Goal: Task Accomplishment & Management: Manage account settings

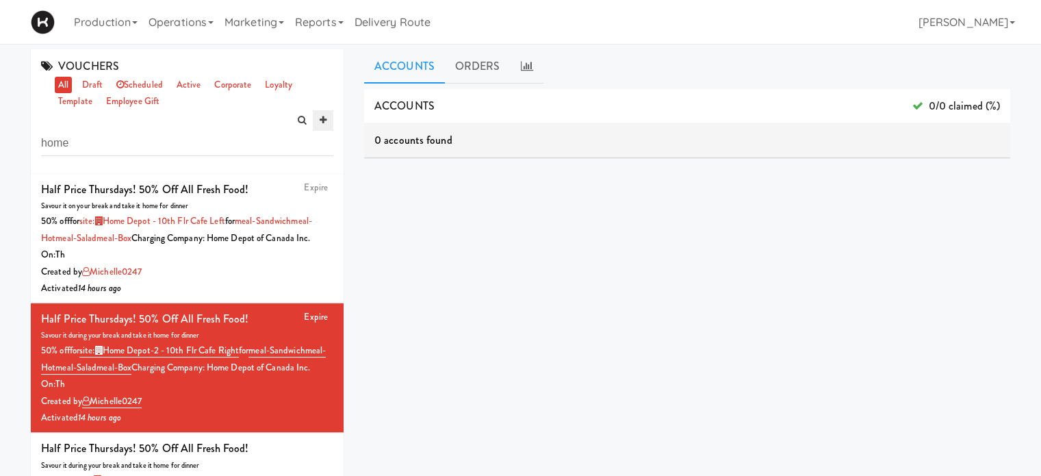
click at [323, 117] on icon at bounding box center [323, 120] width 7 height 9
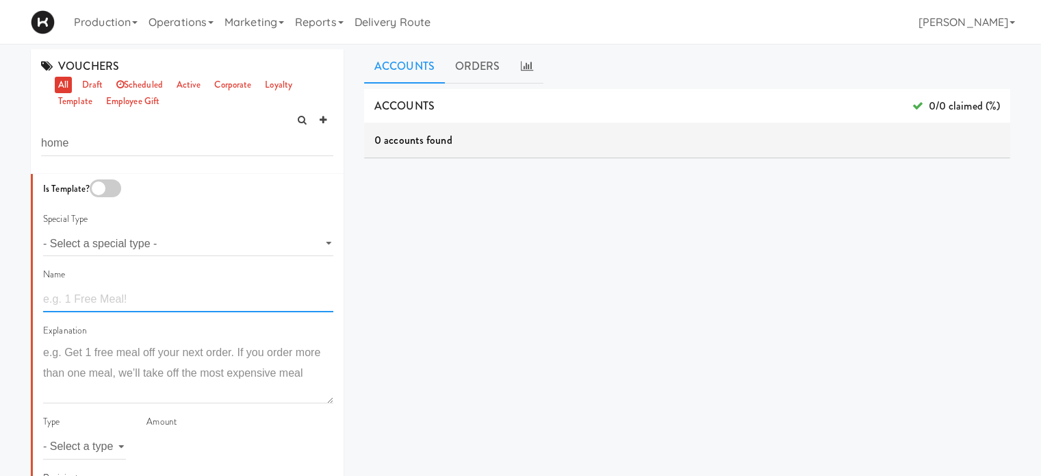
click at [123, 299] on input "text" at bounding box center [188, 299] width 290 height 25
type input "Half Price Fridays! 50% off all Fresh Food!"
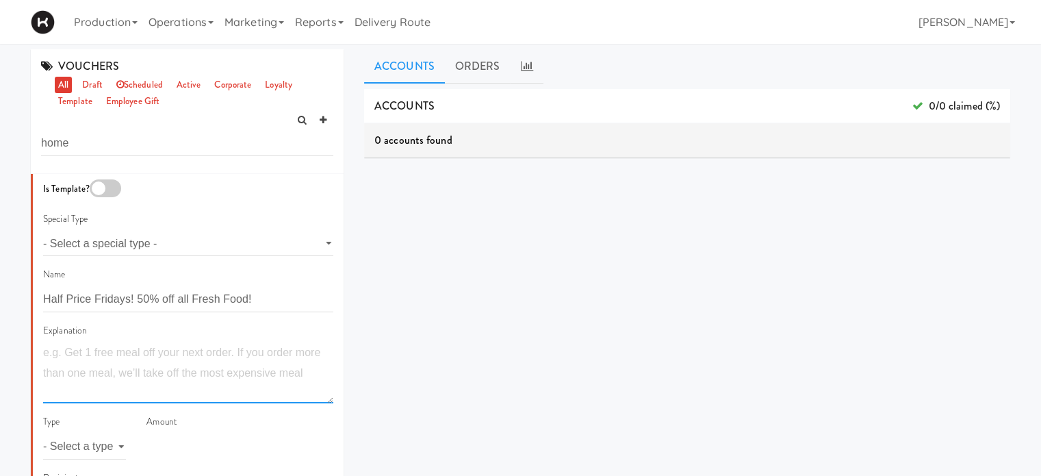
click at [112, 351] on textarea at bounding box center [188, 372] width 290 height 61
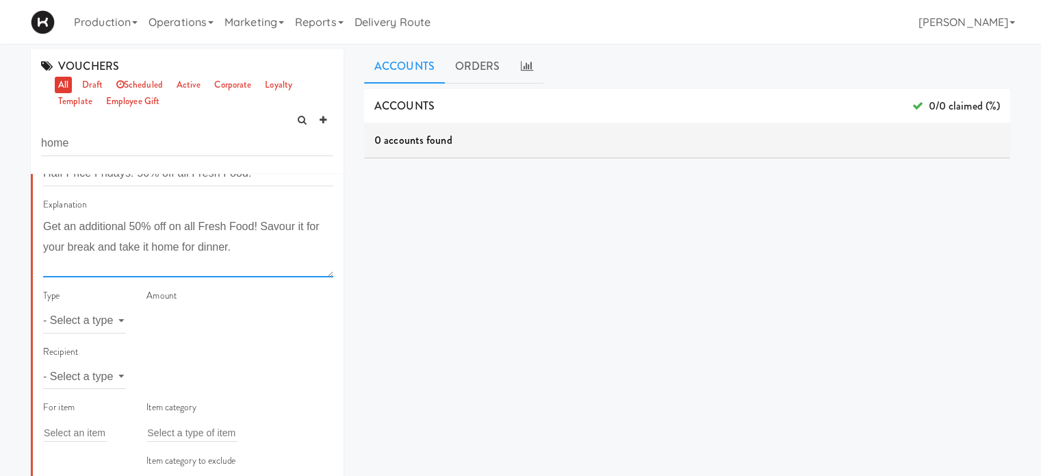
scroll to position [133, 0]
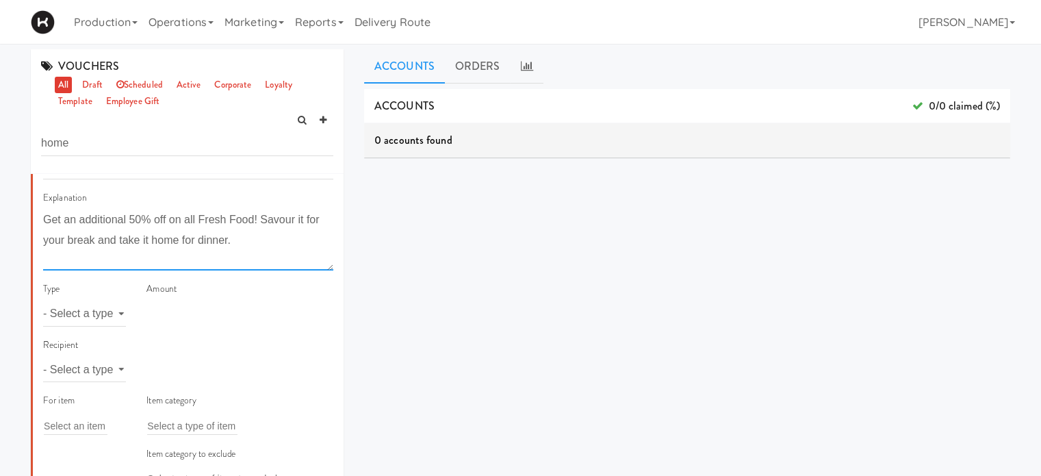
type textarea "Get an additional 50% off on all Fresh Food! Savour it for your break and take …"
click at [123, 316] on div "Type - Select a type - meal item percent amount daily amount daily meal daily i…" at bounding box center [84, 309] width 103 height 56
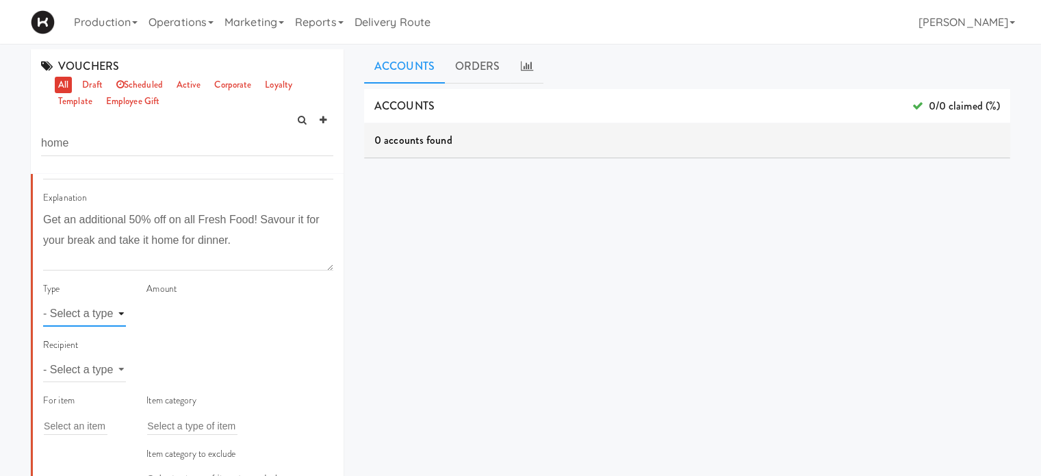
click at [119, 314] on select "- Select a type - meal item percent amount daily amount daily meal daily item p…" at bounding box center [84, 313] width 83 height 25
select select "string:percent"
click at [43, 301] on select "- Select a type - meal item percent amount daily amount daily meal daily item p…" at bounding box center [84, 313] width 83 height 25
click at [192, 309] on input "number" at bounding box center [240, 313] width 187 height 25
type input "75"
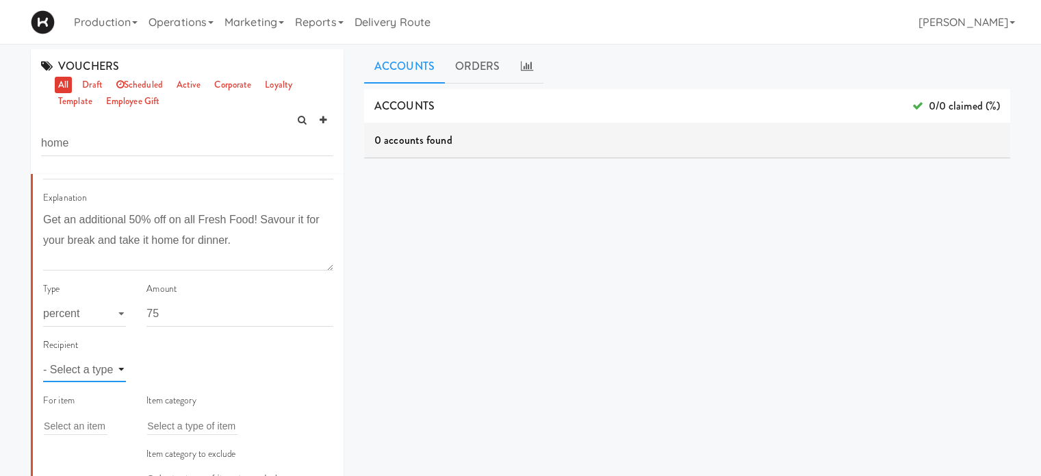
click at [120, 370] on select "- Select a type - user site company" at bounding box center [84, 369] width 83 height 25
select select "string:site"
click at [43, 357] on select "- Select a type - user site company" at bounding box center [84, 369] width 83 height 25
click at [189, 368] on div "Add a tag" at bounding box center [240, 369] width 187 height 19
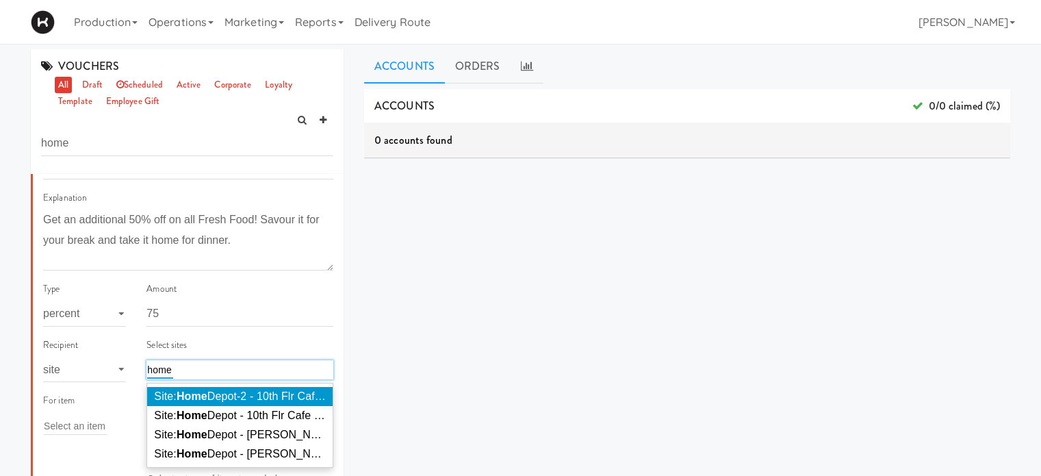
type input "home"
click at [211, 399] on span "Site: Home Depot-2 - 10th Flr Cafe Right ( HOME DEPOT-2)" at bounding box center [297, 396] width 287 height 12
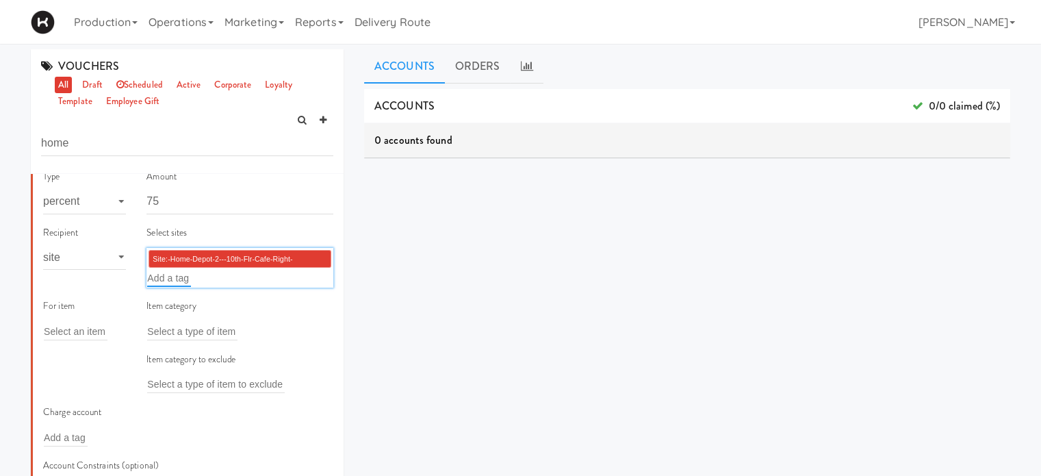
scroll to position [279, 0]
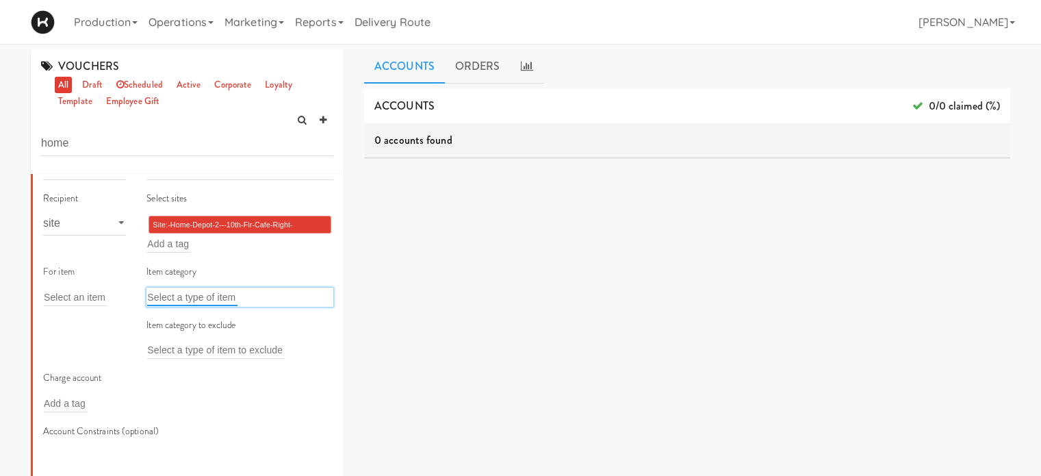
click at [214, 296] on input "text" at bounding box center [192, 297] width 90 height 18
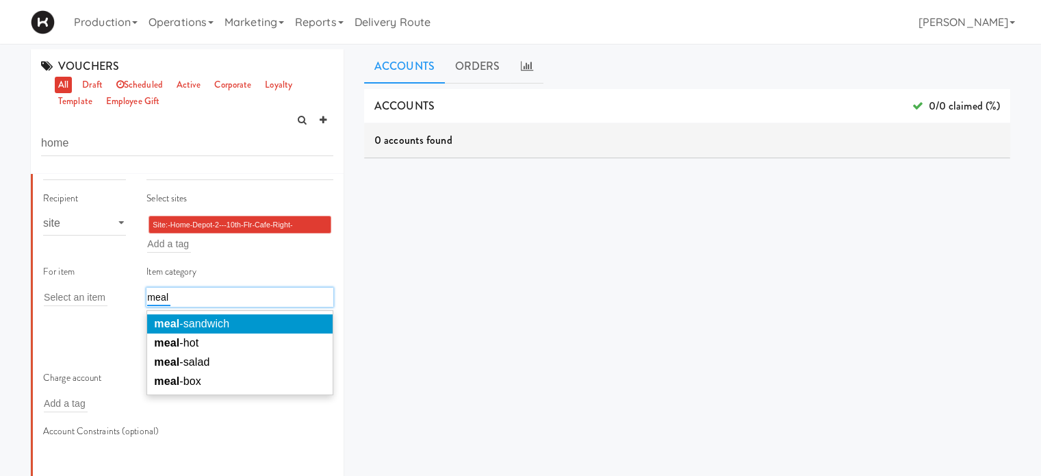
type input "meal"
click at [210, 326] on span "meal -sandwich" at bounding box center [191, 324] width 75 height 12
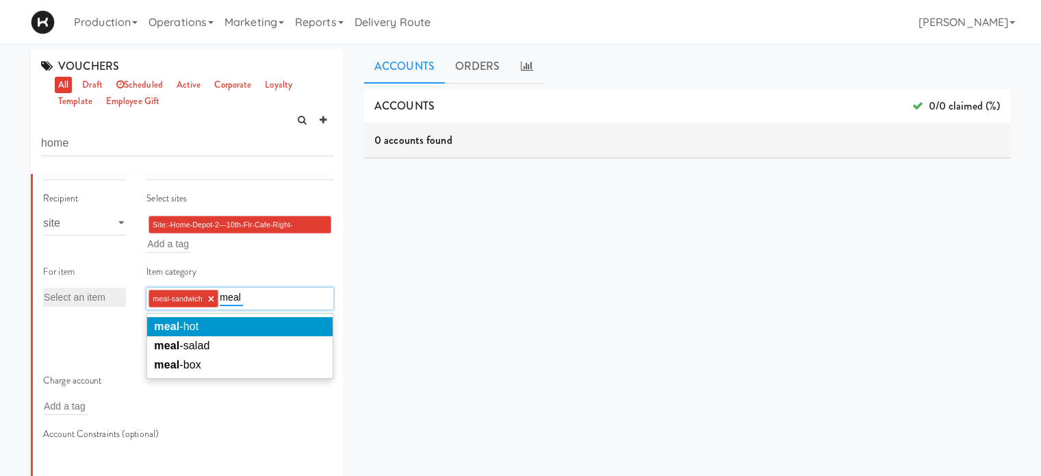
type input "meal"
click at [243, 322] on li "meal -hot" at bounding box center [240, 326] width 186 height 19
type input "meal"
click at [243, 322] on li "meal -salad" at bounding box center [240, 326] width 186 height 19
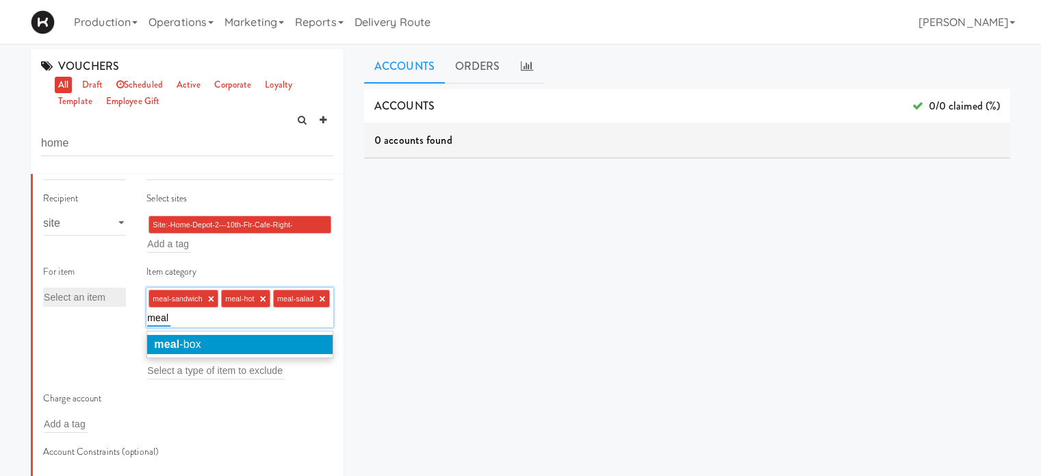
type input "meal"
click at [241, 346] on li "meal -box" at bounding box center [240, 344] width 186 height 19
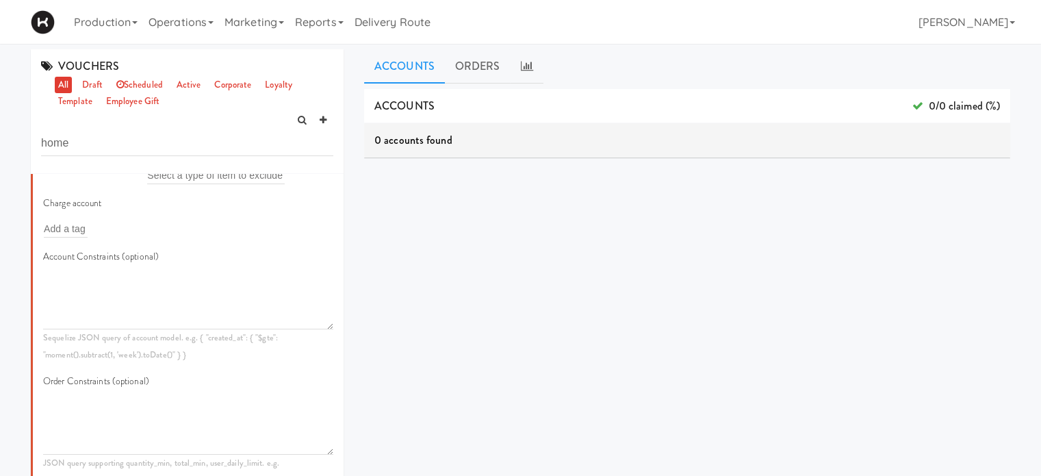
scroll to position [470, 0]
click at [116, 245] on div "Add a tag" at bounding box center [110, 235] width 135 height 19
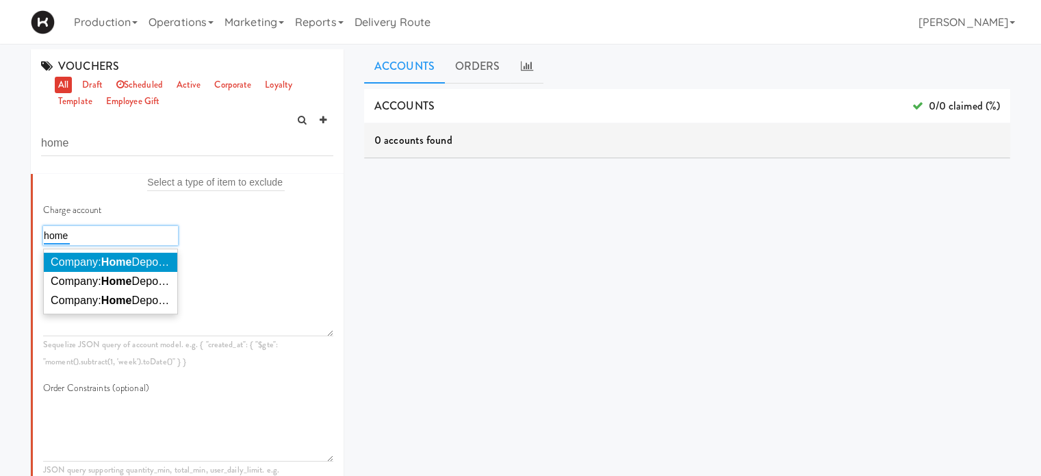
type input "home"
click at [125, 268] on em "Home" at bounding box center [116, 262] width 31 height 12
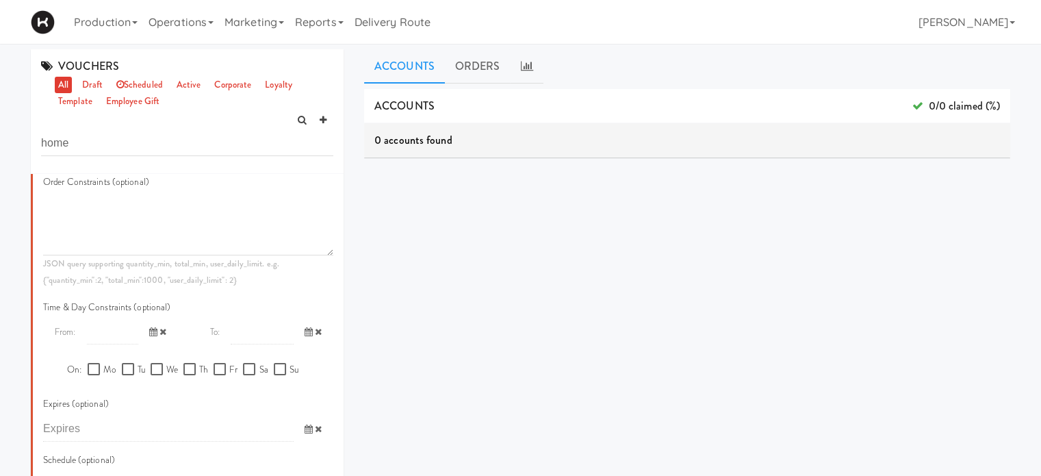
scroll to position [711, 0]
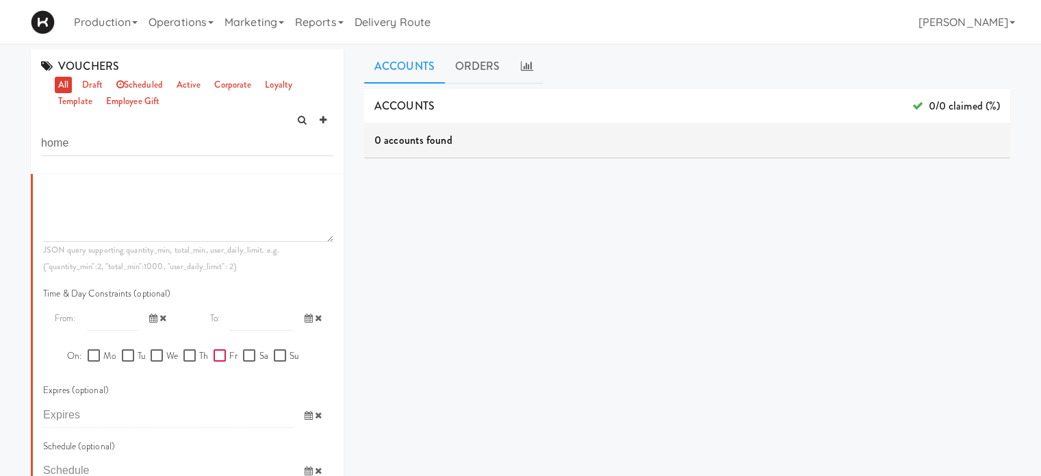
click at [219, 362] on input "Fr" at bounding box center [222, 356] width 16 height 11
checkbox input "true"
click at [253, 400] on div at bounding box center [250, 391] width 31 height 18
click at [0, 0] on input "checkbox" at bounding box center [0, 0] width 0 height 0
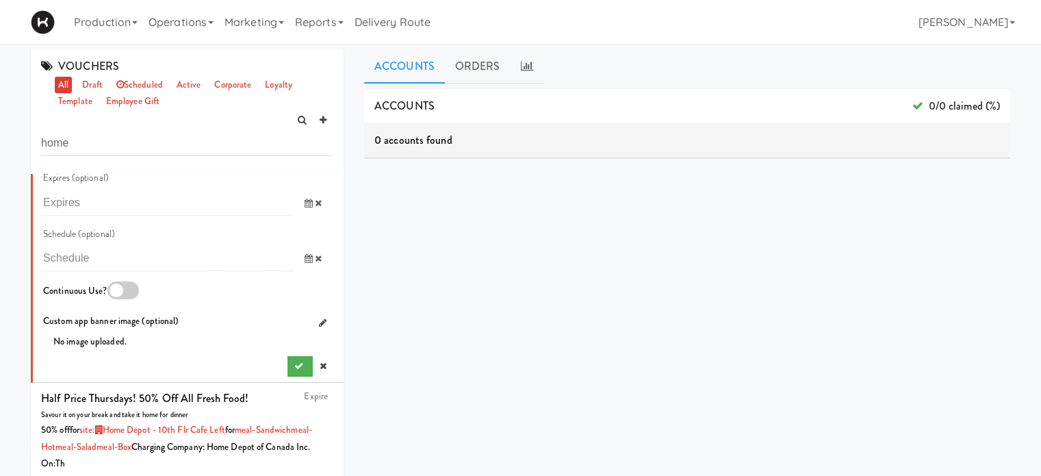
scroll to position [1039, 0]
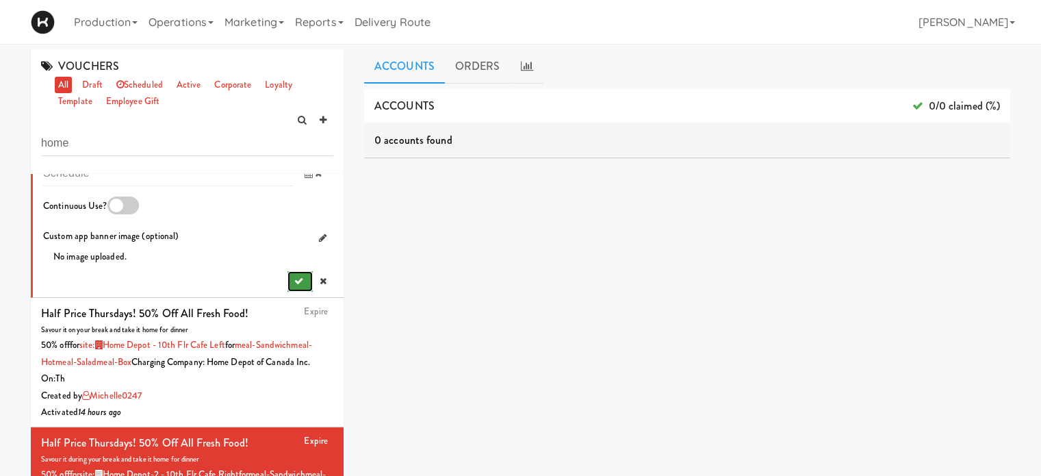
click at [294, 286] on icon "submit" at bounding box center [298, 281] width 9 height 9
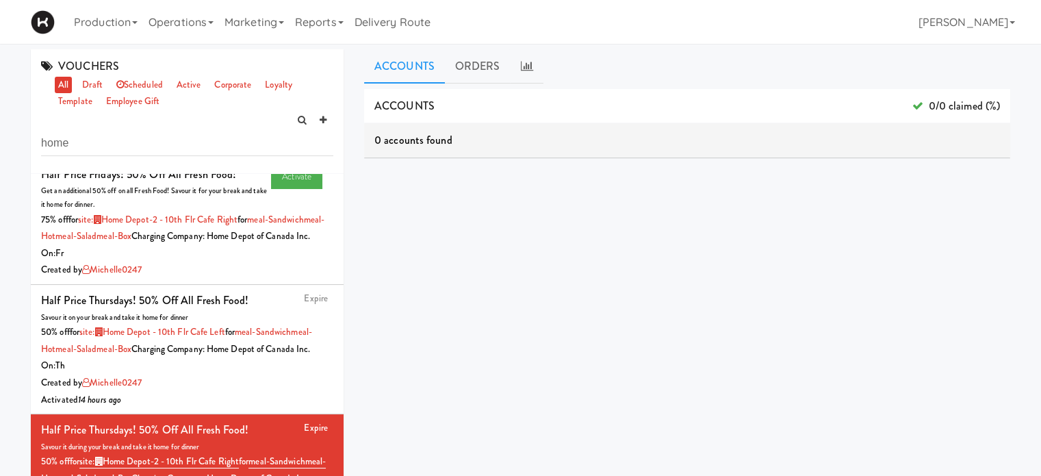
scroll to position [0, 0]
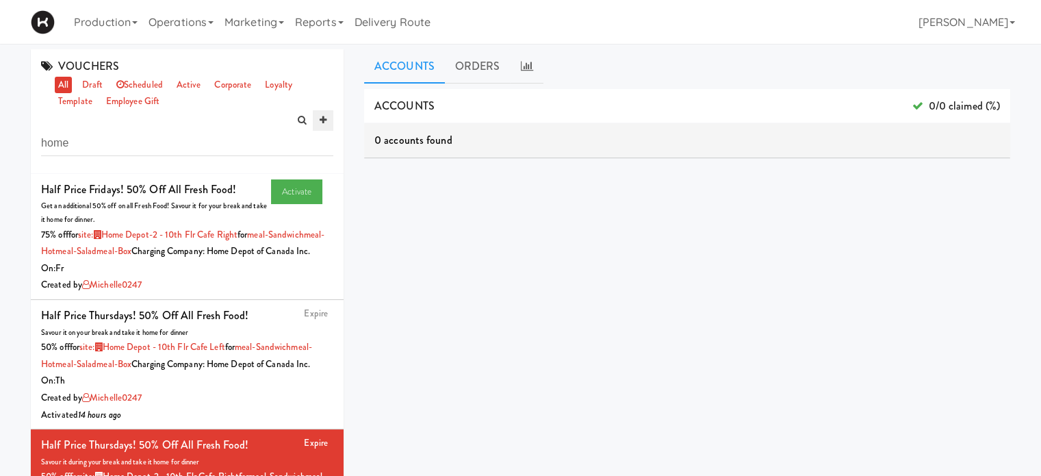
click at [326, 117] on icon at bounding box center [323, 120] width 7 height 9
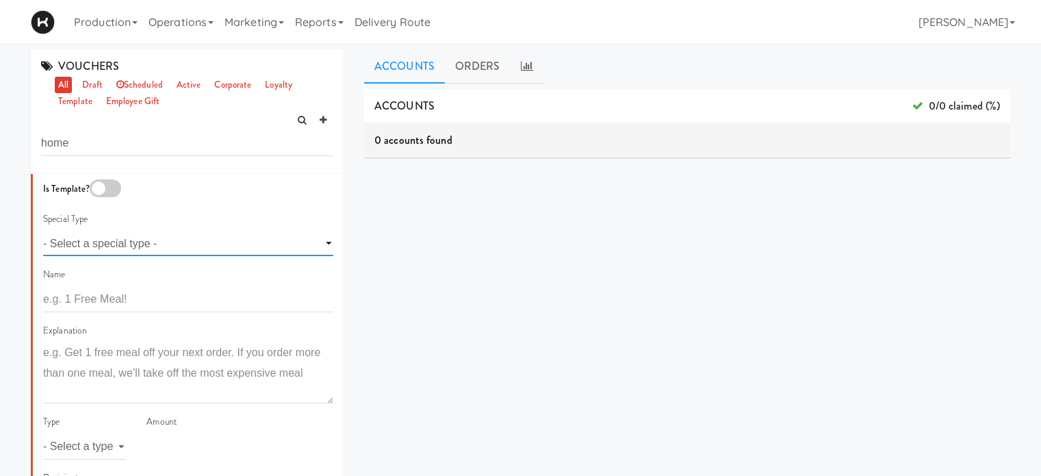
click at [130, 240] on select "- Select a special type - voting loyalty birthday employee gift" at bounding box center [188, 243] width 290 height 25
click at [223, 219] on div "Special Type - Select a special type - voting loyalty birthday employee gift" at bounding box center [188, 234] width 290 height 46
click at [186, 303] on input "text" at bounding box center [188, 299] width 290 height 25
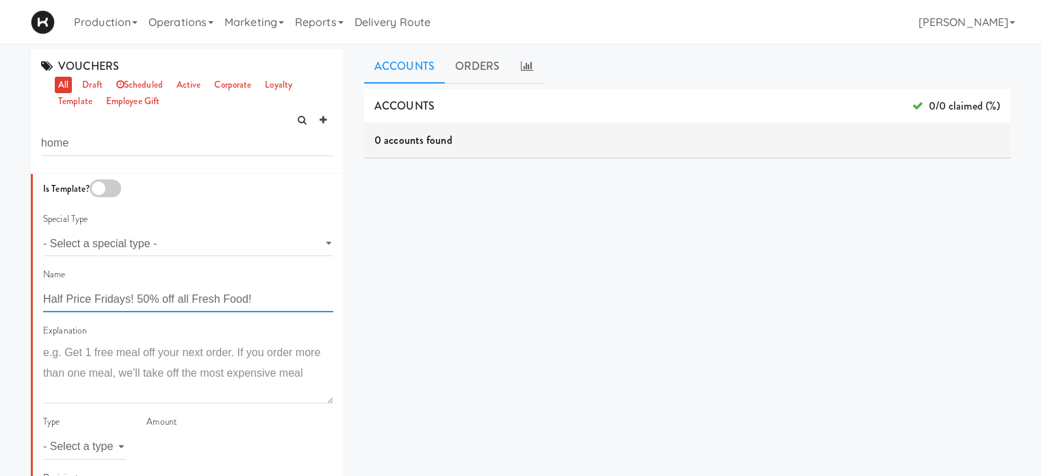
type input "Half Price Fridays! 50% off all Fresh Food!"
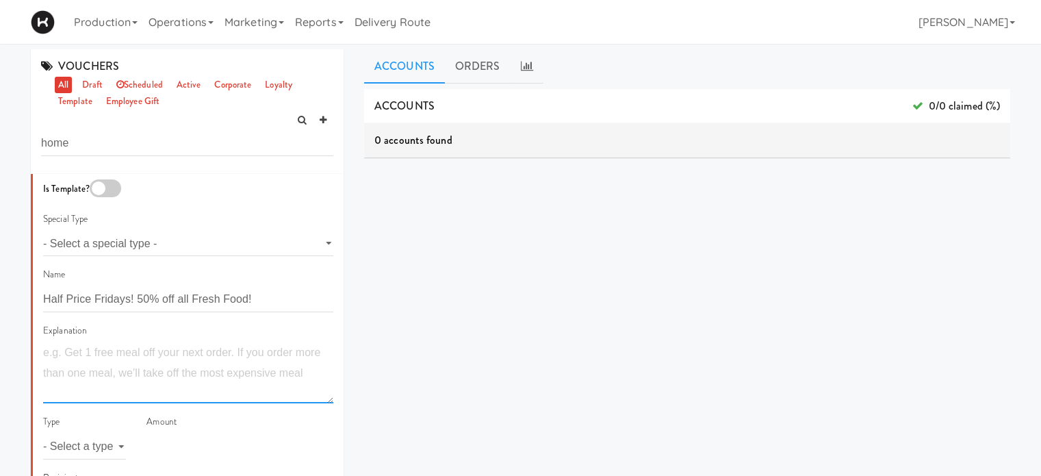
click at [119, 350] on textarea at bounding box center [188, 372] width 290 height 61
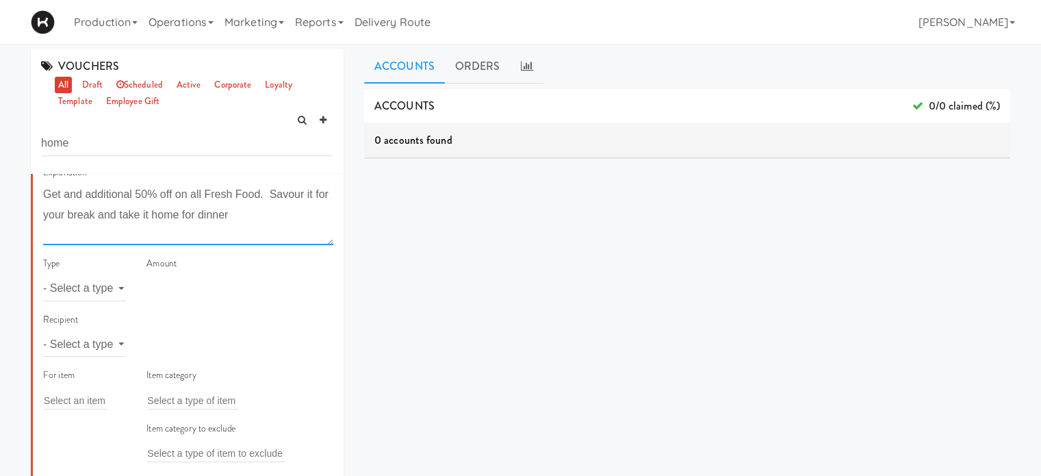
scroll to position [229, 0]
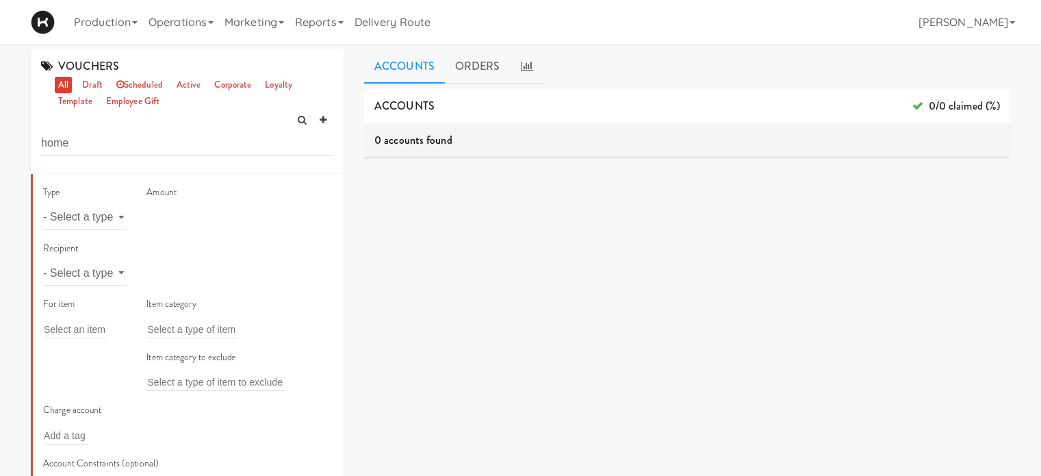
type textarea "Get and additional 50% off on all Fresh Food. Savour it for your break and take…"
click at [107, 214] on select "- Select a type - meal item percent amount daily amount daily meal daily item p…" at bounding box center [84, 217] width 83 height 25
select select "string:percent"
click at [43, 205] on select "- Select a type - meal item percent amount daily amount daily meal daily item p…" at bounding box center [84, 217] width 83 height 25
click at [173, 216] on input "number" at bounding box center [240, 217] width 187 height 25
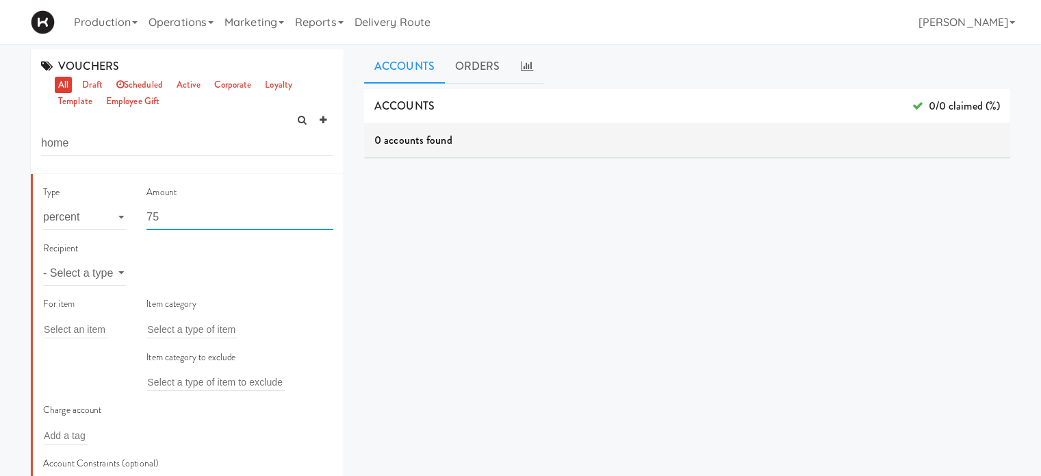
type input "75"
click at [101, 276] on select "- Select a type - user site company" at bounding box center [84, 272] width 83 height 25
select select "string:site"
click at [43, 260] on select "- Select a type - user site company" at bounding box center [84, 272] width 83 height 25
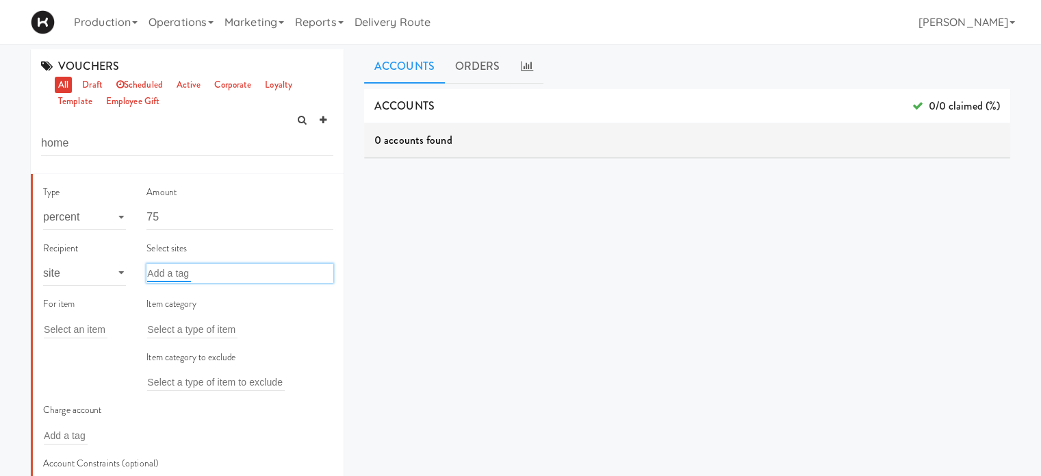
click at [183, 270] on input "text" at bounding box center [169, 273] width 44 height 18
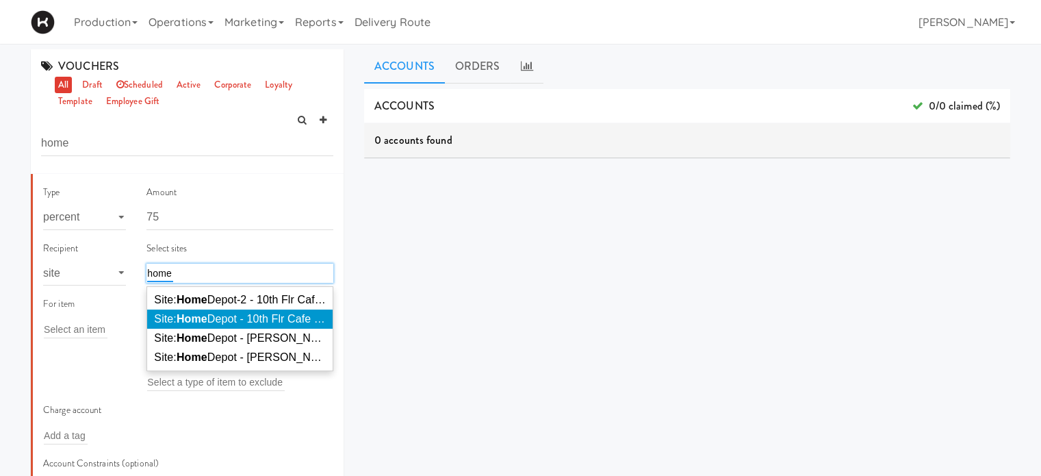
type input "home"
click at [190, 313] on em "Home" at bounding box center [192, 319] width 31 height 12
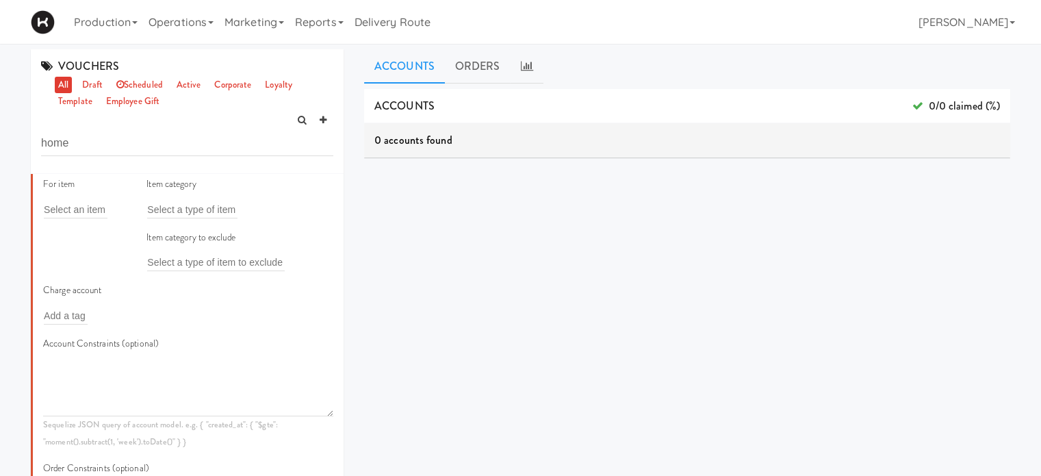
scroll to position [388, 0]
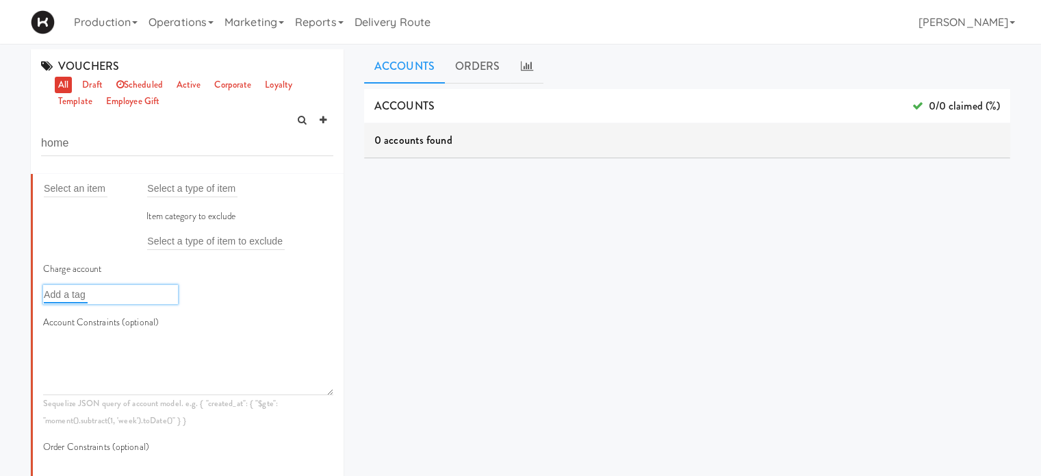
click at [79, 295] on input "text" at bounding box center [66, 295] width 44 height 18
click at [121, 268] on div "Charge account Add a tag" at bounding box center [110, 282] width 135 height 43
click at [78, 290] on input "text" at bounding box center [66, 295] width 44 height 18
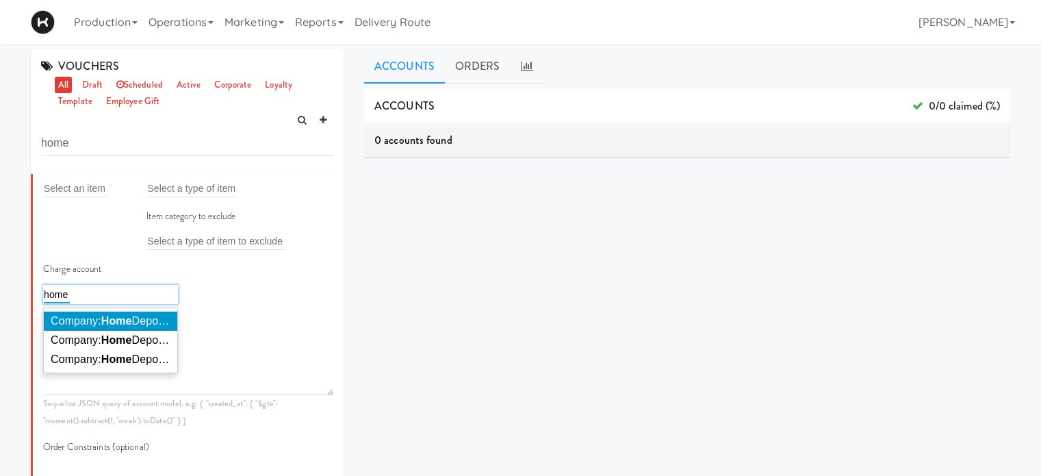
type input "home"
click at [93, 322] on span "Company: Home Depot of Canada Inc." at bounding box center [144, 321] width 186 height 12
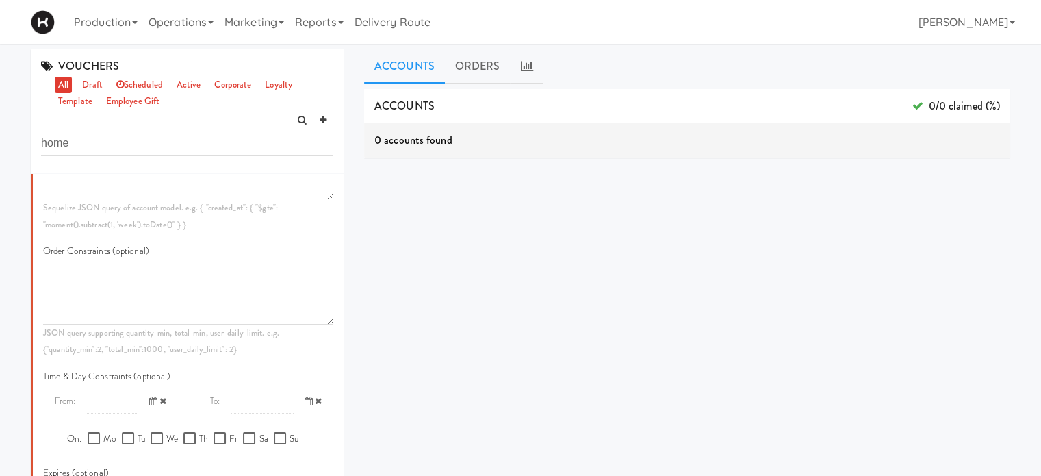
scroll to position [662, 0]
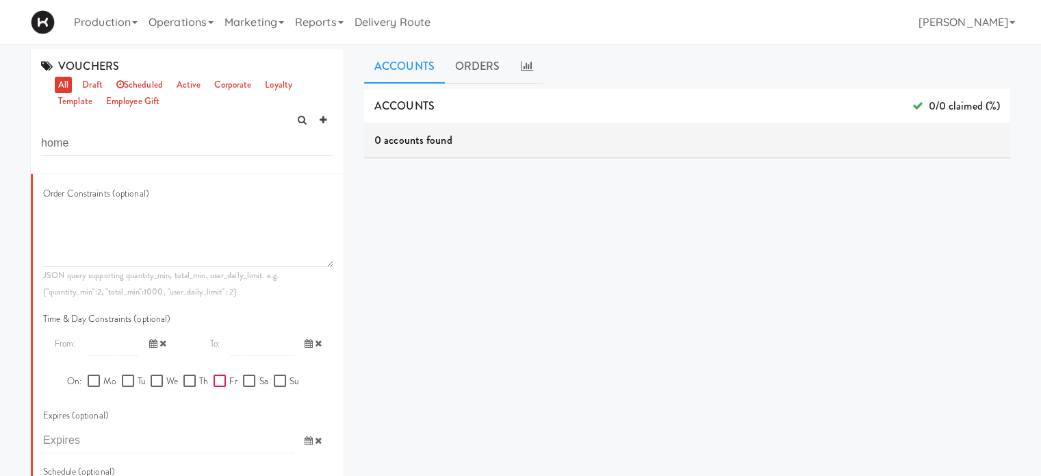
click at [218, 378] on input "Fr" at bounding box center [222, 381] width 16 height 11
checkbox input "true"
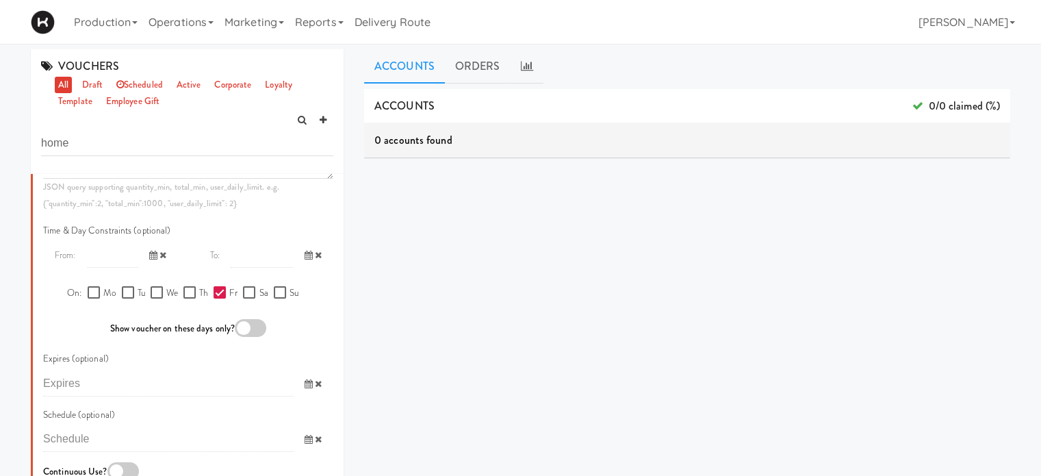
scroll to position [800, 0]
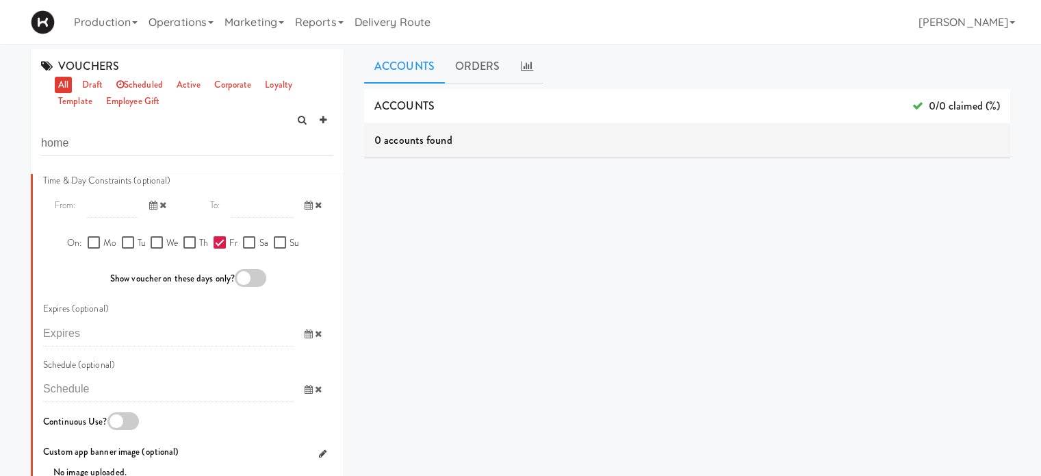
click at [250, 277] on div at bounding box center [250, 278] width 31 height 18
click at [0, 0] on input "checkbox" at bounding box center [0, 0] width 0 height 0
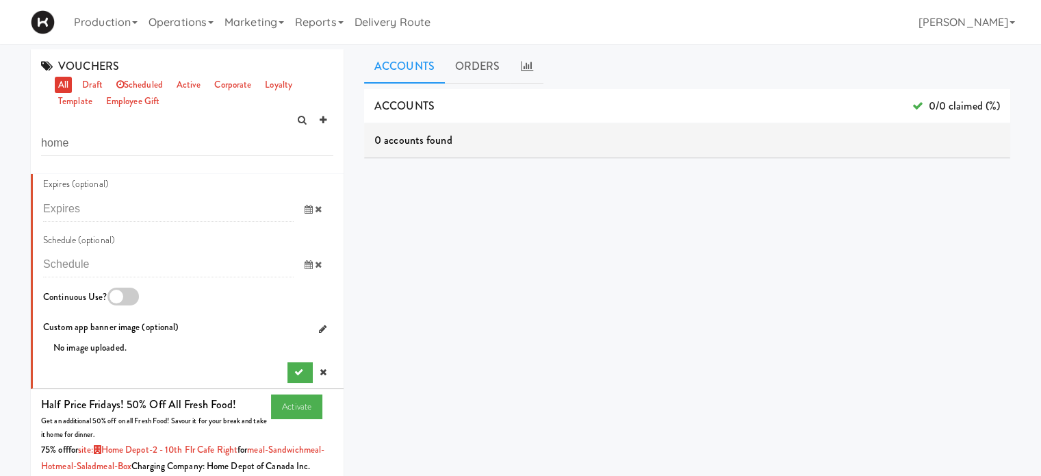
scroll to position [954, 0]
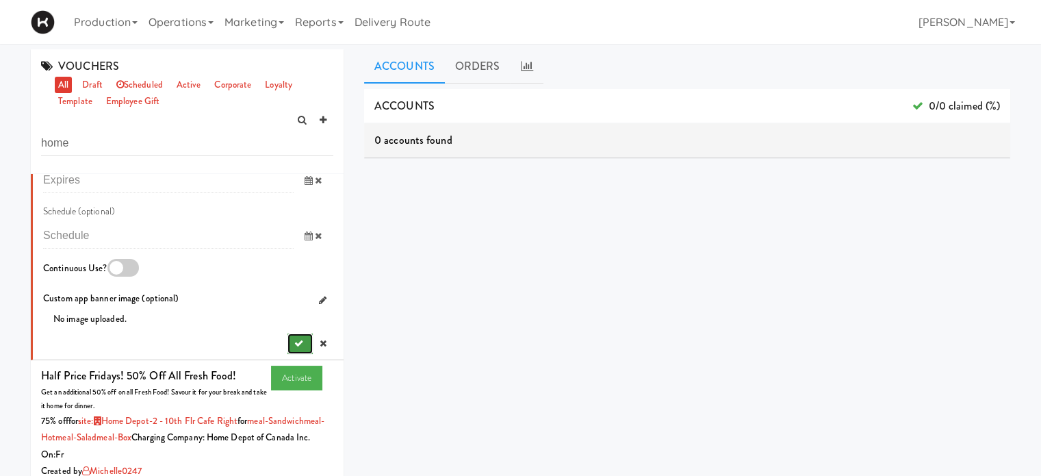
click at [294, 341] on icon "submit" at bounding box center [298, 343] width 9 height 9
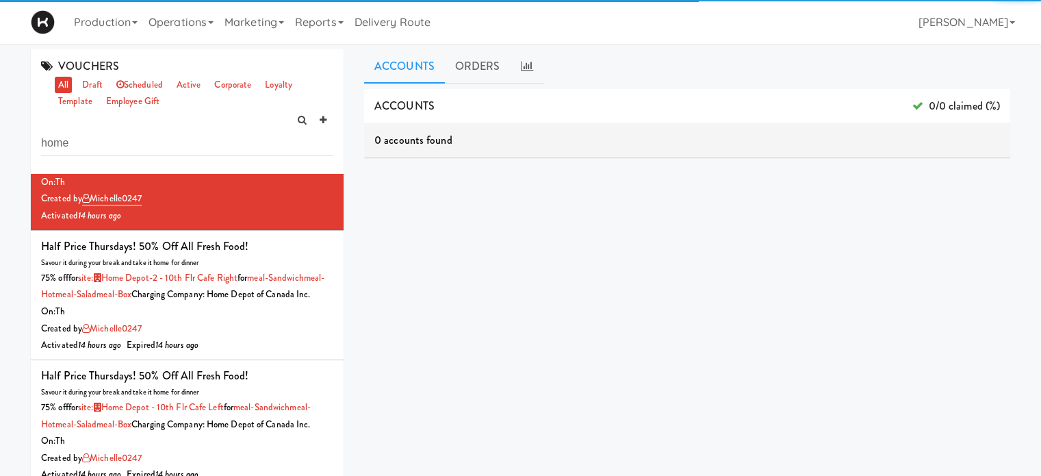
scroll to position [464, 0]
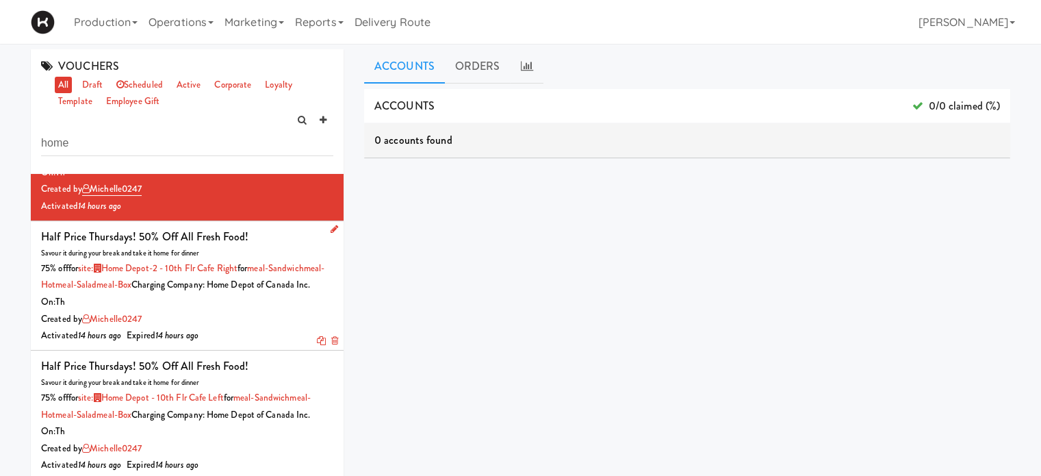
click at [331, 345] on icon at bounding box center [334, 340] width 7 height 9
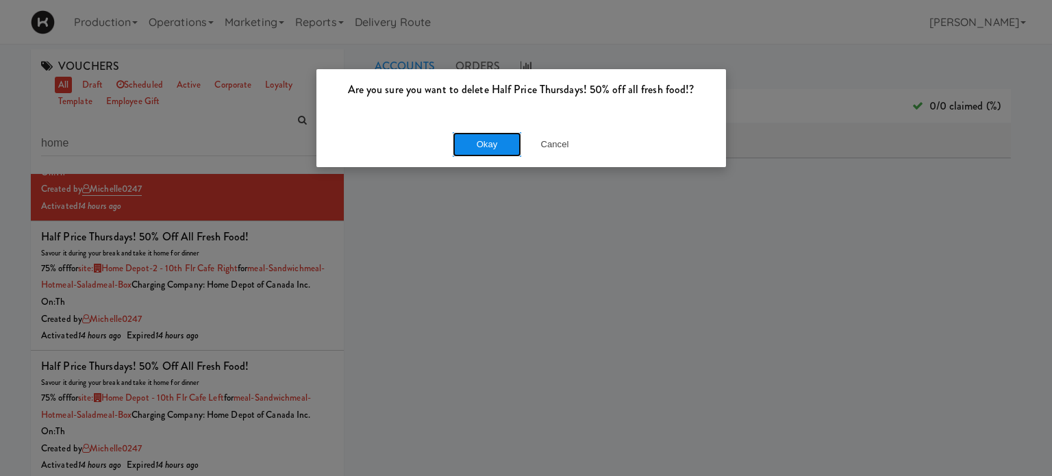
click at [484, 141] on button "Okay" at bounding box center [487, 144] width 68 height 25
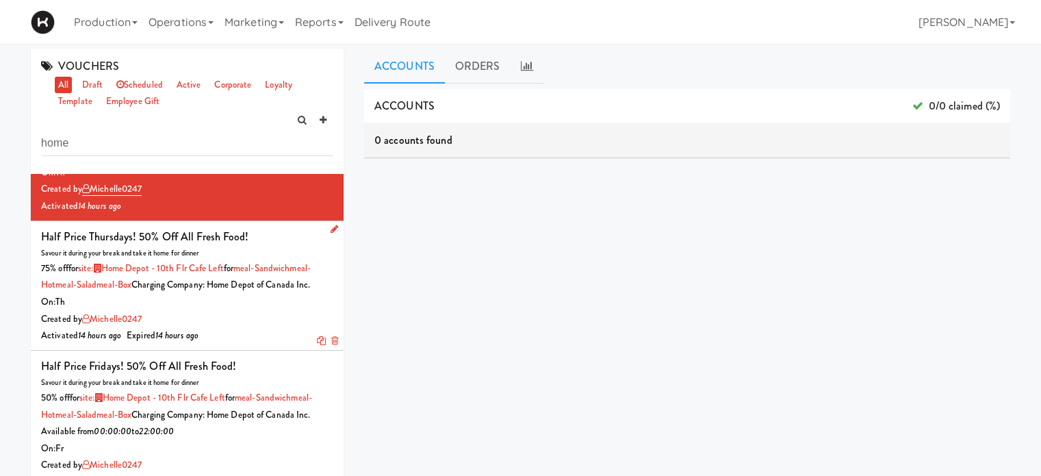
click at [331, 345] on icon at bounding box center [334, 340] width 7 height 9
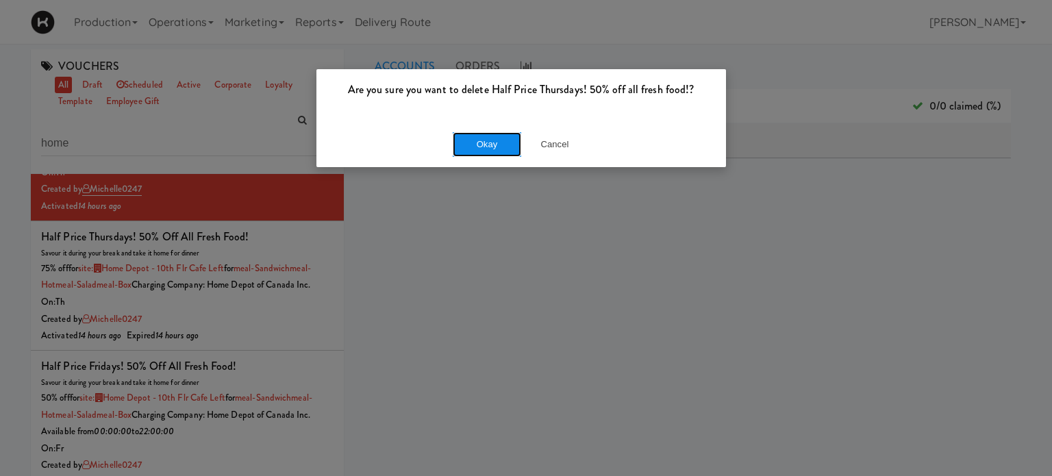
click at [488, 143] on button "Okay" at bounding box center [487, 144] width 68 height 25
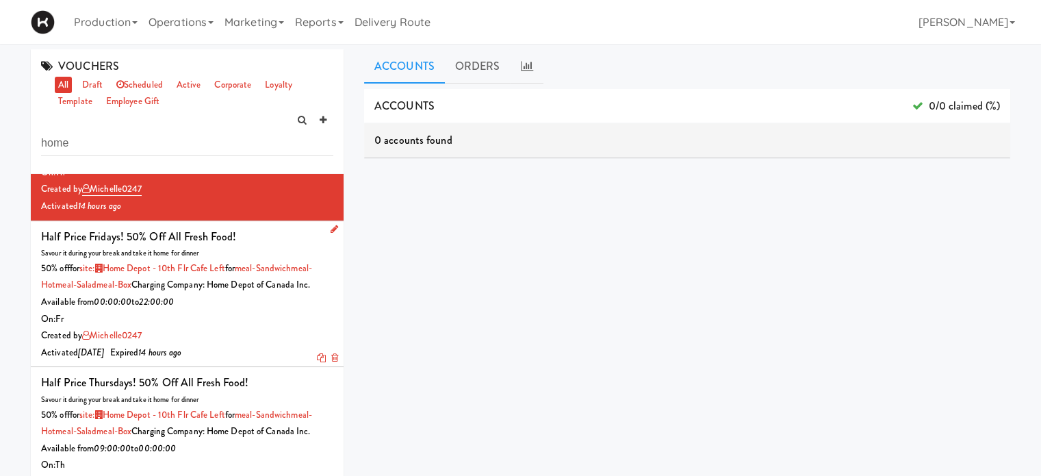
click at [331, 362] on icon at bounding box center [334, 357] width 7 height 9
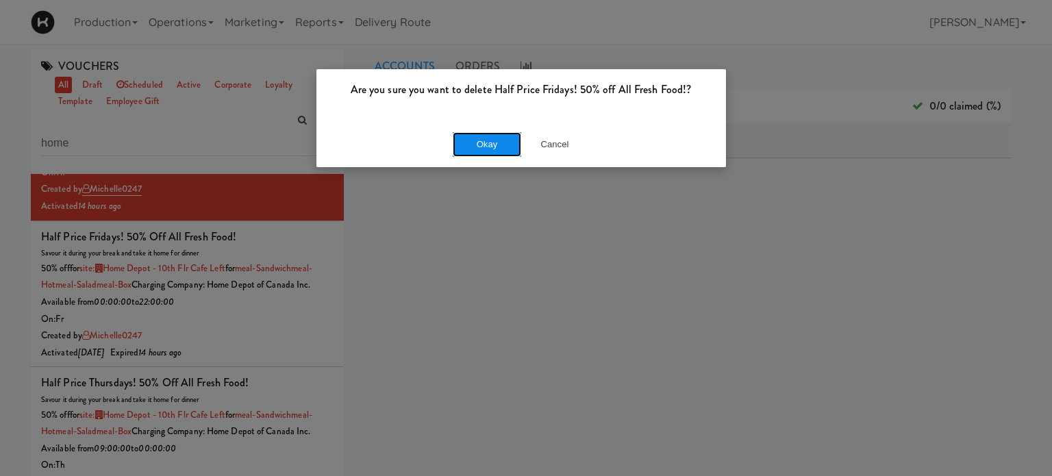
click at [492, 138] on button "Okay" at bounding box center [487, 144] width 68 height 25
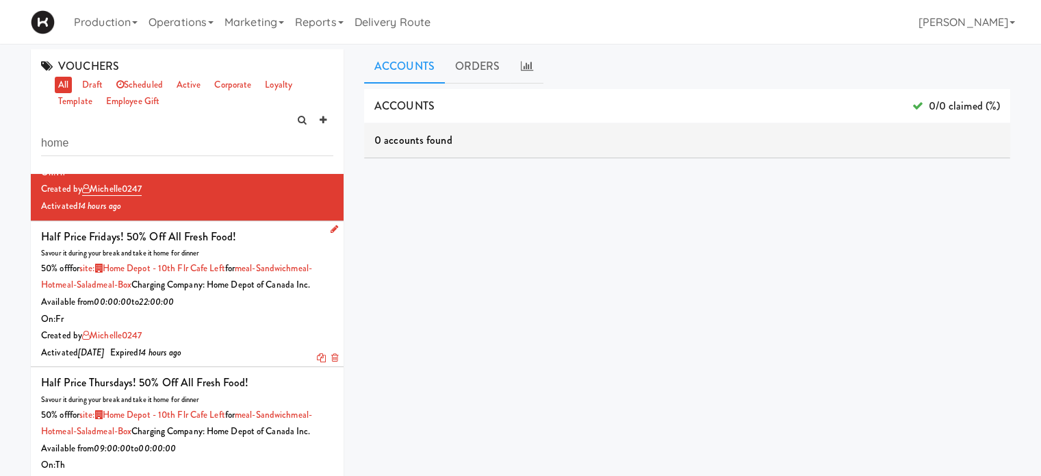
click at [331, 362] on icon at bounding box center [334, 357] width 7 height 9
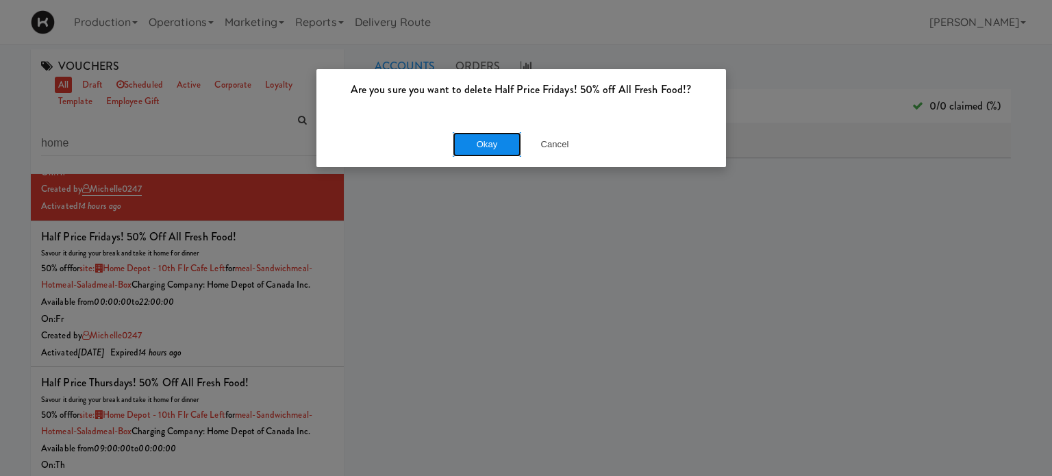
click at [493, 139] on button "Okay" at bounding box center [487, 144] width 68 height 25
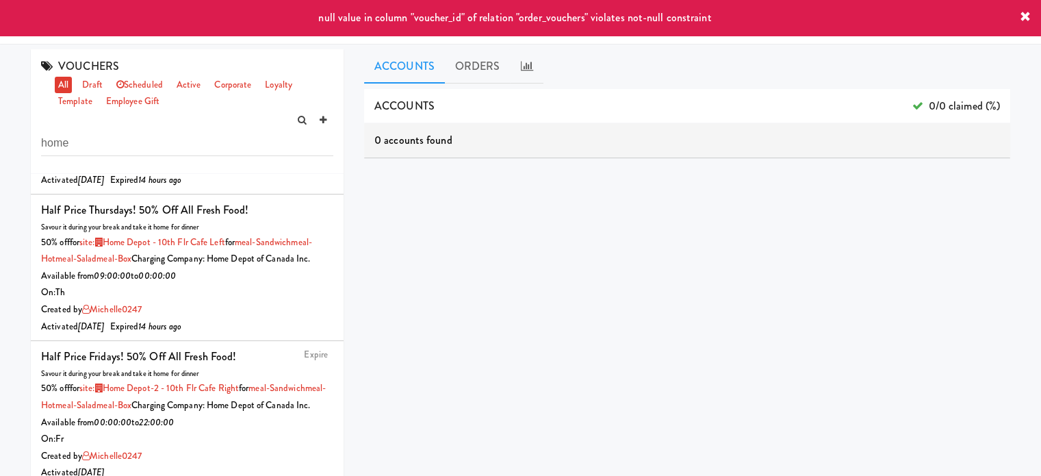
scroll to position [658, 0]
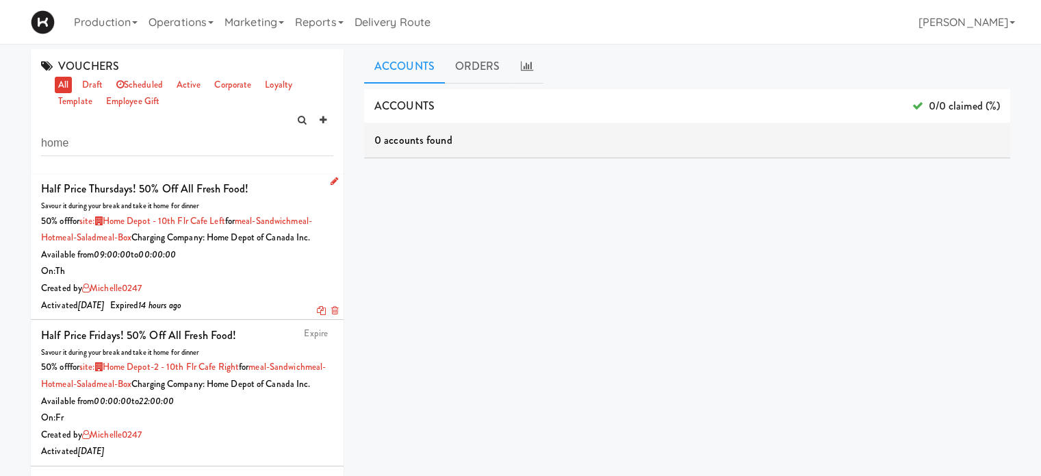
click at [331, 315] on icon at bounding box center [334, 310] width 7 height 9
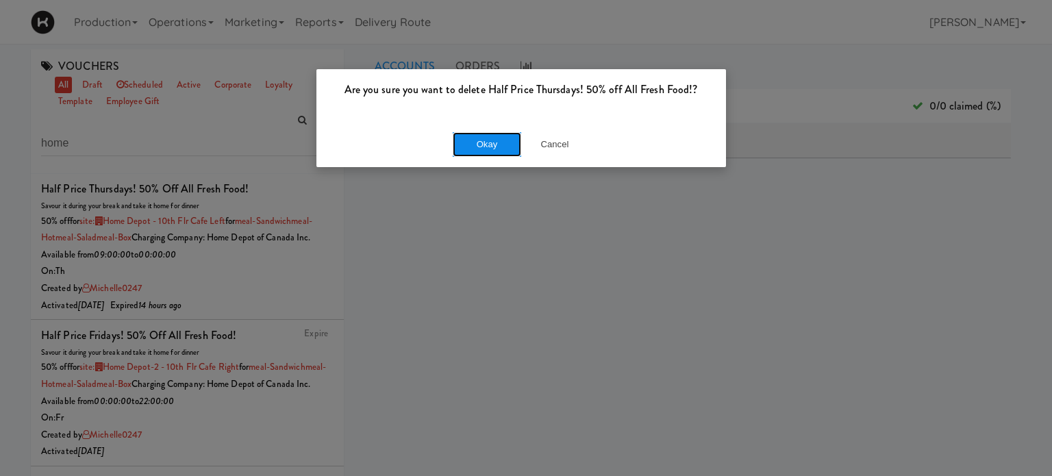
click at [487, 136] on button "Okay" at bounding box center [487, 144] width 68 height 25
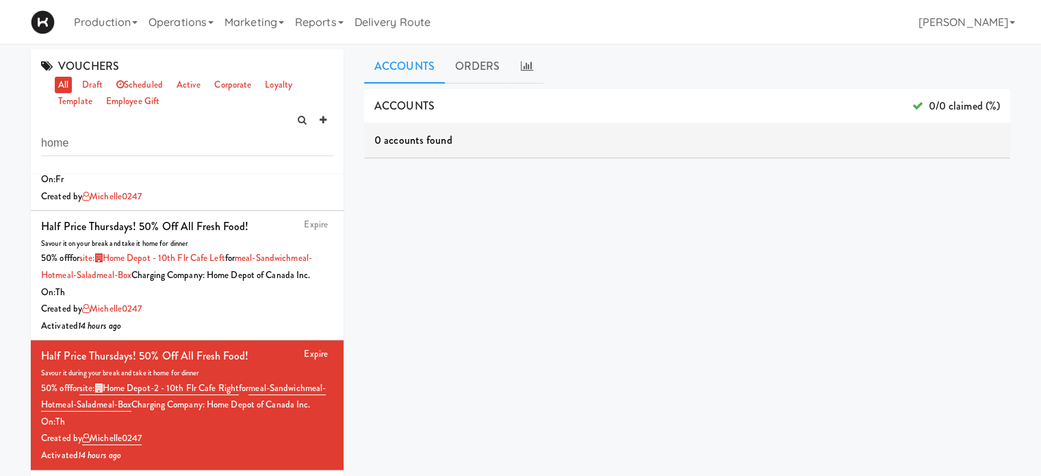
scroll to position [210, 0]
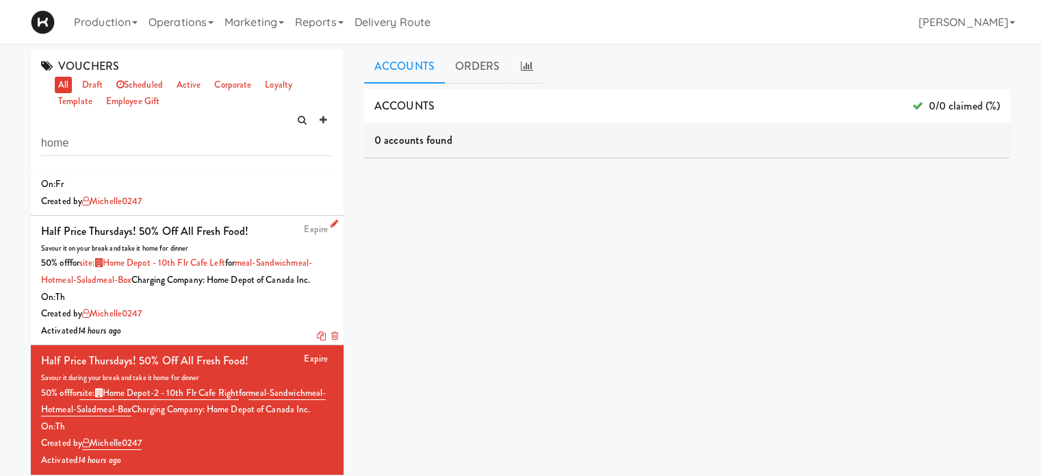
click at [331, 340] on icon at bounding box center [334, 335] width 7 height 9
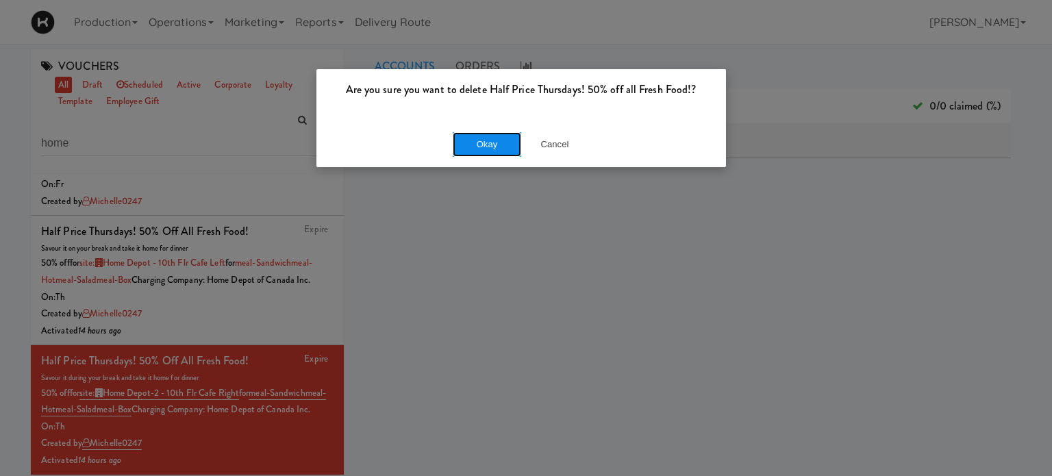
click at [480, 140] on button "Okay" at bounding box center [487, 144] width 68 height 25
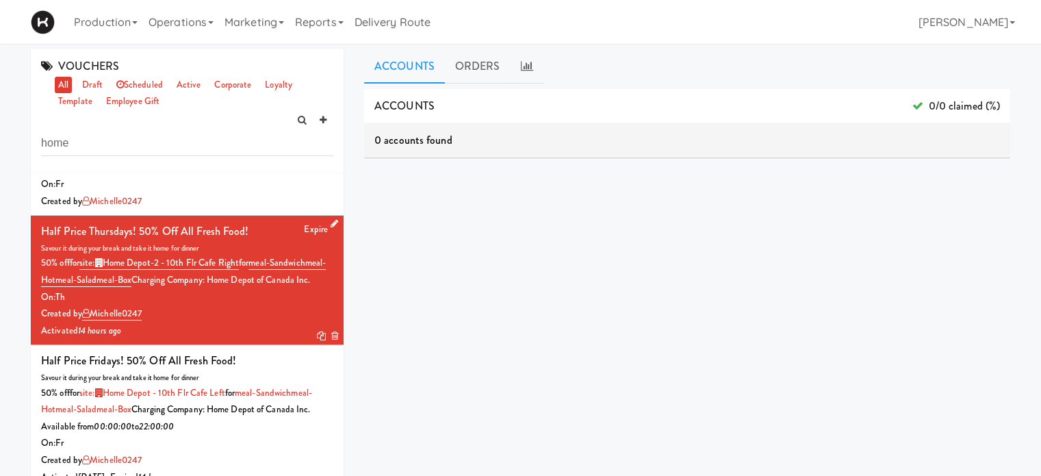
click at [331, 340] on icon at bounding box center [334, 335] width 7 height 9
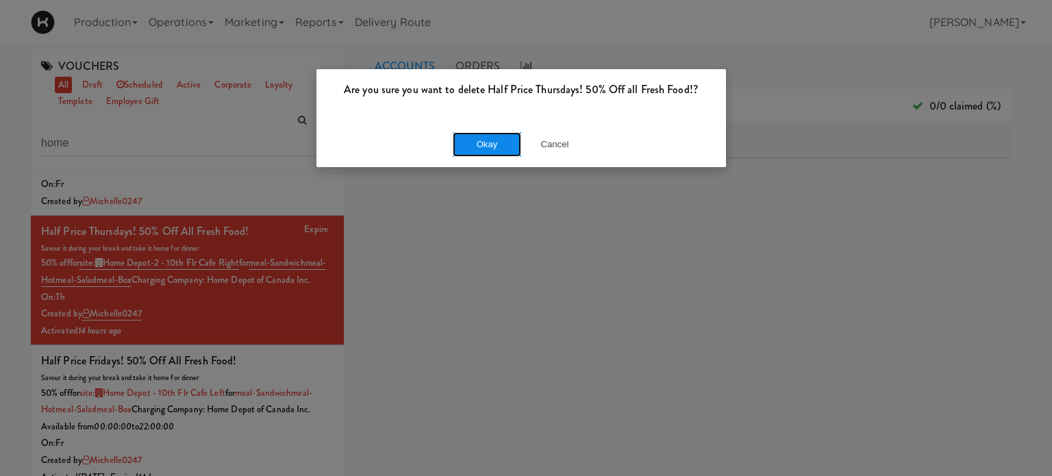
click at [479, 138] on button "Okay" at bounding box center [487, 144] width 68 height 25
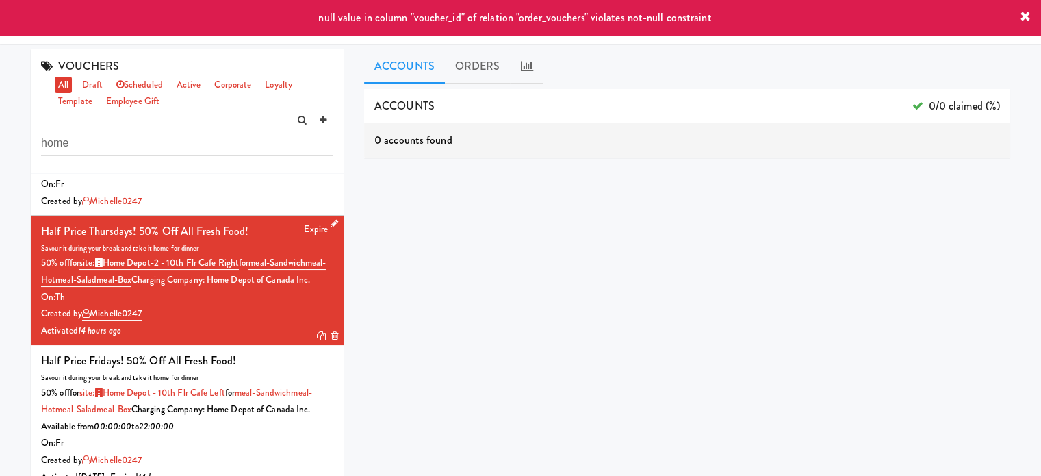
click at [305, 236] on link "Expire" at bounding box center [316, 229] width 24 height 13
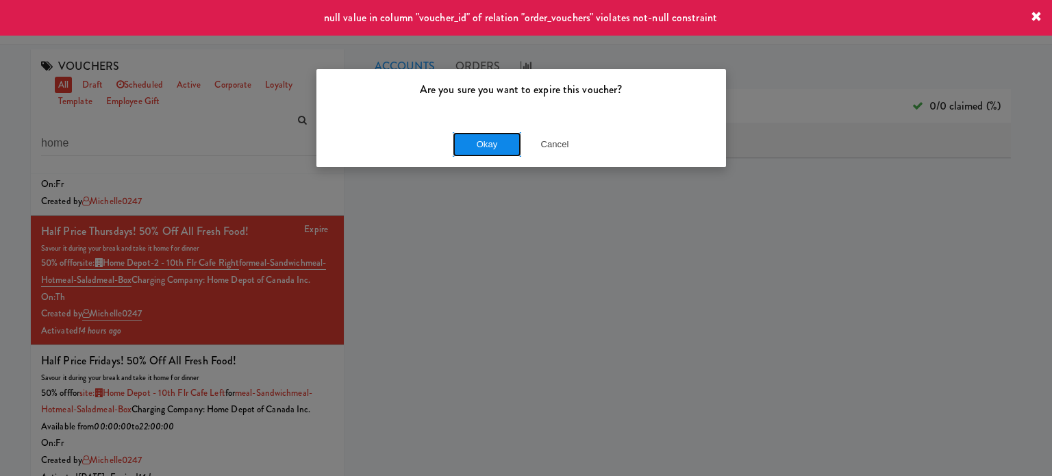
click at [487, 148] on button "Okay" at bounding box center [487, 144] width 68 height 25
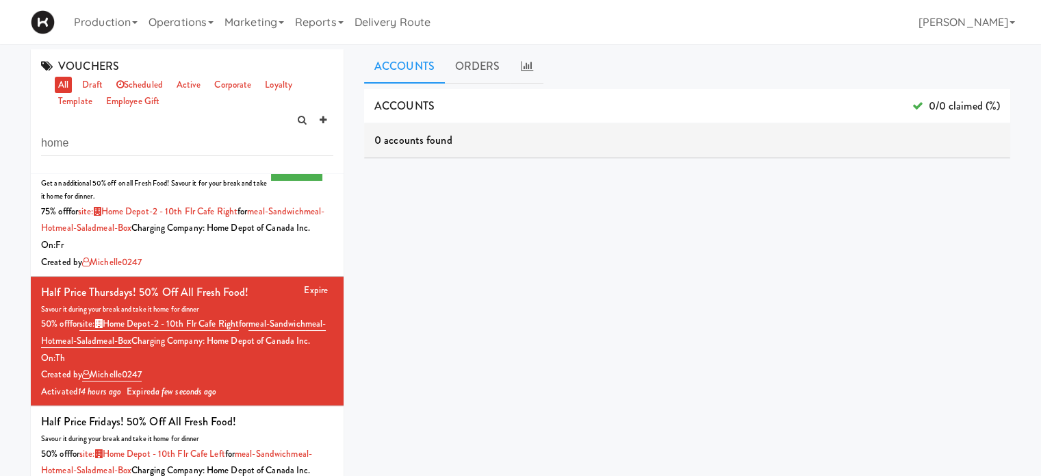
scroll to position [190, 0]
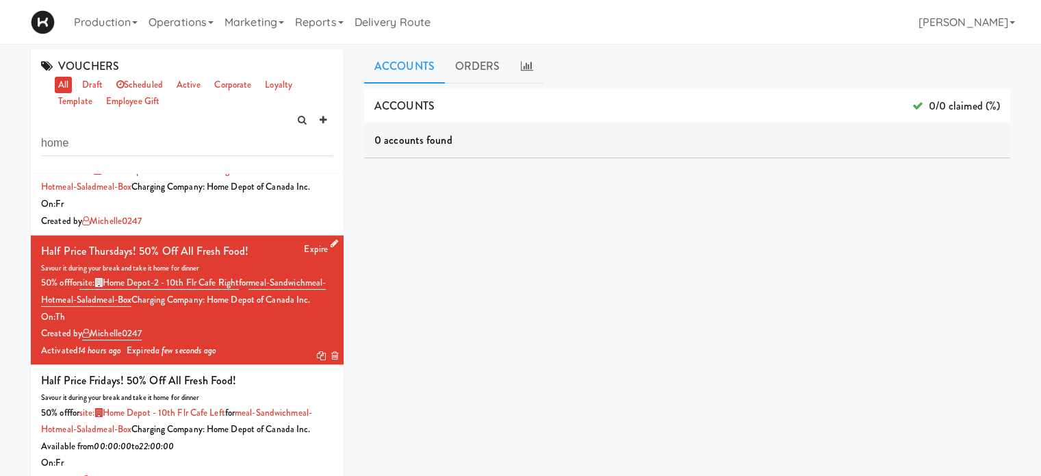
click at [304, 255] on link "Expire" at bounding box center [316, 248] width 24 height 13
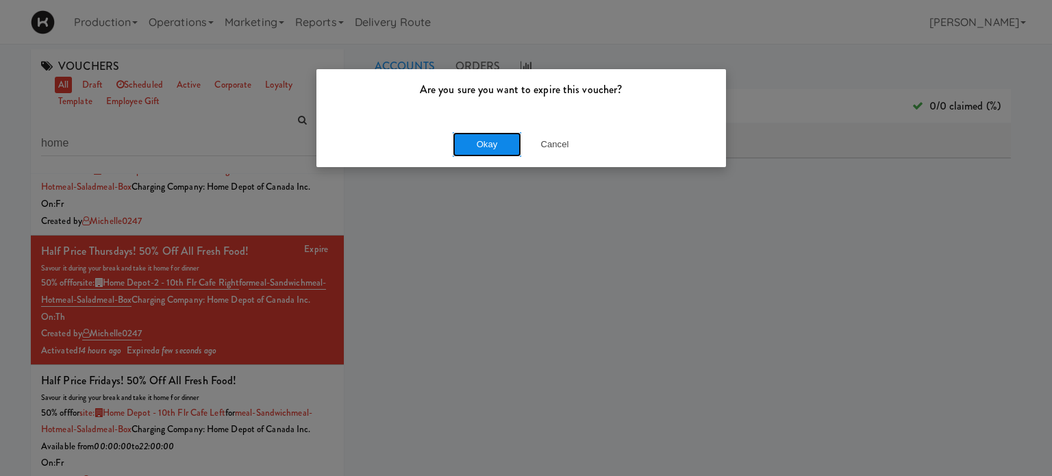
click at [481, 140] on button "Okay" at bounding box center [487, 144] width 68 height 25
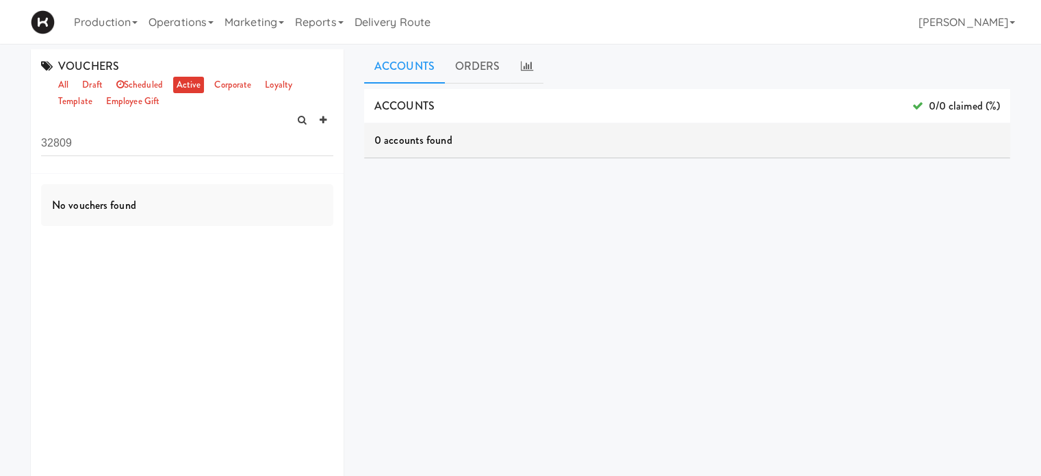
drag, startPoint x: 92, startPoint y: 138, endPoint x: 0, endPoint y: 148, distance: 92.3
click at [0, 148] on div "VOUCHERS all draft scheduled active corporate loyalty template employee gift 32…" at bounding box center [520, 325] width 1041 height 553
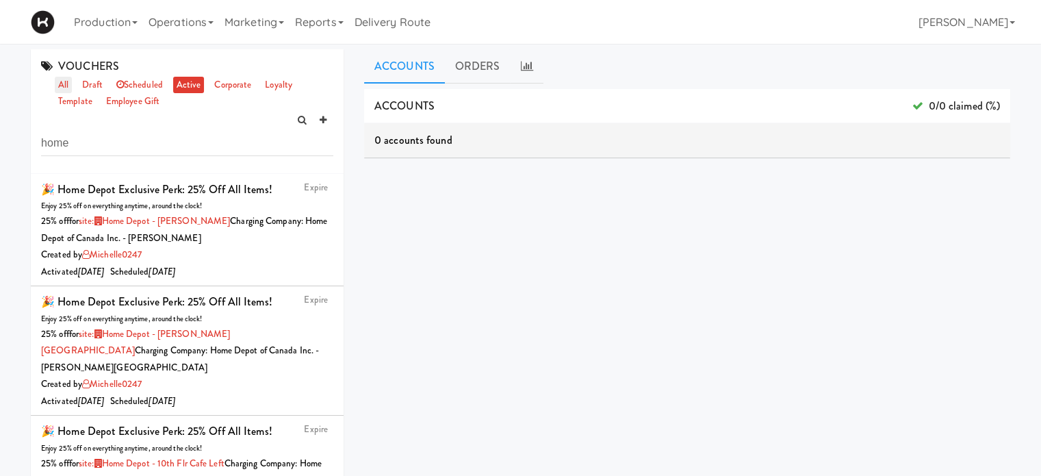
type input "home"
click at [60, 79] on link "all" at bounding box center [63, 85] width 17 height 17
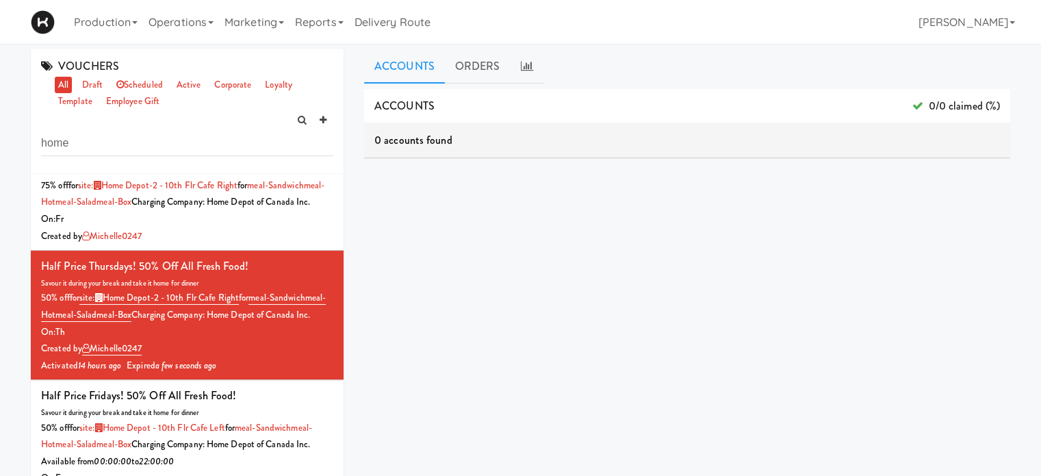
scroll to position [247, 0]
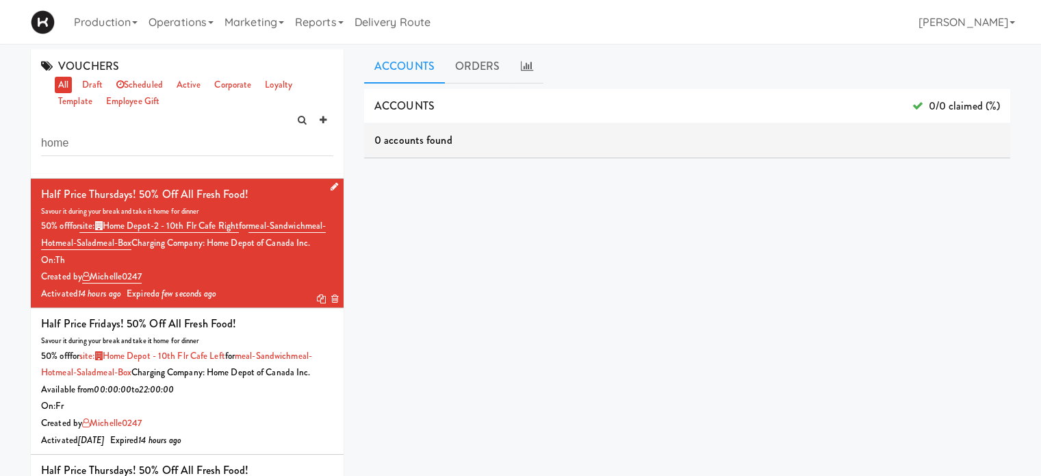
click at [331, 303] on icon at bounding box center [334, 298] width 7 height 9
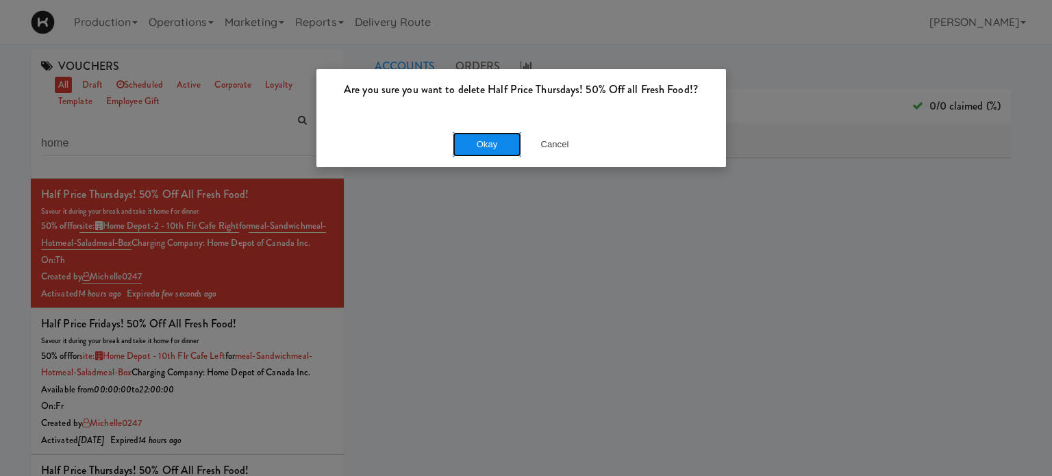
click at [506, 134] on button "Okay" at bounding box center [487, 144] width 68 height 25
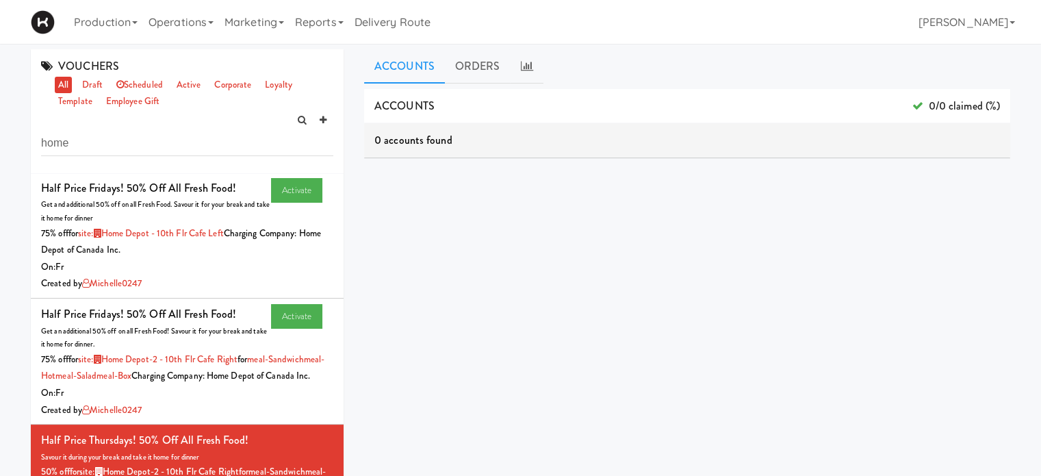
scroll to position [0, 0]
click at [328, 121] on link at bounding box center [323, 120] width 21 height 21
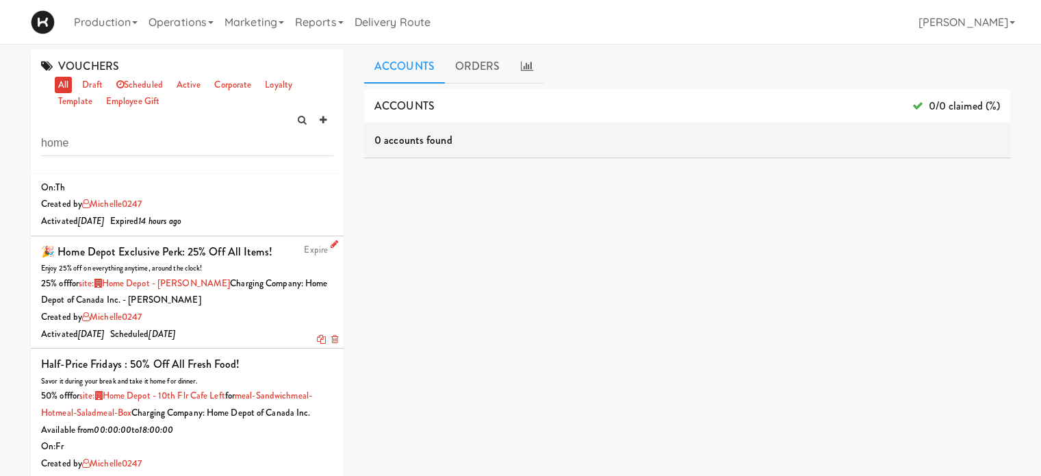
scroll to position [1969, 0]
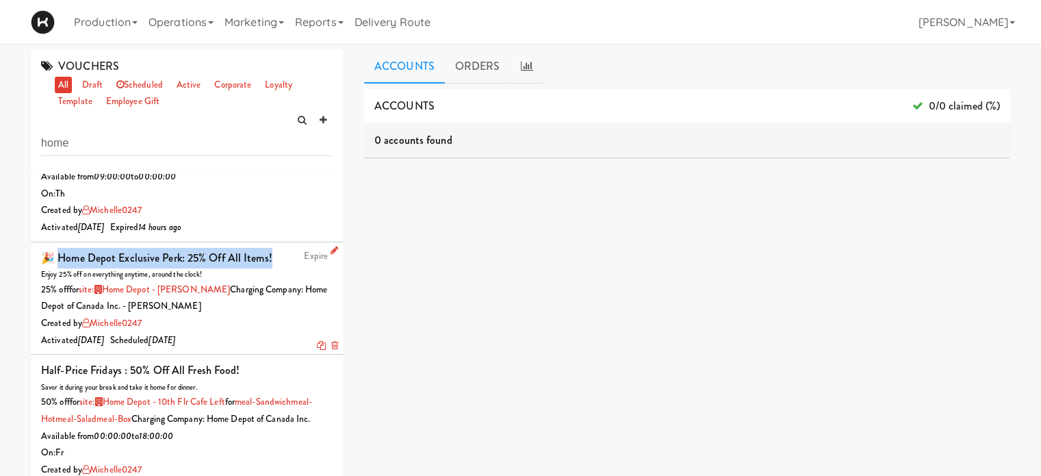
drag, startPoint x: 274, startPoint y: 355, endPoint x: 62, endPoint y: 360, distance: 211.6
click at [62, 349] on div "Expire 🎉 Home Depot Exclusive Perk: 25% off all items! Enjoy 25% off on everyth…" at bounding box center [187, 298] width 292 height 101
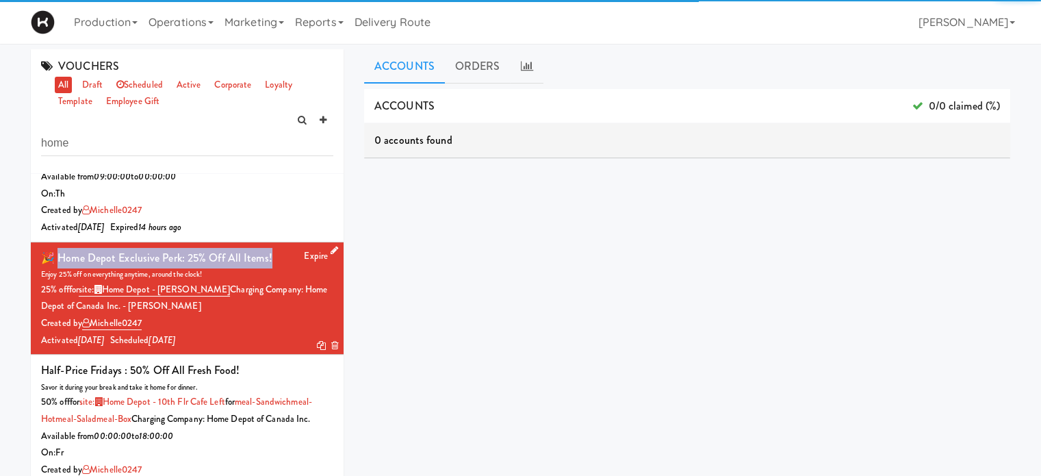
click at [62, 268] on div "🎉 Home Depot Exclusive Perk: 25% off all items!" at bounding box center [156, 258] width 231 height 21
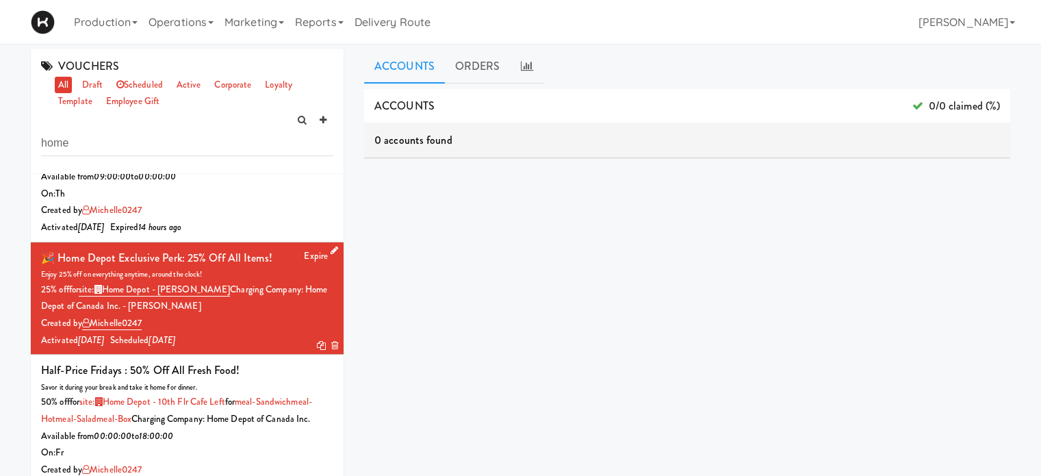
click at [233, 281] on div "Enjoy 25% off on everything anytime, around the clock!" at bounding box center [187, 275] width 292 height 14
click at [266, 268] on div "🎉 Home Depot Exclusive Perk: 25% off all items!" at bounding box center [156, 258] width 231 height 21
click at [331, 117] on link at bounding box center [323, 120] width 21 height 21
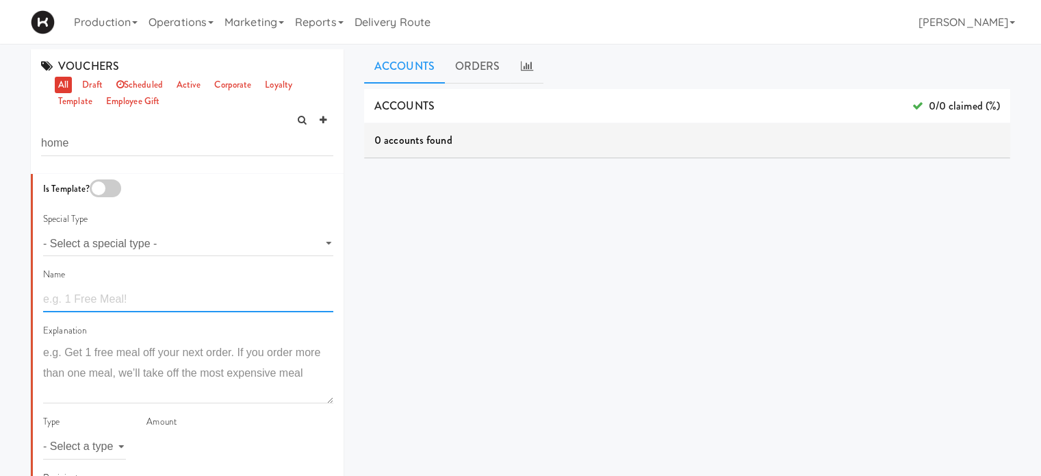
click at [139, 302] on input "text" at bounding box center [188, 299] width 290 height 25
paste input "🎉 Home Depot Exclusive Perk: 25% off all items!"
type input "🎉 Home Depot Exclusive Perk: 25% off all items!"
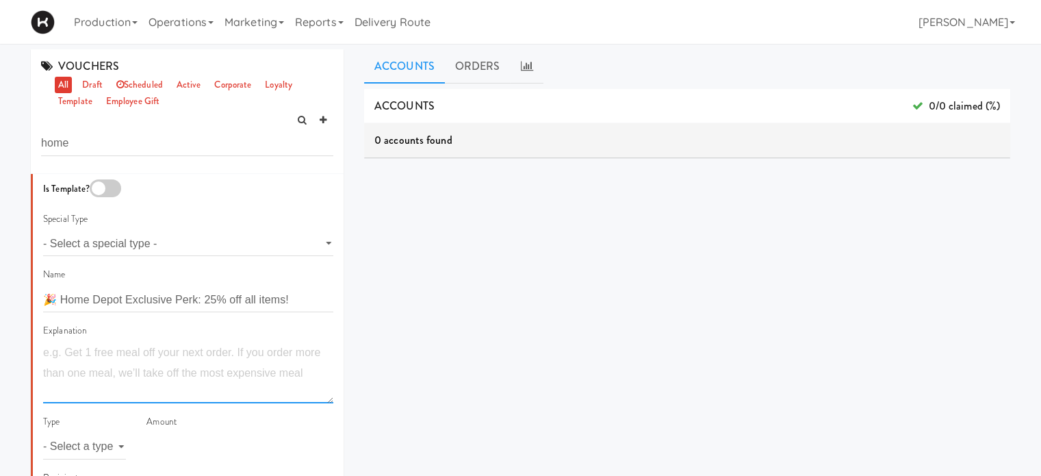
paste textarea "Enjoy 25% off on everything anytime, around the clock!"
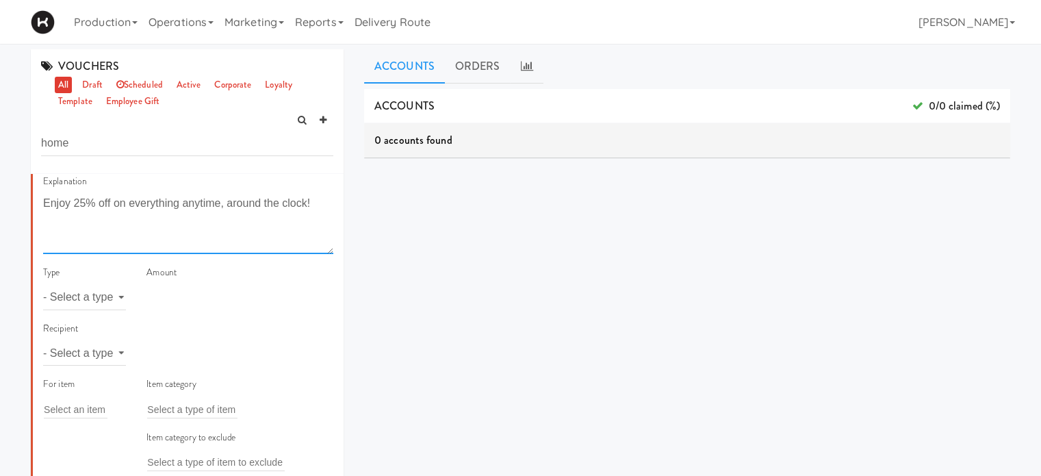
scroll to position [173, 0]
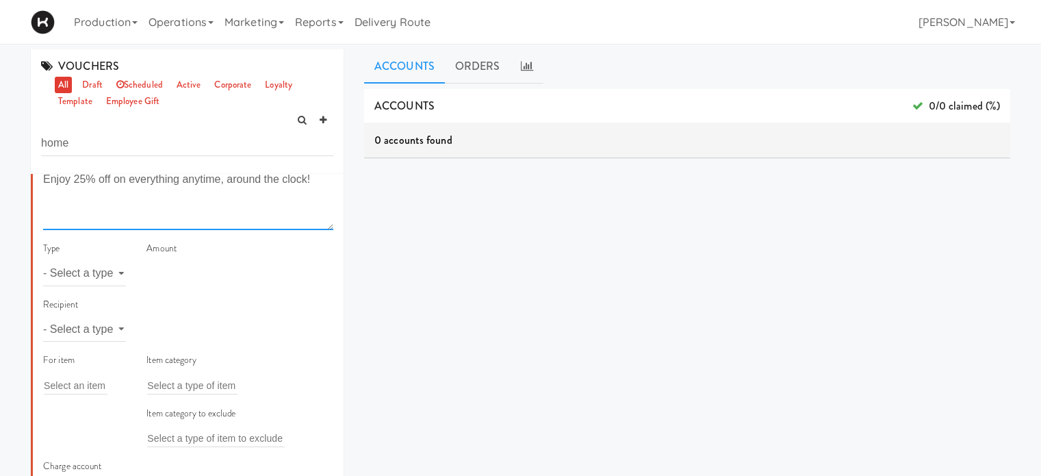
type textarea "Enjoy 25% off on everything anytime, around the clock!"
click at [96, 281] on select "- Select a type - meal item percent amount daily amount daily meal daily item p…" at bounding box center [84, 273] width 83 height 25
select select "string:percent"
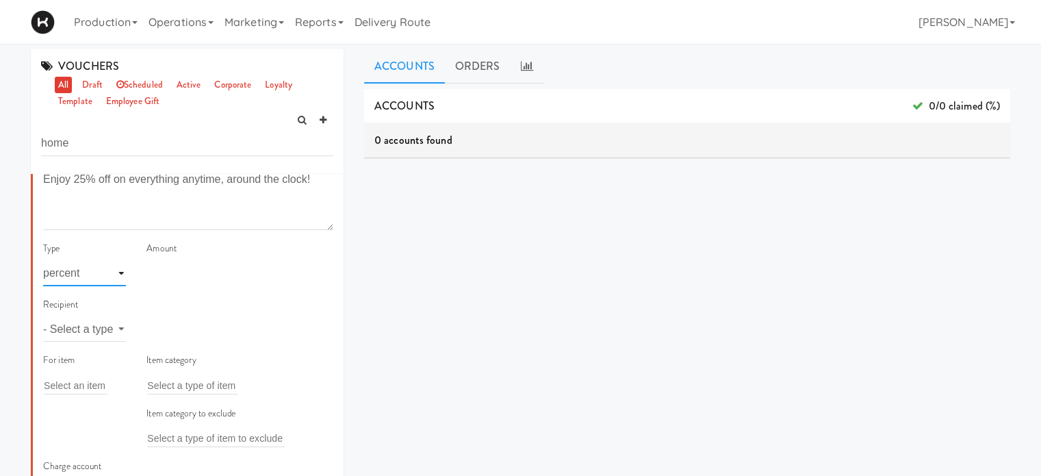
click at [43, 261] on select "- Select a type - meal item percent amount daily amount daily meal daily item p…" at bounding box center [84, 273] width 83 height 25
click at [170, 273] on input "number" at bounding box center [240, 273] width 187 height 25
type input "25"
click at [113, 333] on select "- Select a type - user site company" at bounding box center [84, 328] width 83 height 25
select select "string:site"
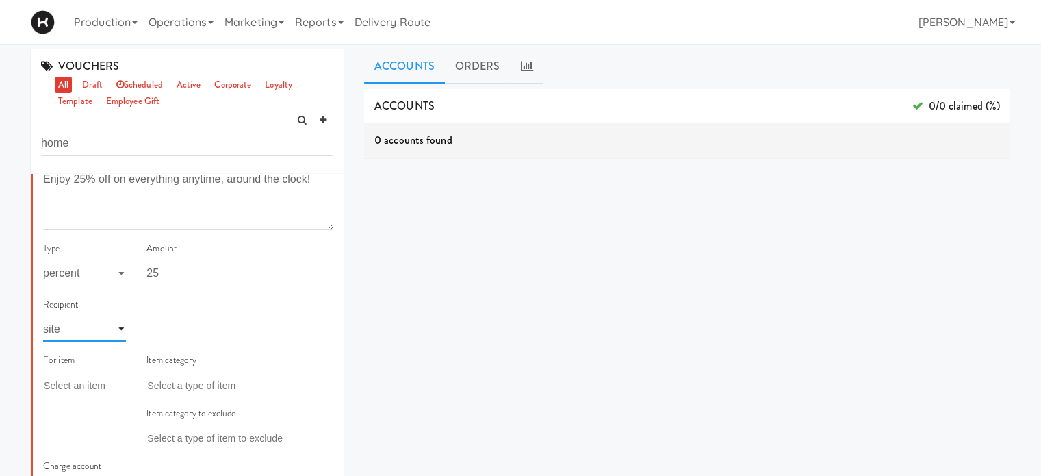
click at [43, 316] on select "- Select a type - user site company" at bounding box center [84, 328] width 83 height 25
click at [160, 326] on input "text" at bounding box center [169, 329] width 44 height 18
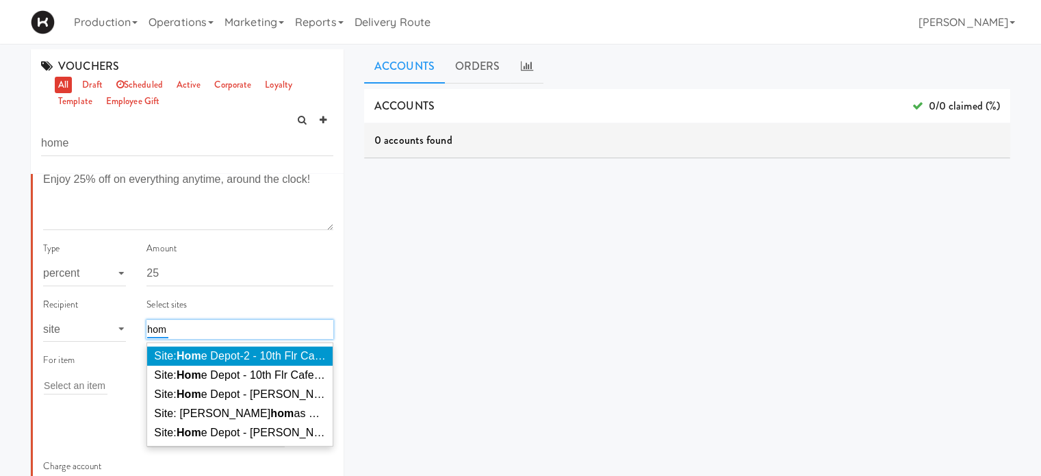
type input "hom"
click at [188, 355] on em "Hom" at bounding box center [189, 356] width 25 height 12
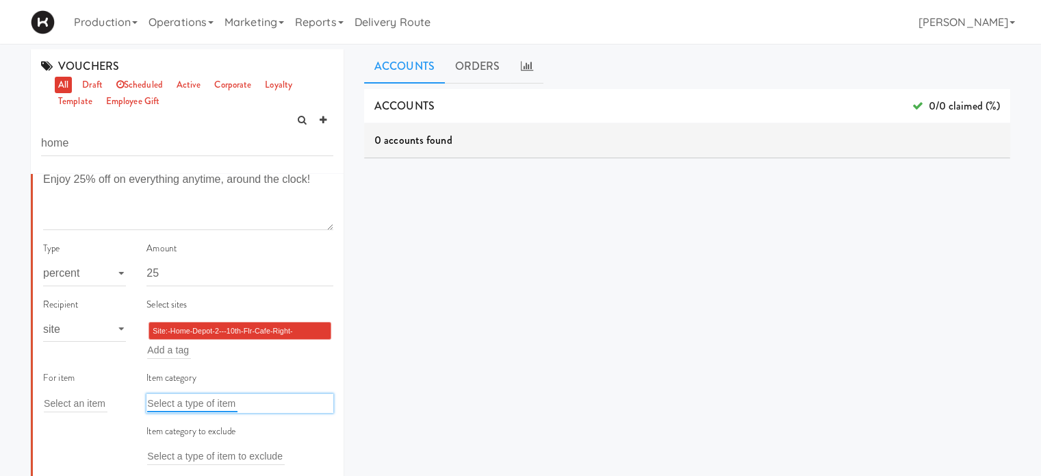
click at [212, 410] on input "text" at bounding box center [192, 403] width 90 height 18
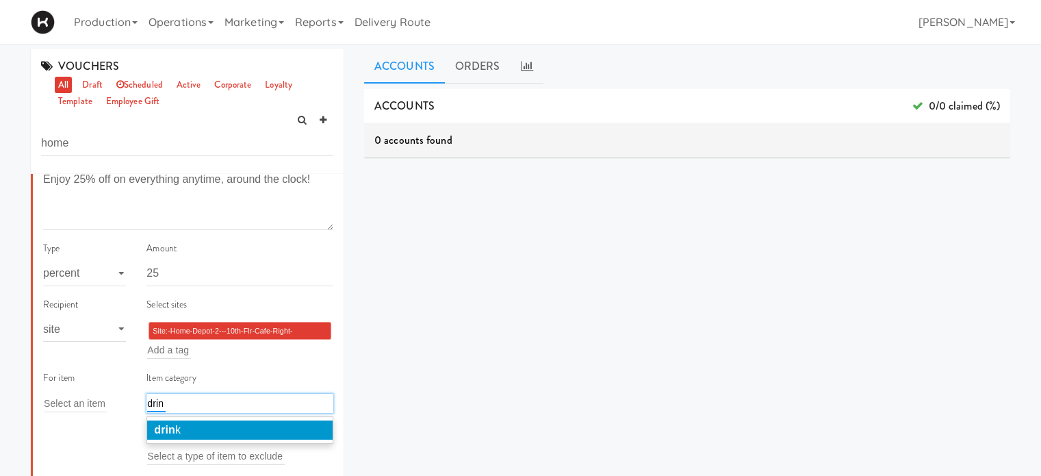
type input "drin"
click at [194, 425] on li "drin k" at bounding box center [240, 429] width 186 height 19
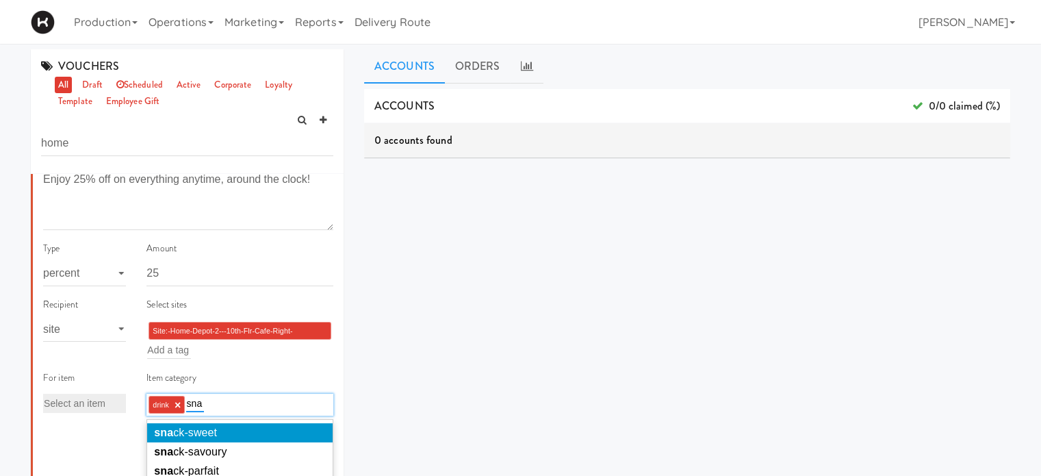
type input "sna"
click at [227, 431] on li "sna ck-sweet" at bounding box center [240, 432] width 186 height 19
type input "snac"
click at [239, 429] on li "snac k-savoury" at bounding box center [240, 432] width 186 height 19
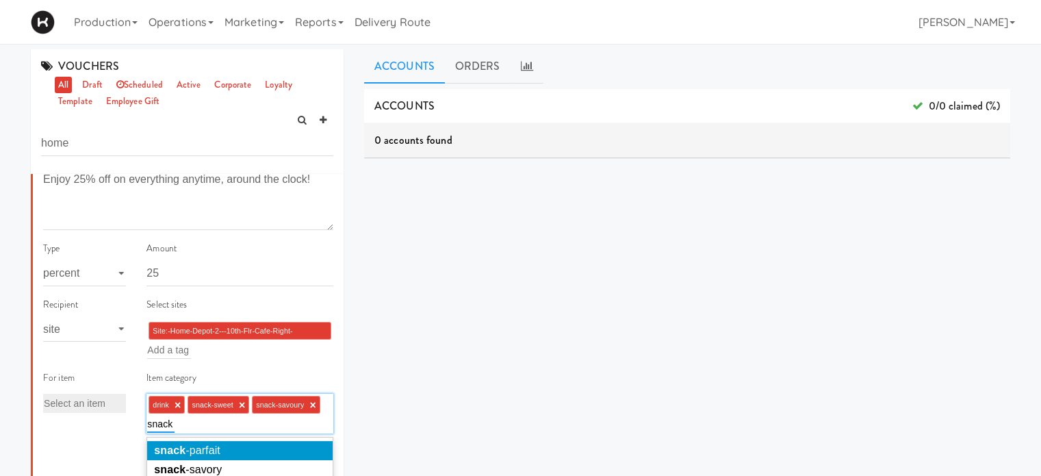
type input "snack"
click at [236, 448] on li "snack -parfait" at bounding box center [240, 450] width 186 height 19
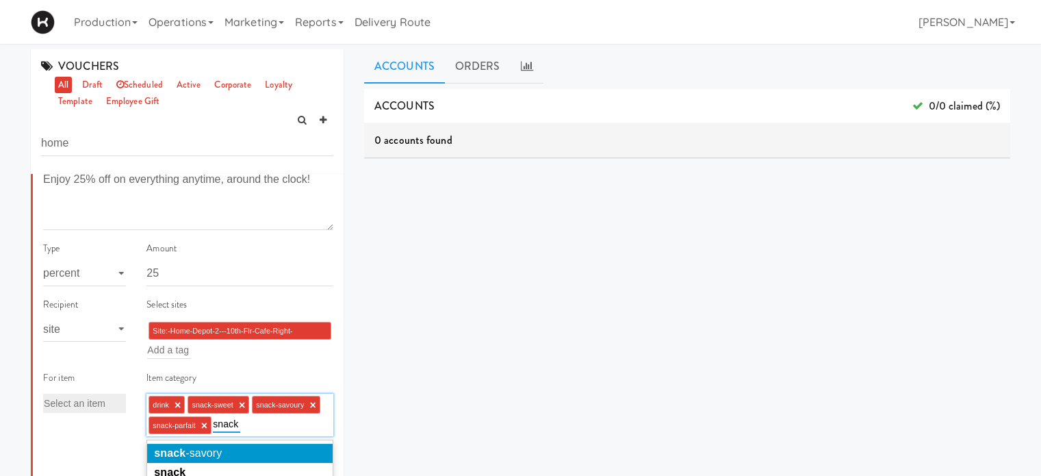
type input "snack"
click at [236, 448] on li "snack -savory" at bounding box center [240, 453] width 186 height 19
type input "snack"
click at [236, 448] on li "snack" at bounding box center [240, 453] width 186 height 19
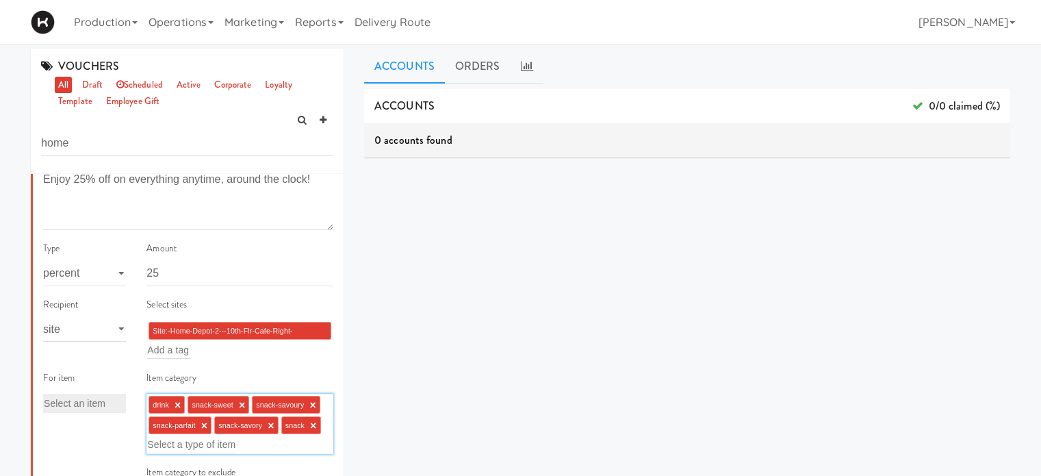
click at [528, 344] on div "ACCOUNTS 0/0 claimed (%) 0 accounts found ORDERS code user tax total when meals…" at bounding box center [687, 346] width 646 height 514
click at [172, 446] on input "text" at bounding box center [192, 444] width 90 height 18
type input "g"
type input "b"
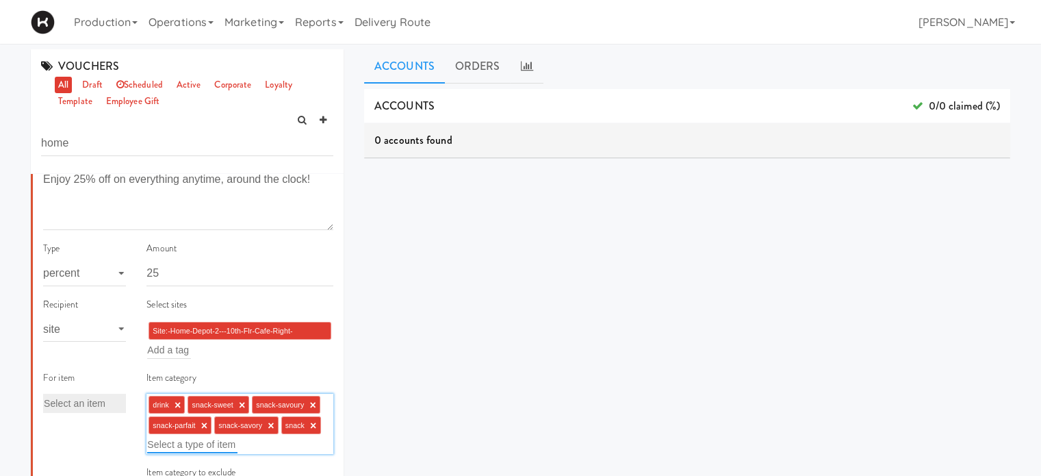
type input "a"
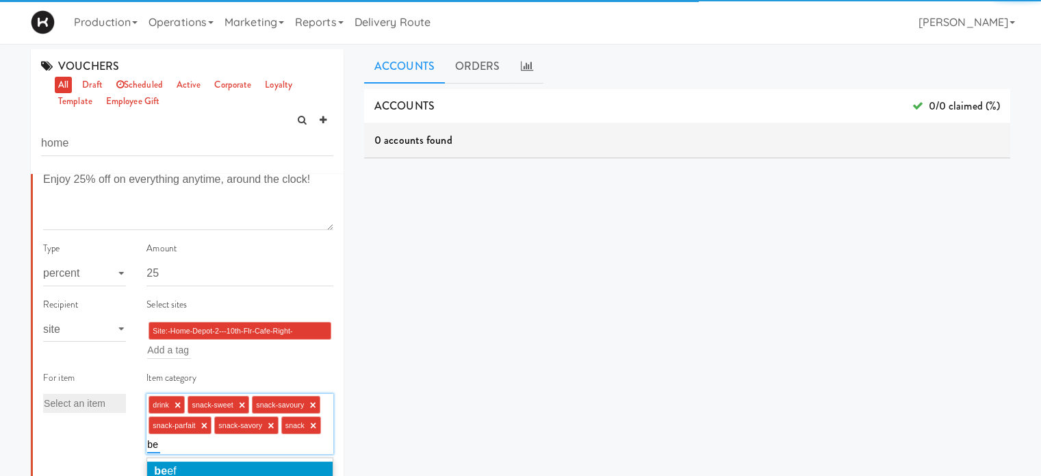
type input "b"
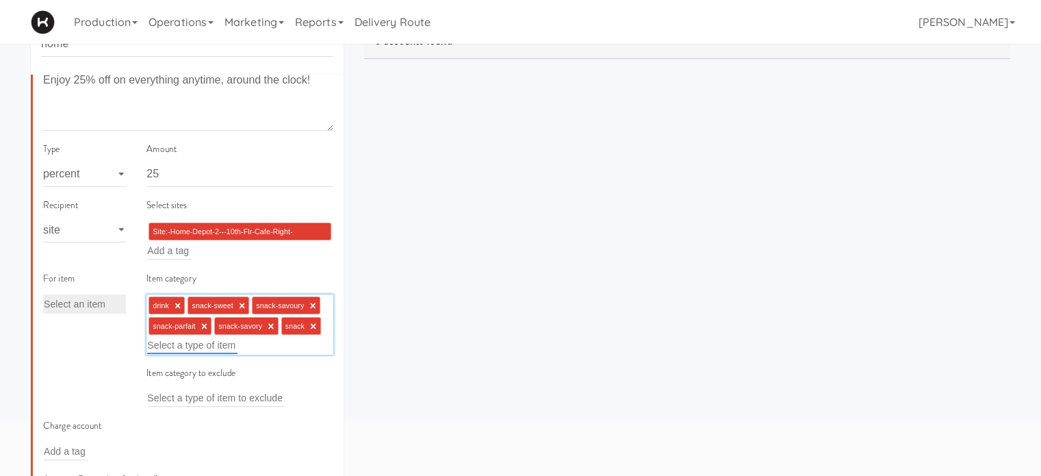
scroll to position [99, 0]
type input "t"
type input "y"
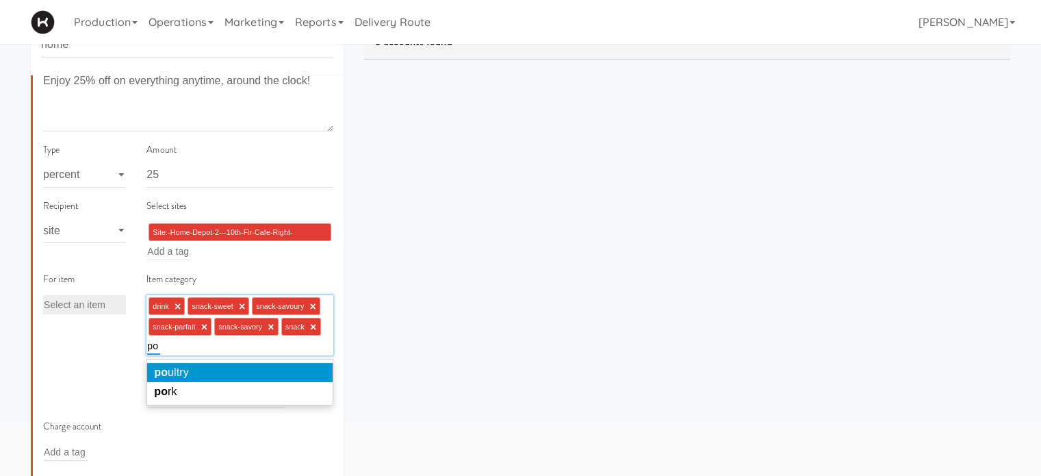
type input "p"
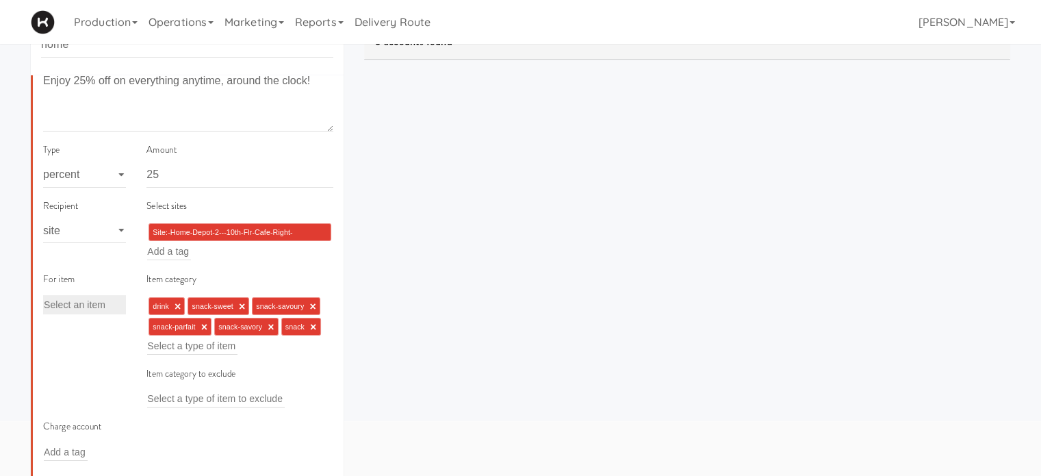
click at [318, 382] on div "Item category to exclude Select a type of item to exclude" at bounding box center [240, 387] width 187 height 43
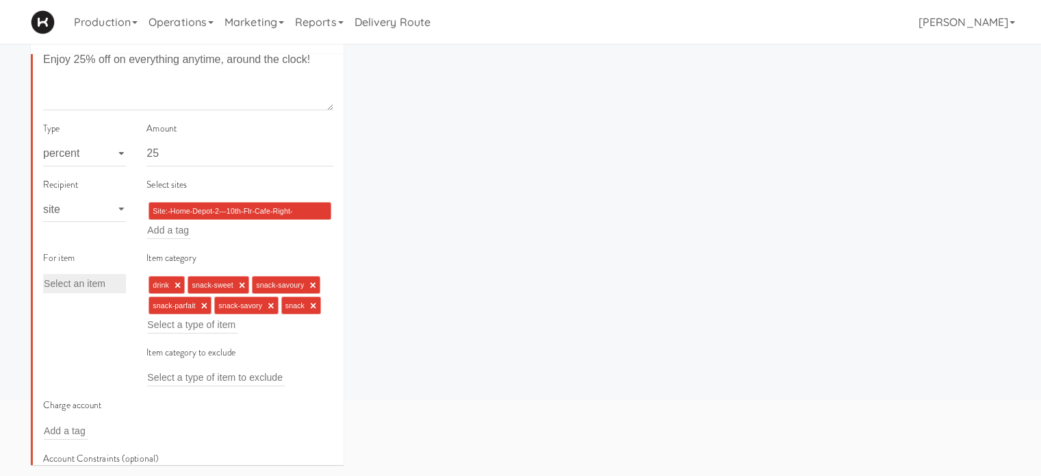
scroll to position [126, 0]
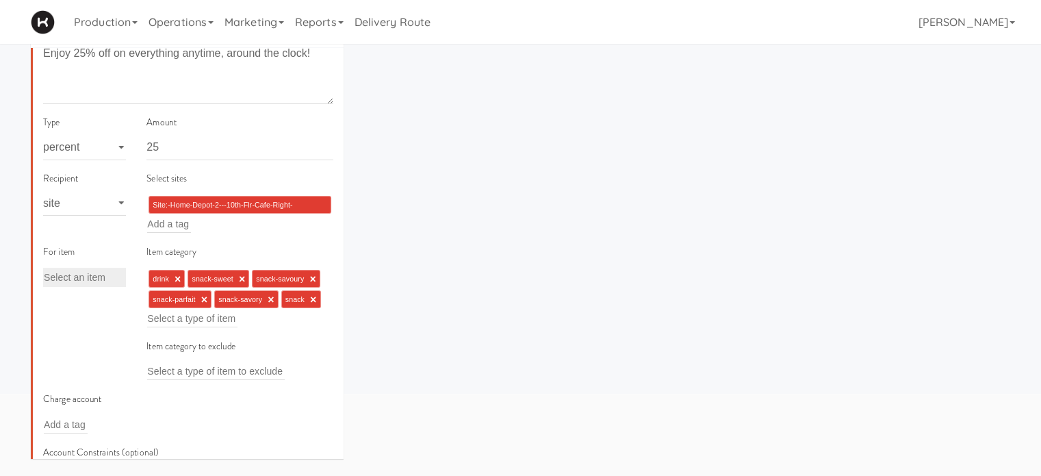
drag, startPoint x: 1034, startPoint y: 147, endPoint x: 1037, endPoint y: 199, distance: 52.1
click at [1037, 199] on div "VOUCHERS all draft scheduled active corporate loyalty template employee gift ho…" at bounding box center [520, 199] width 1041 height 553
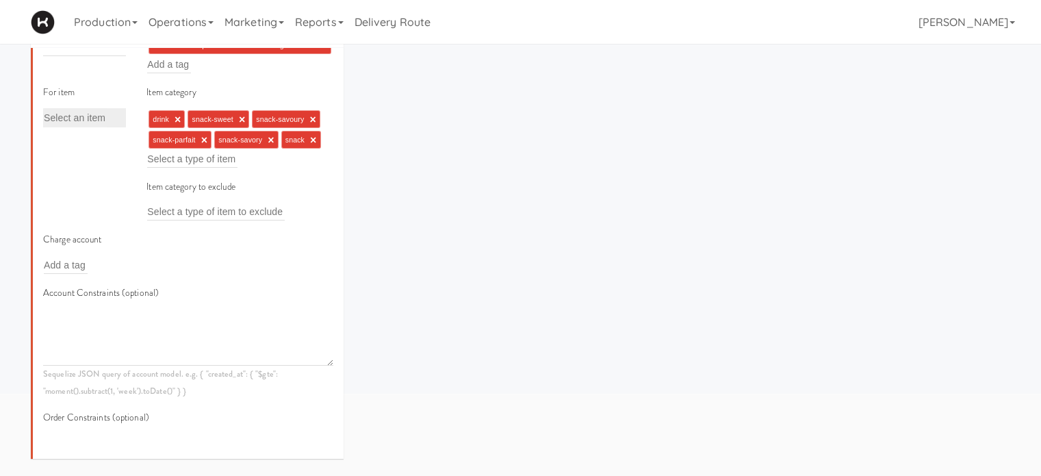
scroll to position [341, 0]
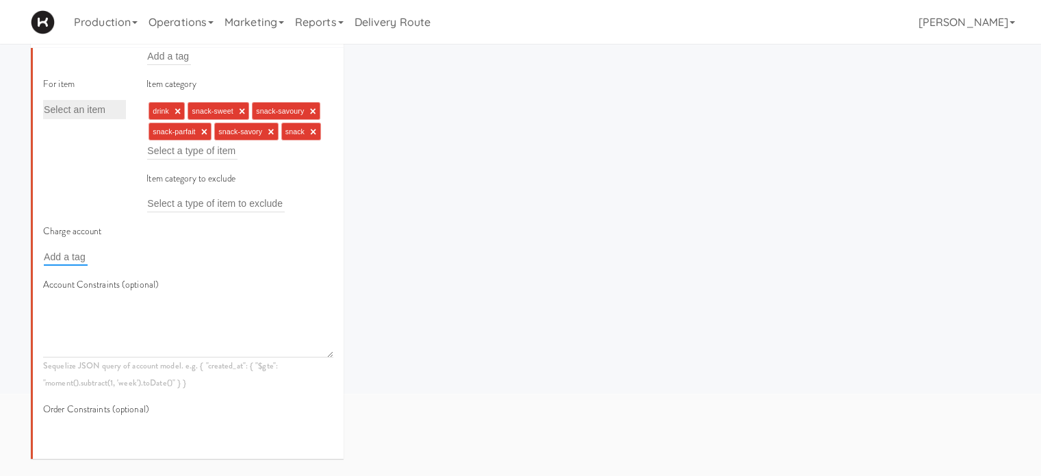
click at [47, 257] on input "text" at bounding box center [66, 257] width 44 height 18
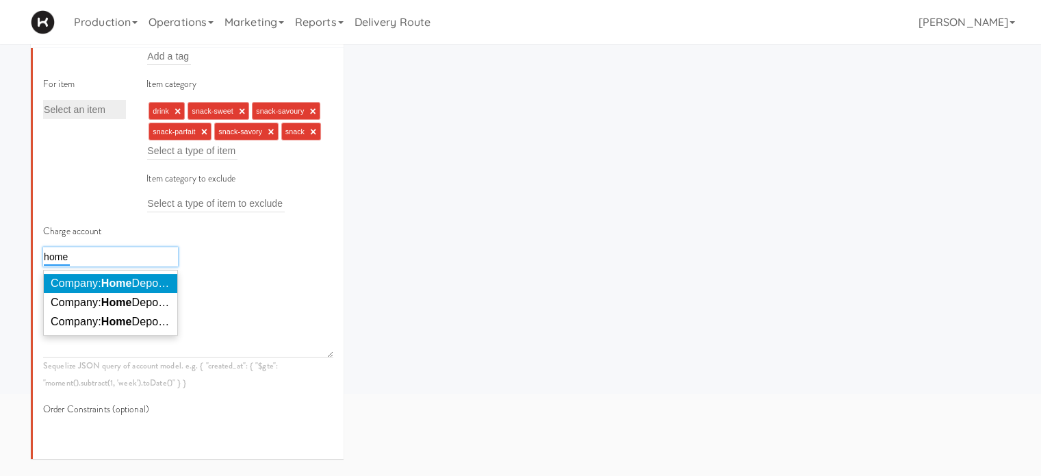
type input "home"
click at [79, 282] on span "Company: Home Depot of Canada Inc." at bounding box center [144, 283] width 186 height 12
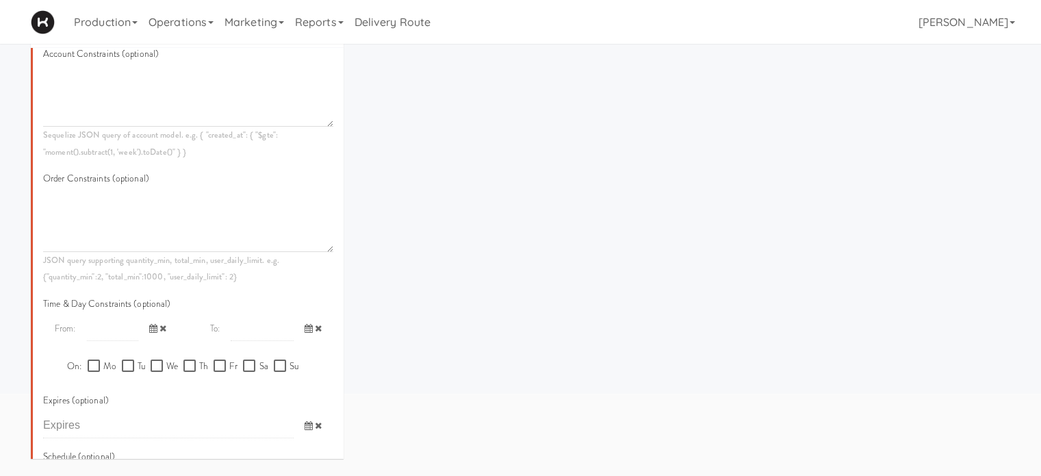
scroll to position [642, 0]
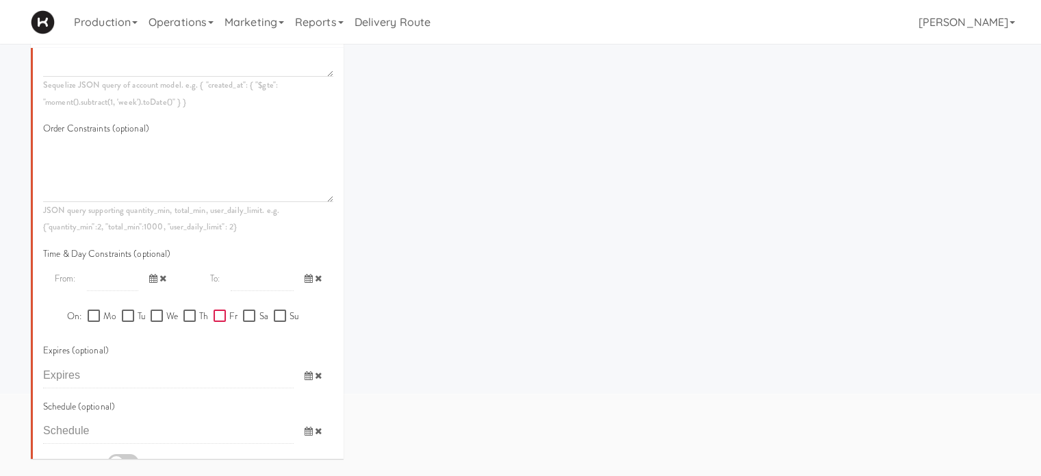
click at [214, 317] on input "Fr" at bounding box center [222, 316] width 16 height 11
checkbox input "true"
click at [251, 350] on div at bounding box center [250, 351] width 31 height 18
click at [0, 0] on input "checkbox" at bounding box center [0, 0] width 0 height 0
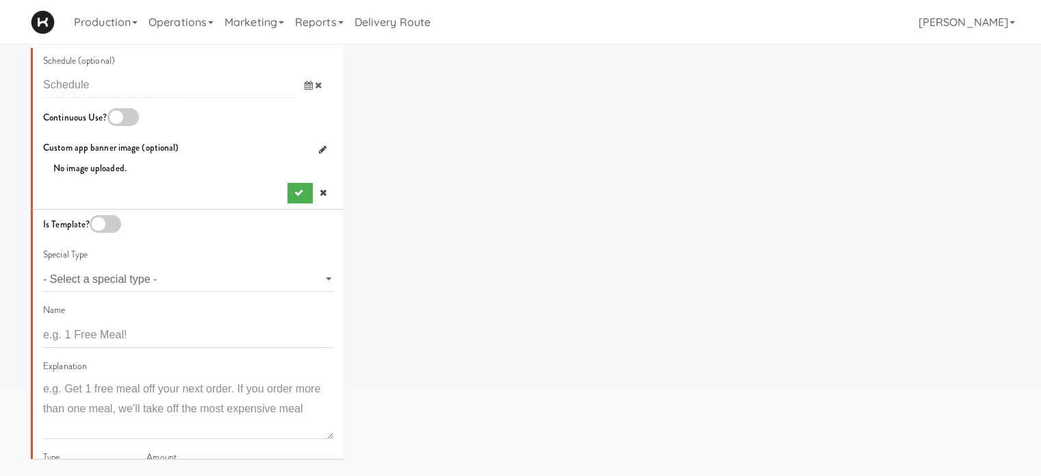
scroll to position [1028, 0]
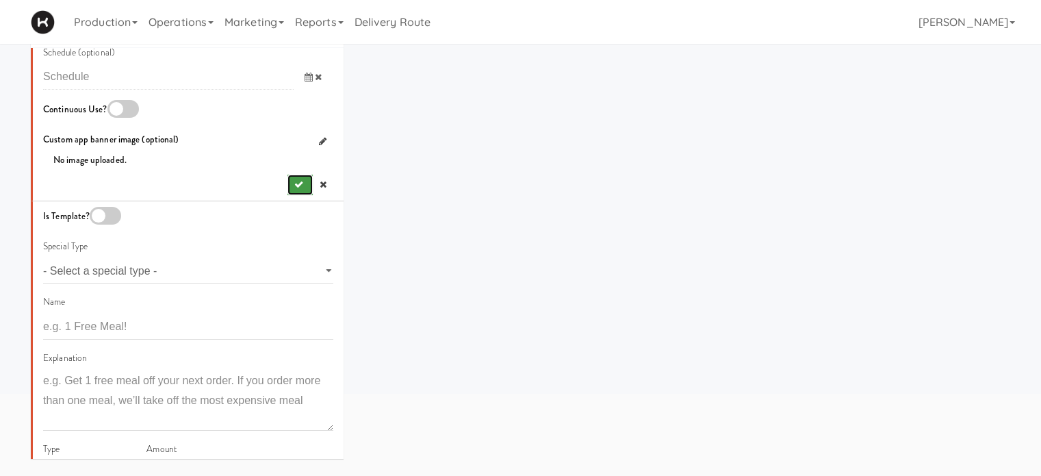
click at [294, 180] on icon "submit" at bounding box center [298, 184] width 9 height 9
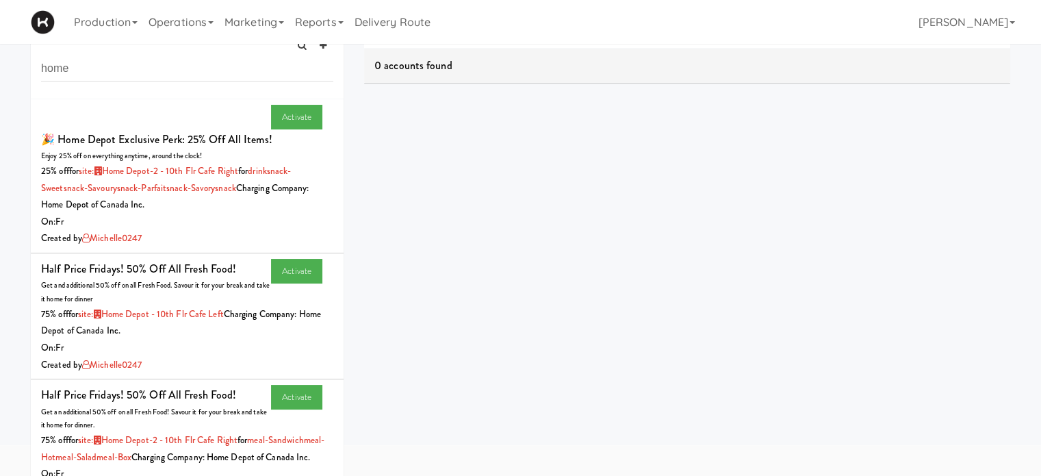
scroll to position [0, 0]
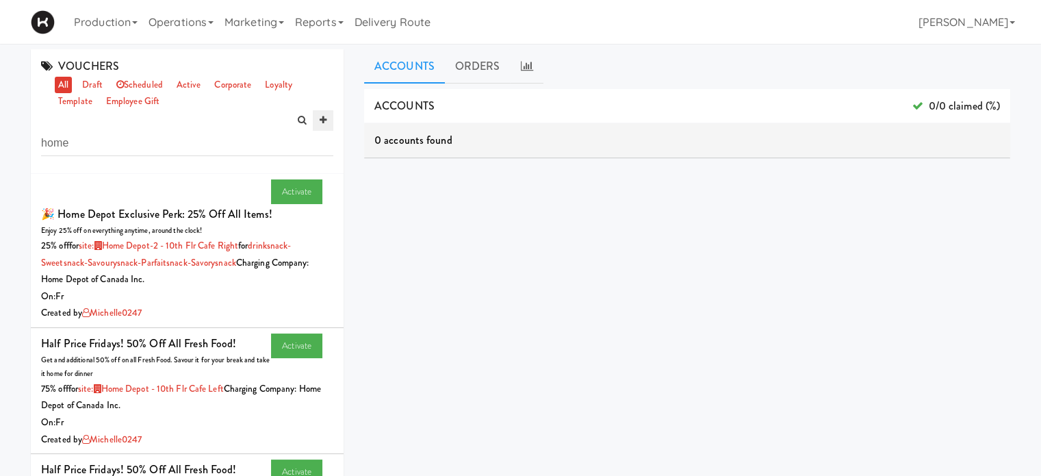
click at [325, 121] on icon at bounding box center [323, 120] width 7 height 9
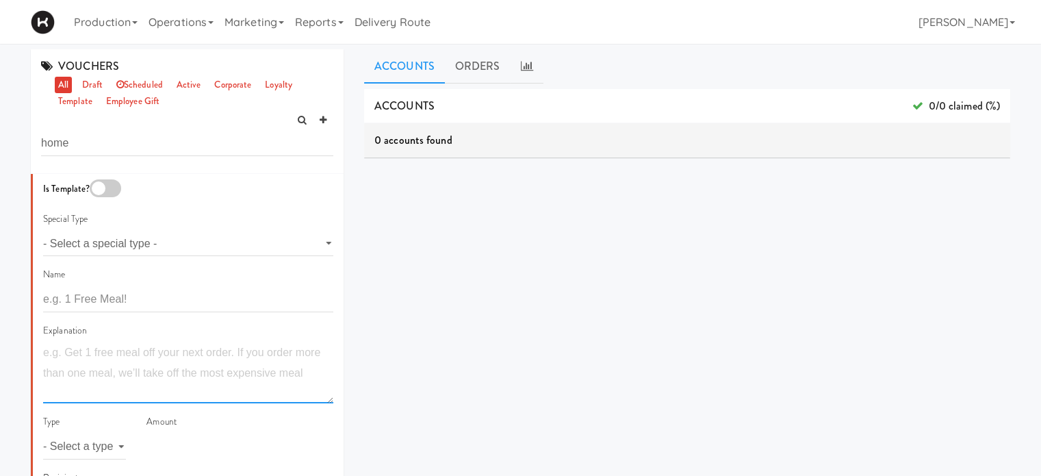
paste textarea "Enjoy 25% off on everything anytime, around the clock!"
type textarea "Enjoy 25% off on everything anytime, around the clock!"
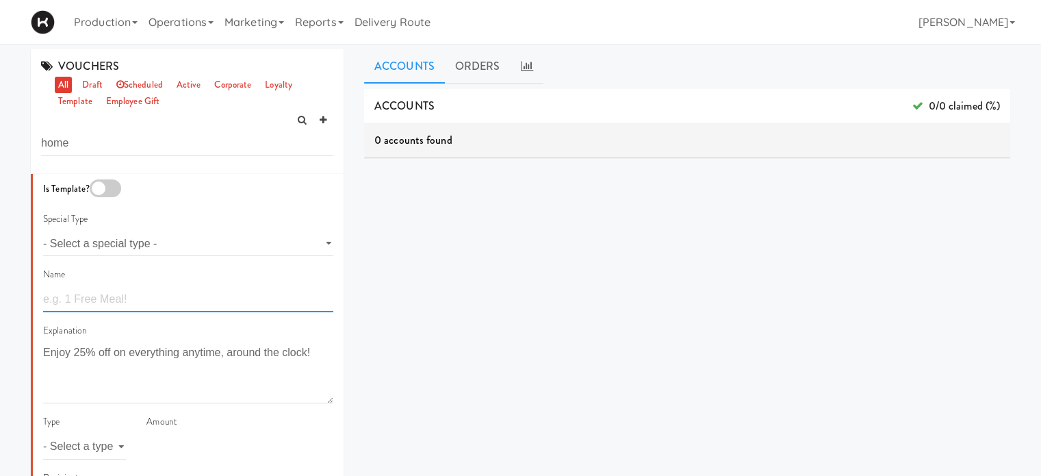
paste input "🎉 Home Depot Exclusive Perk: 25% off all items!"
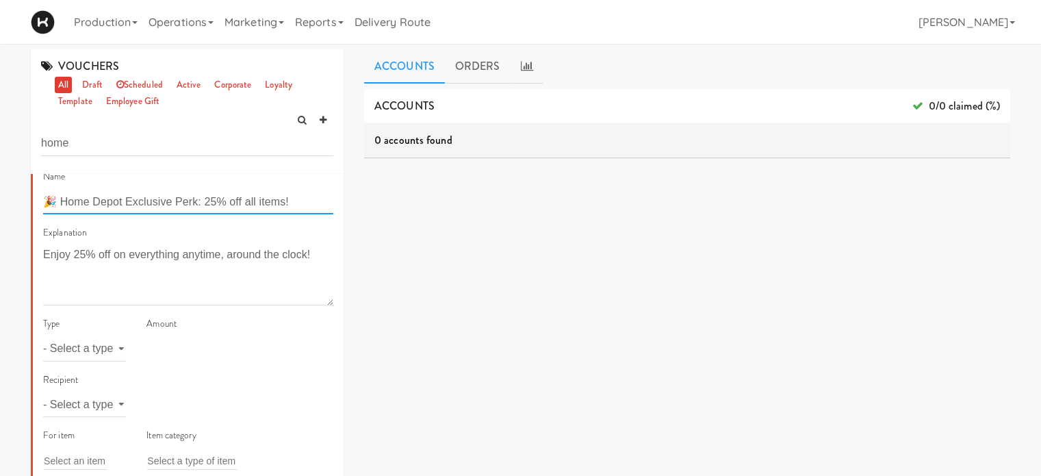
scroll to position [132, 0]
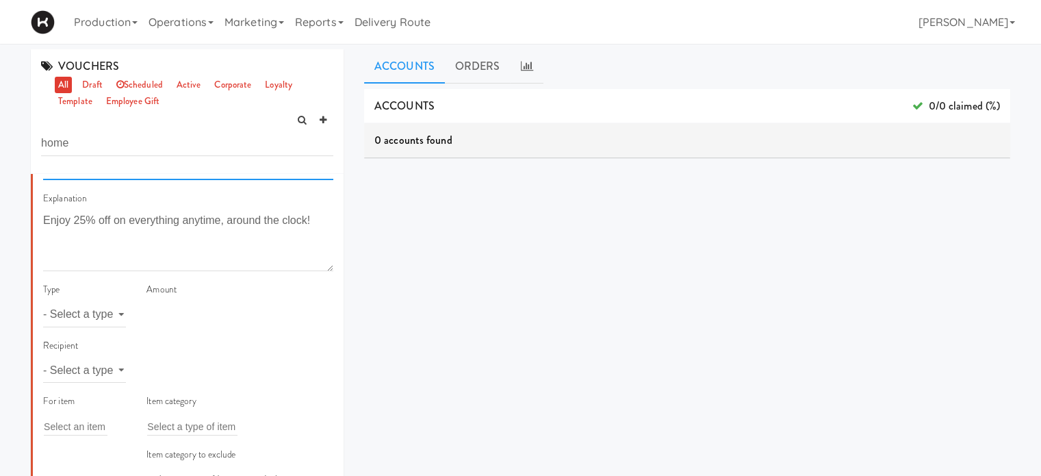
type input "🎉 Home Depot Exclusive Perk: 25% off all items!"
click at [79, 317] on select "- Select a type - meal item percent amount daily amount daily meal daily item p…" at bounding box center [84, 314] width 83 height 25
select select "string:percent"
click at [43, 302] on select "- Select a type - meal item percent amount daily amount daily meal daily item p…" at bounding box center [84, 314] width 83 height 25
click at [180, 311] on input "number" at bounding box center [240, 314] width 187 height 25
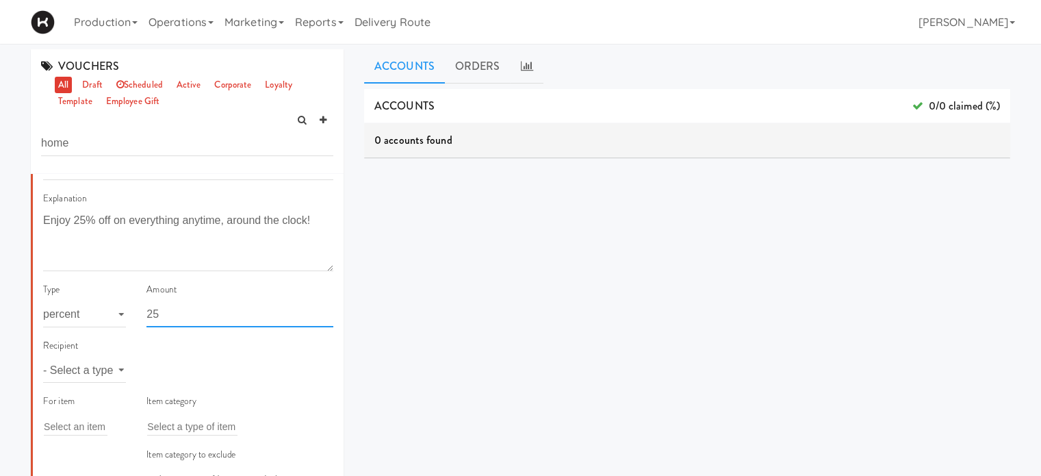
type input "25"
click at [92, 368] on select "- Select a type - user site company" at bounding box center [84, 369] width 83 height 25
select select "string:site"
click at [43, 357] on select "- Select a type - user site company" at bounding box center [84, 369] width 83 height 25
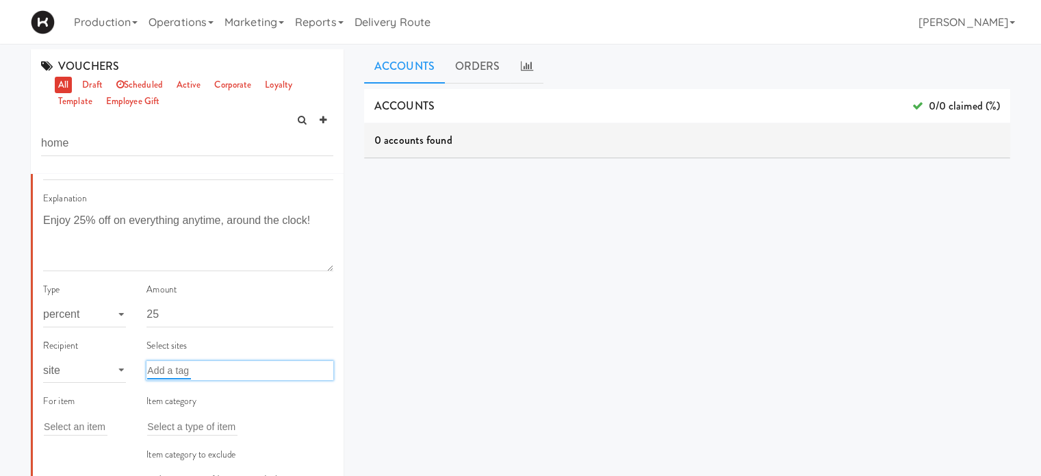
click at [183, 367] on input "text" at bounding box center [169, 371] width 44 height 18
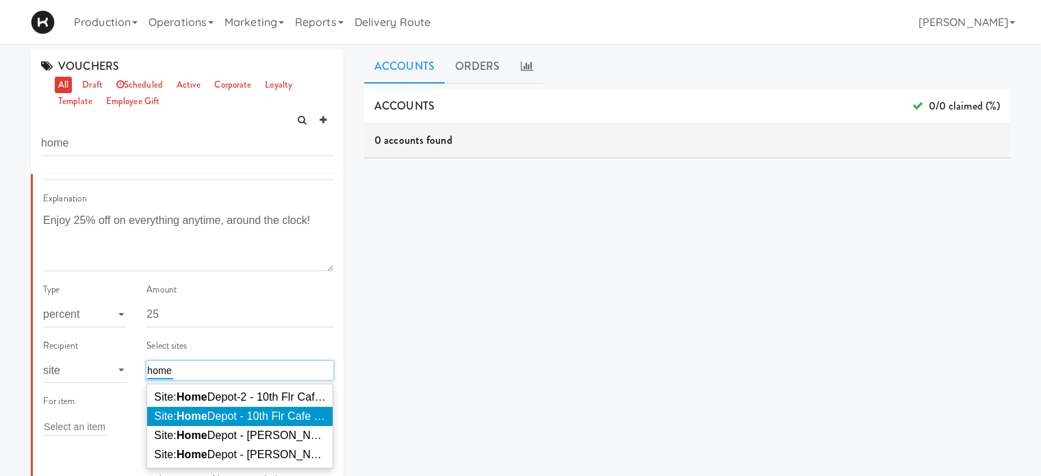
type input "home"
click at [199, 410] on em "Home" at bounding box center [192, 416] width 31 height 12
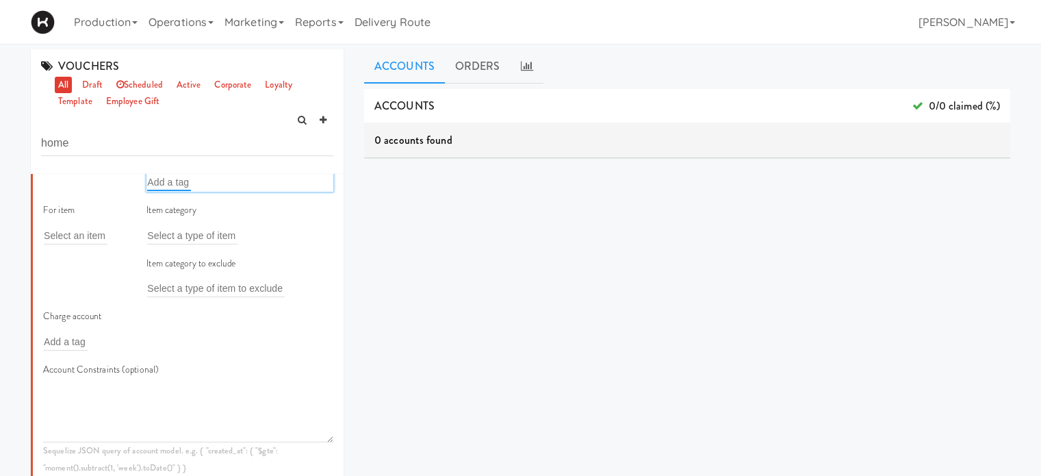
scroll to position [334, 0]
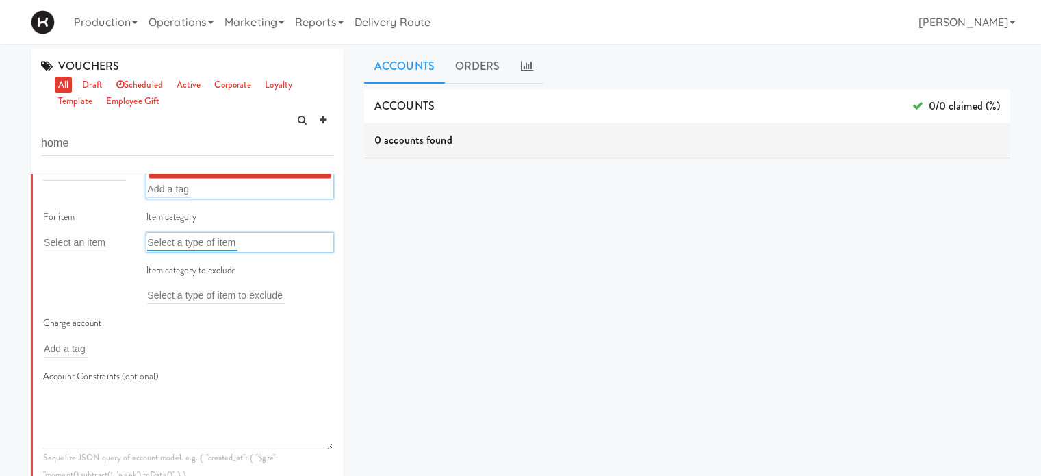
click at [219, 245] on input "text" at bounding box center [192, 242] width 90 height 18
type input "b"
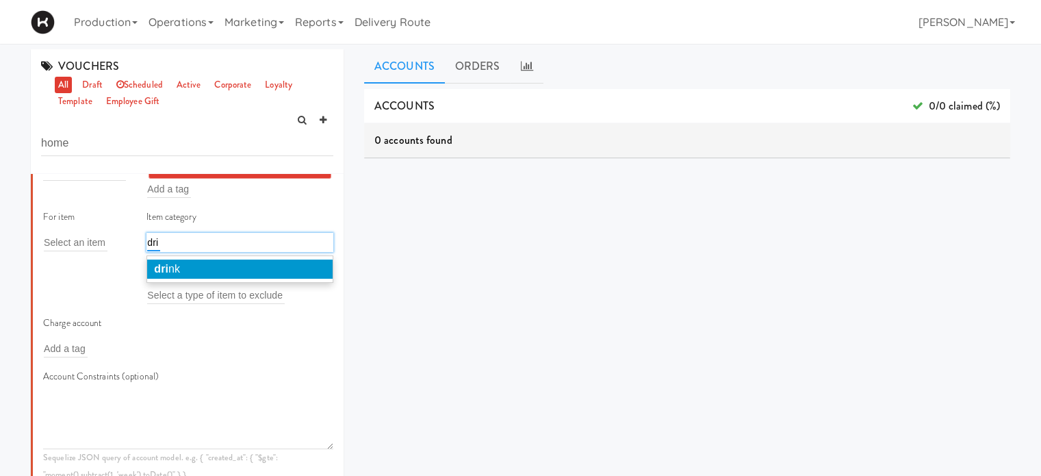
type input "dri"
click at [222, 265] on li "dri nk" at bounding box center [240, 268] width 186 height 19
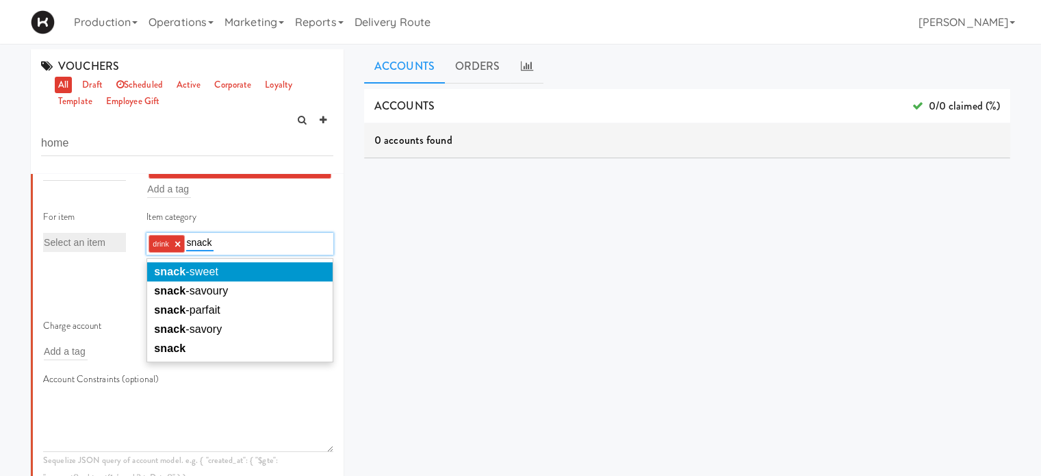
type input "snack"
click at [222, 265] on li "snack -sweet" at bounding box center [240, 271] width 186 height 19
type input "snack"
click at [224, 270] on span "snack -savoury" at bounding box center [191, 272] width 74 height 12
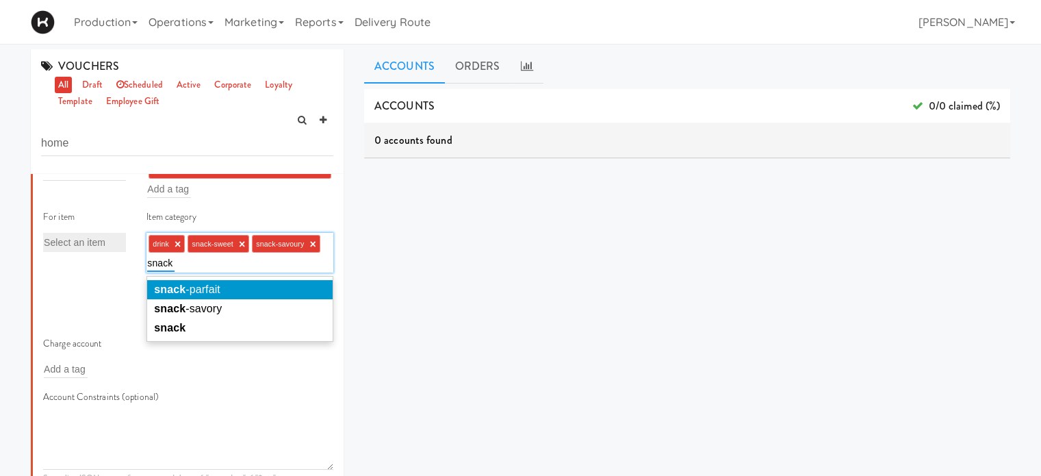
type input "snack"
click at [225, 290] on li "snack -parfait" at bounding box center [240, 289] width 186 height 19
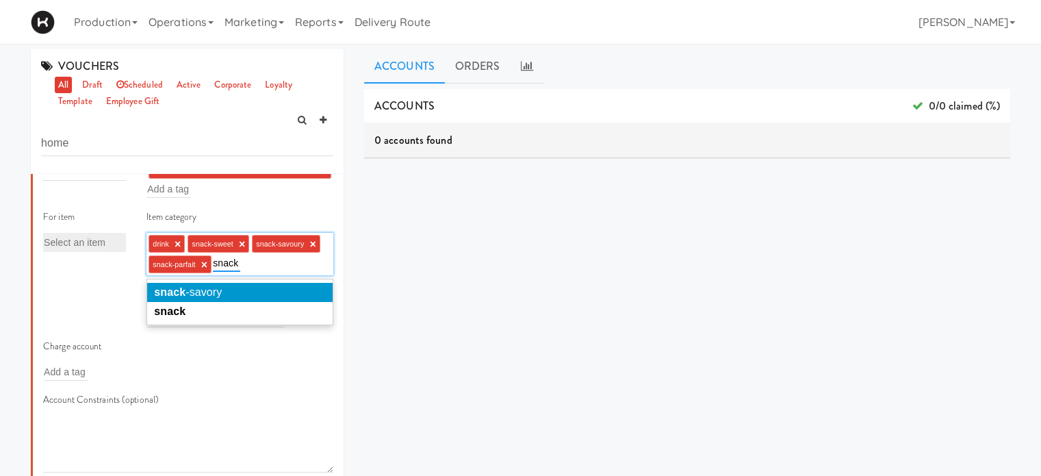
type input "snack"
click at [216, 288] on span "snack -savory" at bounding box center [188, 292] width 68 height 12
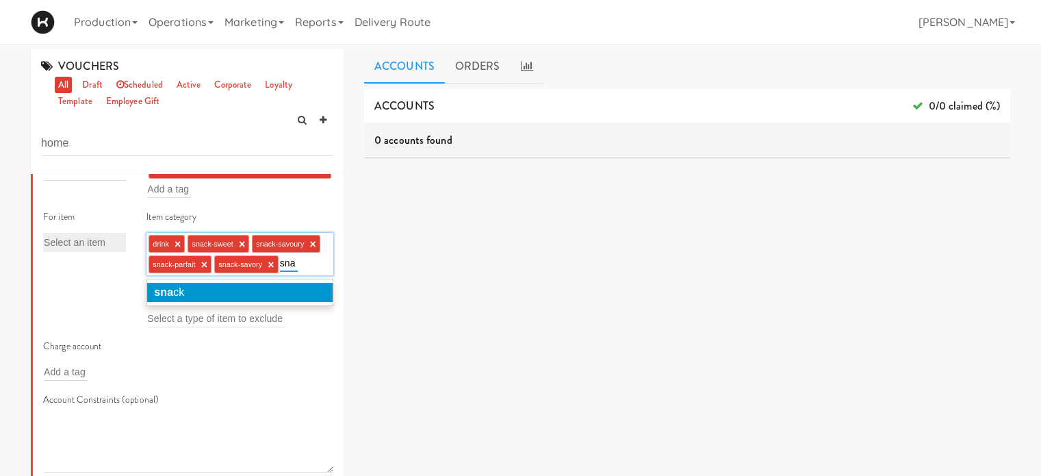
type input "sna"
click at [216, 288] on li "sna ck" at bounding box center [240, 292] width 186 height 19
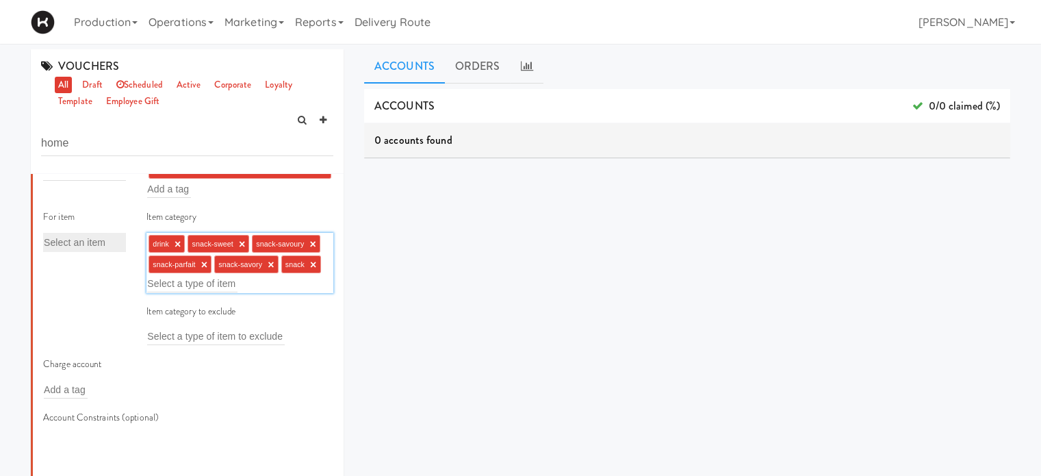
click at [158, 366] on div "Charge account Add a tag" at bounding box center [110, 377] width 135 height 43
click at [94, 390] on div "Add a tag" at bounding box center [110, 389] width 135 height 19
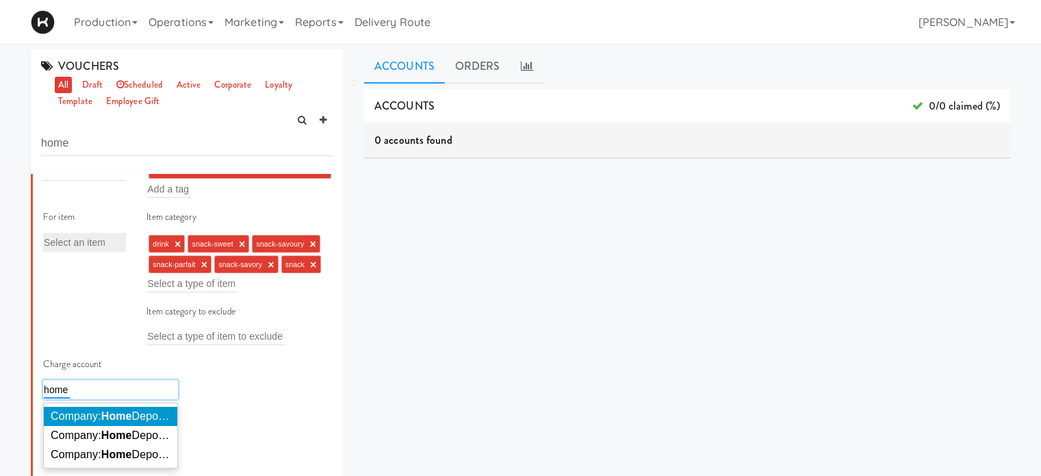
type input "home"
click at [102, 413] on span "Company: Home Depot of Canada Inc." at bounding box center [144, 416] width 186 height 12
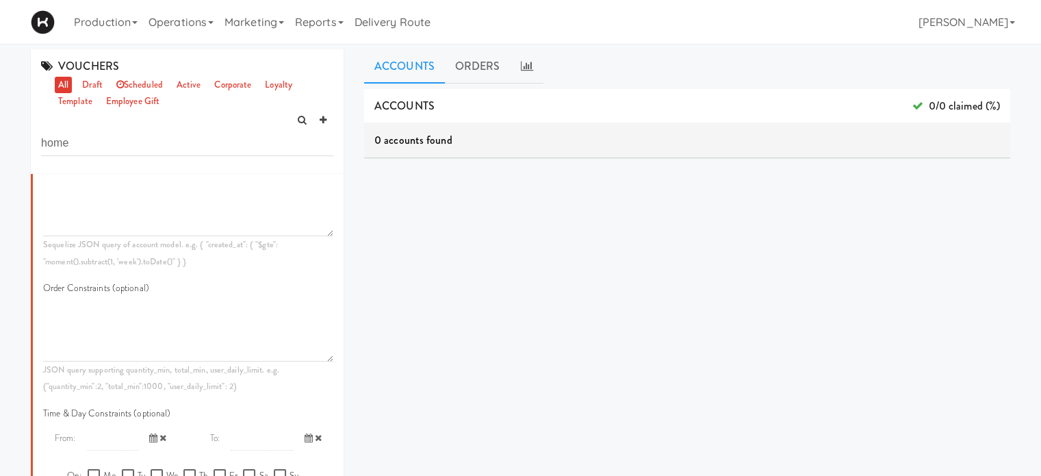
scroll to position [693, 0]
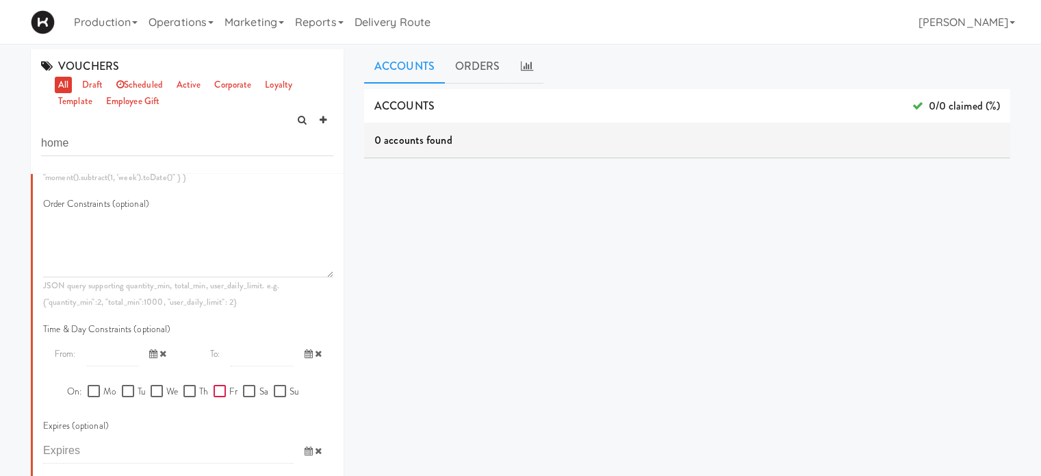
click at [216, 390] on input "Fr" at bounding box center [222, 391] width 16 height 11
checkbox input "true"
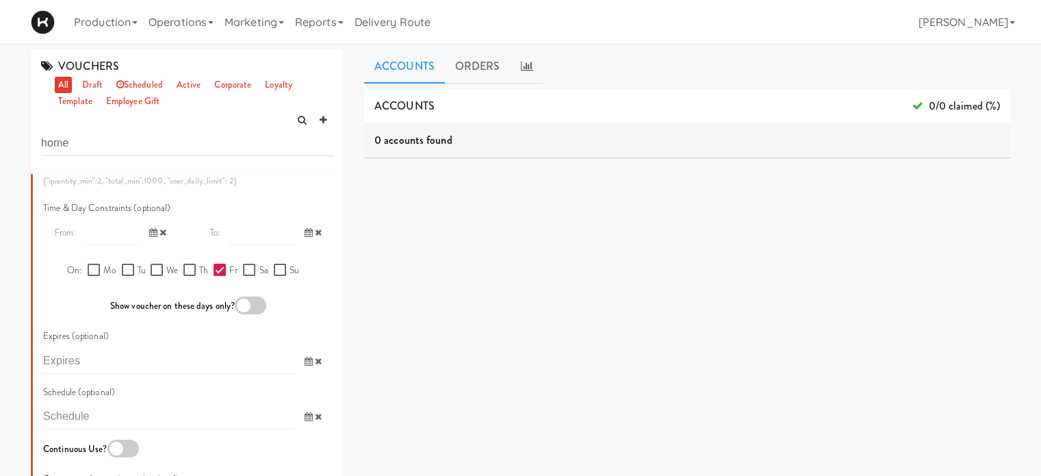
scroll to position [899, 0]
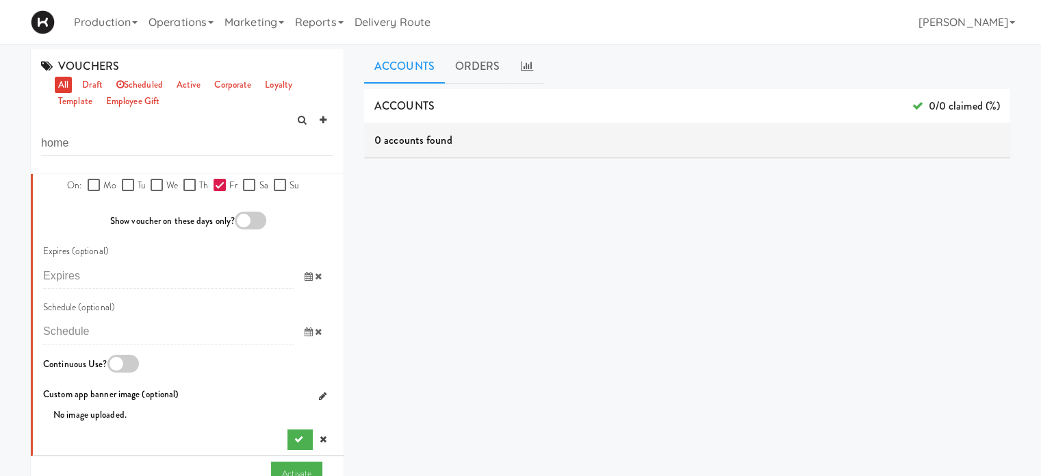
click at [244, 215] on div at bounding box center [250, 221] width 31 height 18
click at [0, 0] on input "checkbox" at bounding box center [0, 0] width 0 height 0
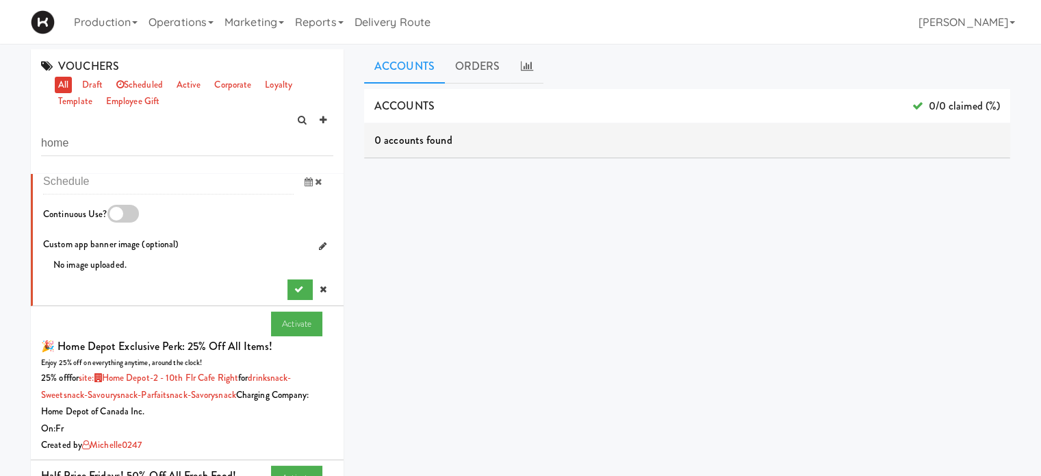
scroll to position [1020, 0]
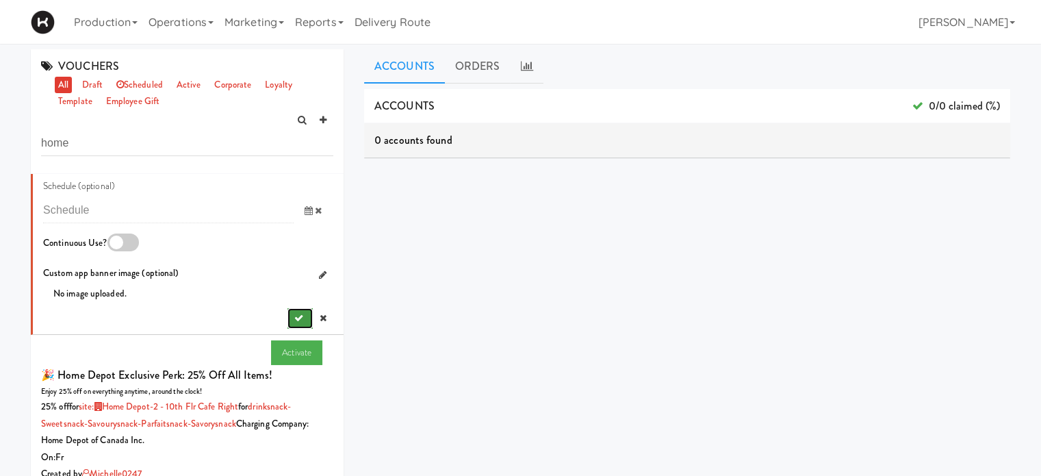
click at [290, 310] on button "submit" at bounding box center [300, 318] width 25 height 21
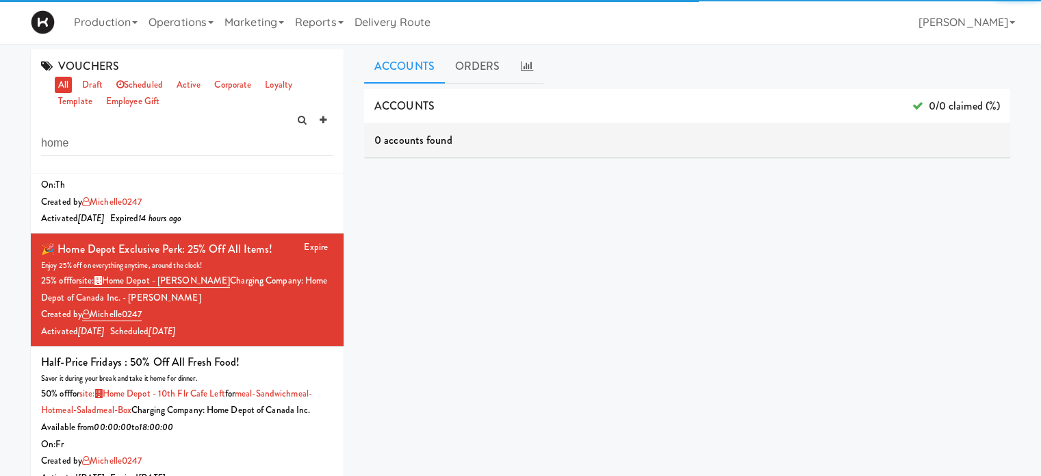
scroll to position [1425, 0]
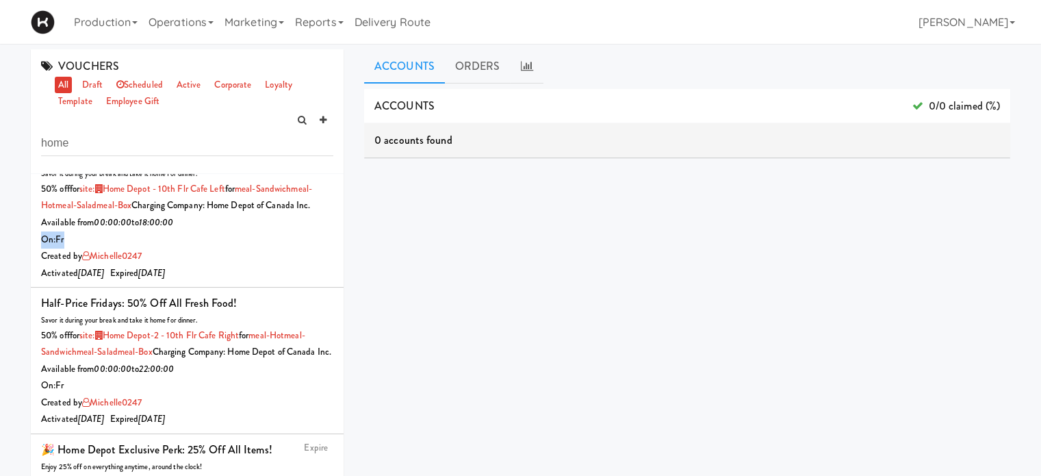
click at [335, 345] on div "Activate 🎉 Home Depot Exclusive Perk: 25% off all items! Enjoy 25% off on every…" at bounding box center [187, 379] width 313 height 411
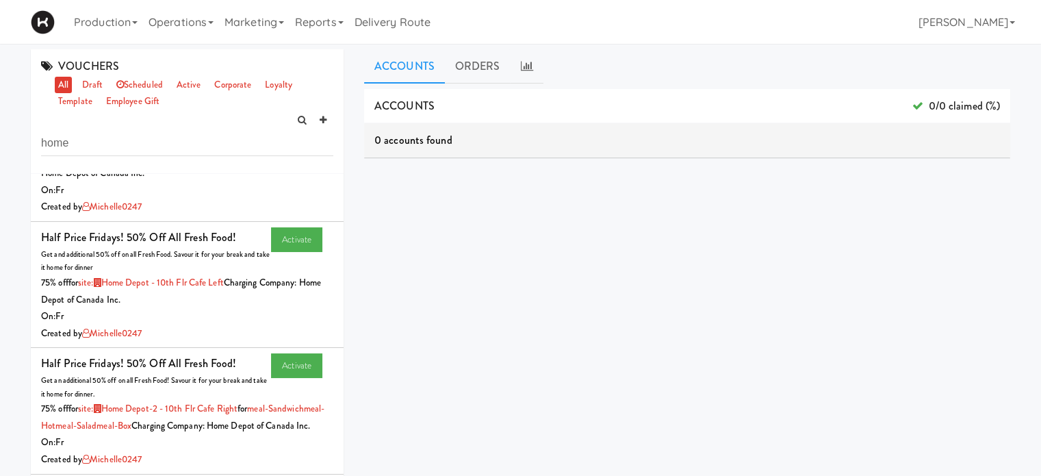
scroll to position [0, 0]
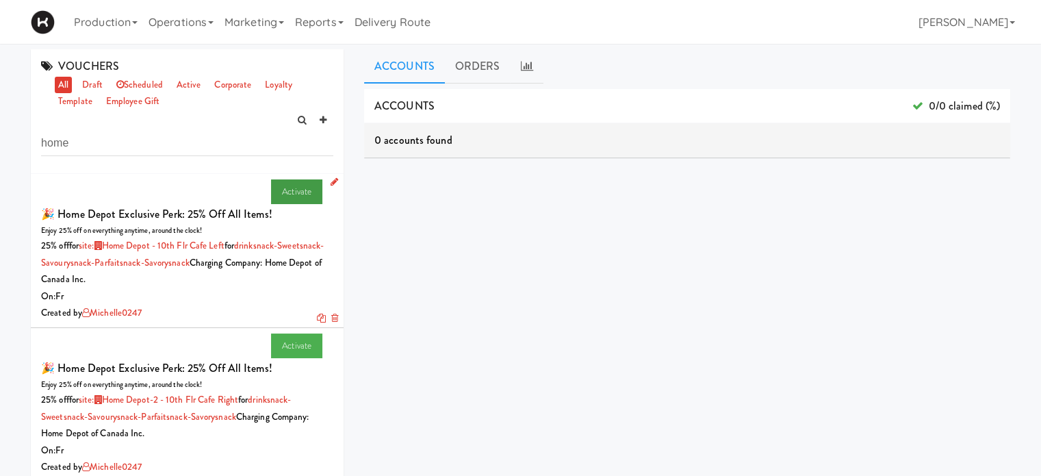
click at [293, 181] on link "Activate" at bounding box center [296, 191] width 51 height 25
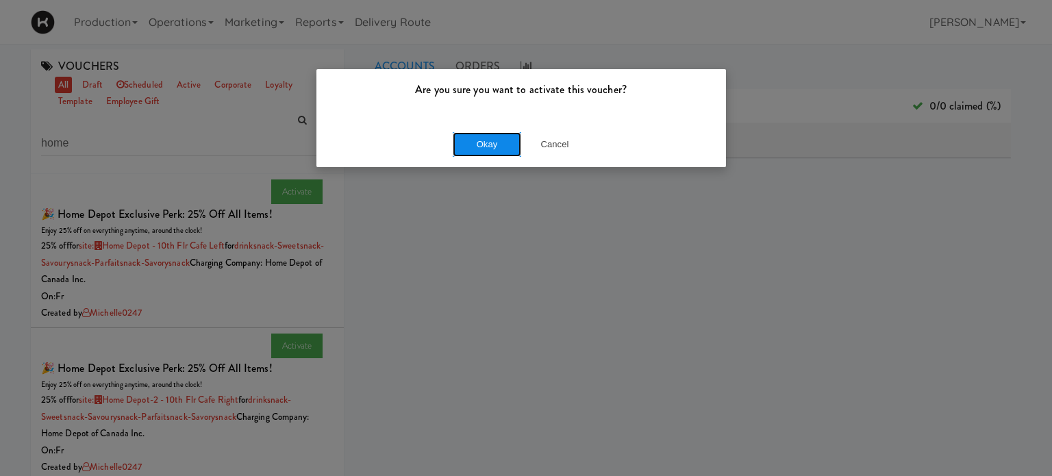
click at [496, 142] on button "Okay" at bounding box center [487, 144] width 68 height 25
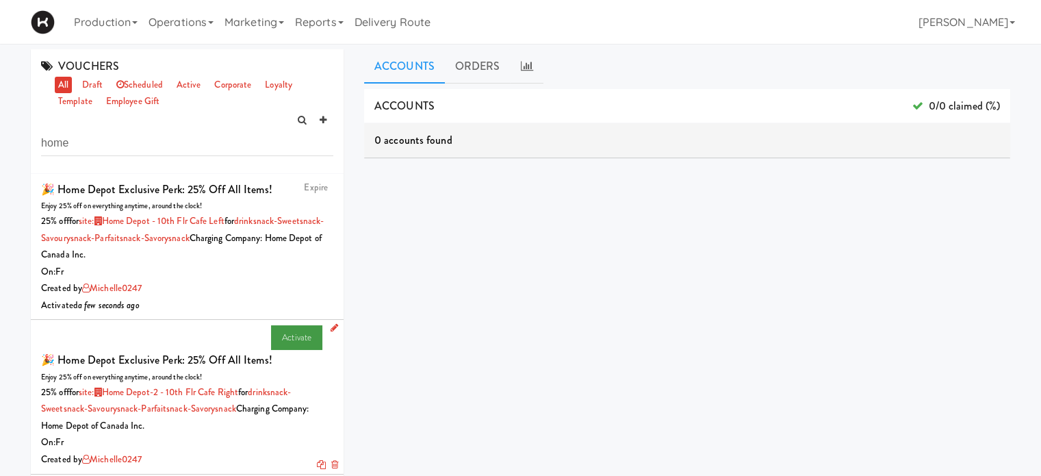
click at [281, 328] on link "Activate" at bounding box center [296, 337] width 51 height 25
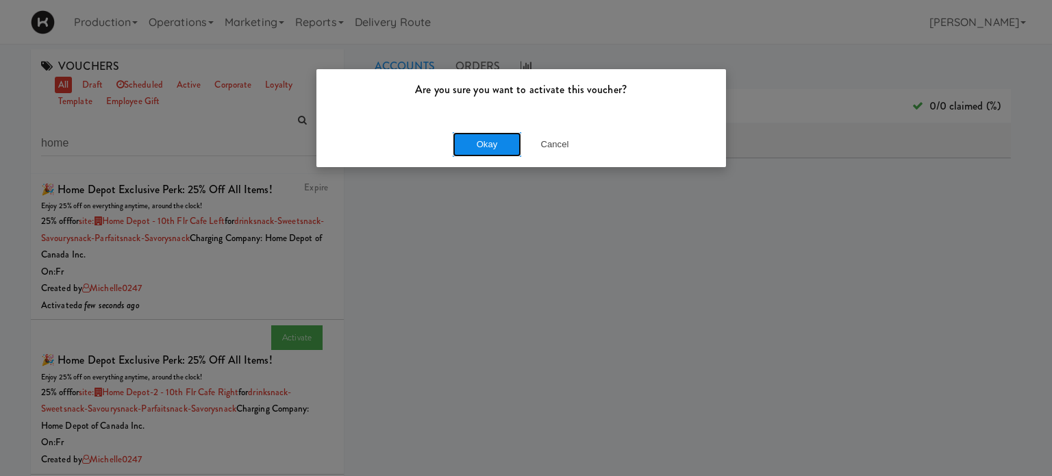
click at [485, 143] on button "Okay" at bounding box center [487, 144] width 68 height 25
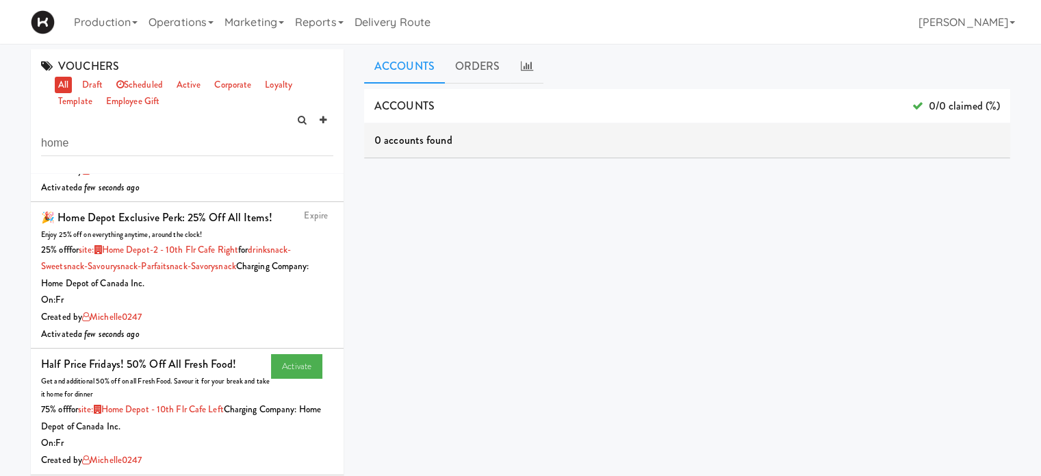
scroll to position [190, 0]
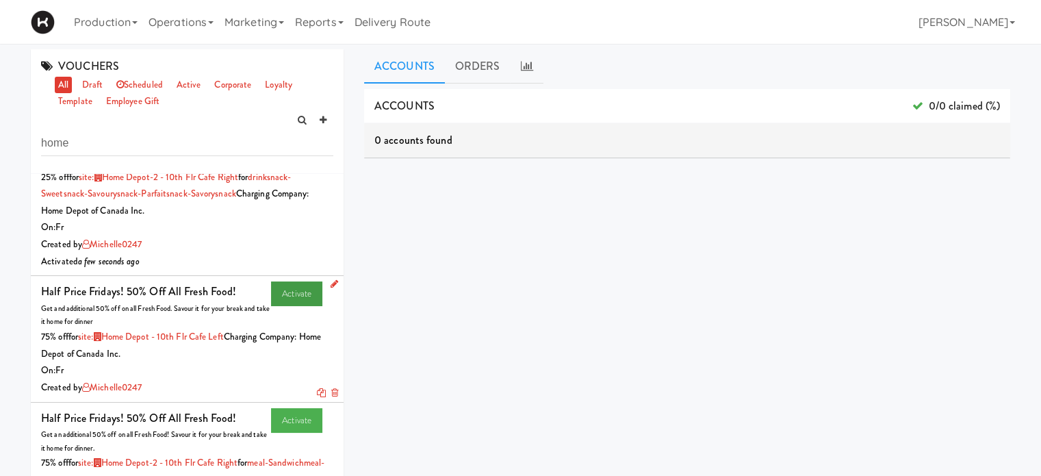
click at [276, 296] on link "Activate" at bounding box center [296, 293] width 51 height 25
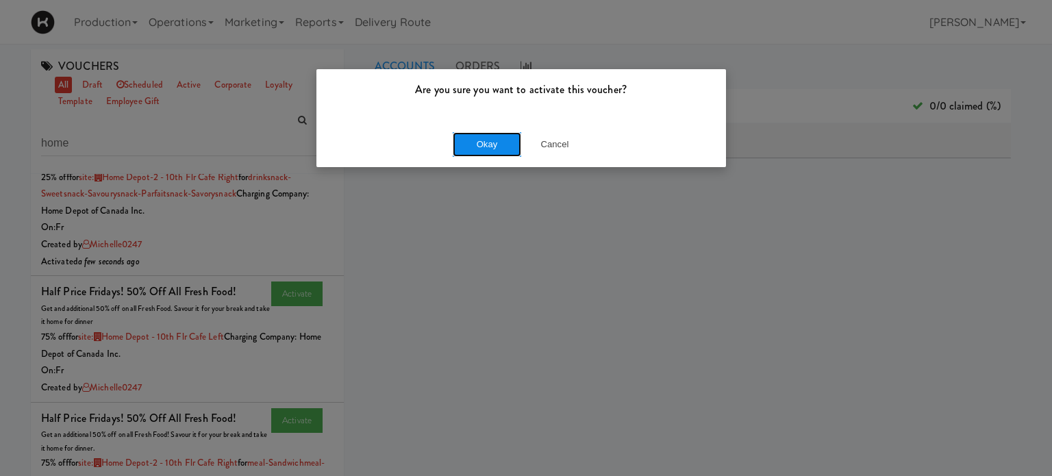
click at [492, 139] on button "Okay" at bounding box center [487, 144] width 68 height 25
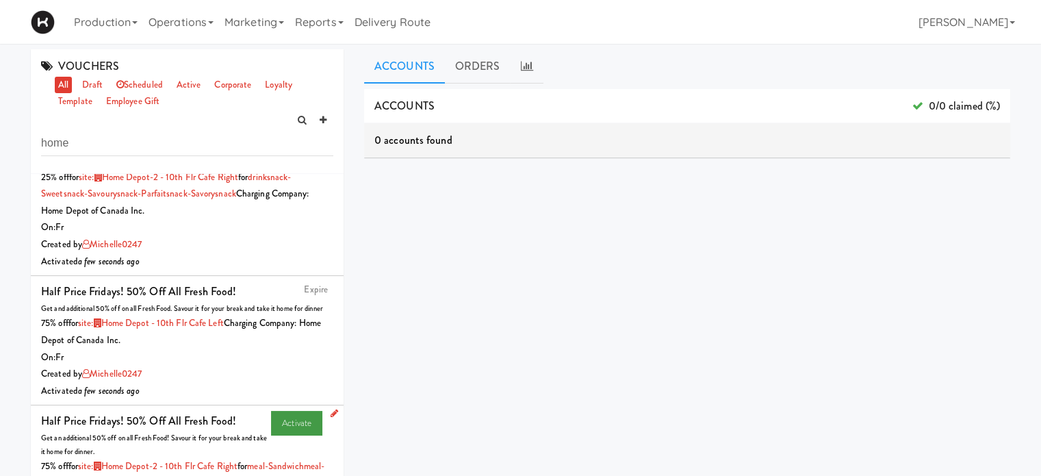
click at [286, 432] on link "Activate" at bounding box center [296, 423] width 51 height 25
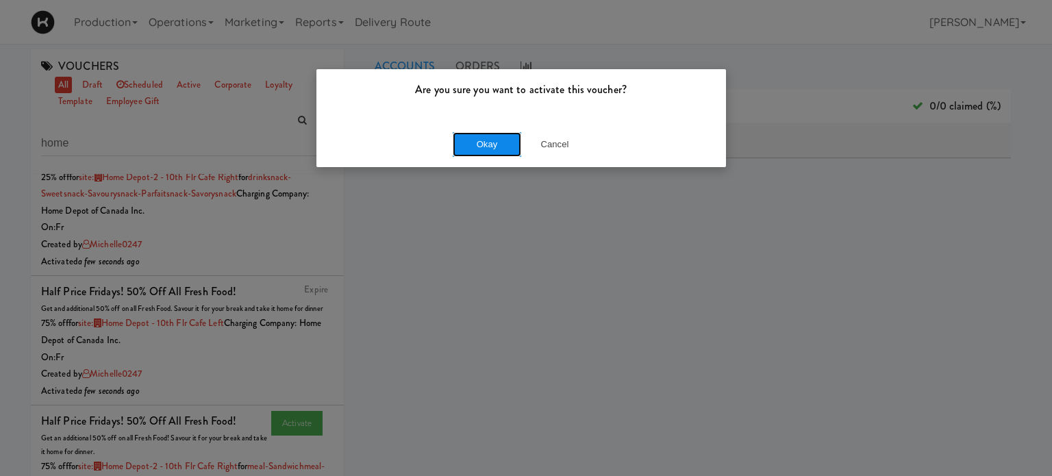
click at [485, 145] on button "Okay" at bounding box center [487, 144] width 68 height 25
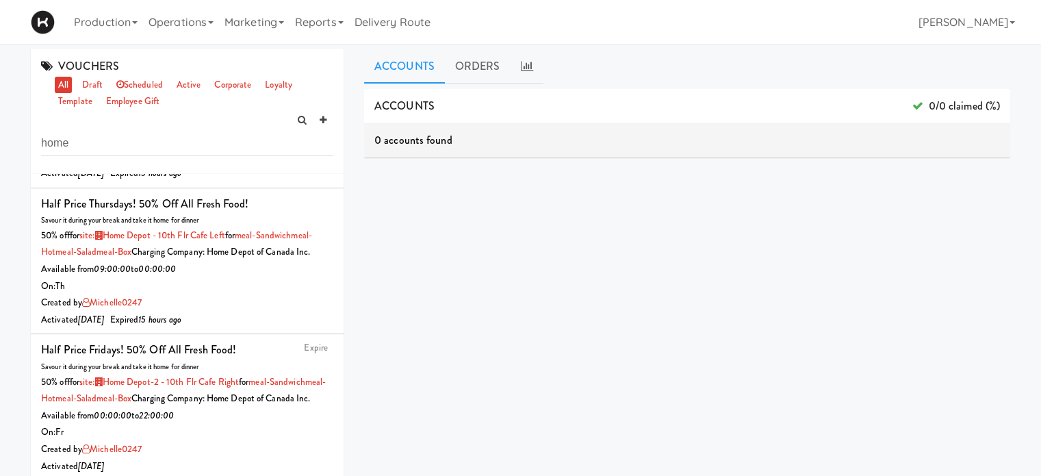
scroll to position [831, 0]
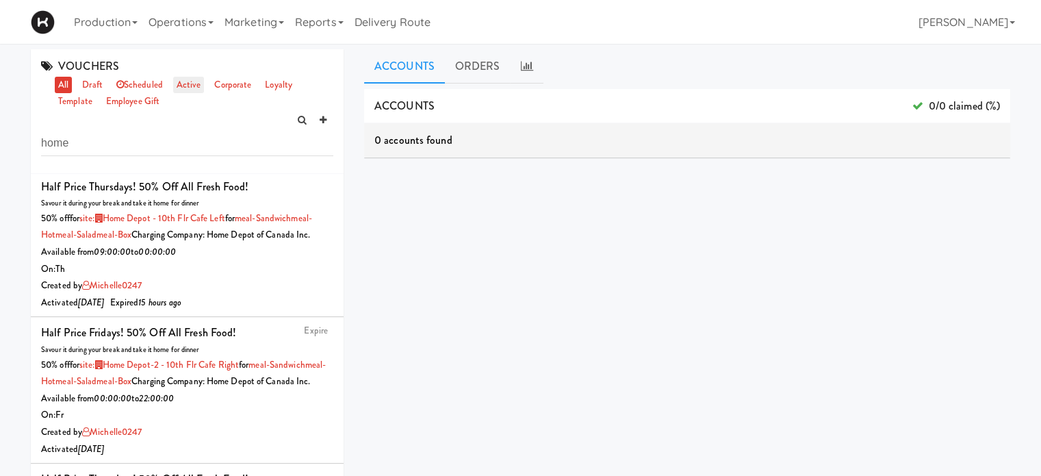
click at [189, 80] on link "active" at bounding box center [188, 85] width 31 height 17
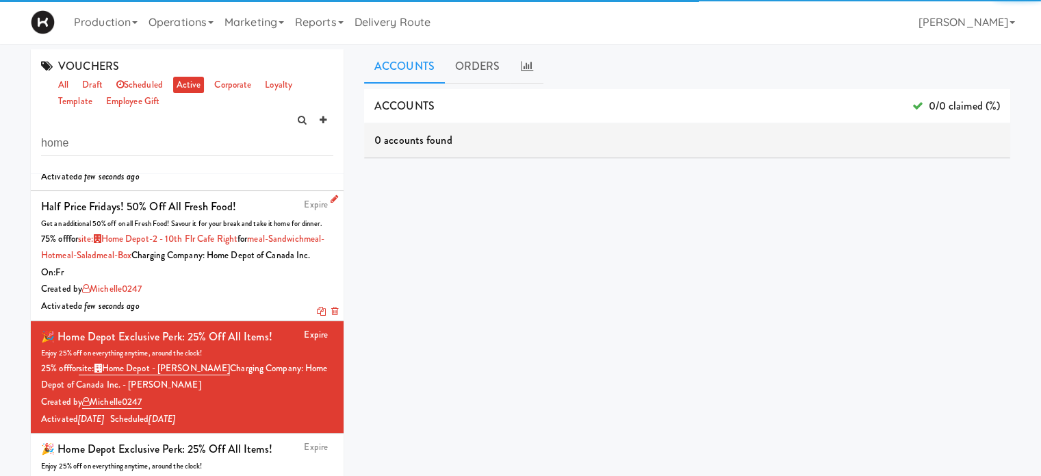
scroll to position [634, 0]
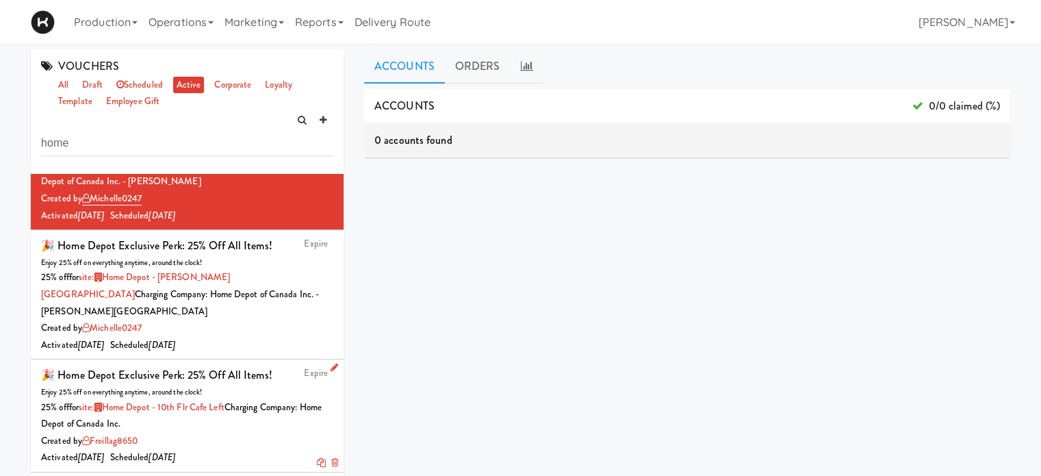
click at [331, 366] on icon at bounding box center [335, 367] width 8 height 9
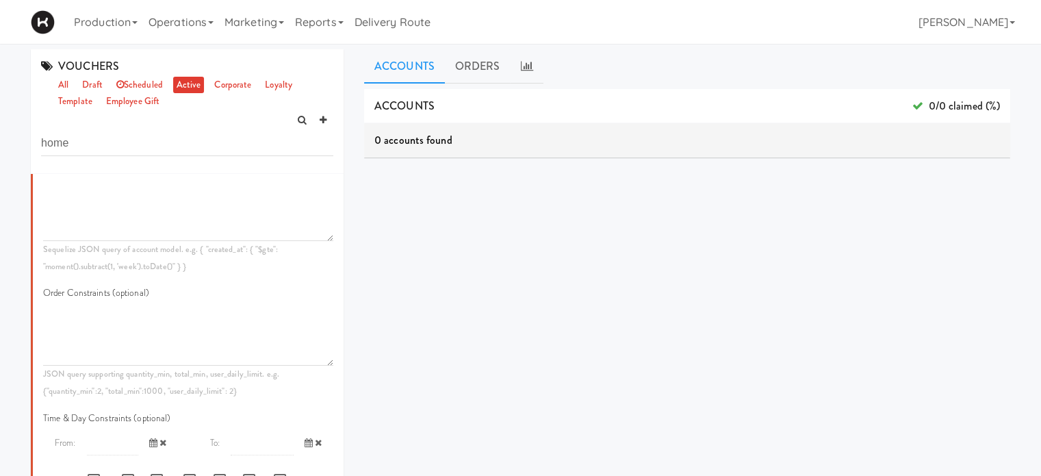
scroll to position [1531, 0]
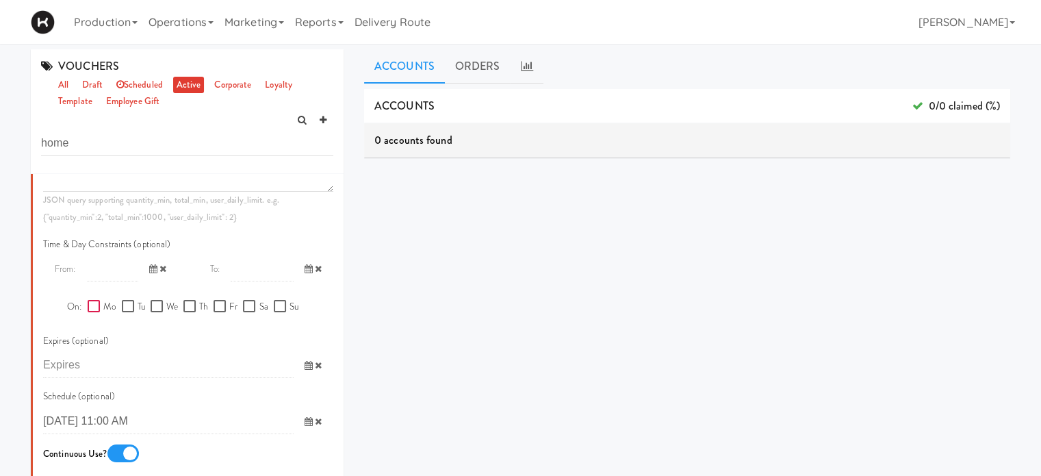
click at [88, 312] on input "Mo" at bounding box center [96, 306] width 16 height 11
checkbox input "true"
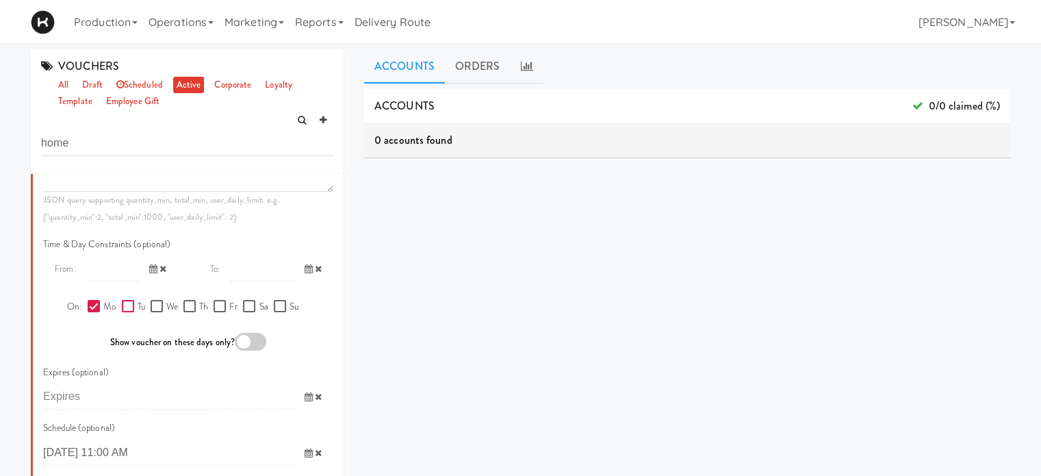
click at [122, 312] on input "Tu" at bounding box center [130, 306] width 16 height 11
checkbox input "true"
click at [151, 312] on input "We" at bounding box center [159, 306] width 16 height 11
checkbox input "true"
click at [249, 312] on input "Sa" at bounding box center [251, 306] width 16 height 11
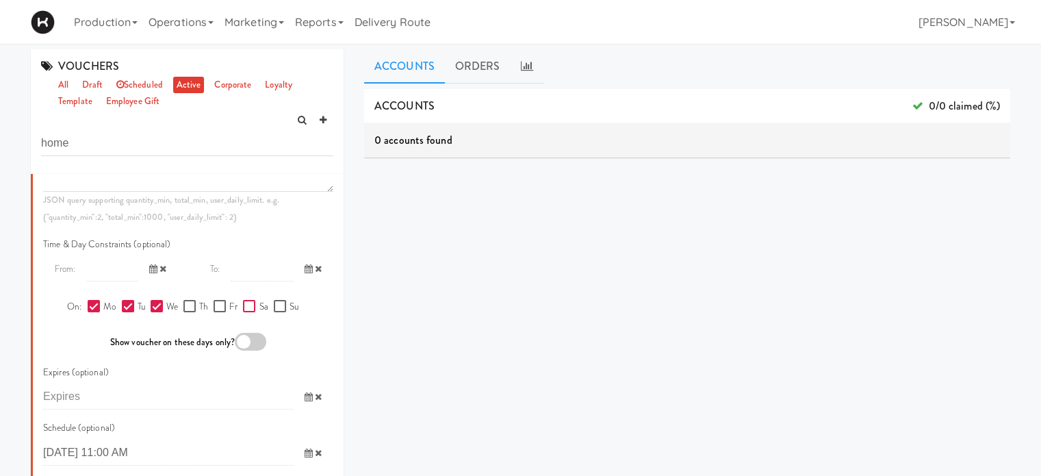
checkbox input "true"
click at [289, 316] on label "Su" at bounding box center [286, 307] width 25 height 17
click at [289, 312] on input "Su" at bounding box center [282, 306] width 16 height 11
checkbox input "true"
click at [244, 351] on div at bounding box center [250, 342] width 31 height 18
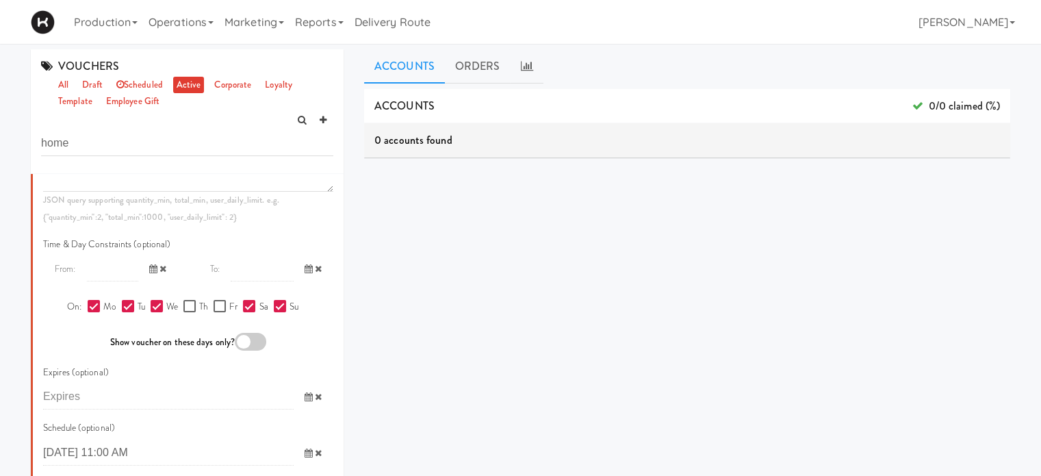
click at [0, 0] on input "checkbox" at bounding box center [0, 0] width 0 height 0
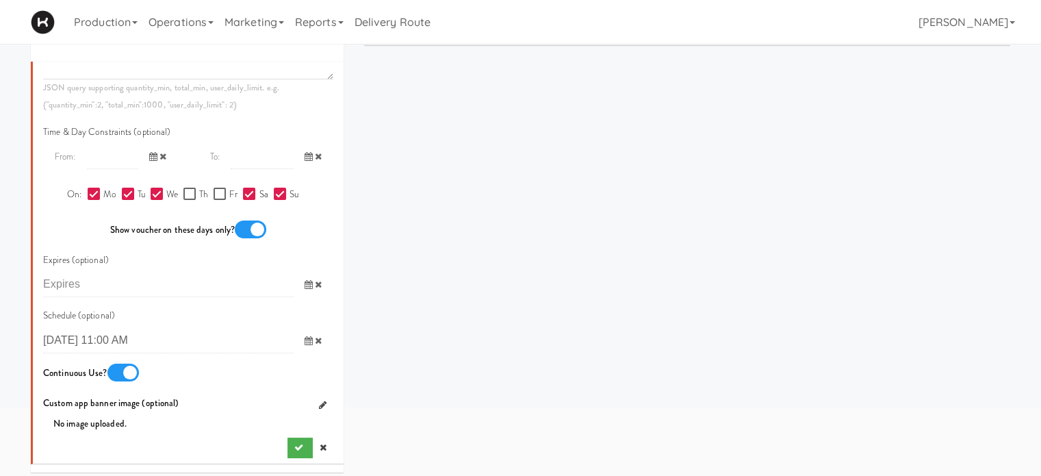
scroll to position [126, 0]
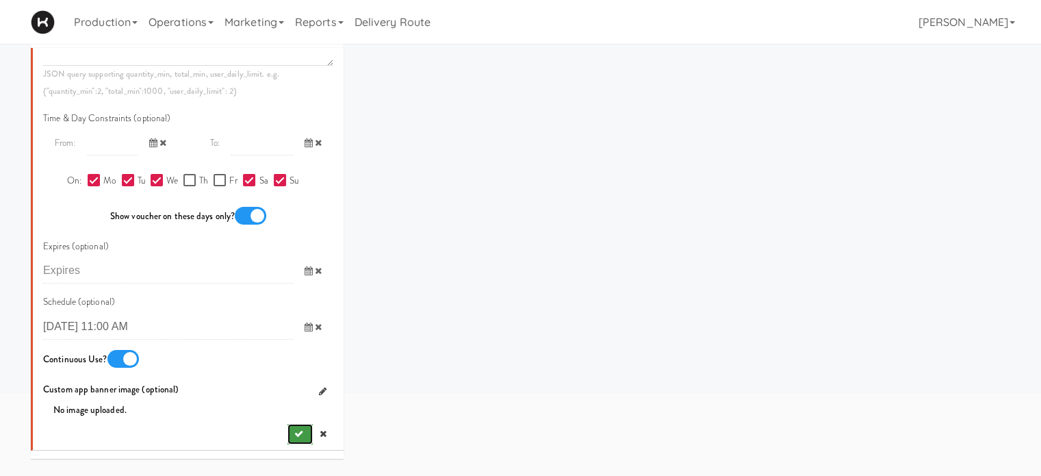
click at [296, 444] on button "submit" at bounding box center [300, 434] width 25 height 21
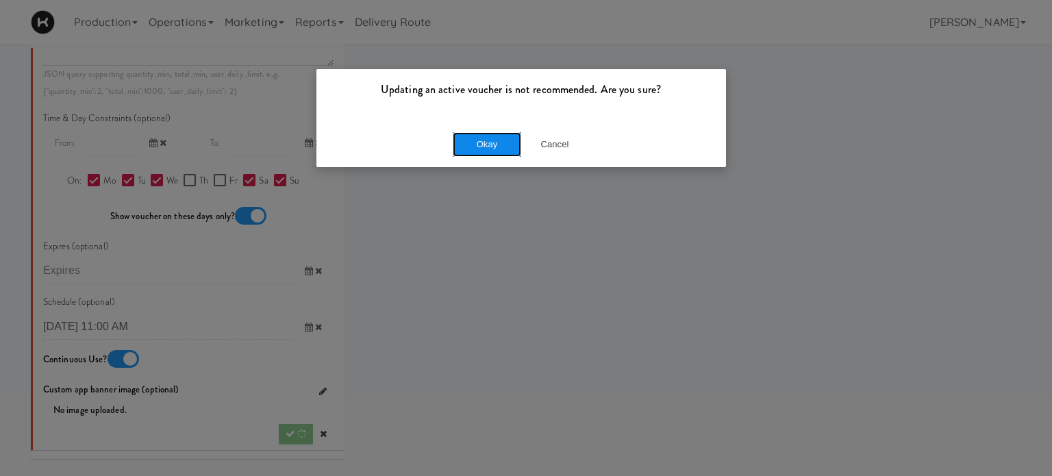
click at [469, 144] on button "Okay" at bounding box center [487, 144] width 68 height 25
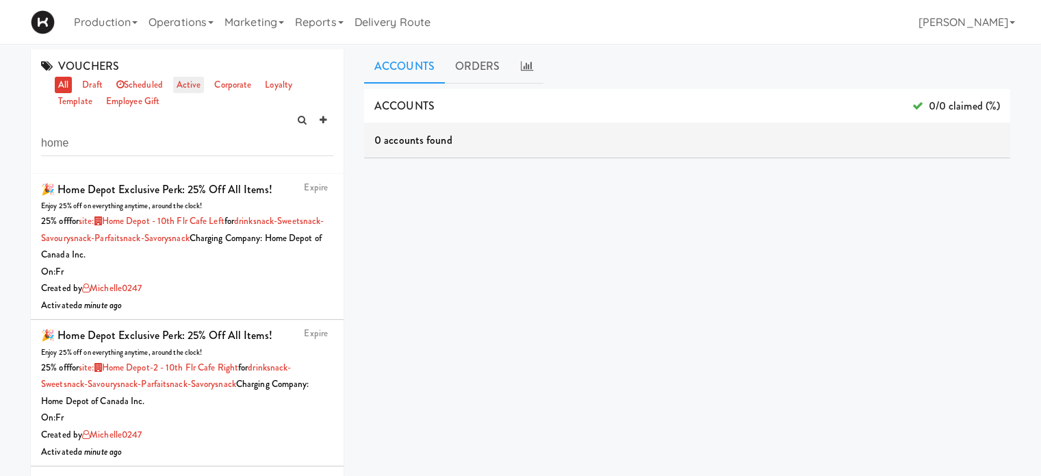
click at [191, 86] on link "active" at bounding box center [188, 85] width 31 height 17
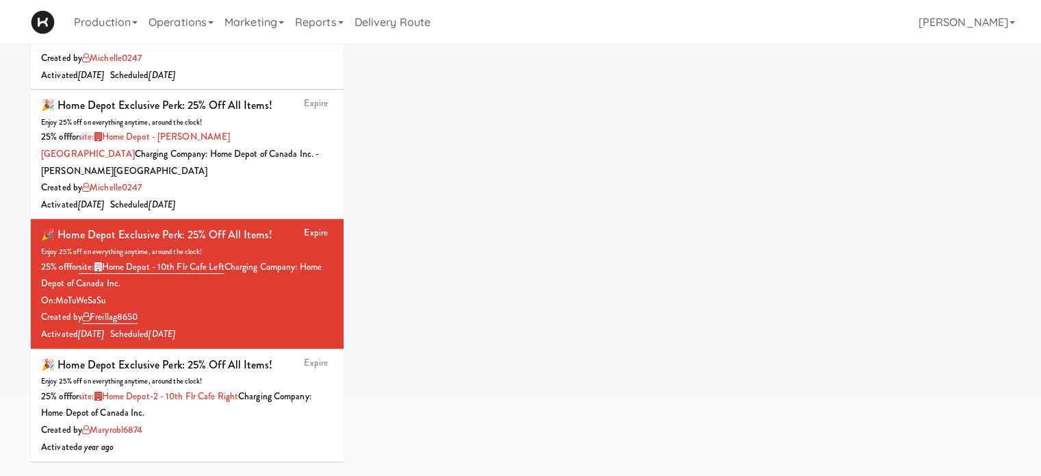
scroll to position [126, 0]
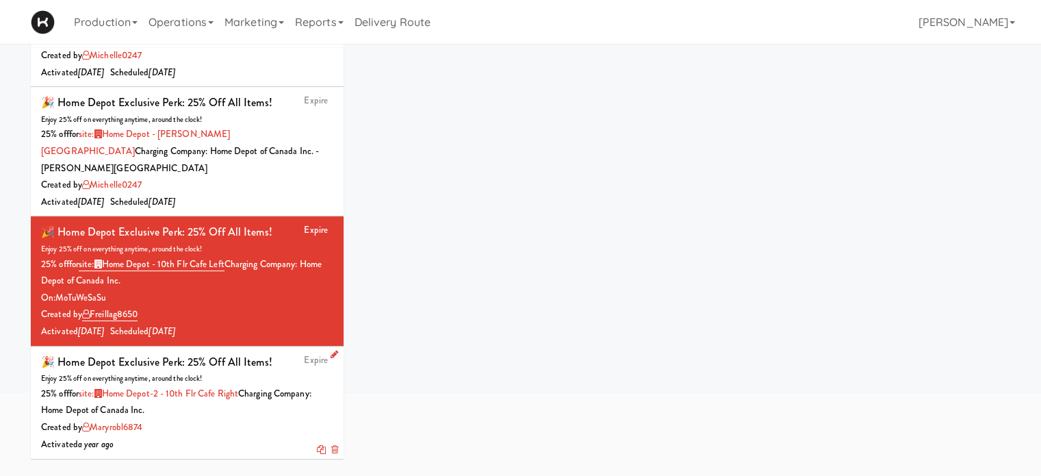
click at [331, 350] on icon at bounding box center [335, 354] width 8 height 9
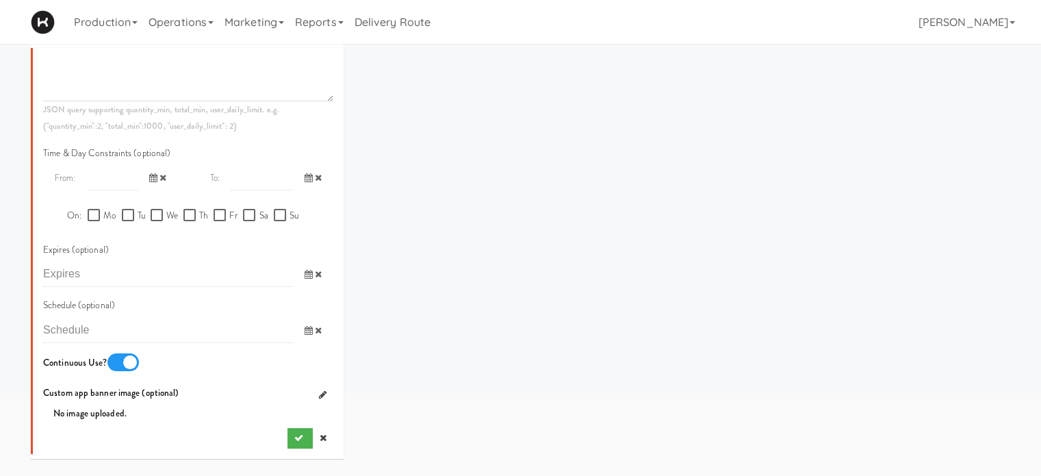
scroll to position [1651, 0]
click at [88, 218] on input "Mo" at bounding box center [96, 215] width 16 height 11
checkbox input "true"
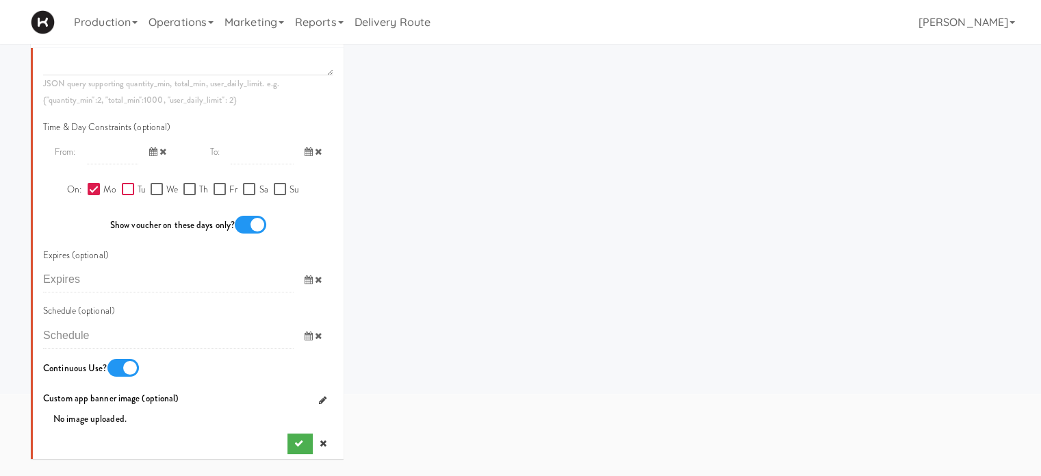
click at [122, 195] on input "Tu" at bounding box center [130, 189] width 16 height 11
checkbox input "true"
click at [157, 195] on input "We" at bounding box center [159, 189] width 16 height 11
checkbox input "true"
click at [244, 195] on input "Sa" at bounding box center [251, 189] width 16 height 11
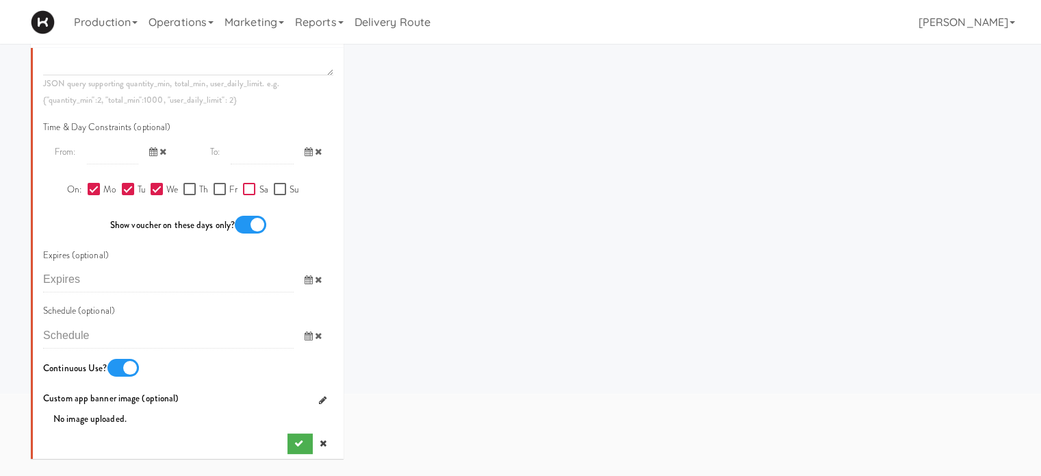
checkbox input "true"
click at [277, 195] on input "Su" at bounding box center [282, 189] width 16 height 11
checkbox input "true"
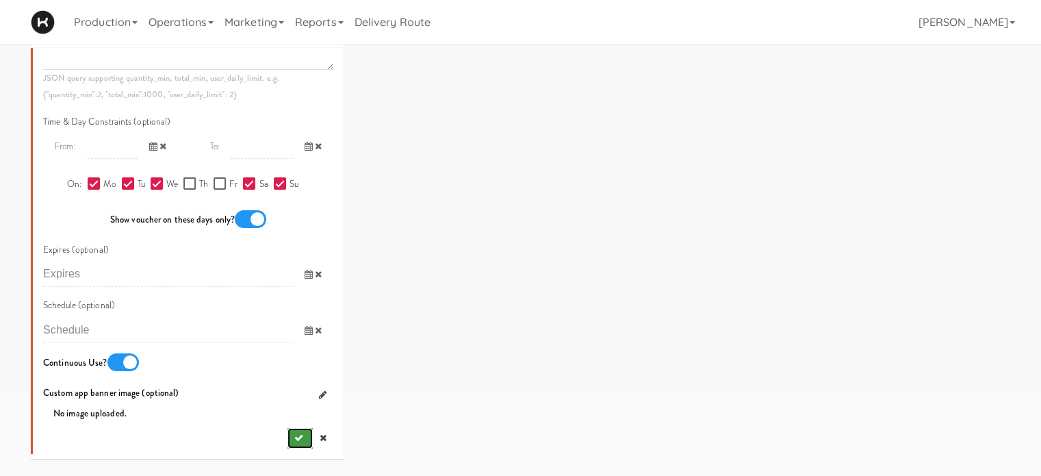
click at [294, 442] on icon "submit" at bounding box center [298, 437] width 9 height 9
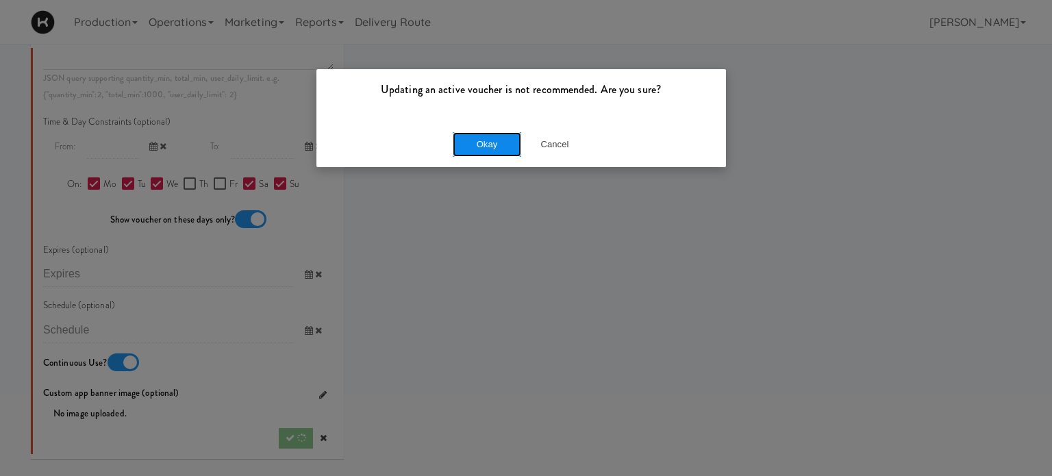
click at [487, 143] on button "Okay" at bounding box center [487, 144] width 68 height 25
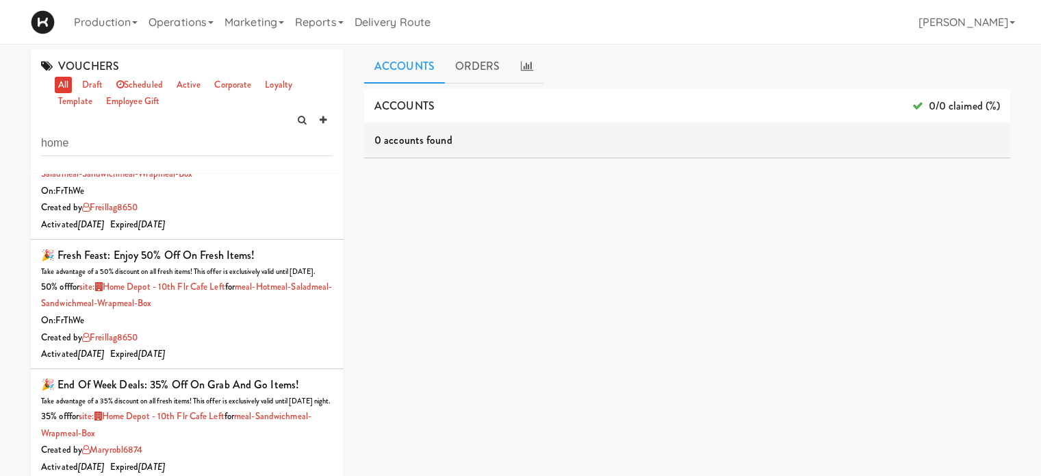
scroll to position [2771, 0]
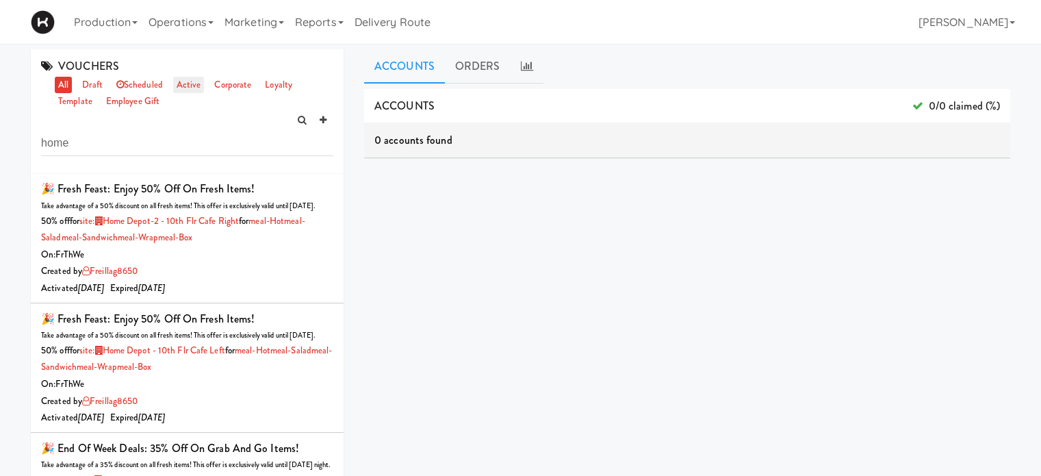
click at [188, 81] on link "active" at bounding box center [188, 85] width 31 height 17
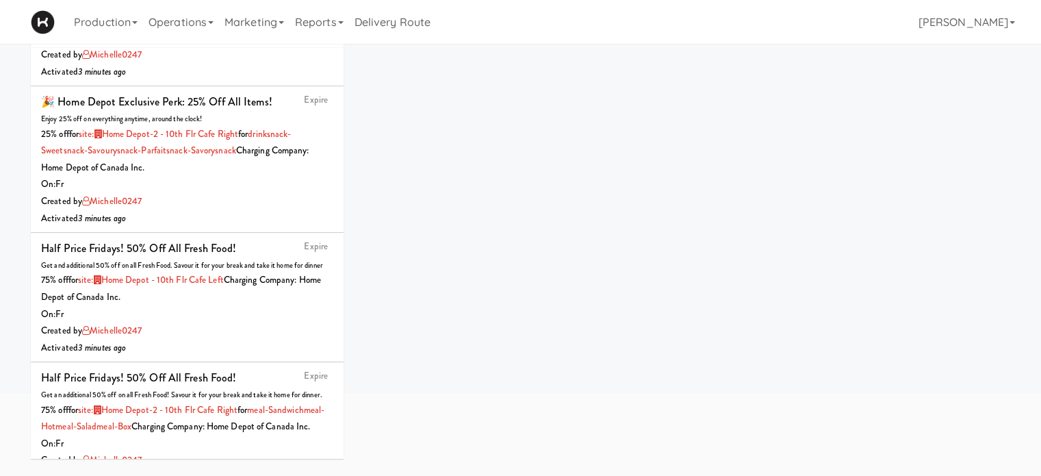
scroll to position [0, 0]
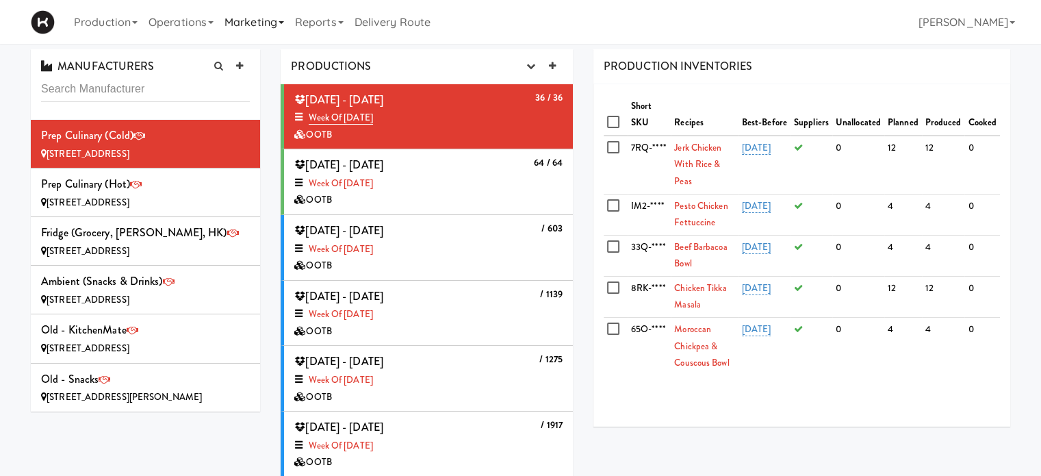
click at [266, 28] on link "Marketing" at bounding box center [254, 22] width 71 height 44
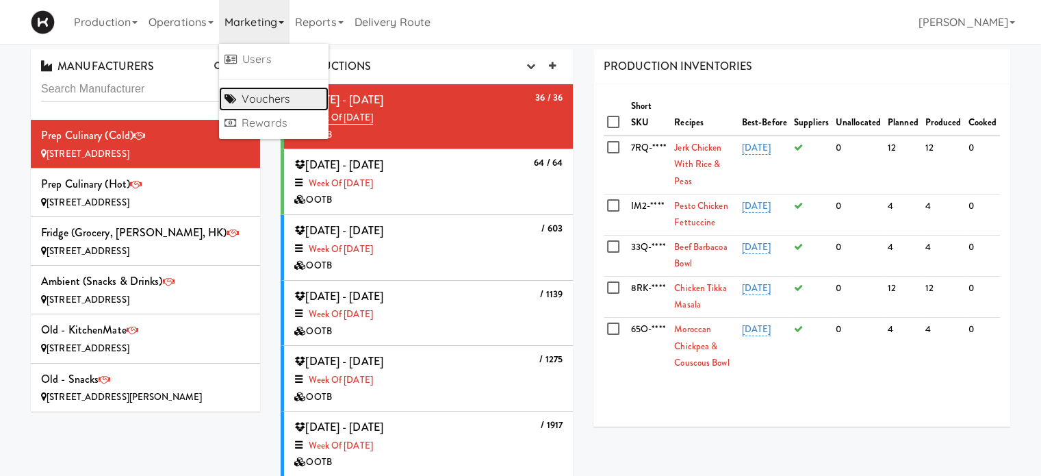
click at [269, 92] on link "Vouchers" at bounding box center [274, 99] width 110 height 25
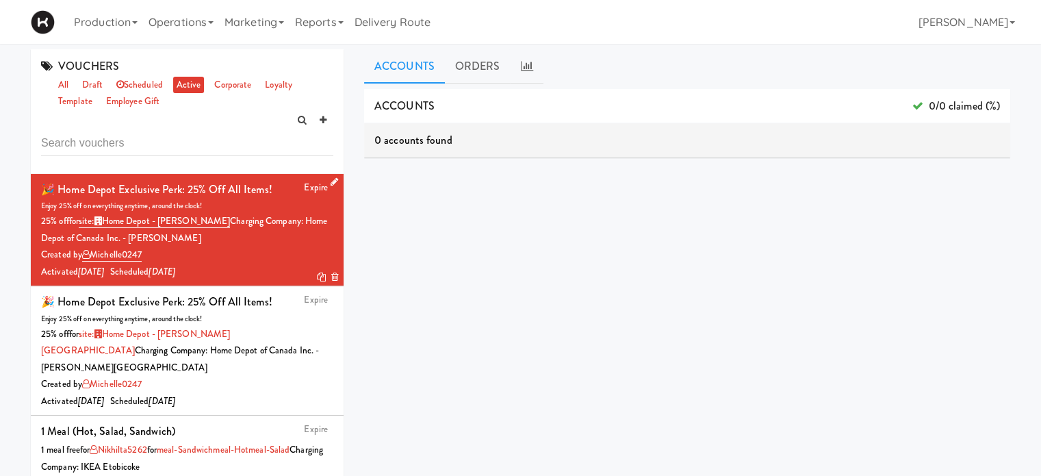
click at [331, 180] on icon at bounding box center [335, 181] width 8 height 9
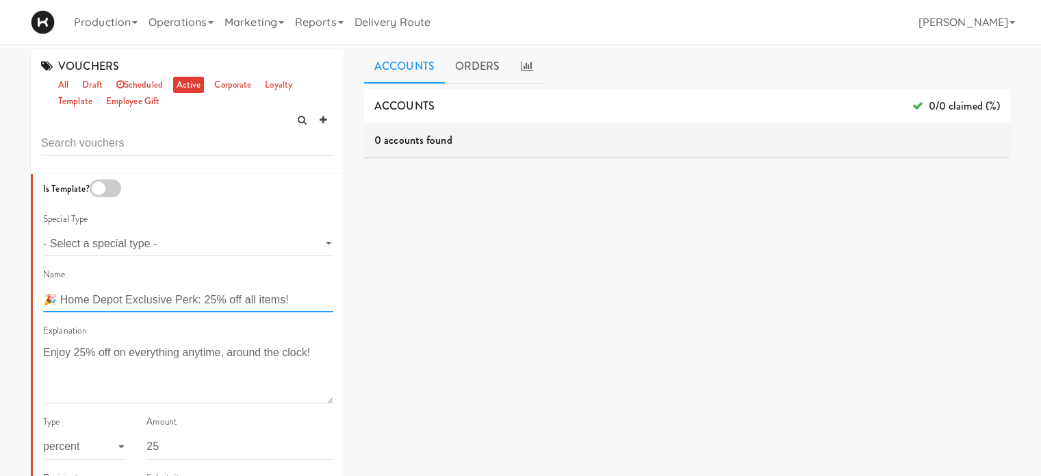
drag, startPoint x: 299, startPoint y: 303, endPoint x: 34, endPoint y: 305, distance: 265.0
click at [79, 296] on input "🎉 Home Depot Exclusive Perk: 25% off all items!" at bounding box center [188, 299] width 290 height 25
drag, startPoint x: 301, startPoint y: 299, endPoint x: 39, endPoint y: 311, distance: 262.5
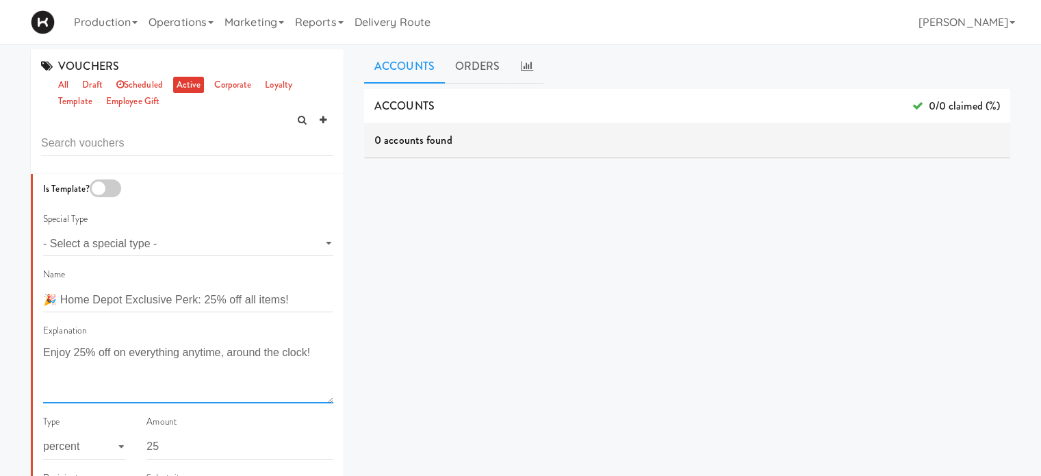
drag, startPoint x: 314, startPoint y: 353, endPoint x: 36, endPoint y: 375, distance: 278.2
click at [73, 354] on textarea "Enjoy 25% off on everything anytime, around the clock!" at bounding box center [188, 372] width 290 height 61
drag, startPoint x: 315, startPoint y: 352, endPoint x: 41, endPoint y: 379, distance: 275.2
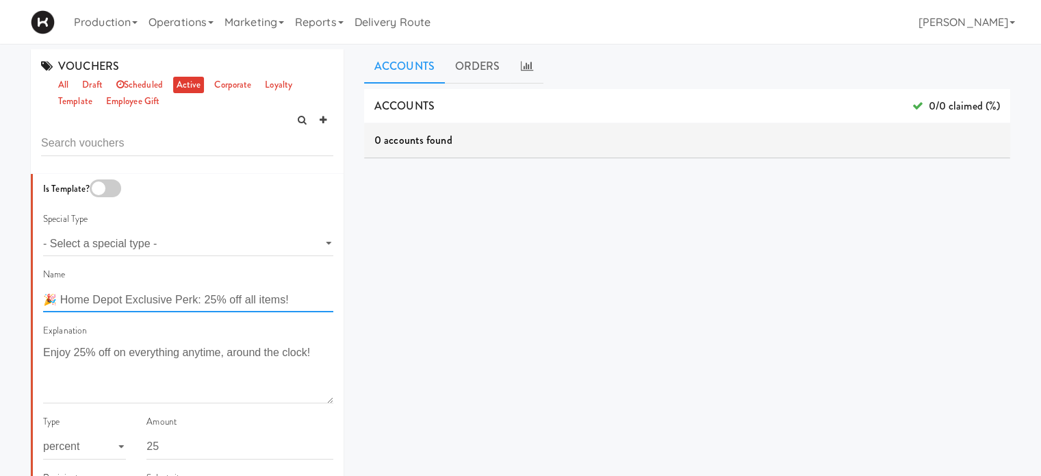
click at [297, 300] on input "🎉 Home Depot Exclusive Perk: 25% off all items!" at bounding box center [188, 299] width 290 height 25
click at [190, 23] on link "Operations" at bounding box center [181, 22] width 76 height 44
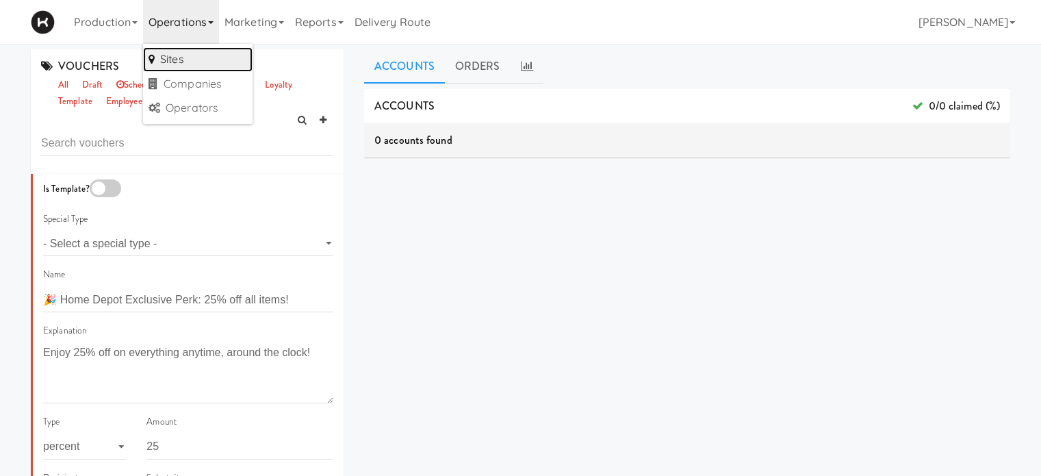
click at [189, 51] on link "Sites" at bounding box center [198, 59] width 110 height 25
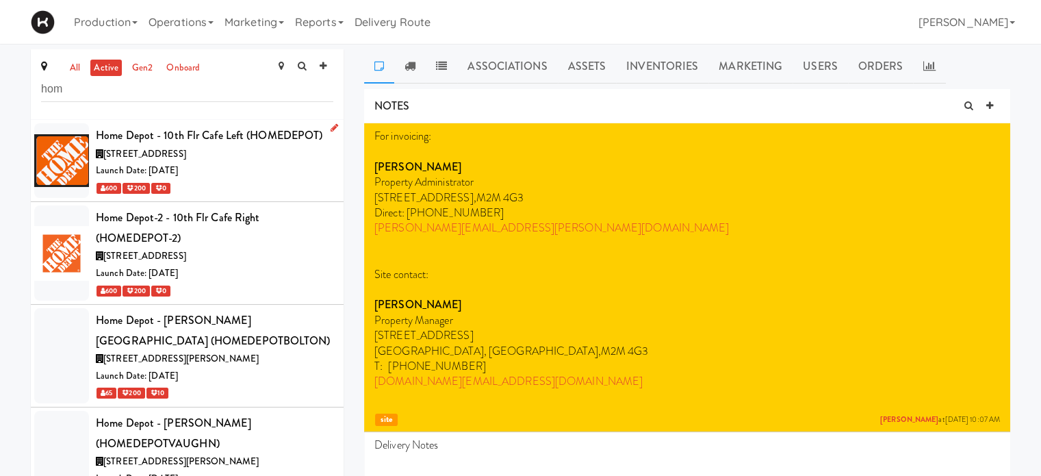
type input "hom"
click at [240, 155] on div "1 Concorde Gate, Toronto ON" at bounding box center [215, 154] width 238 height 17
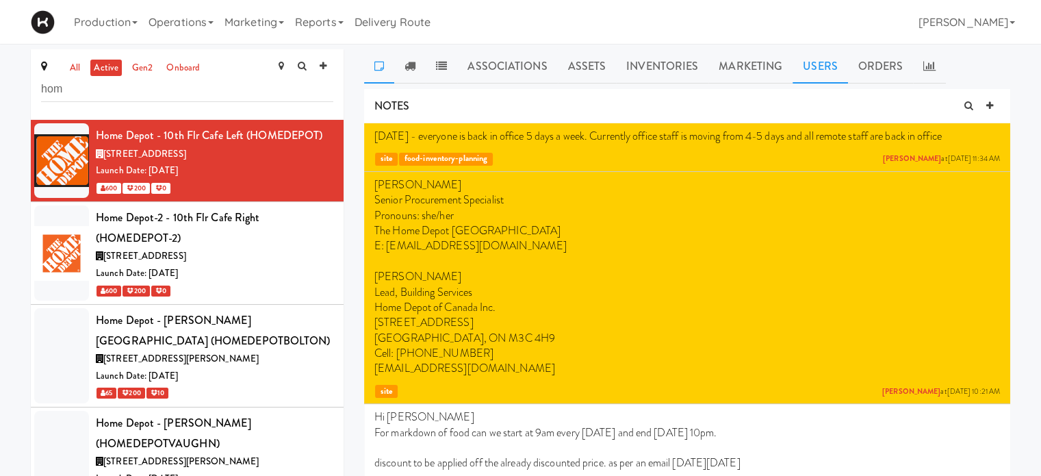
click at [826, 72] on link "Users" at bounding box center [820, 66] width 55 height 34
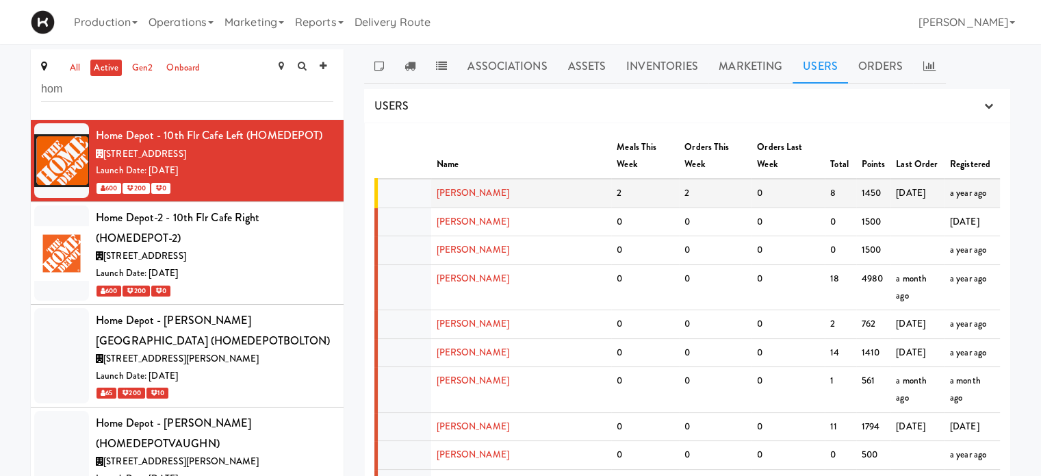
click at [456, 182] on td "Aaron Jarosz" at bounding box center [521, 193] width 181 height 29
click at [468, 186] on link "Aaron Jarosz" at bounding box center [473, 192] width 73 height 13
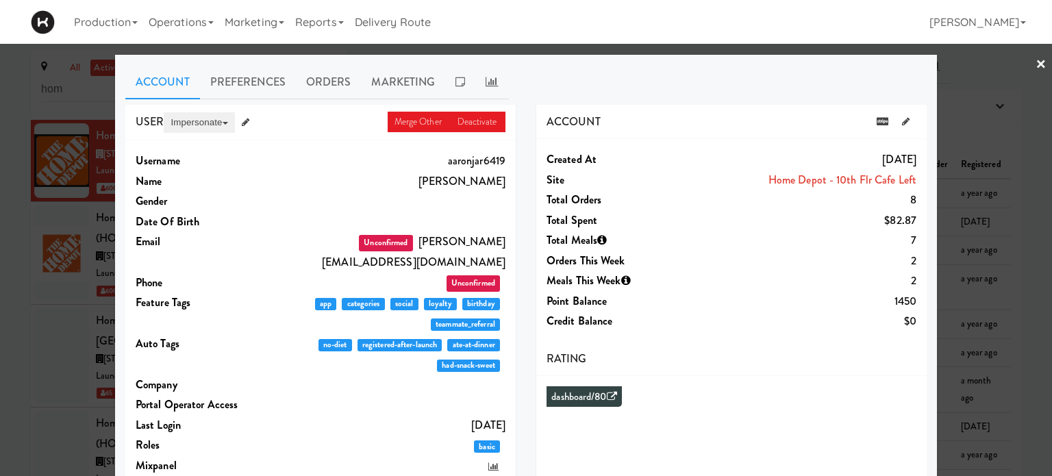
click at [181, 122] on button "Impersonate" at bounding box center [199, 122] width 71 height 21
click at [190, 142] on link "on App" at bounding box center [221, 148] width 115 height 25
click at [1035, 68] on link "×" at bounding box center [1040, 65] width 11 height 42
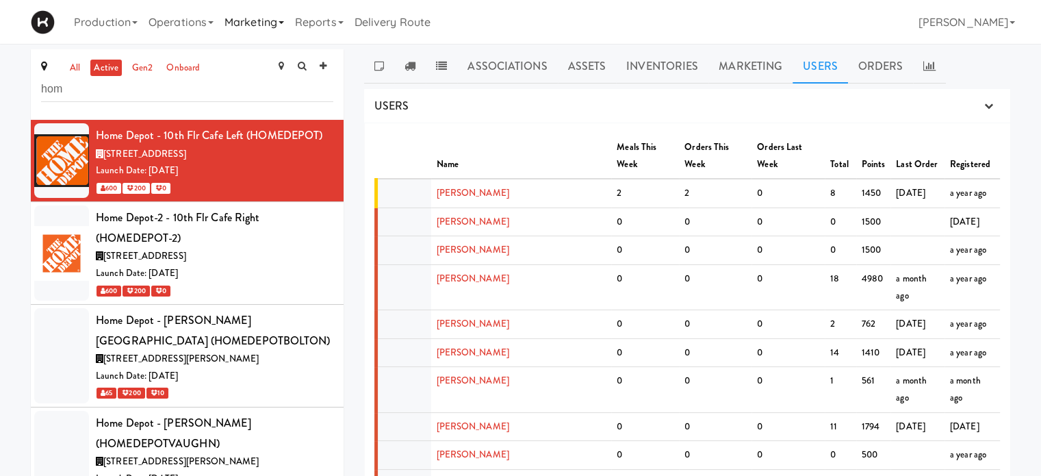
click at [290, 25] on link "Marketing" at bounding box center [254, 22] width 71 height 44
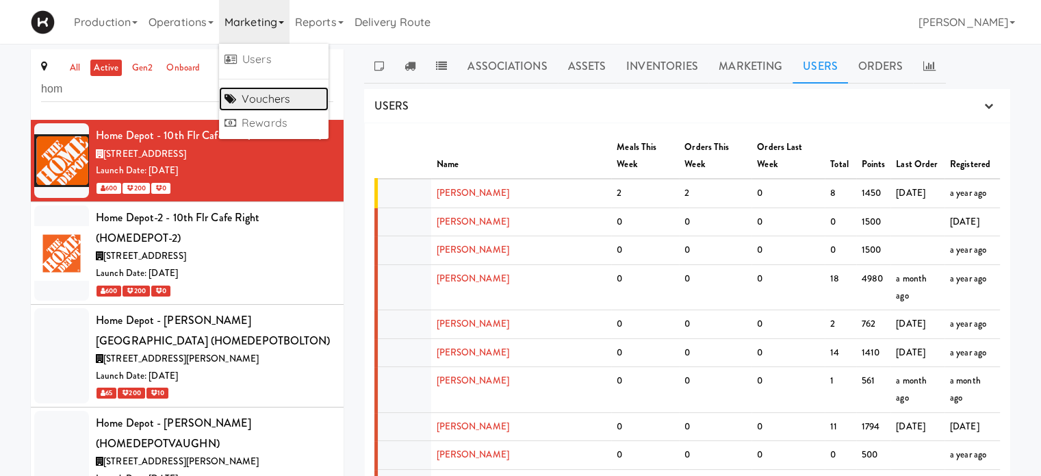
click at [268, 92] on link "Vouchers" at bounding box center [274, 99] width 110 height 25
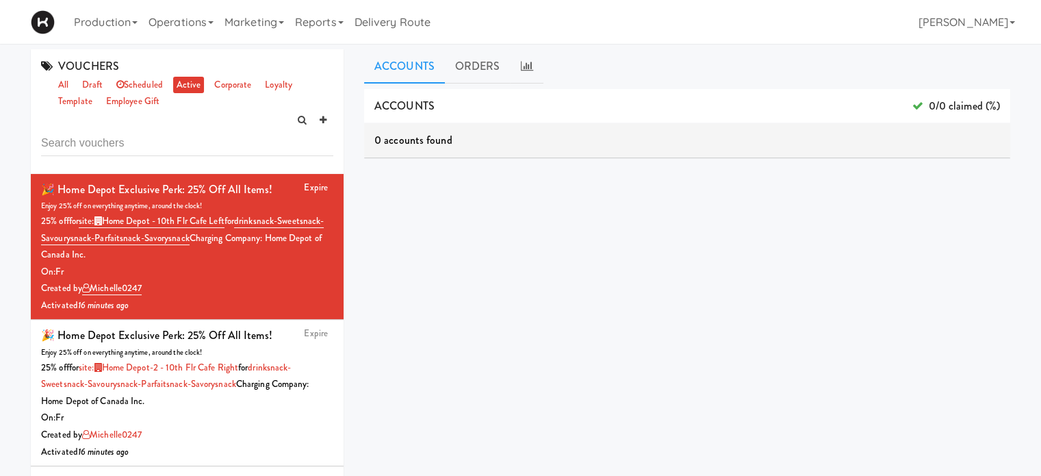
type input "h"
click at [66, 84] on link "all" at bounding box center [63, 85] width 17 height 17
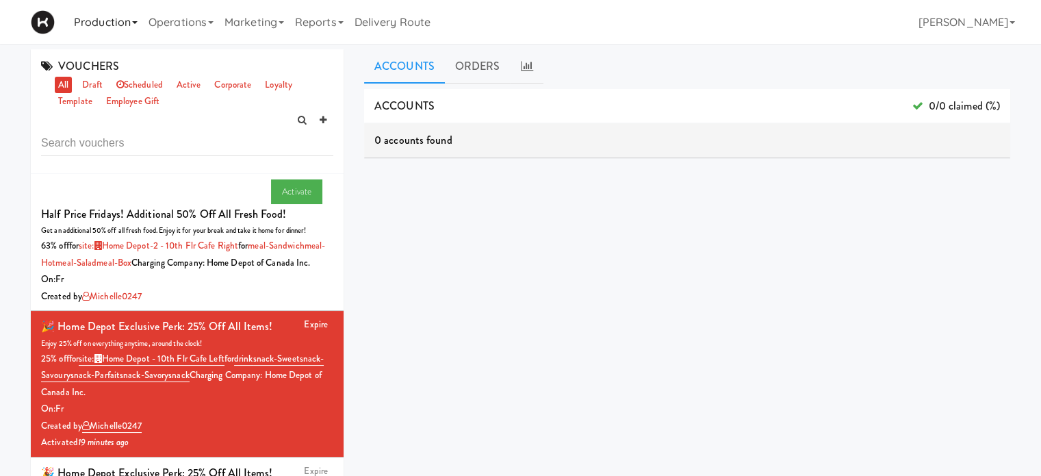
click at [86, 18] on link "Production" at bounding box center [105, 22] width 75 height 44
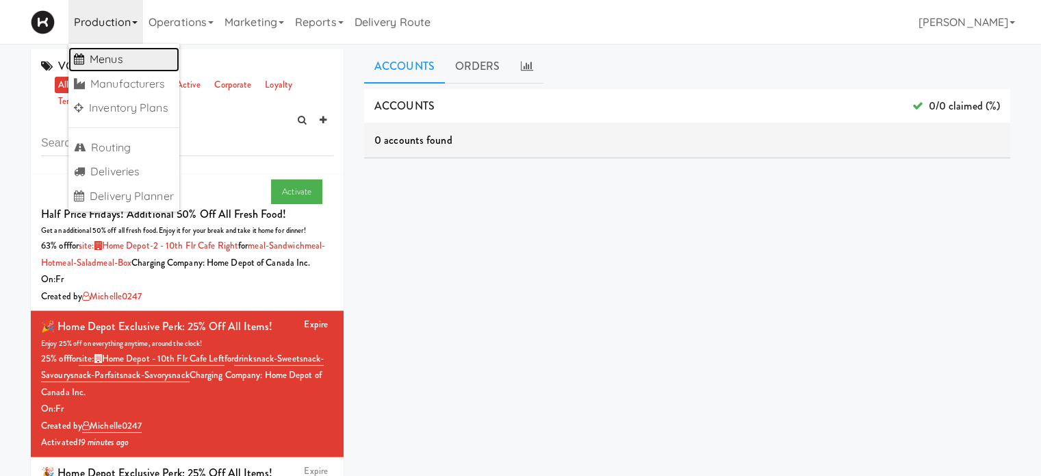
click at [102, 68] on link "Menus" at bounding box center [123, 59] width 111 height 25
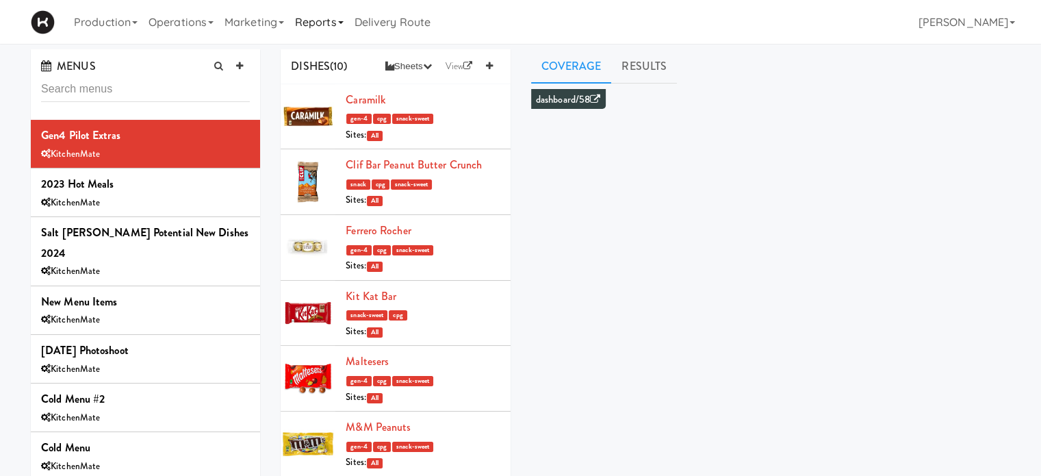
click at [340, 23] on link "Reports" at bounding box center [320, 22] width 60 height 44
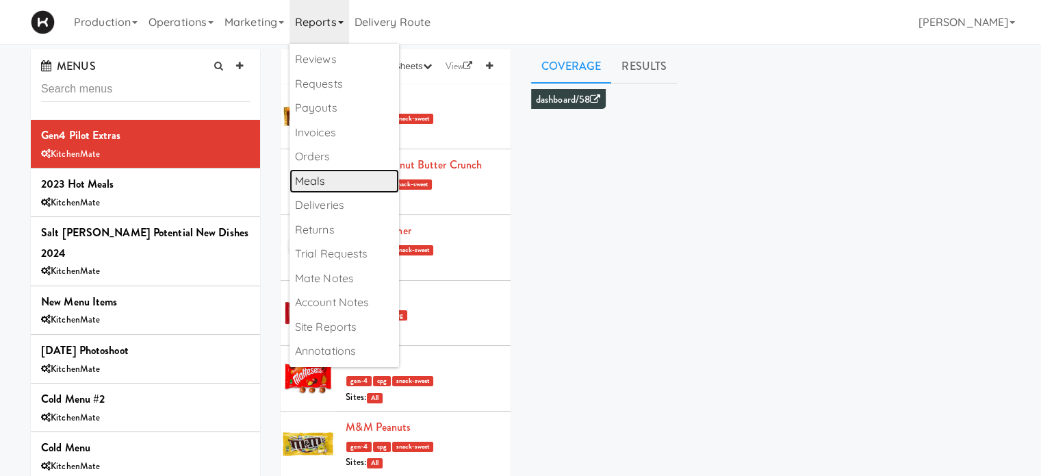
click at [326, 174] on link "Meals" at bounding box center [345, 181] width 110 height 25
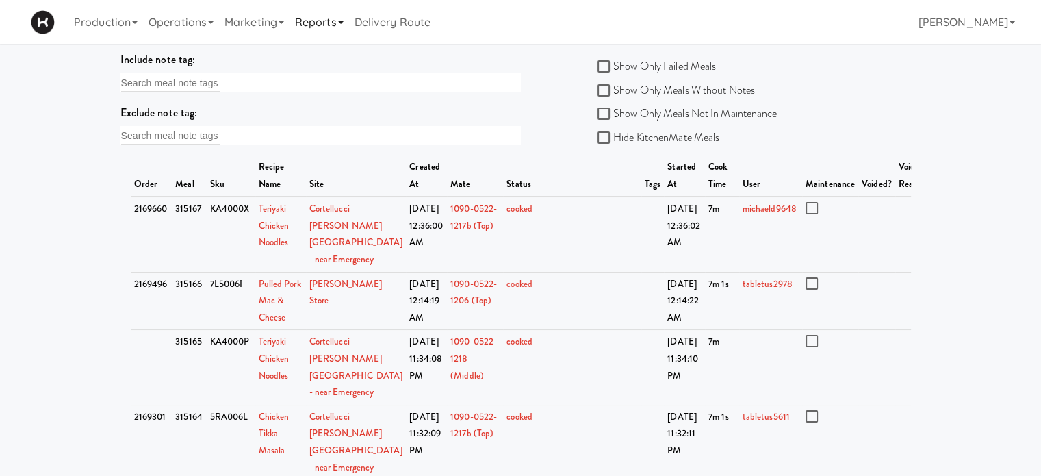
click at [344, 23] on icon at bounding box center [340, 22] width 5 height 3
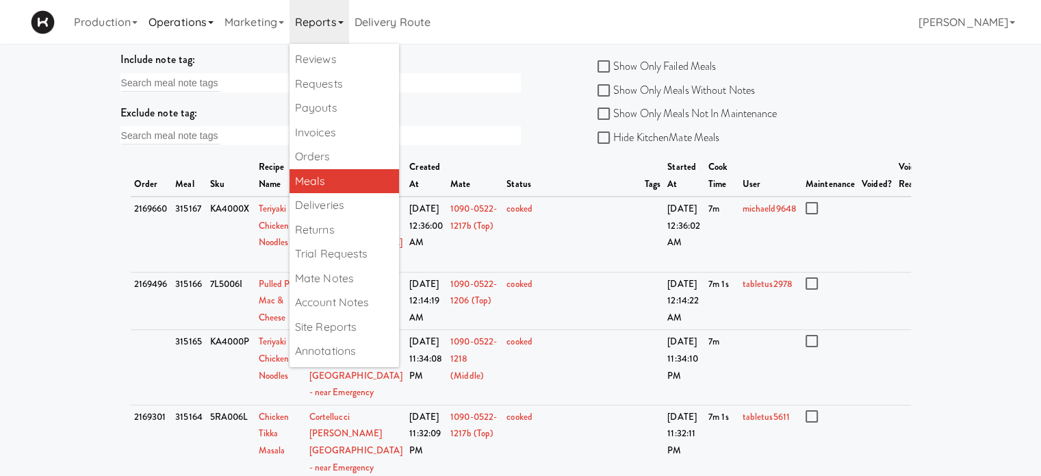
click at [204, 27] on link "Operations" at bounding box center [181, 22] width 76 height 44
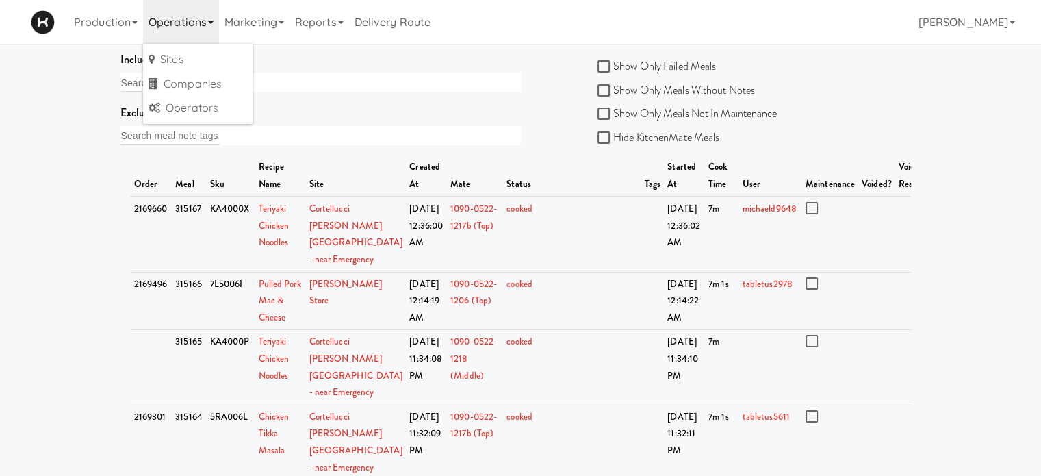
click at [148, 19] on link "Operations" at bounding box center [181, 22] width 76 height 44
click at [131, 17] on link "Production" at bounding box center [105, 22] width 75 height 44
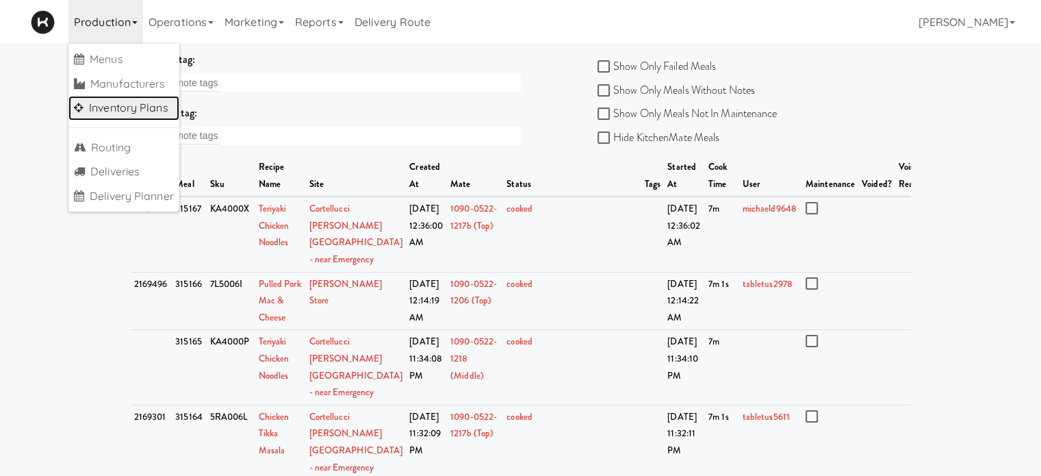
click at [136, 107] on link "Inventory Plans" at bounding box center [123, 108] width 111 height 25
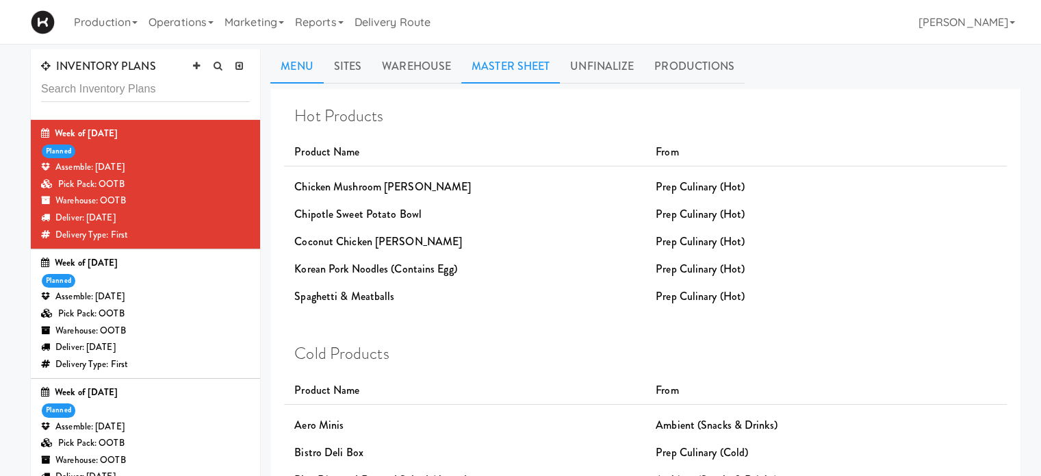
click at [471, 69] on link "Master Sheet" at bounding box center [510, 66] width 99 height 34
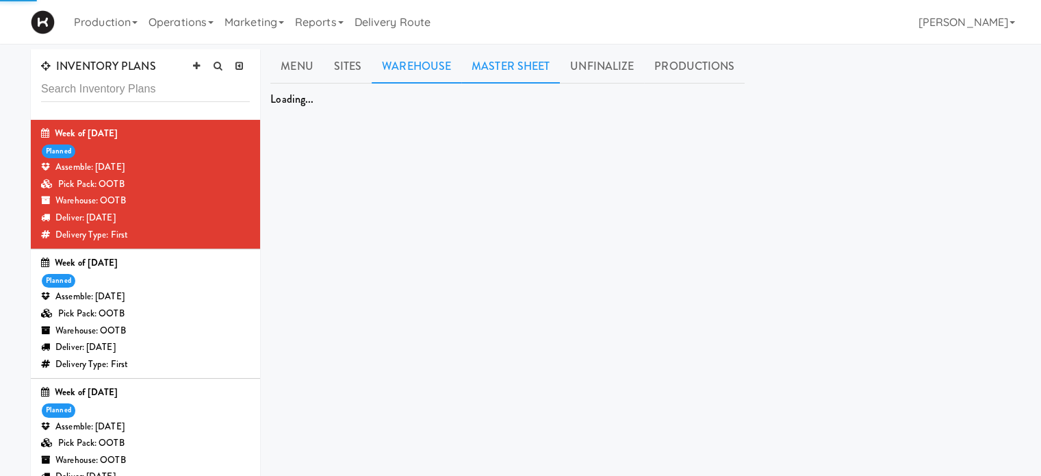
click at [399, 56] on link "Warehouse" at bounding box center [417, 66] width 90 height 34
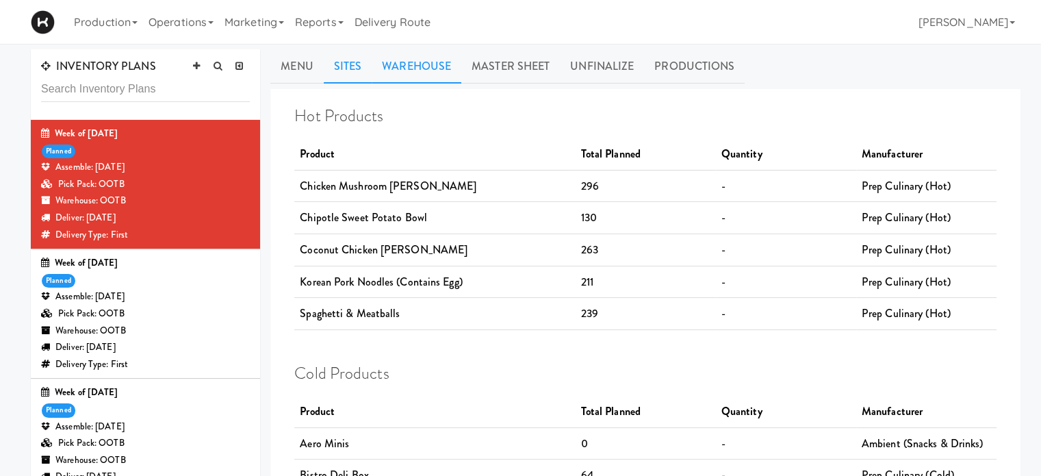
click at [340, 62] on link "Sites" at bounding box center [348, 66] width 49 height 34
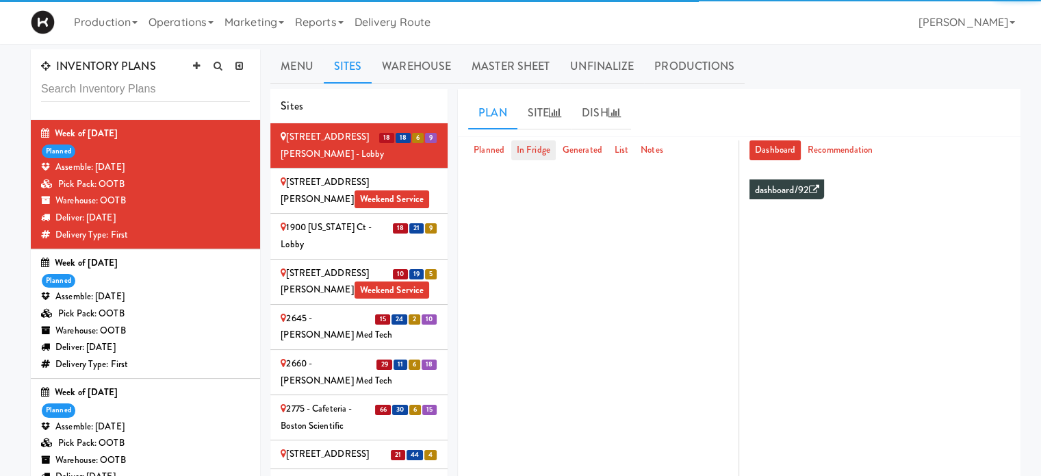
click at [534, 151] on link "In Fridge" at bounding box center [533, 150] width 45 height 20
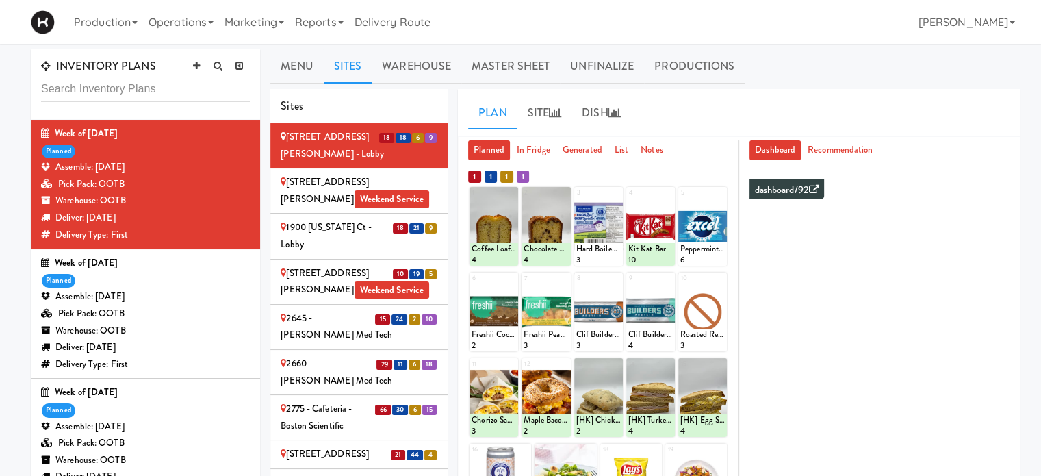
click at [592, 303] on div at bounding box center [598, 312] width 49 height 79
click at [605, 315] on div at bounding box center [598, 312] width 49 height 79
click at [329, 27] on link "Reports" at bounding box center [320, 22] width 60 height 44
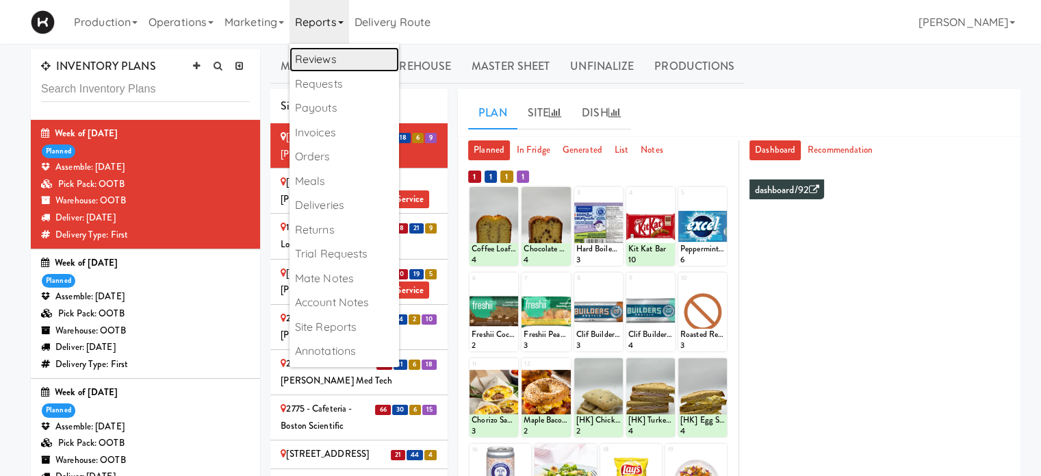
click at [330, 58] on link "Reviews" at bounding box center [345, 59] width 110 height 25
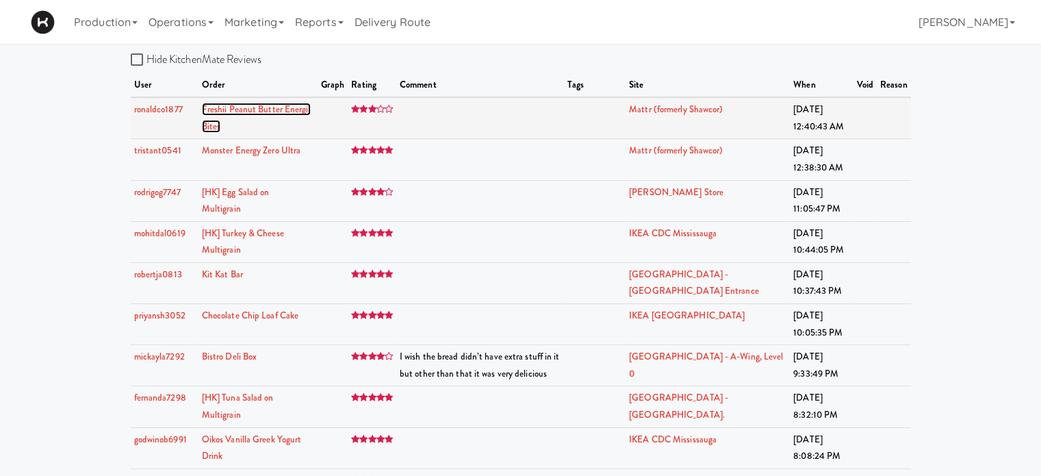
click at [277, 110] on link "Freshii Peanut Butter Energii Bites" at bounding box center [256, 118] width 109 height 30
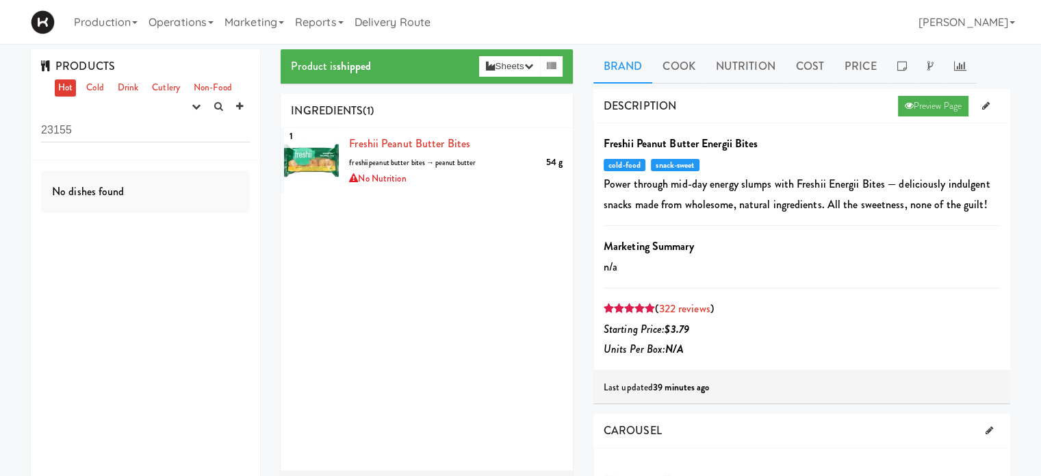
drag, startPoint x: 95, startPoint y: 129, endPoint x: 28, endPoint y: 134, distance: 67.2
click at [28, 134] on div "PRODUCTS Hot Cold Drink Cutlery Non-Food experimenting finalized shipped discon…" at bounding box center [146, 281] width 250 height 464
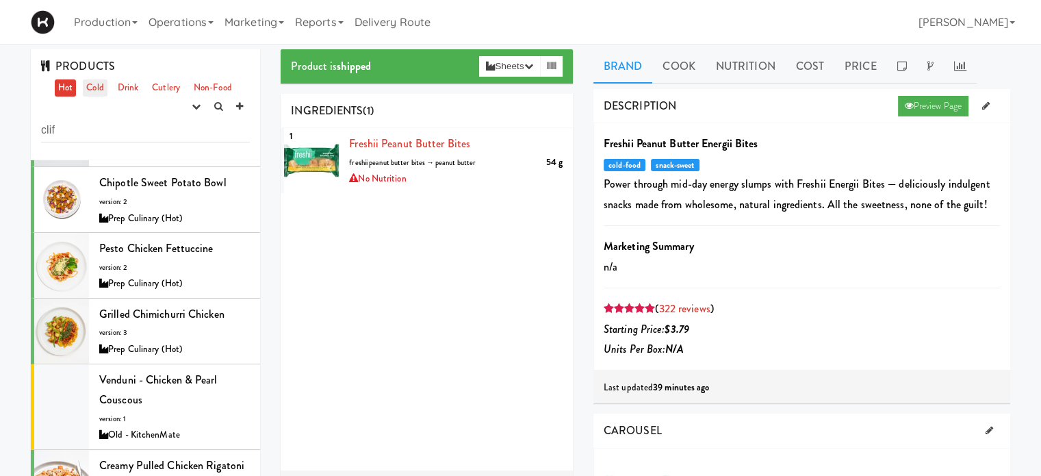
type input "clif"
click at [92, 89] on link "Cold" at bounding box center [95, 87] width 24 height 17
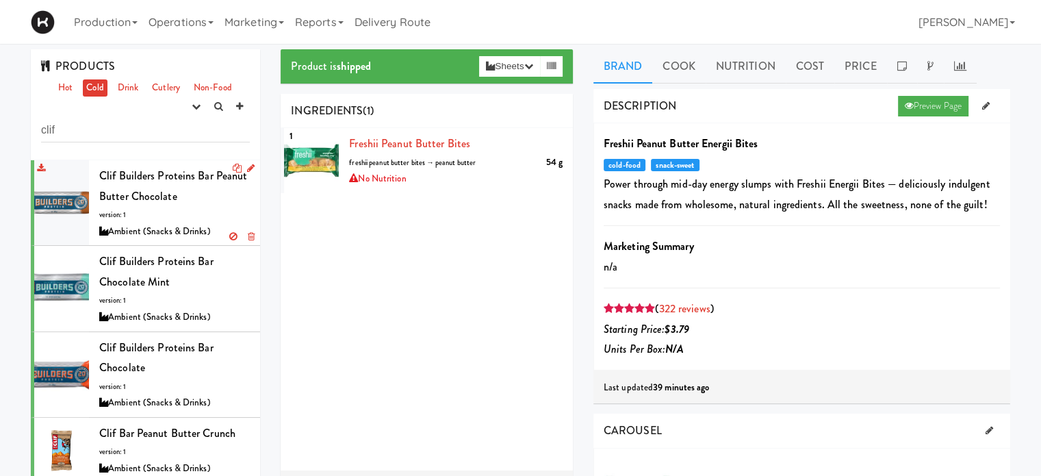
click at [166, 171] on span "Clif Builders proteins Bar Peanut Butter Chocolate" at bounding box center [173, 186] width 148 height 36
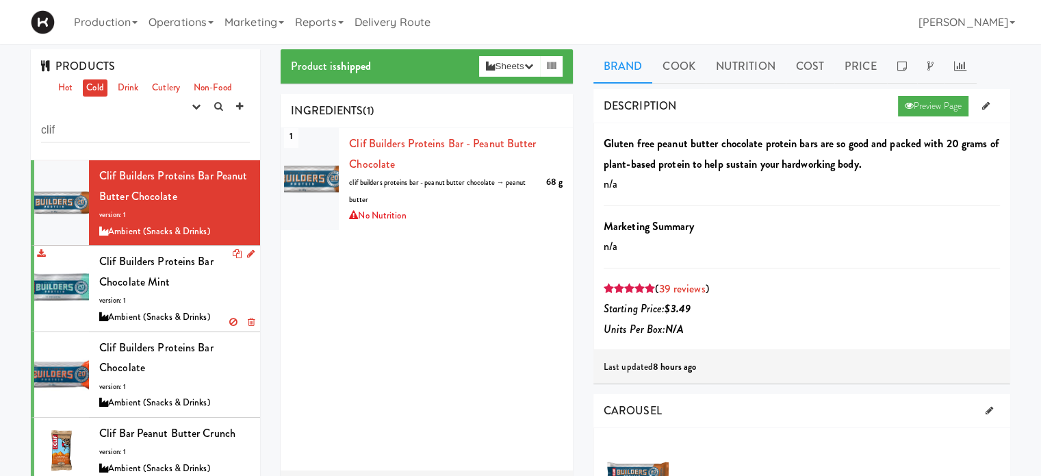
click at [203, 277] on div "Clif Builders proteins Bar Chocolate Mint version: 1 Ambient (Snacks & Drinks)" at bounding box center [174, 288] width 151 height 74
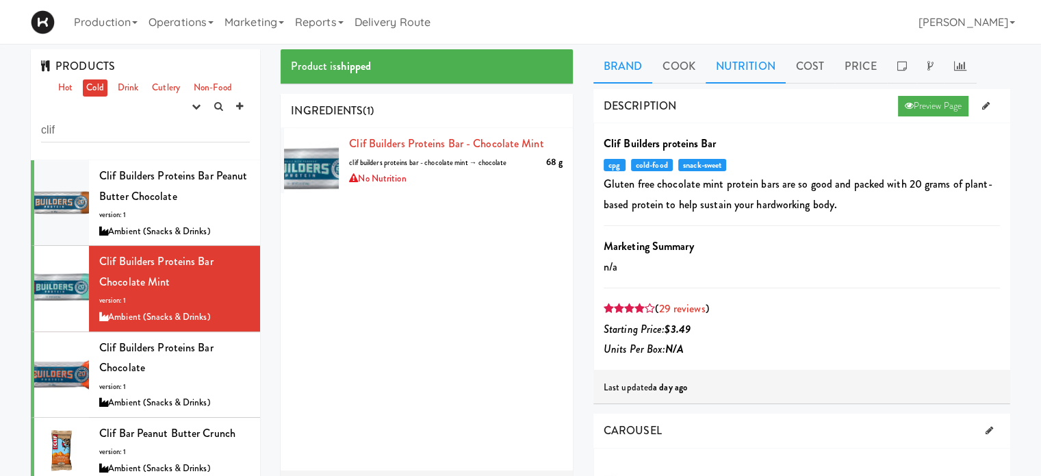
click at [730, 68] on link "Nutrition" at bounding box center [746, 66] width 80 height 34
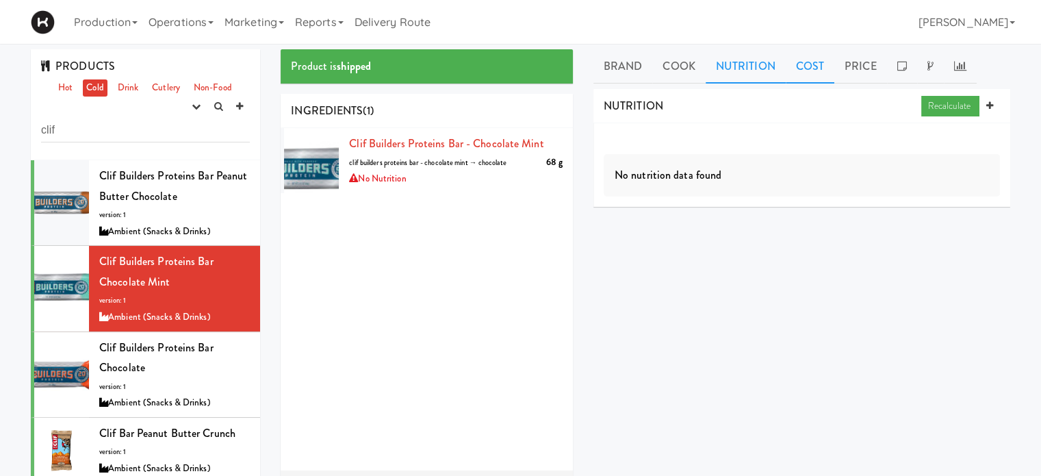
click at [818, 73] on link "Cost" at bounding box center [810, 66] width 49 height 34
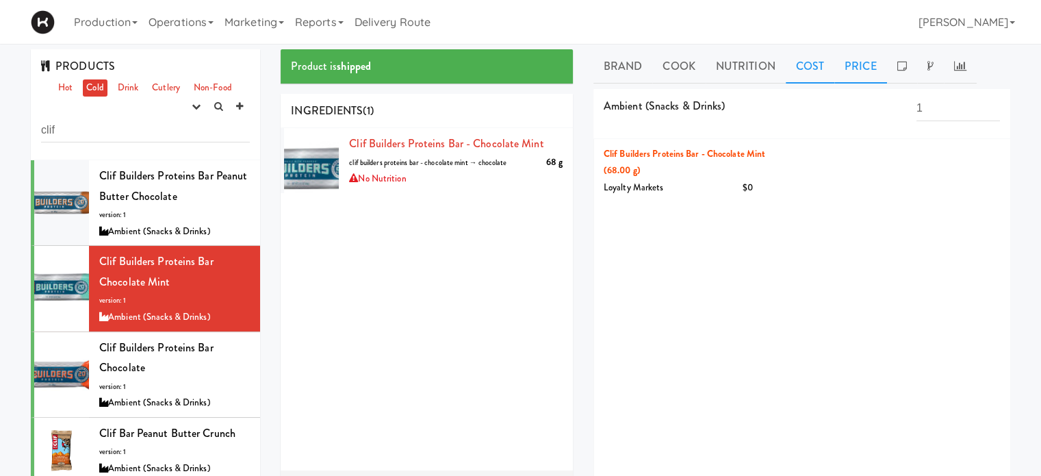
click at [859, 71] on link "Price" at bounding box center [861, 66] width 53 height 34
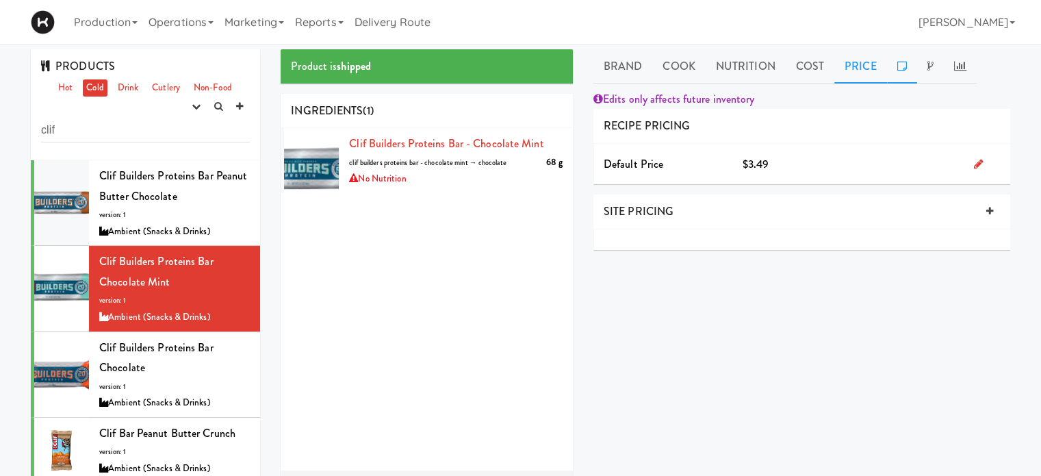
click at [898, 71] on link at bounding box center [902, 66] width 30 height 34
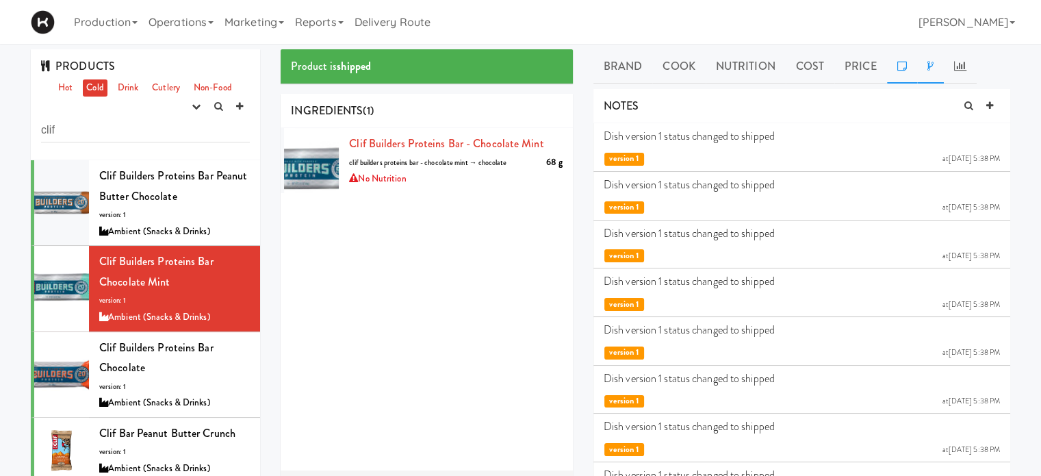
click at [929, 73] on link at bounding box center [930, 66] width 27 height 34
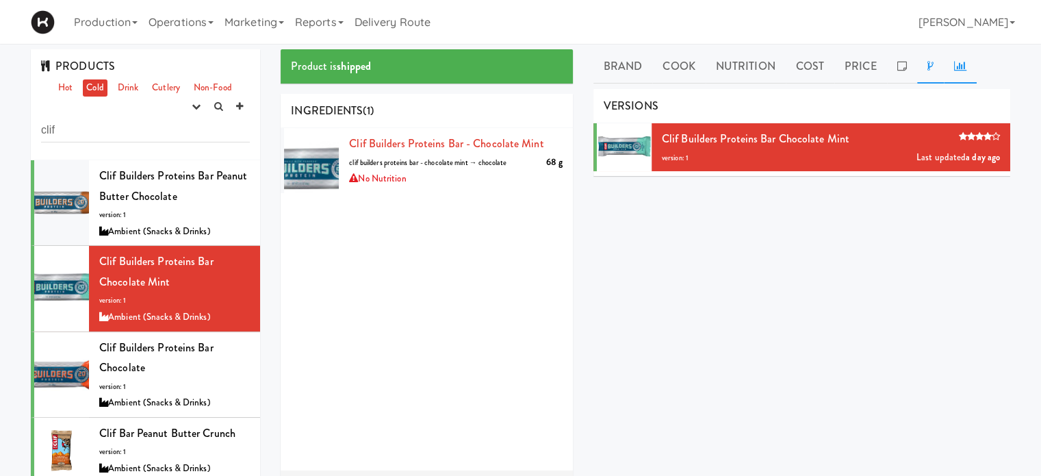
click at [957, 74] on link at bounding box center [960, 66] width 33 height 34
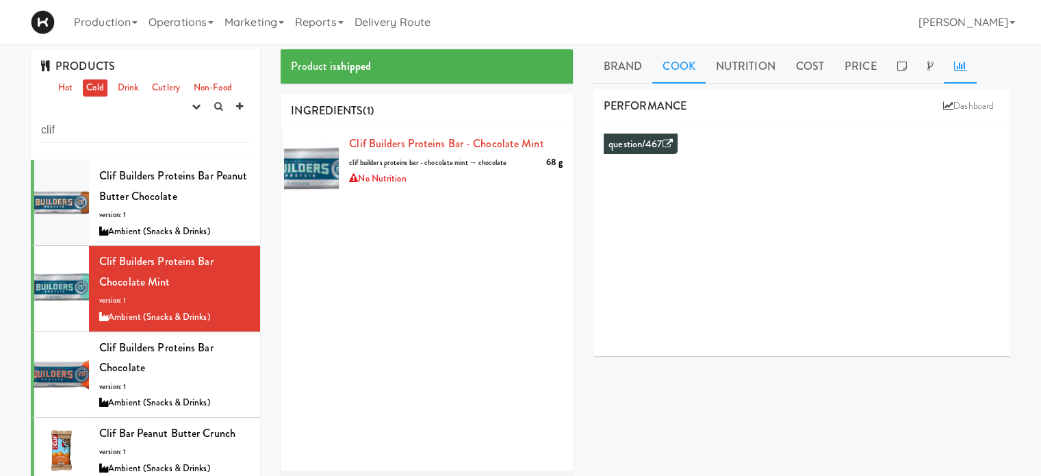
click at [684, 68] on link "Cook" at bounding box center [679, 66] width 53 height 34
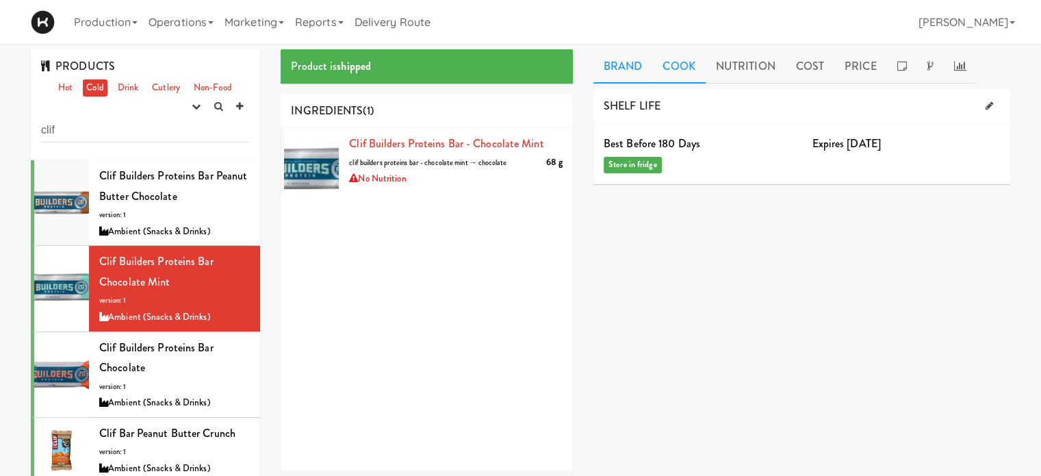
click at [631, 65] on link "Brand" at bounding box center [624, 66] width 60 height 34
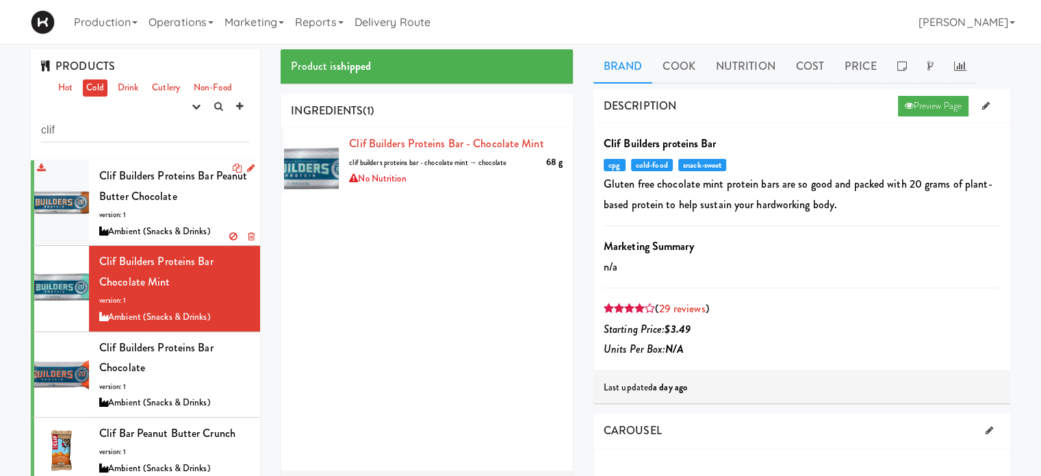
click at [193, 202] on span "Clif Builders proteins Bar Peanut Butter Chocolate" at bounding box center [173, 186] width 148 height 36
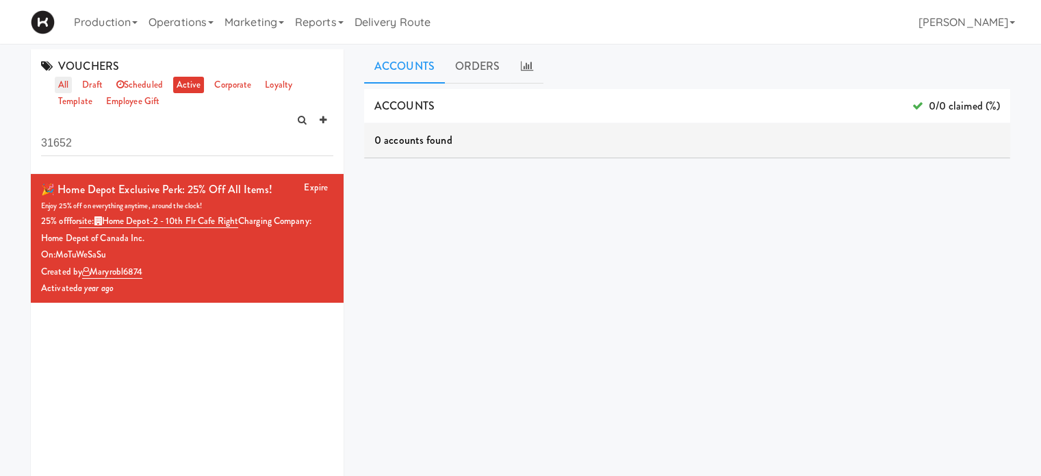
click at [60, 84] on link "all" at bounding box center [63, 85] width 17 height 17
drag, startPoint x: 81, startPoint y: 149, endPoint x: 7, endPoint y: 149, distance: 74.6
click at [7, 149] on div "VOUCHERS all draft scheduled active corporate loyalty template employee gift 31…" at bounding box center [520, 325] width 1041 height 553
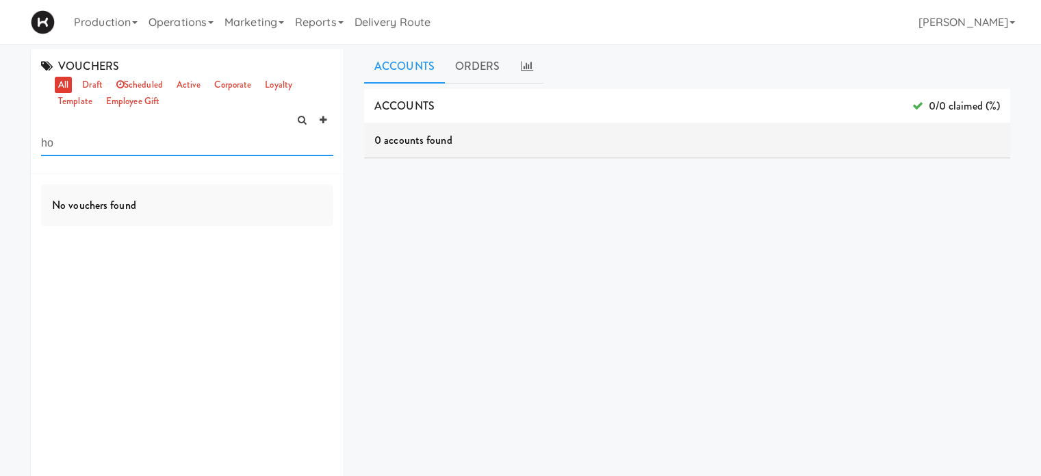
type input "h"
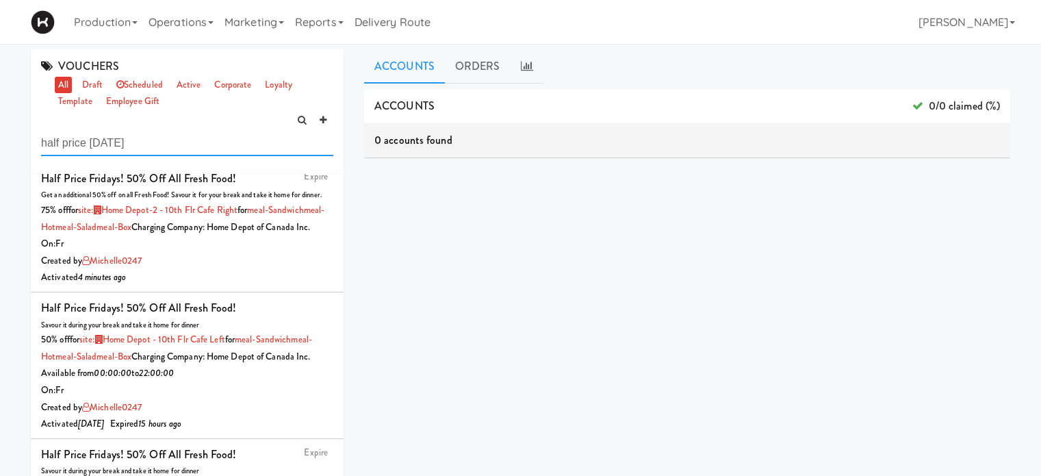
scroll to position [205, 0]
type input "half price friday"
click at [331, 425] on icon at bounding box center [334, 429] width 7 height 9
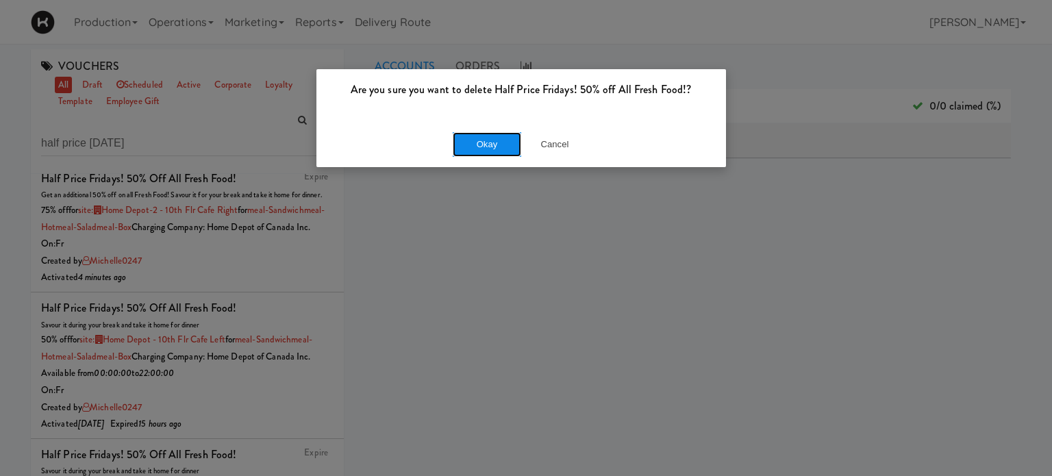
click at [488, 138] on button "Okay" at bounding box center [487, 144] width 68 height 25
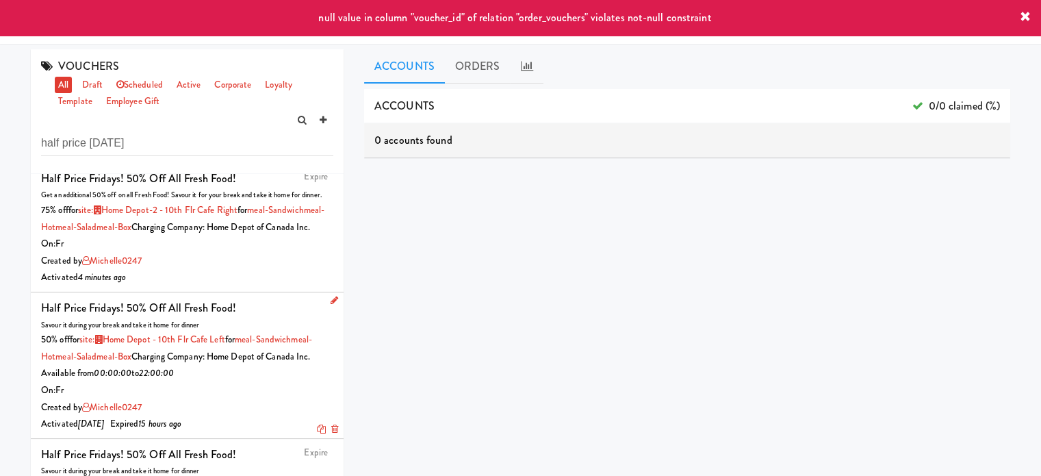
click at [331, 296] on icon at bounding box center [335, 300] width 8 height 9
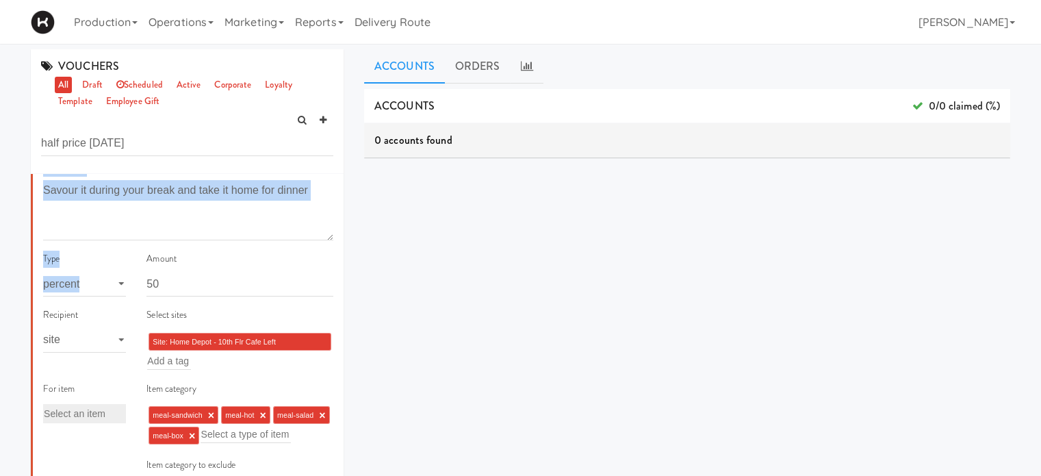
scroll to position [427, 0]
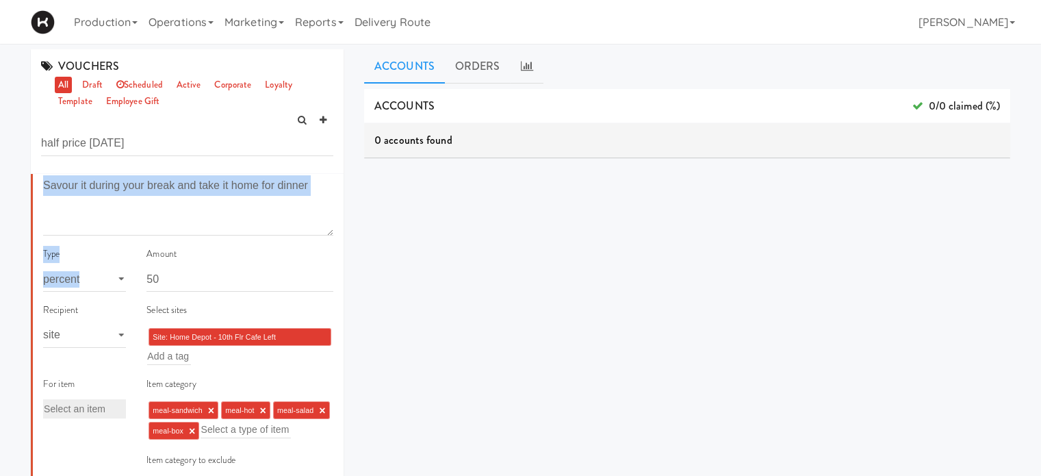
drag, startPoint x: 333, startPoint y: 273, endPoint x: 342, endPoint y: 325, distance: 52.8
click at [342, 325] on div "Expire Half Price Fridays! 50% off all Fresh Food! Get and additional 50% off o…" at bounding box center [187, 379] width 313 height 411
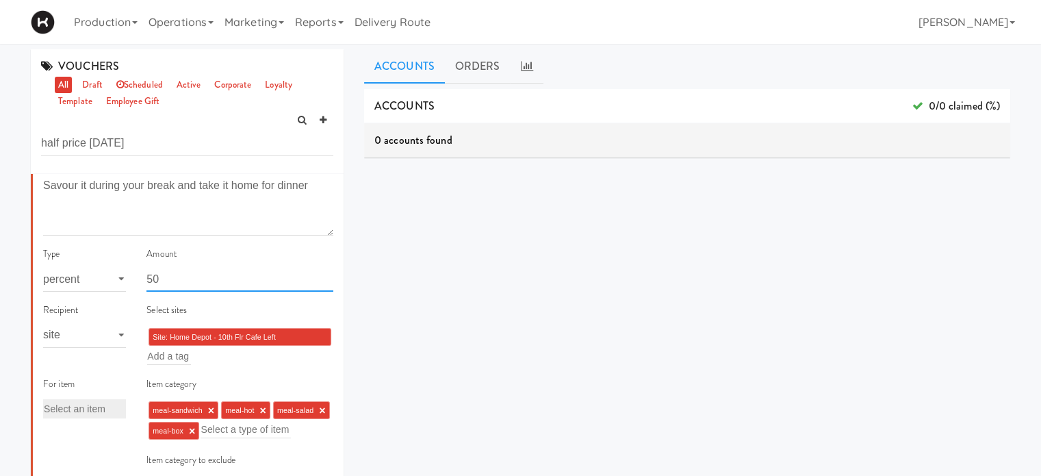
click at [195, 292] on input "50" at bounding box center [240, 278] width 187 height 25
type input "5"
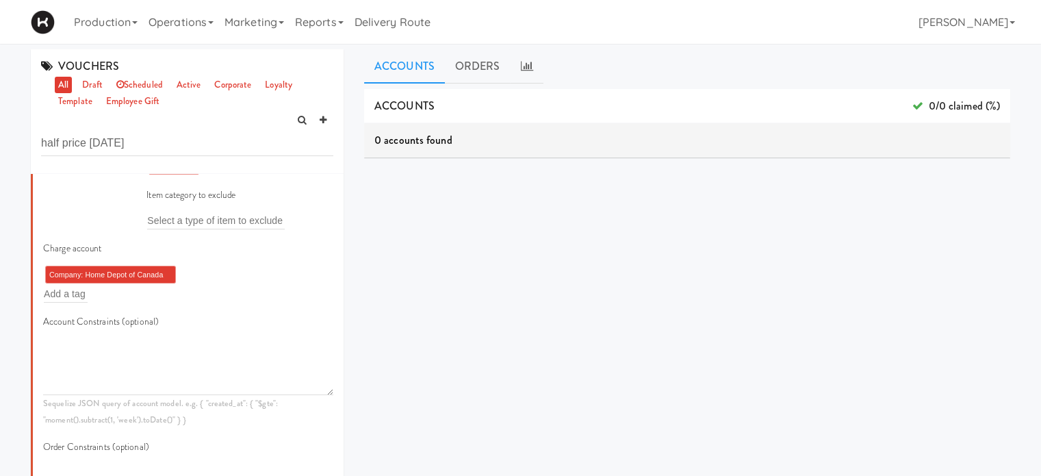
scroll to position [729, 0]
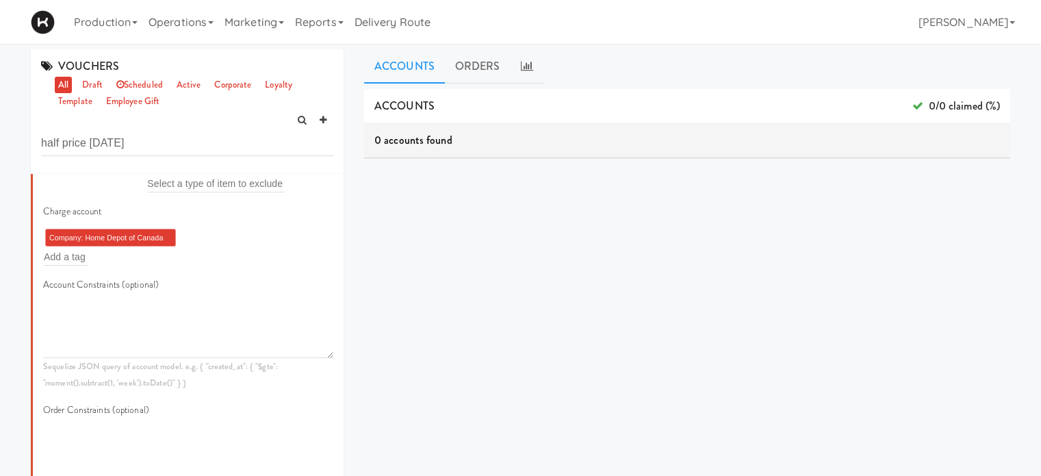
click at [161, 259] on span "Company: Home Depot of Canada Inc." at bounding box center [106, 245] width 114 height 25
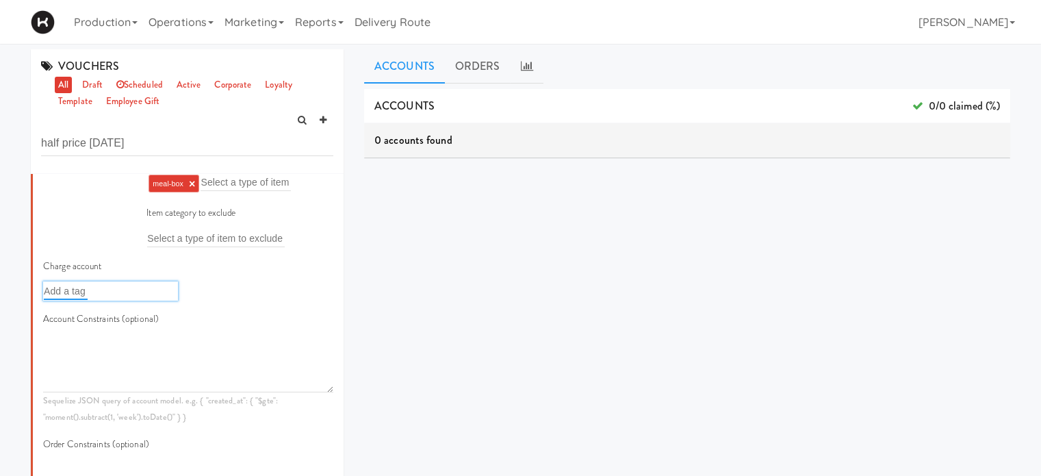
scroll to position [646, 0]
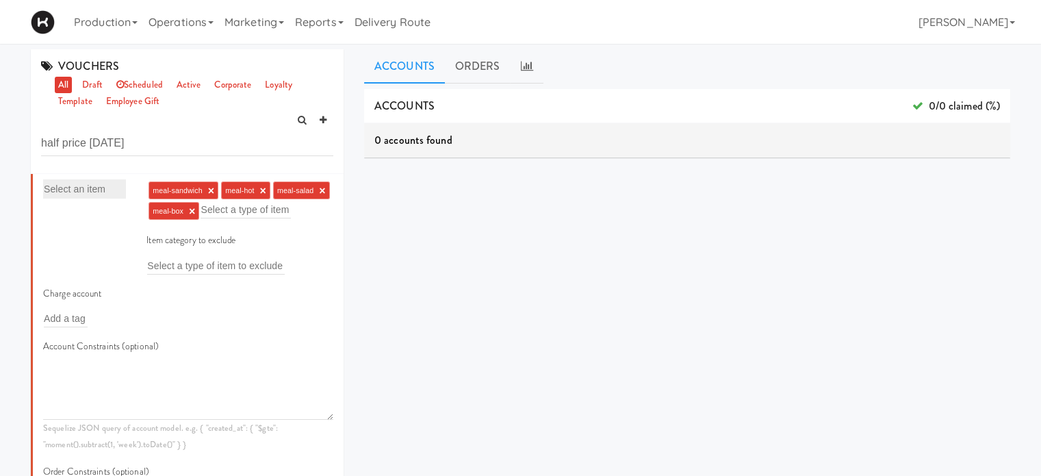
click at [195, 217] on link "×" at bounding box center [192, 211] width 6 height 12
click at [319, 197] on link "×" at bounding box center [322, 191] width 6 height 12
click at [208, 197] on link "×" at bounding box center [211, 191] width 6 height 12
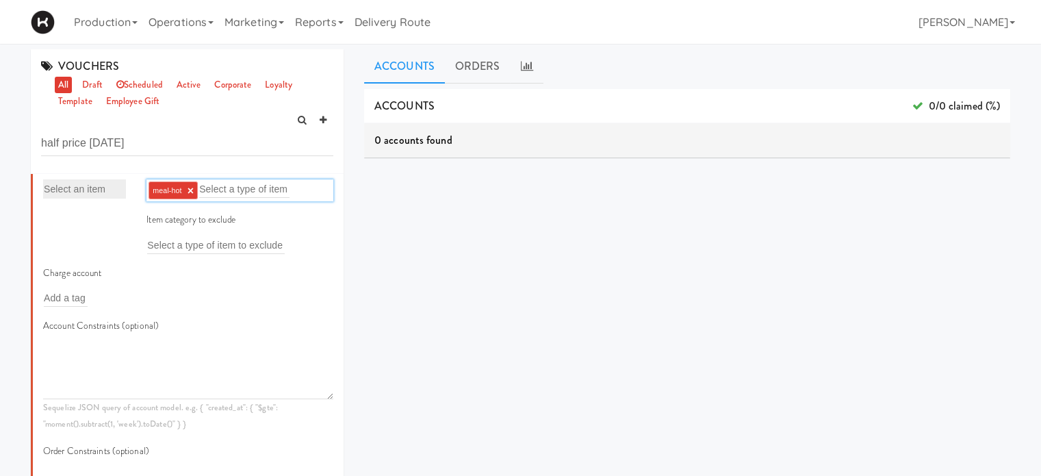
click at [188, 197] on link "×" at bounding box center [191, 191] width 6 height 12
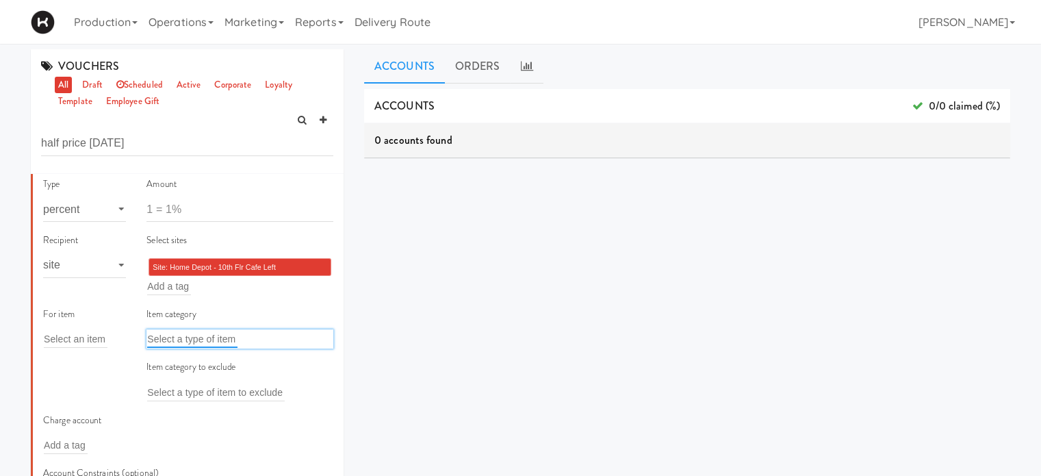
scroll to position [487, 0]
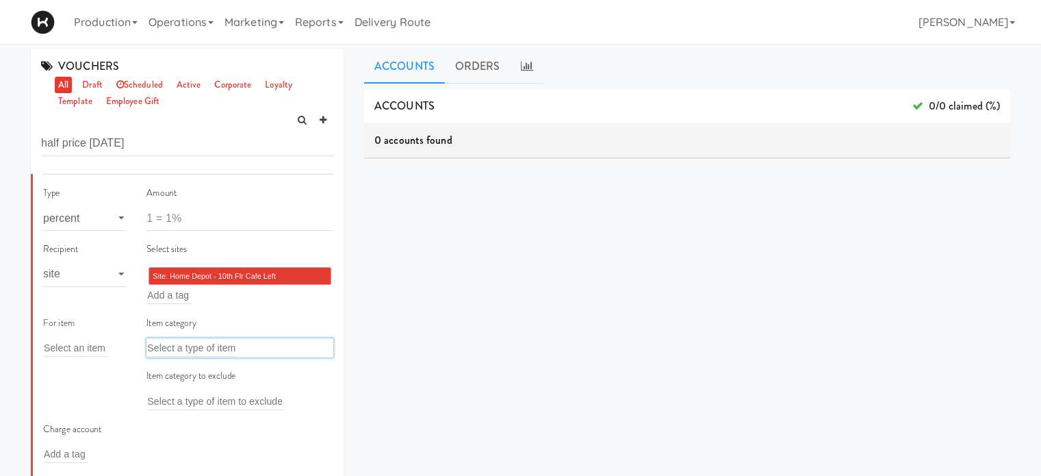
click at [316, 285] on li "Site: Home Depot - 10th Flr Cafe Left (HOMEDEPOT) ×" at bounding box center [240, 276] width 183 height 18
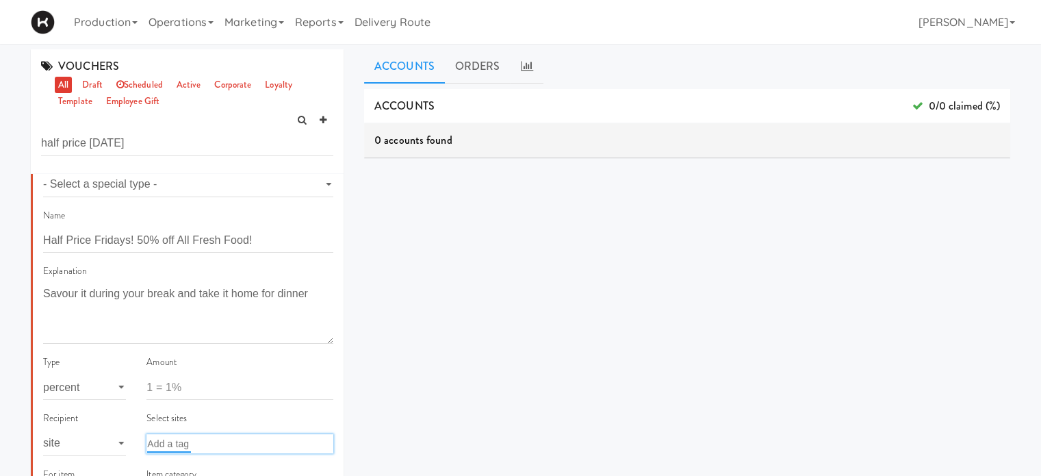
scroll to position [277, 0]
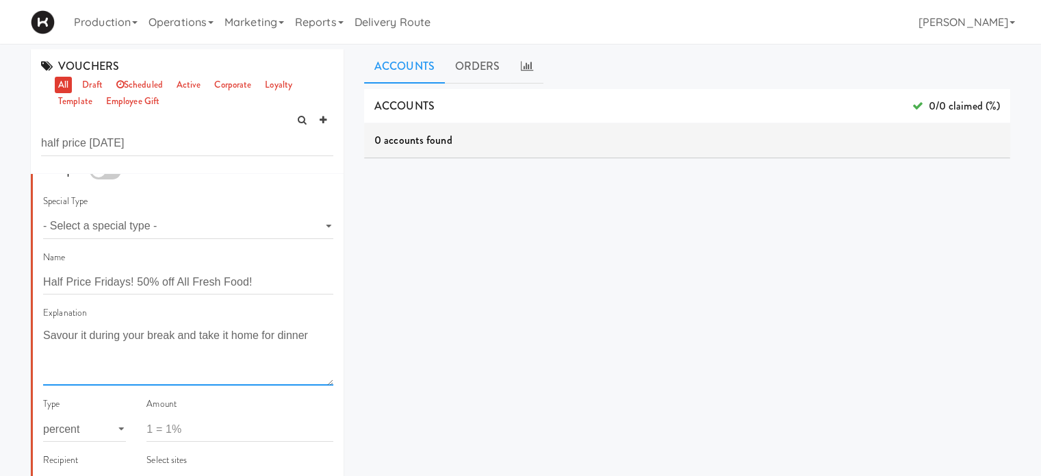
drag, startPoint x: 313, startPoint y: 375, endPoint x: 0, endPoint y: 359, distance: 313.3
click at [0, 359] on div "VOUCHERS all draft scheduled active corporate loyalty template employee gift ha…" at bounding box center [520, 325] width 1041 height 553
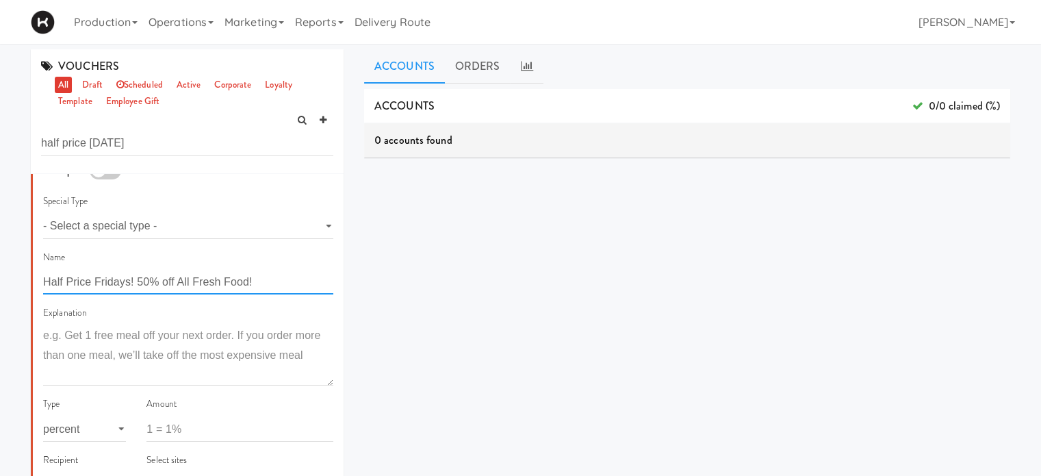
drag, startPoint x: 273, startPoint y: 325, endPoint x: 0, endPoint y: 347, distance: 274.1
click at [0, 347] on div "VOUCHERS all draft scheduled active corporate loyalty template employee gift ha…" at bounding box center [520, 325] width 1041 height 553
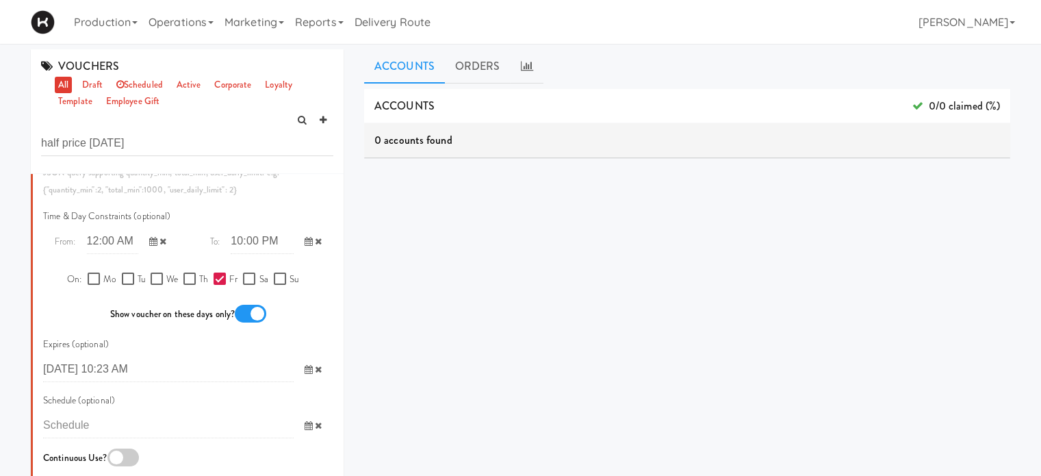
scroll to position [1012, 0]
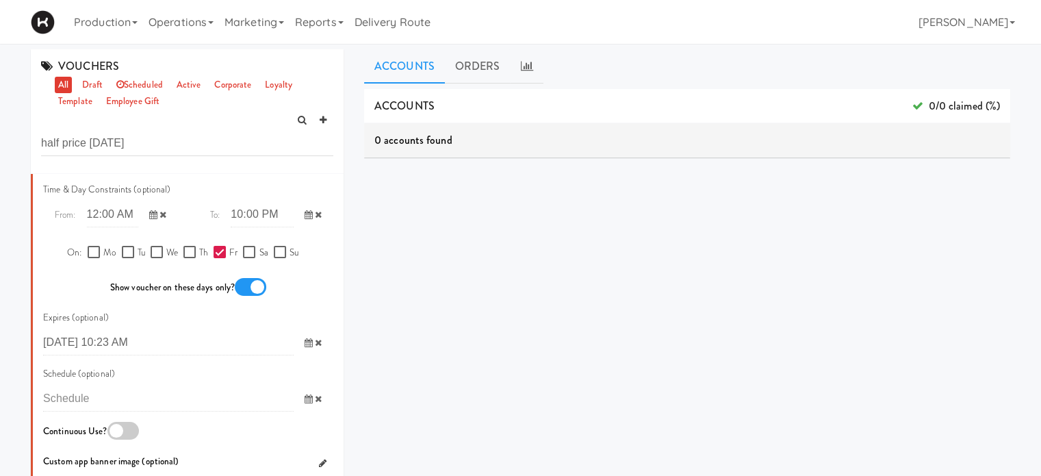
click at [214, 258] on input "Fr" at bounding box center [222, 252] width 16 height 11
checkbox input "false"
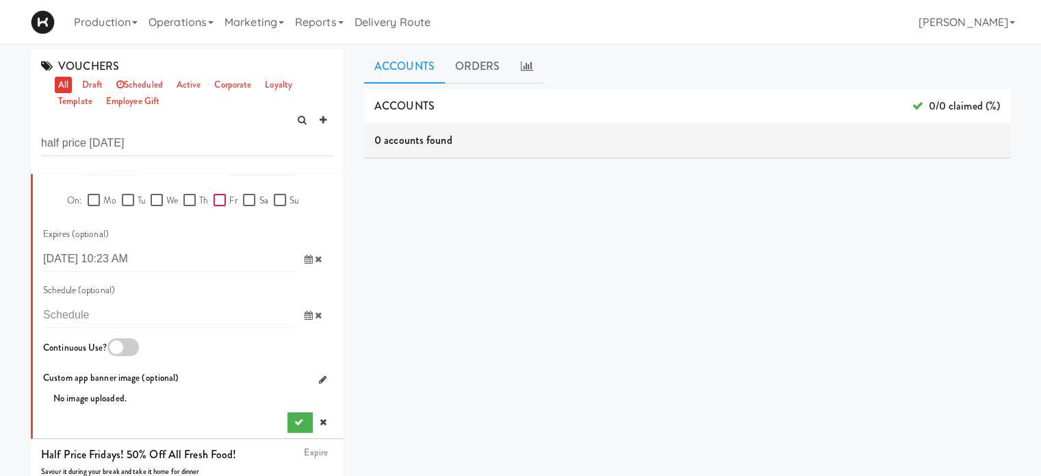
scroll to position [1124, 0]
click at [294, 418] on icon "submit" at bounding box center [298, 422] width 9 height 9
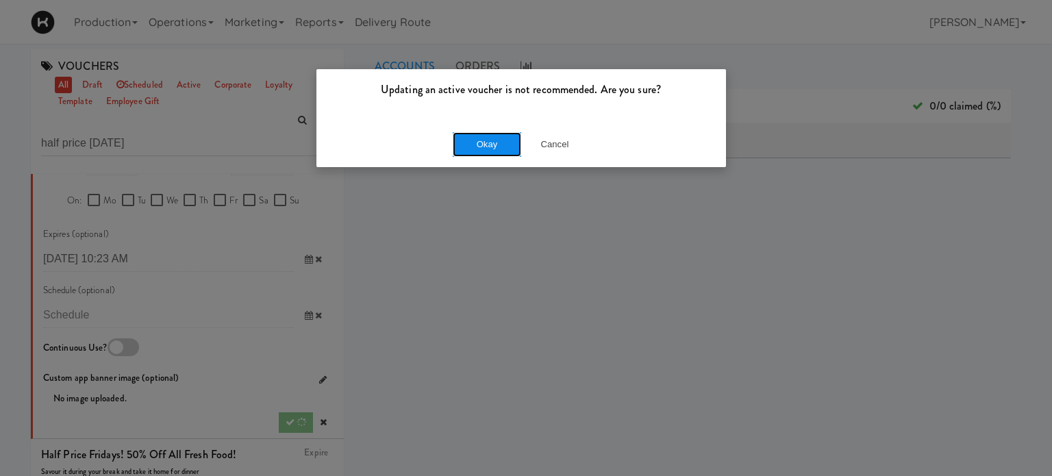
click at [504, 141] on button "Okay" at bounding box center [487, 144] width 68 height 25
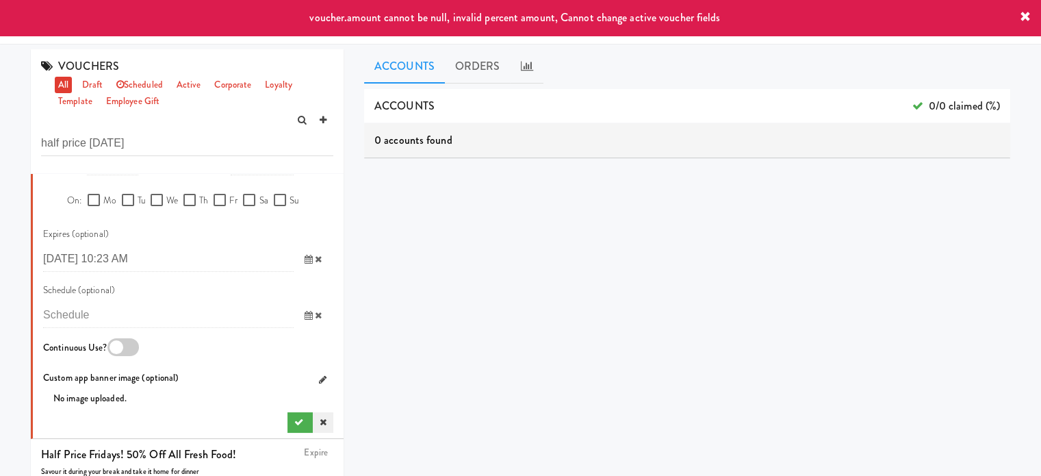
click at [320, 418] on icon at bounding box center [323, 422] width 7 height 9
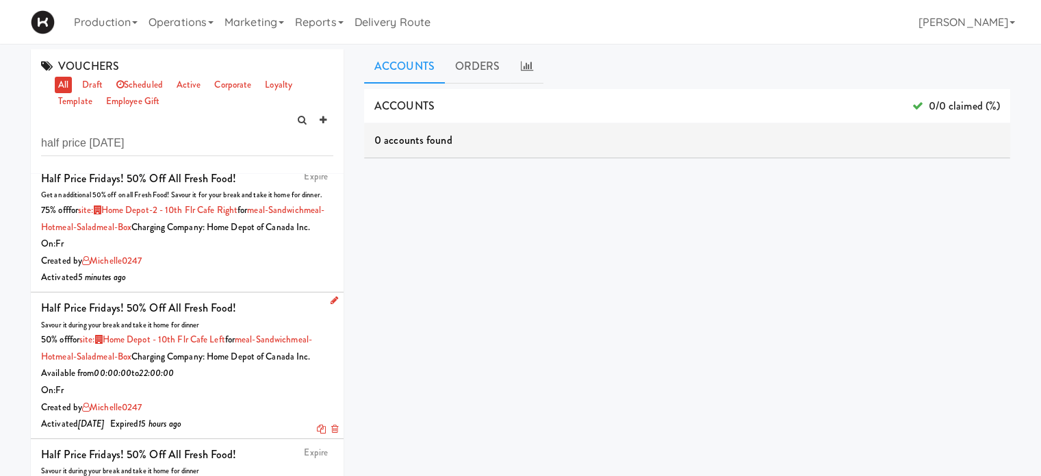
scroll to position [208, 0]
click at [331, 296] on icon at bounding box center [335, 300] width 8 height 9
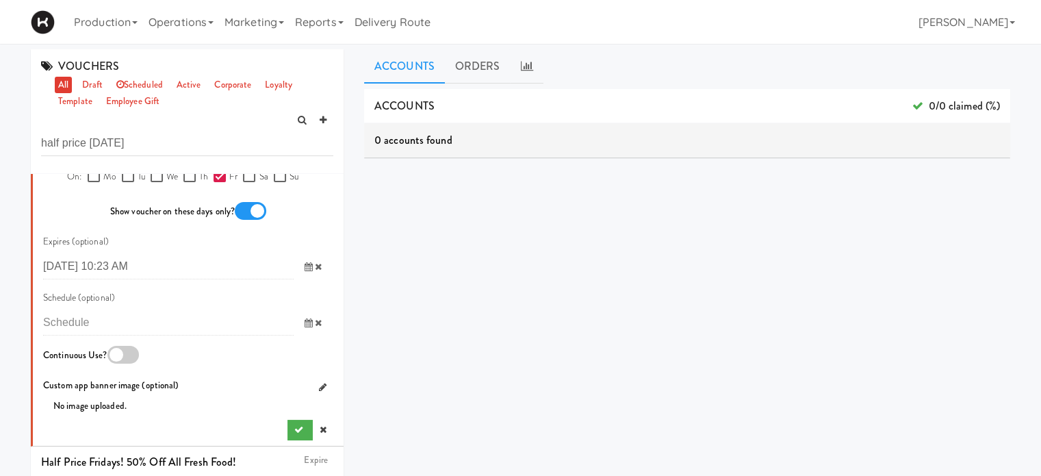
scroll to position [1150, 0]
click at [252, 220] on div at bounding box center [250, 211] width 31 height 18
click at [0, 0] on input "checkbox" at bounding box center [0, 0] width 0 height 0
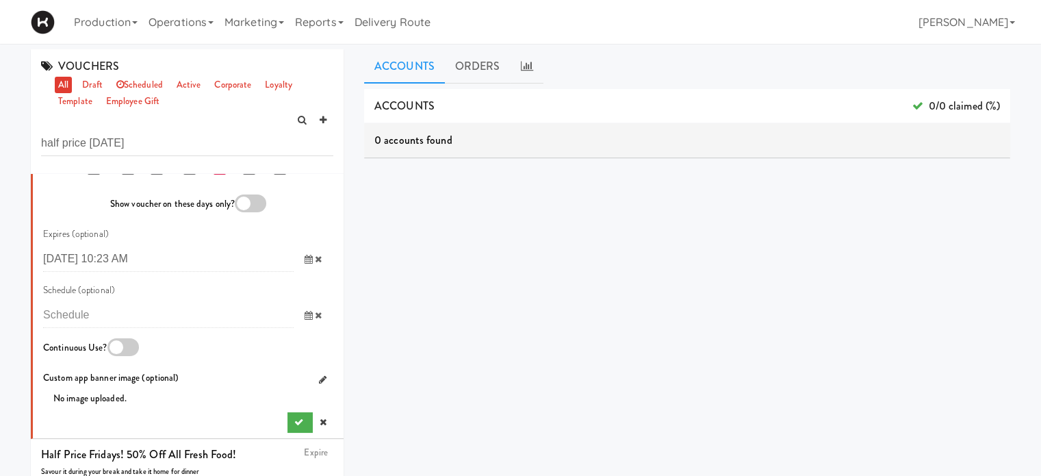
scroll to position [1235, 0]
click at [315, 412] on link at bounding box center [323, 422] width 21 height 21
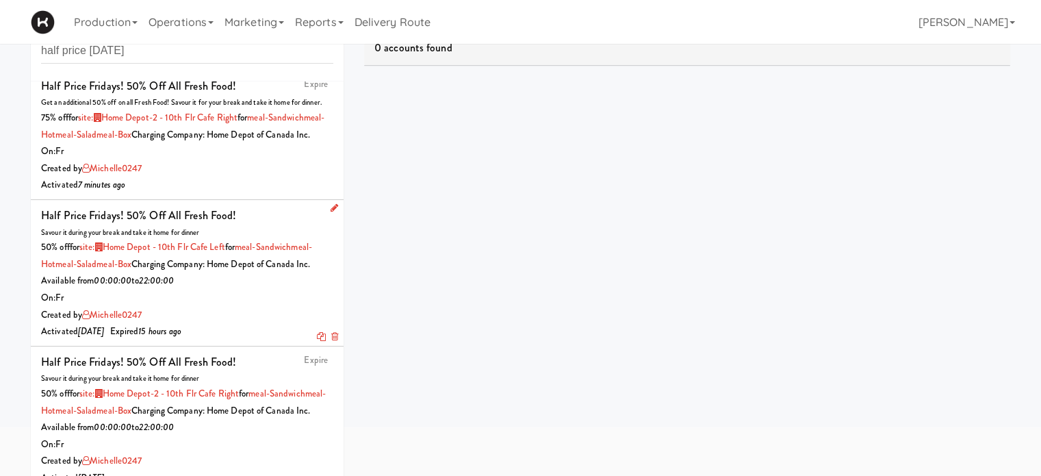
scroll to position [126, 0]
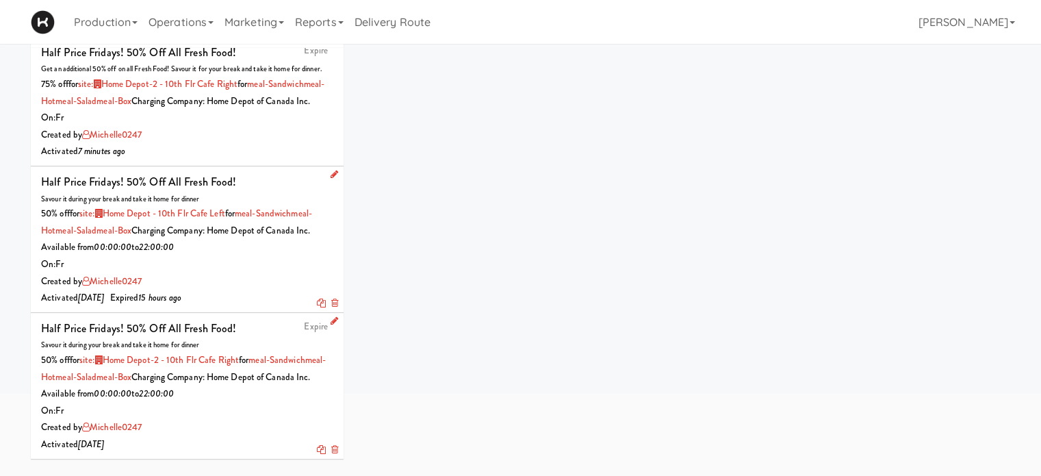
click at [307, 320] on link "Expire" at bounding box center [316, 326] width 24 height 13
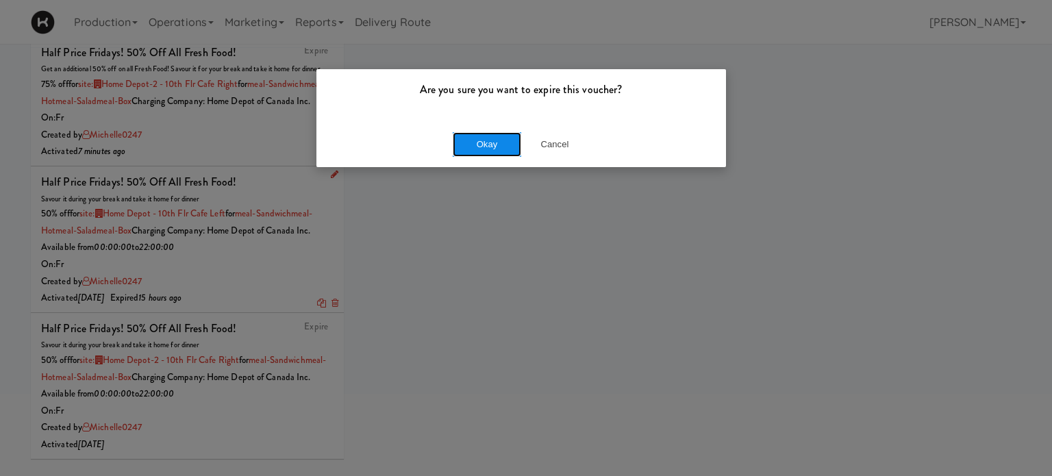
click at [483, 141] on button "Okay" at bounding box center [487, 144] width 68 height 25
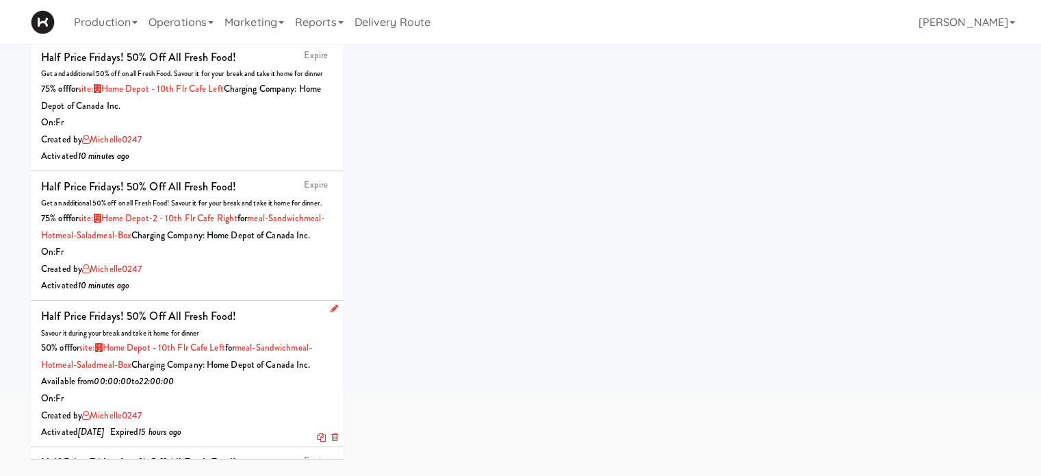
scroll to position [0, 0]
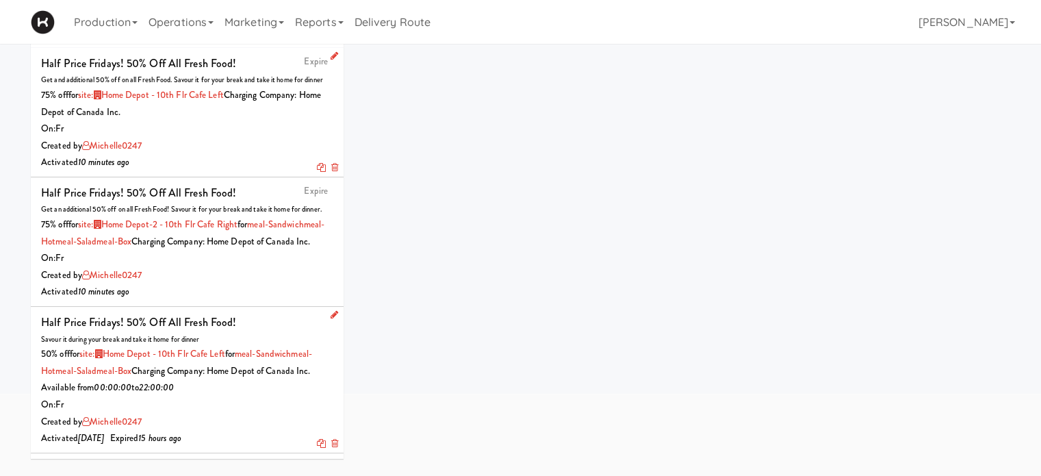
click at [331, 57] on icon at bounding box center [335, 55] width 8 height 9
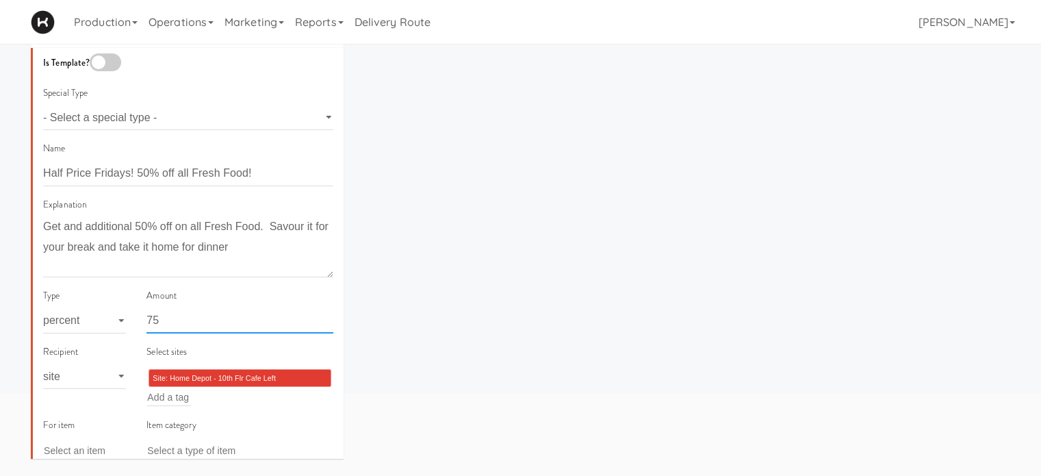
drag, startPoint x: 183, startPoint y: 318, endPoint x: 138, endPoint y: 324, distance: 46.3
click at [138, 324] on div "Amount 75" at bounding box center [239, 316] width 207 height 56
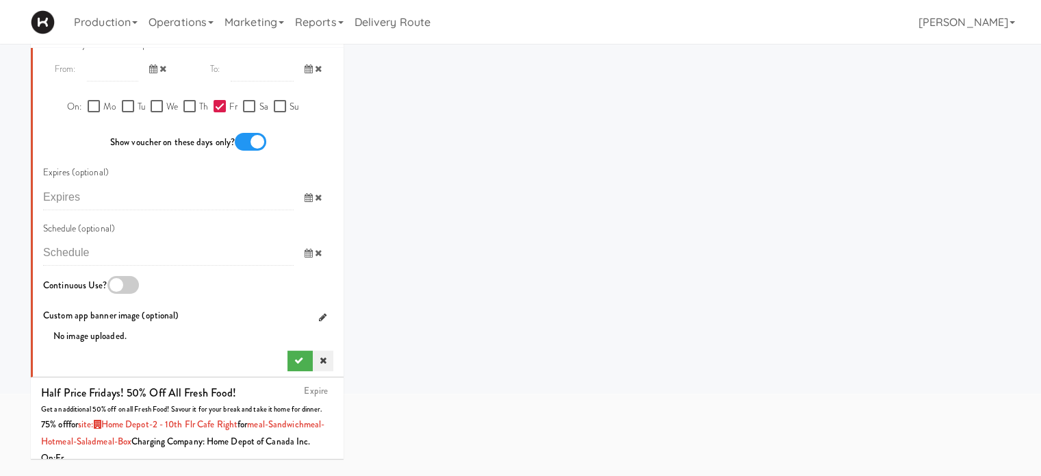
scroll to position [824, 0]
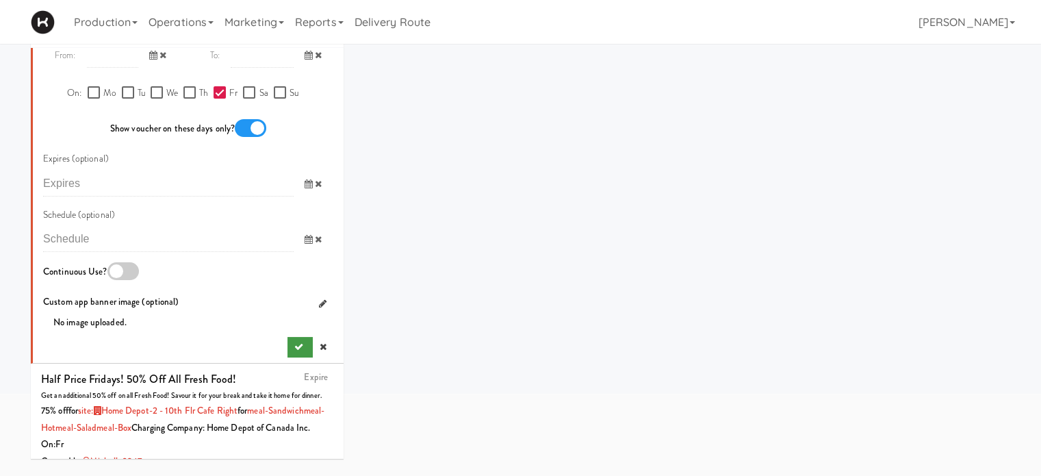
type input "62.5"
click at [292, 343] on button "submit" at bounding box center [300, 347] width 25 height 21
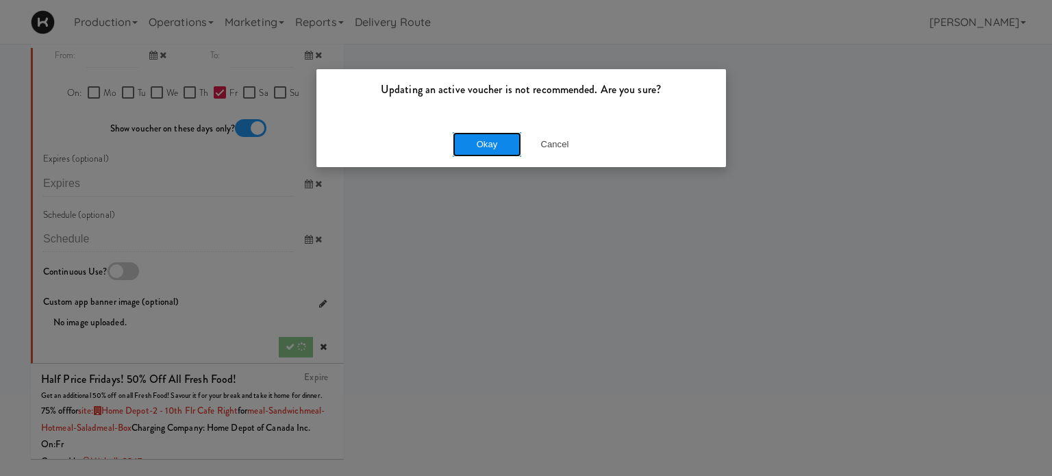
click at [474, 143] on button "Okay" at bounding box center [487, 144] width 68 height 25
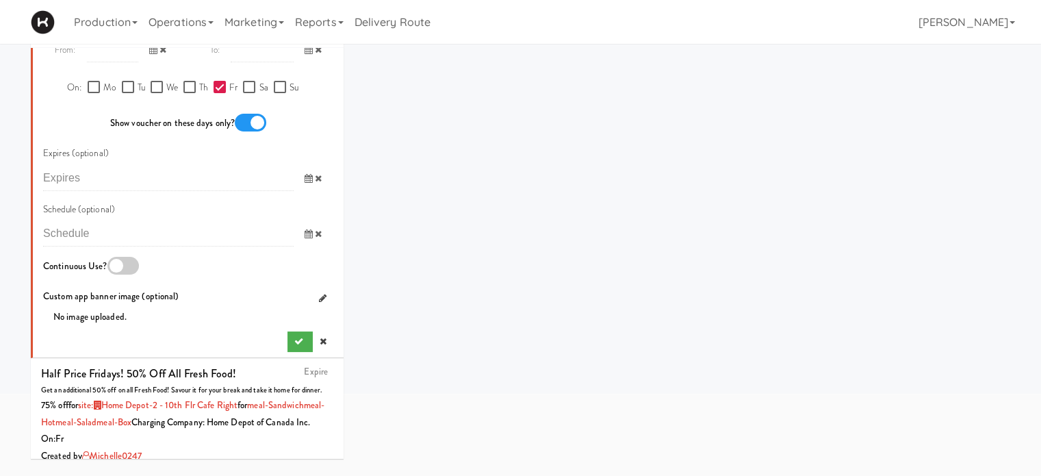
scroll to position [870, 0]
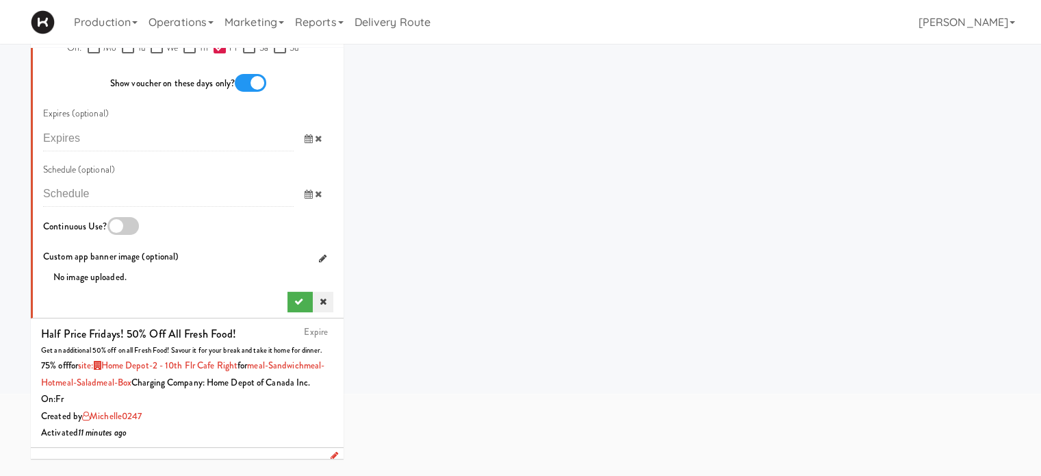
click at [320, 299] on icon at bounding box center [323, 301] width 7 height 9
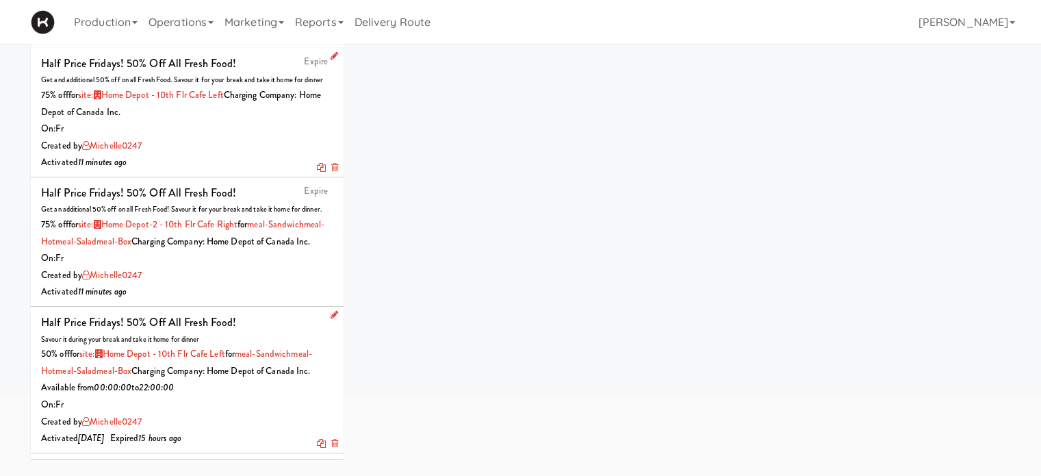
click at [306, 62] on link "Expire" at bounding box center [316, 61] width 24 height 13
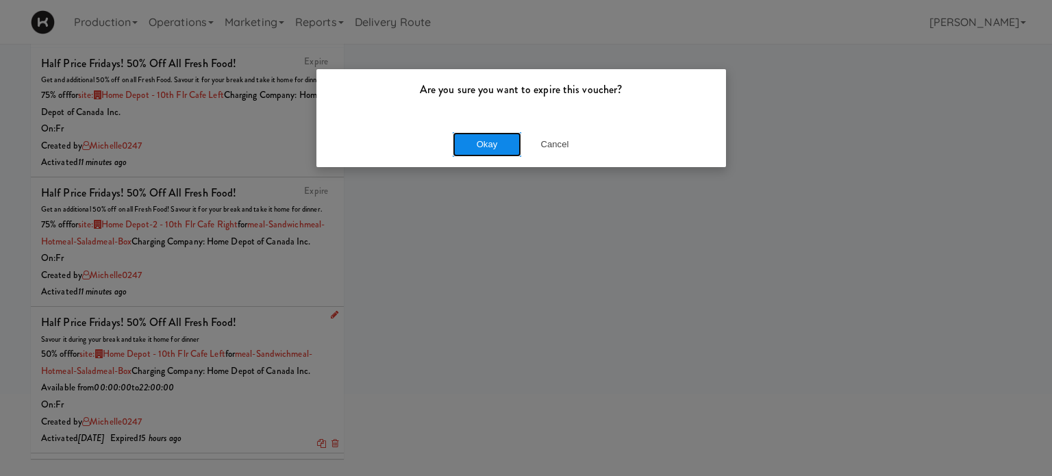
click at [476, 141] on button "Okay" at bounding box center [487, 144] width 68 height 25
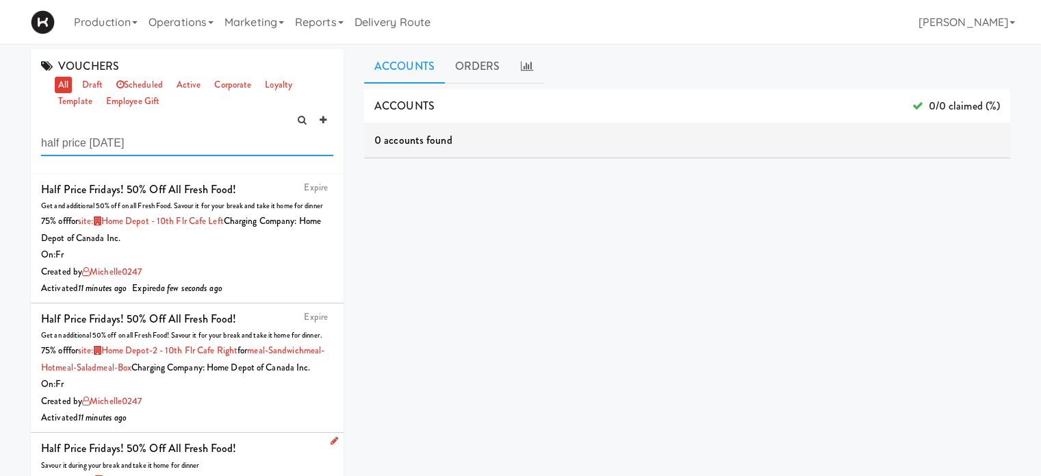
click at [128, 147] on input "half price friday" at bounding box center [187, 143] width 292 height 25
type input "h"
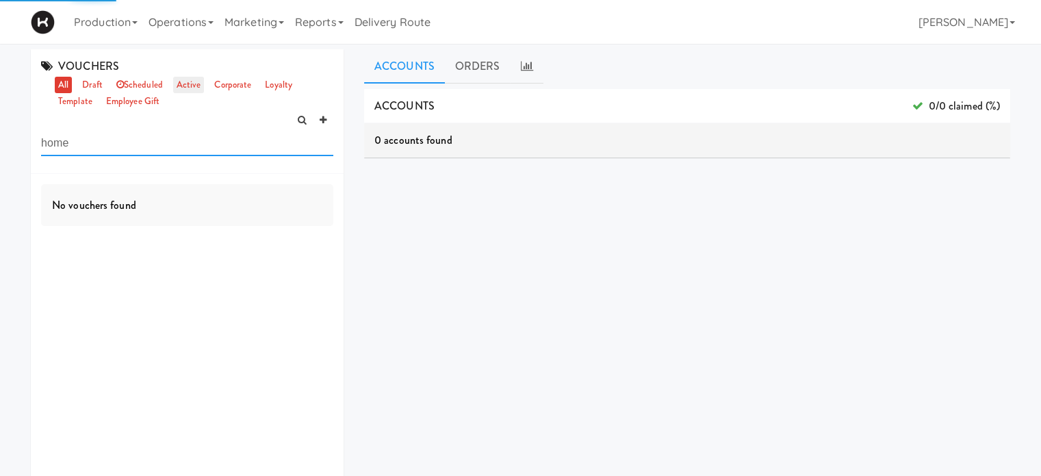
type input "home"
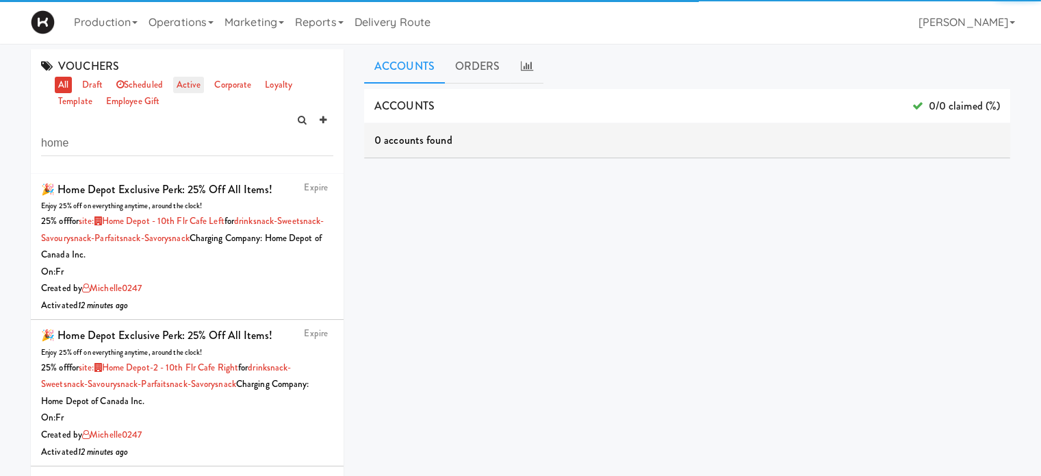
scroll to position [900, 0]
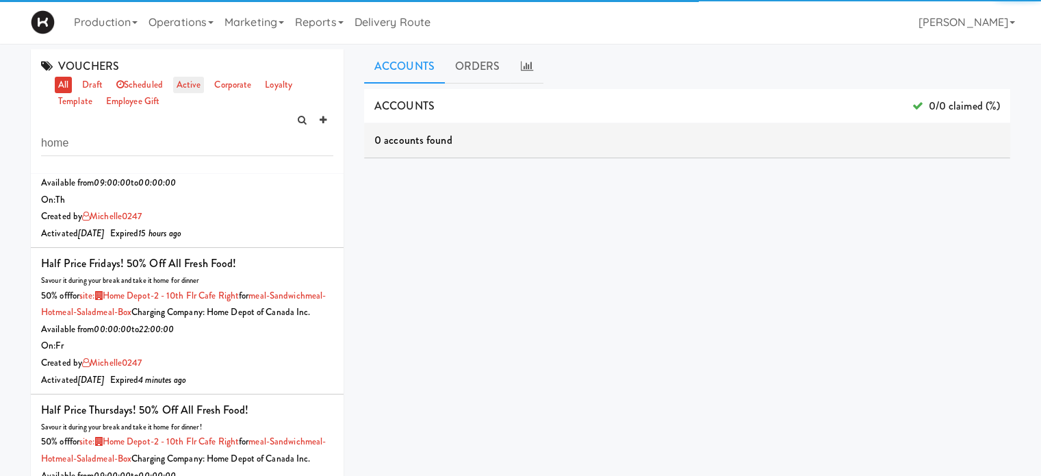
click at [190, 86] on link "active" at bounding box center [188, 85] width 31 height 17
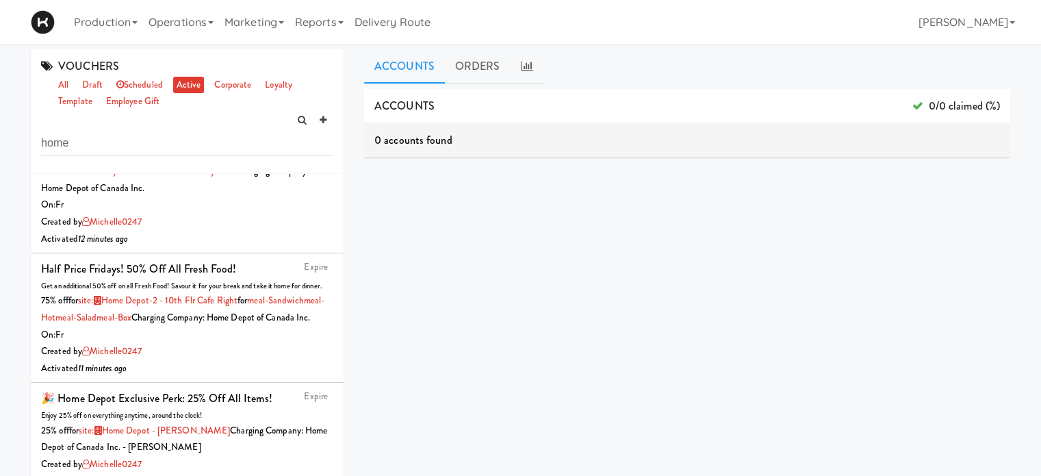
scroll to position [201, 0]
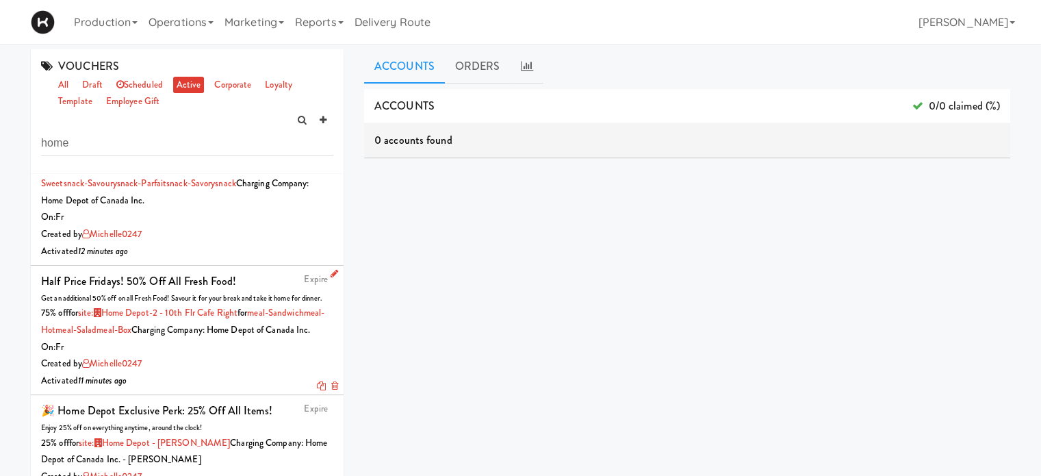
click at [309, 279] on link "Expire" at bounding box center [316, 279] width 24 height 13
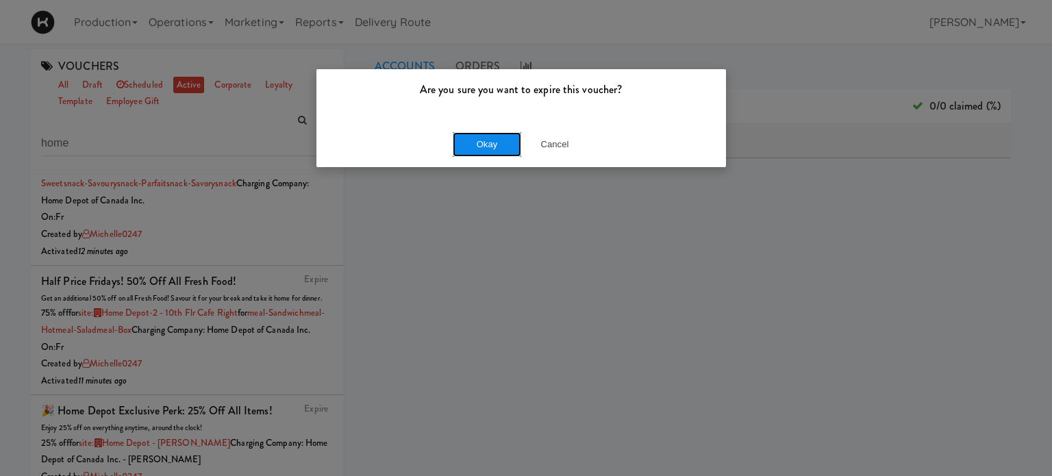
click at [490, 143] on button "Okay" at bounding box center [487, 144] width 68 height 25
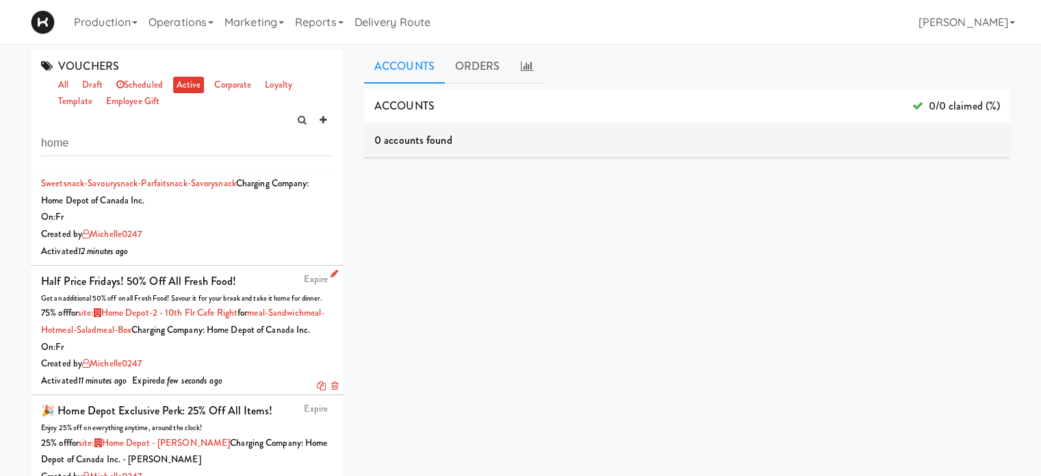
click at [310, 277] on link "Expire" at bounding box center [316, 279] width 24 height 13
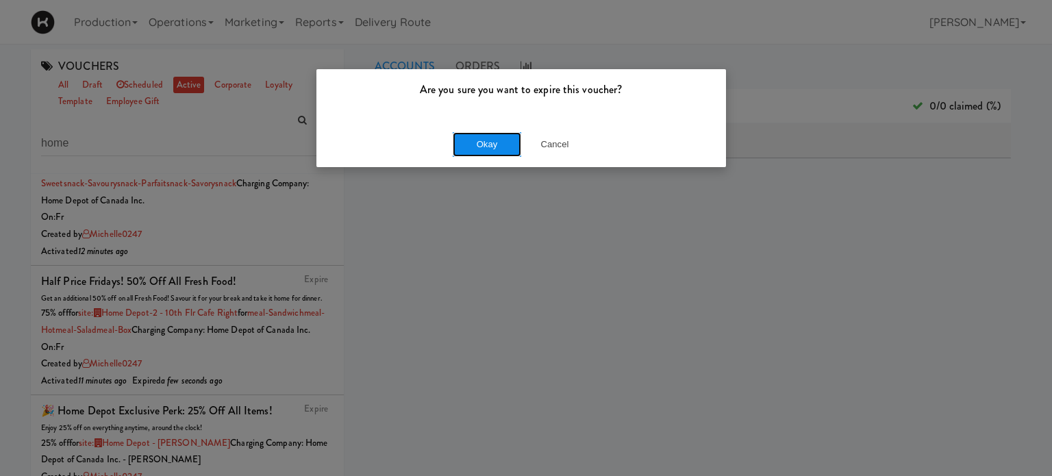
click at [477, 139] on button "Okay" at bounding box center [487, 144] width 68 height 25
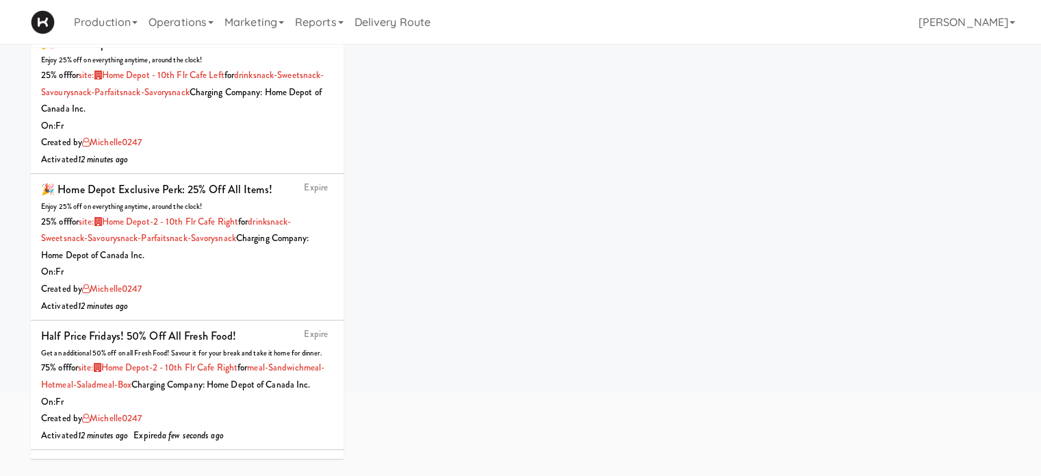
scroll to position [0, 0]
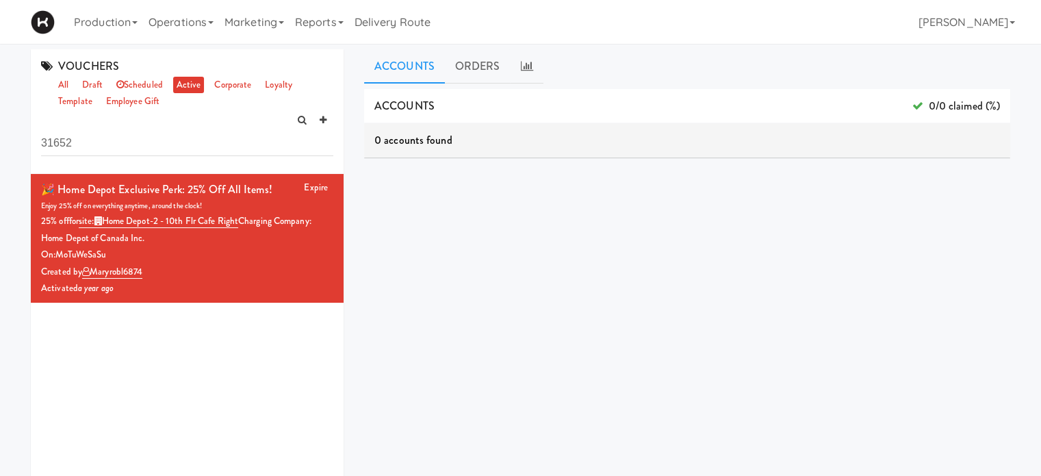
drag, startPoint x: 103, startPoint y: 140, endPoint x: 3, endPoint y: 142, distance: 100.7
click at [3, 142] on div "VOUCHERS all draft scheduled active corporate loyalty template employee gift 31…" at bounding box center [520, 325] width 1041 height 553
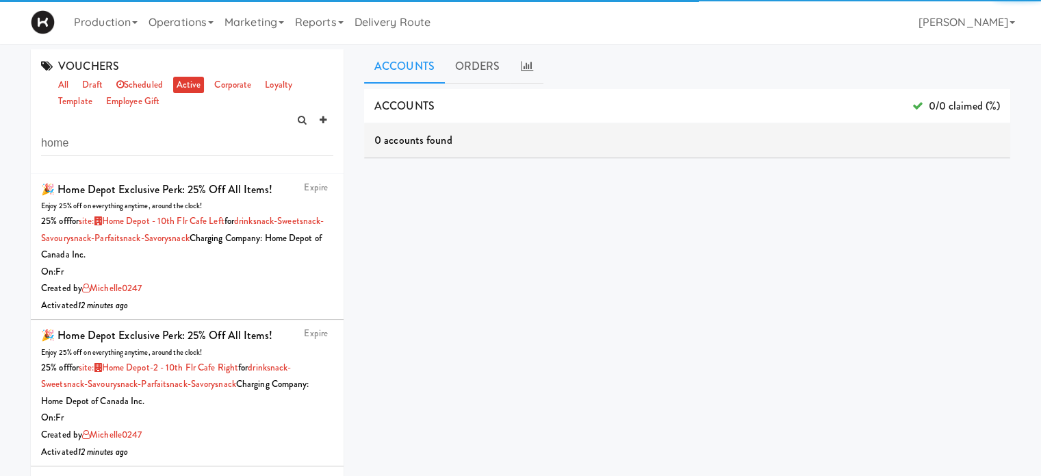
scroll to position [365, 0]
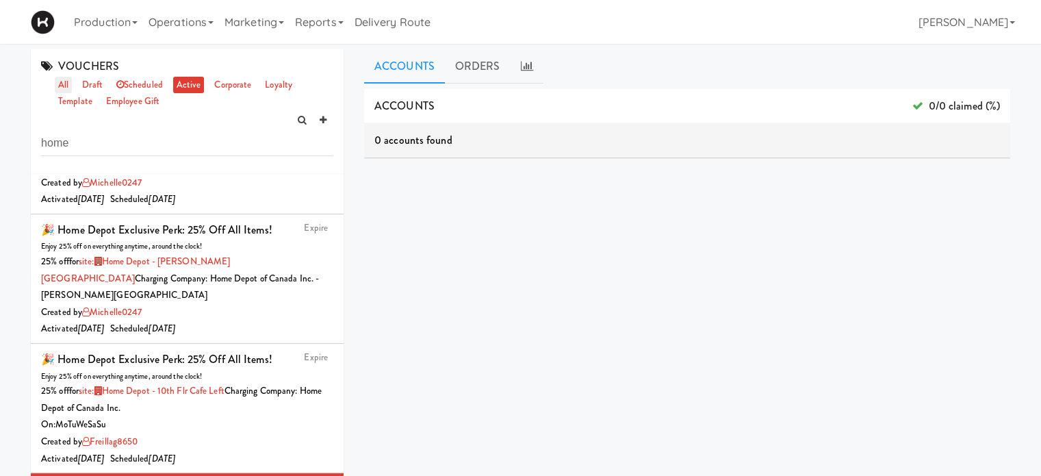
click at [66, 85] on link "all" at bounding box center [63, 85] width 17 height 17
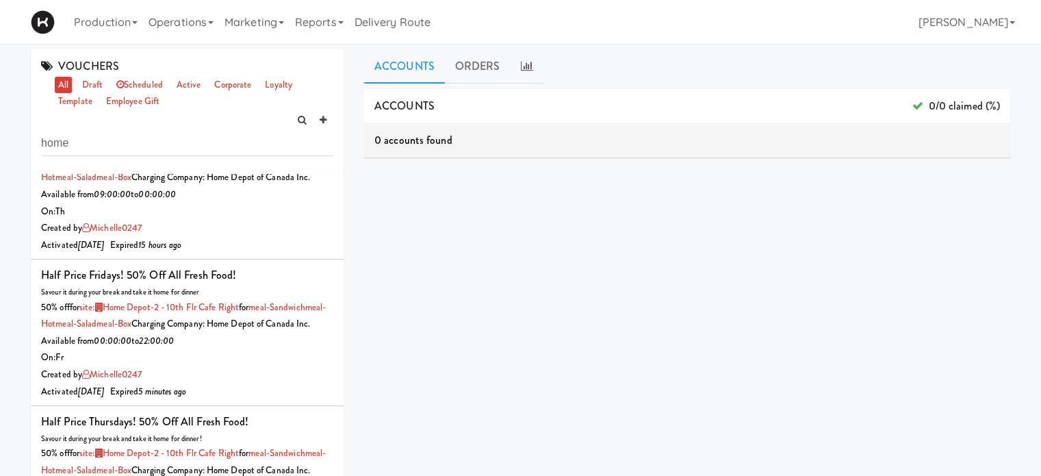
scroll to position [49, 0]
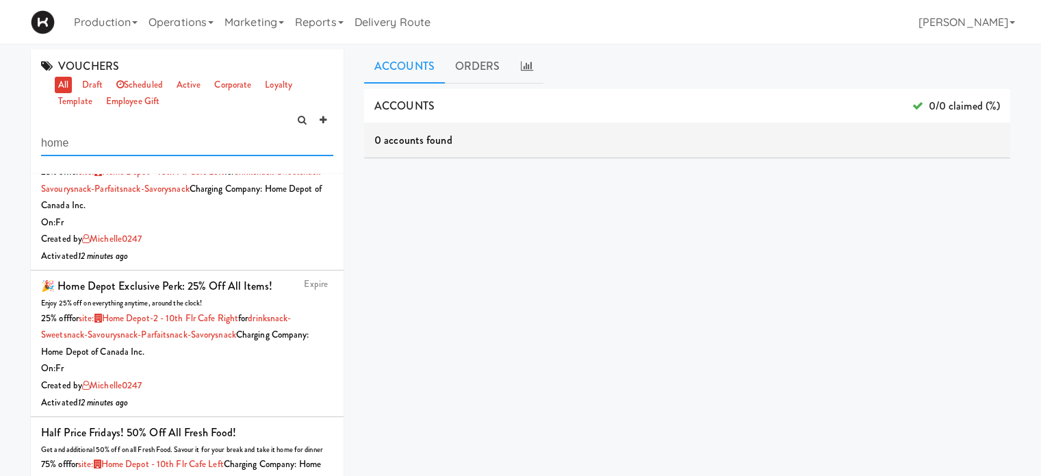
click at [121, 153] on input "home" at bounding box center [187, 143] width 292 height 25
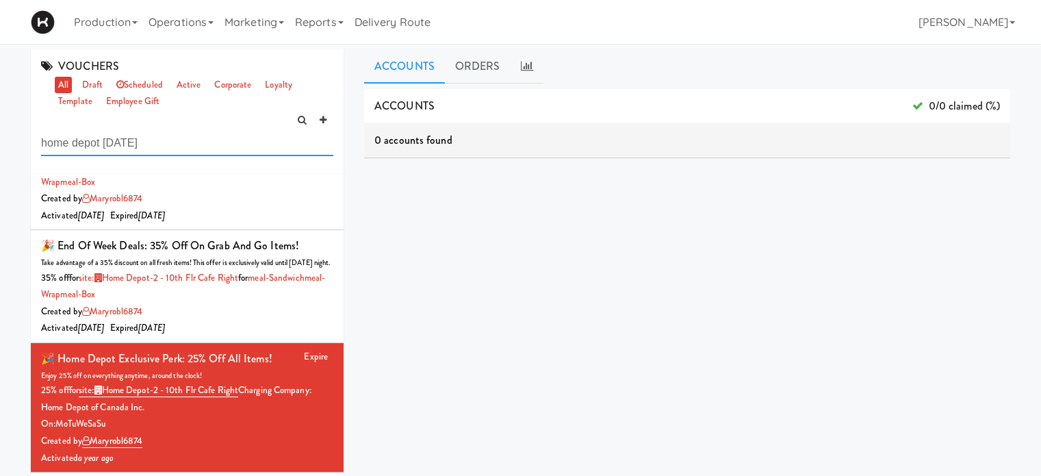
scroll to position [0, 0]
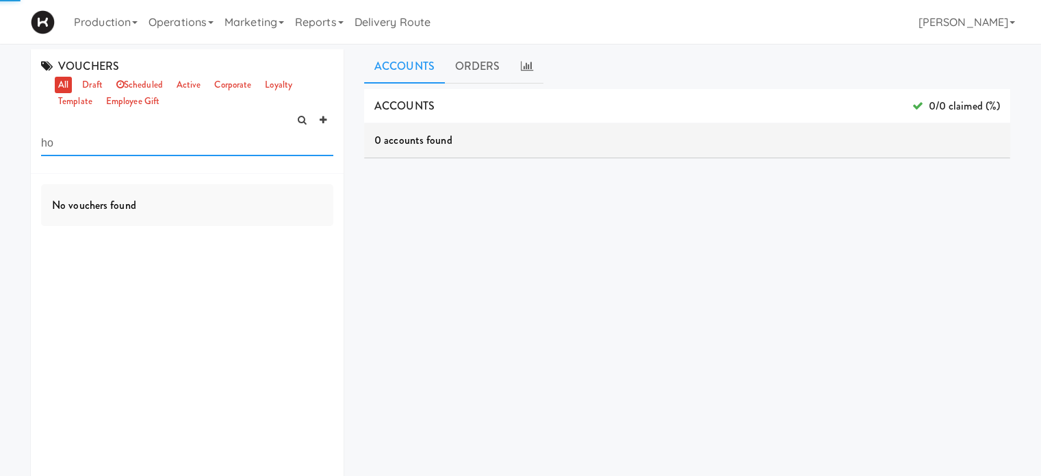
type input "h"
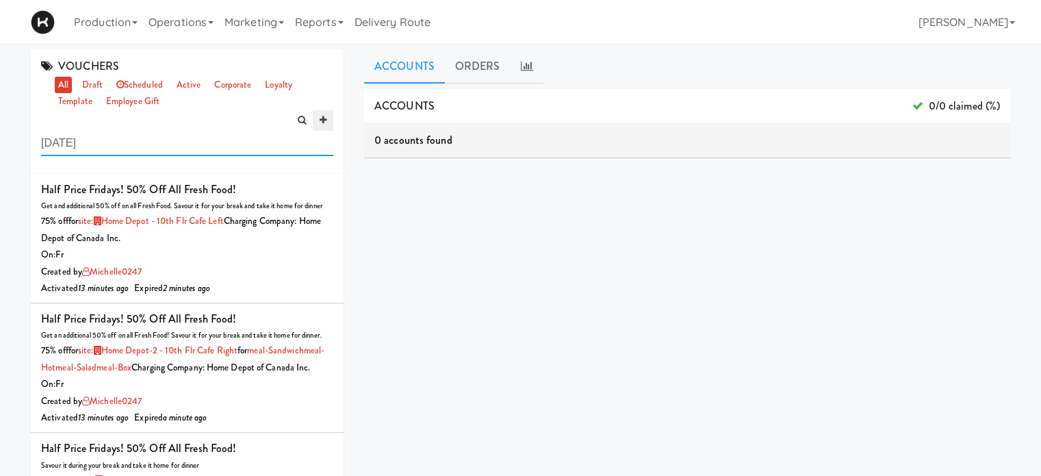
type input "[DATE]"
click at [323, 120] on icon at bounding box center [323, 120] width 7 height 9
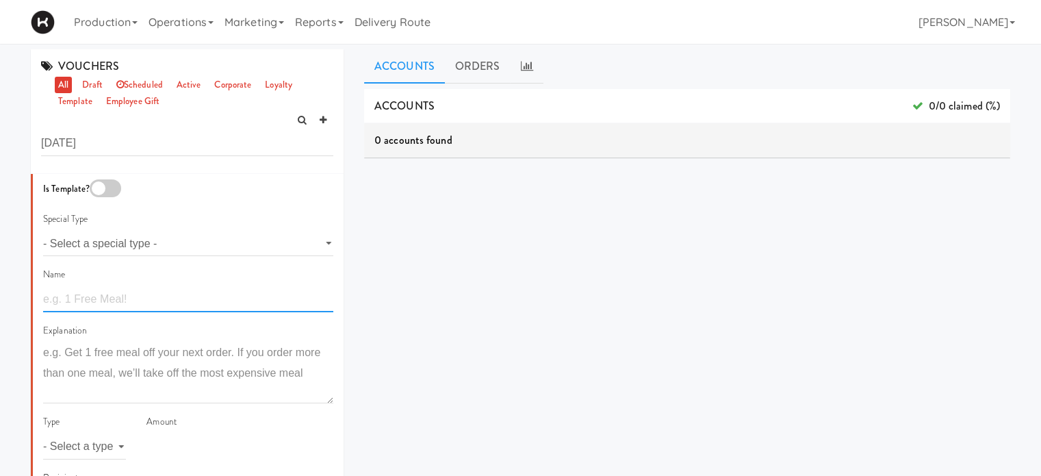
click at [97, 294] on input "text" at bounding box center [188, 299] width 290 height 25
type input "H"
type input "Half Price Fridays! Additional 50% off All Fresh Food!"
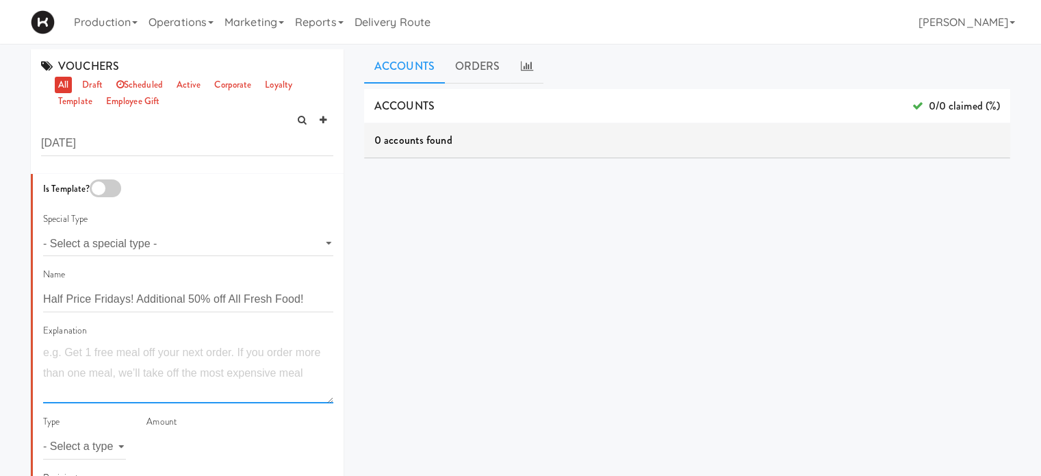
click at [118, 360] on textarea at bounding box center [188, 372] width 290 height 61
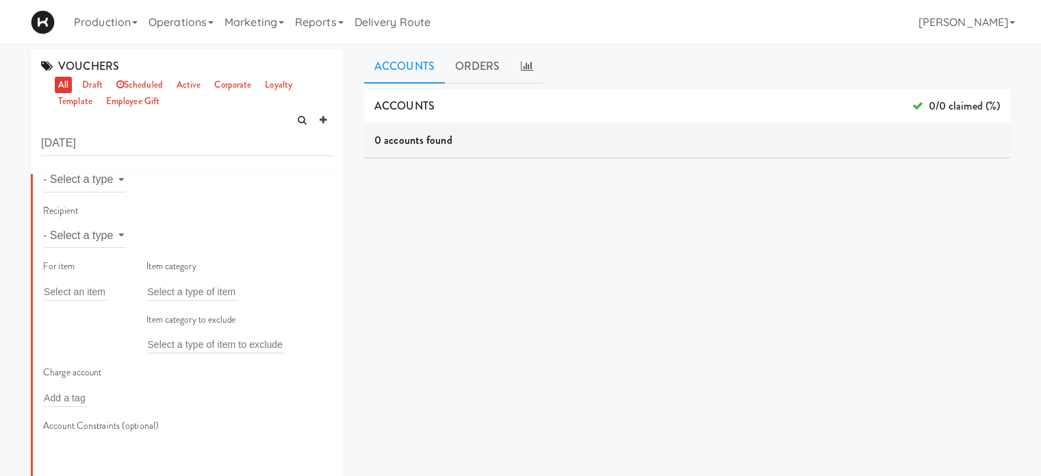
scroll to position [267, 0]
type textarea "Get an additional 50% off all fresh food. Enjoy it for your break and take it h…"
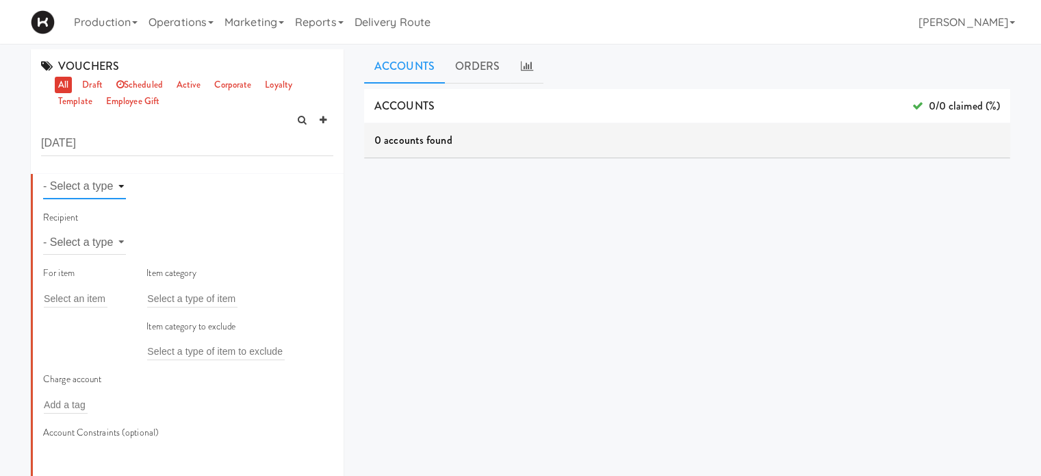
click at [99, 182] on select "- Select a type - meal item percent amount daily amount daily meal daily item p…" at bounding box center [84, 186] width 83 height 25
select select "string:percent"
click at [43, 174] on select "- Select a type - meal item percent amount daily amount daily meal daily item p…" at bounding box center [84, 186] width 83 height 25
click at [178, 194] on input "number" at bounding box center [240, 186] width 187 height 25
type input "62.5"
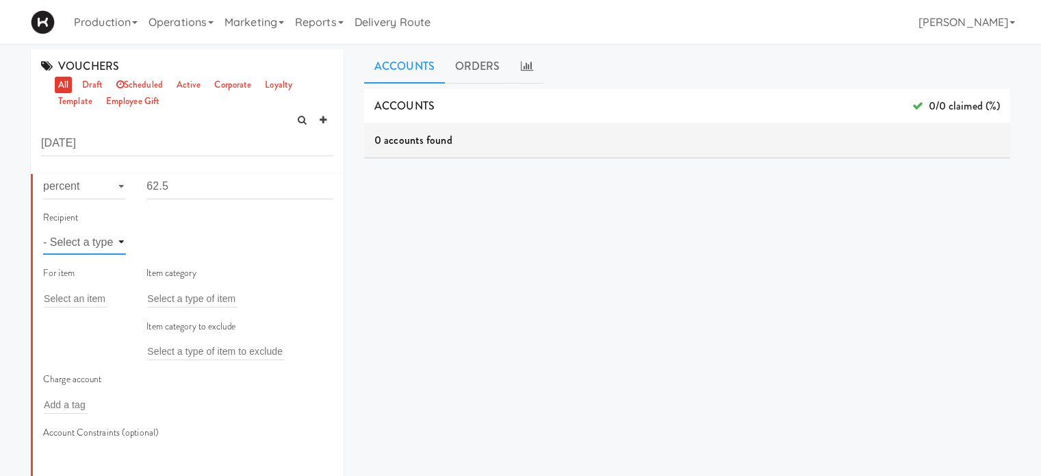
click at [99, 236] on select "- Select a type - user site company" at bounding box center [84, 241] width 83 height 25
select select "string:site"
click at [43, 229] on select "- Select a type - user site company" at bounding box center [84, 241] width 83 height 25
click at [178, 245] on input "text" at bounding box center [169, 242] width 44 height 18
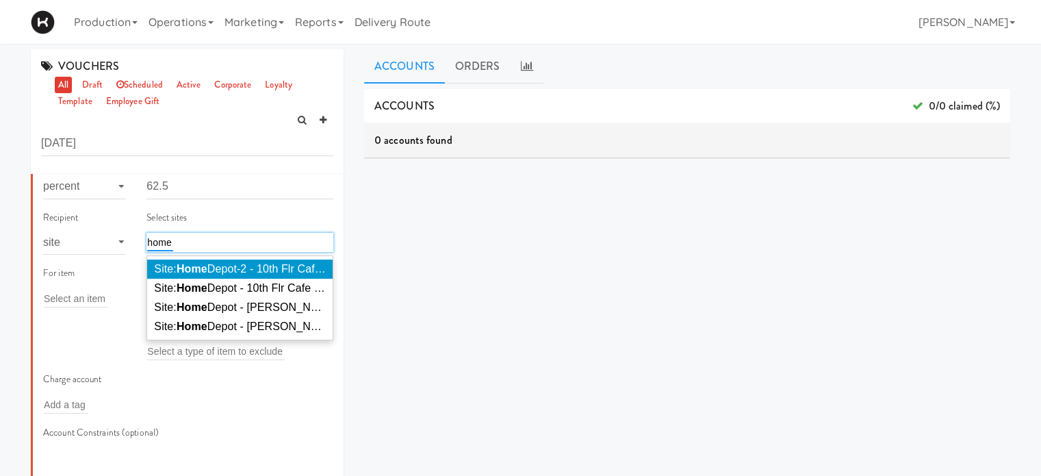
type input "home"
click at [192, 267] on em "Home" at bounding box center [192, 269] width 31 height 12
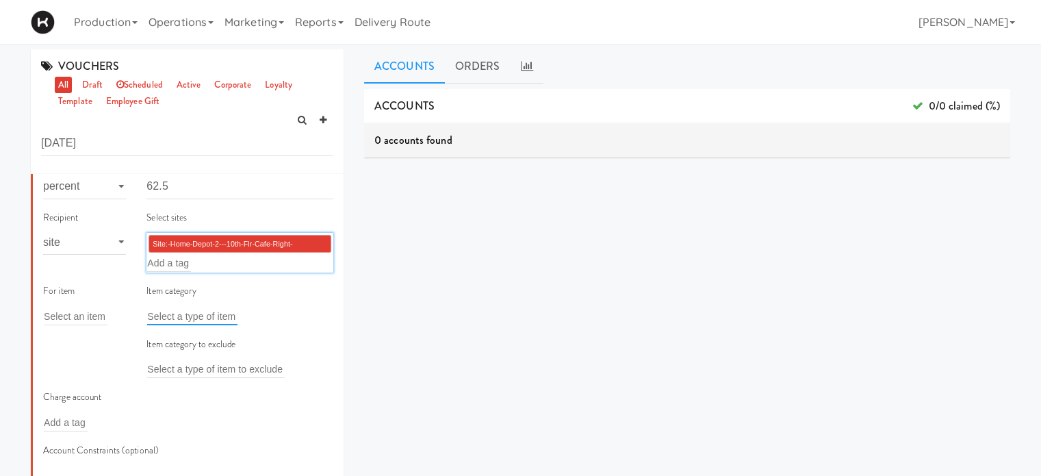
click at [192, 317] on input "text" at bounding box center [192, 316] width 90 height 18
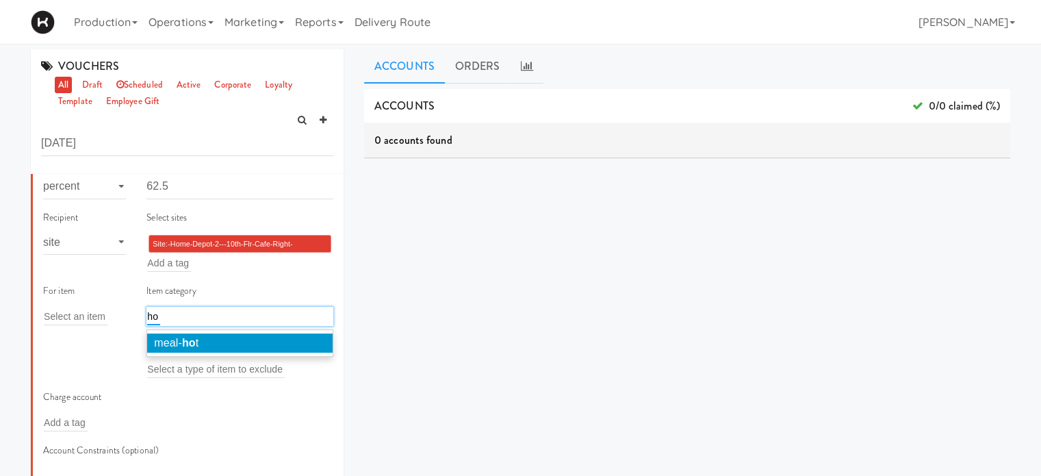
type input "h"
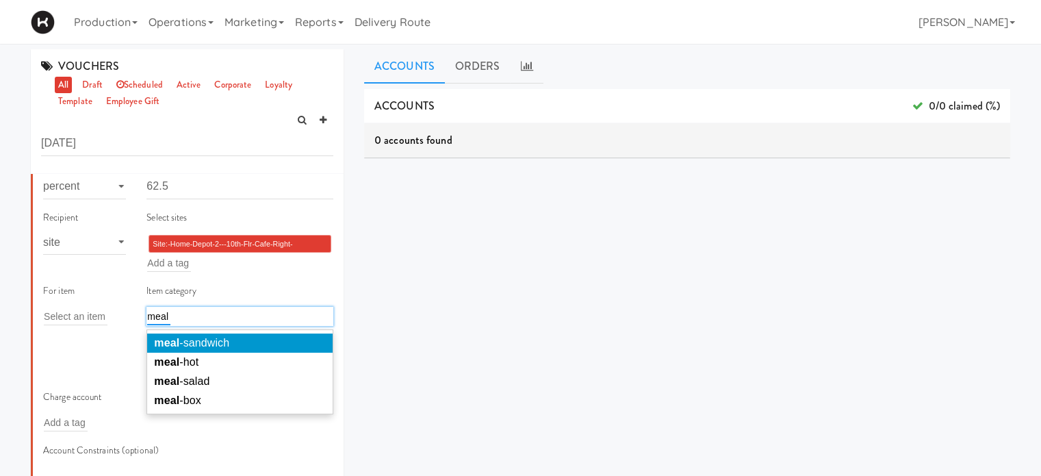
type input "meal"
click at [200, 340] on span "meal -sandwich" at bounding box center [191, 343] width 75 height 12
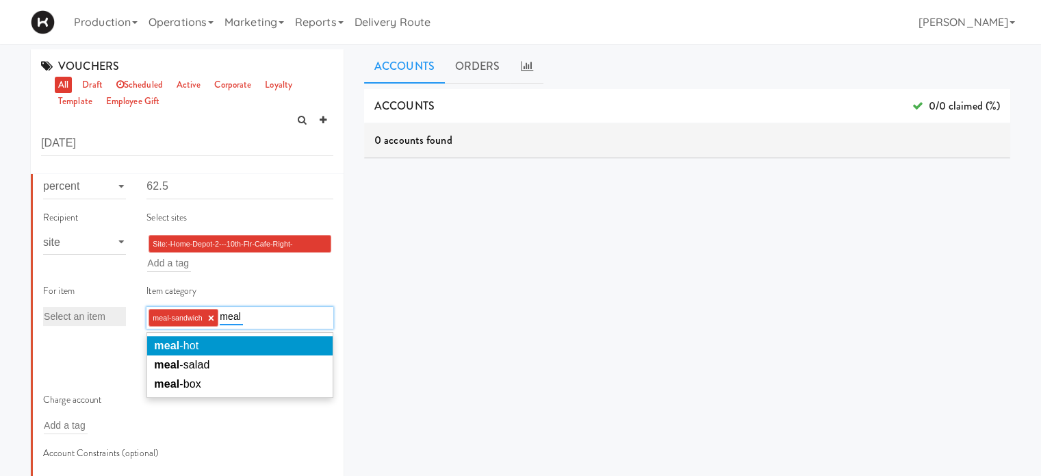
type input "meal"
click at [200, 340] on li "meal -hot" at bounding box center [240, 345] width 186 height 19
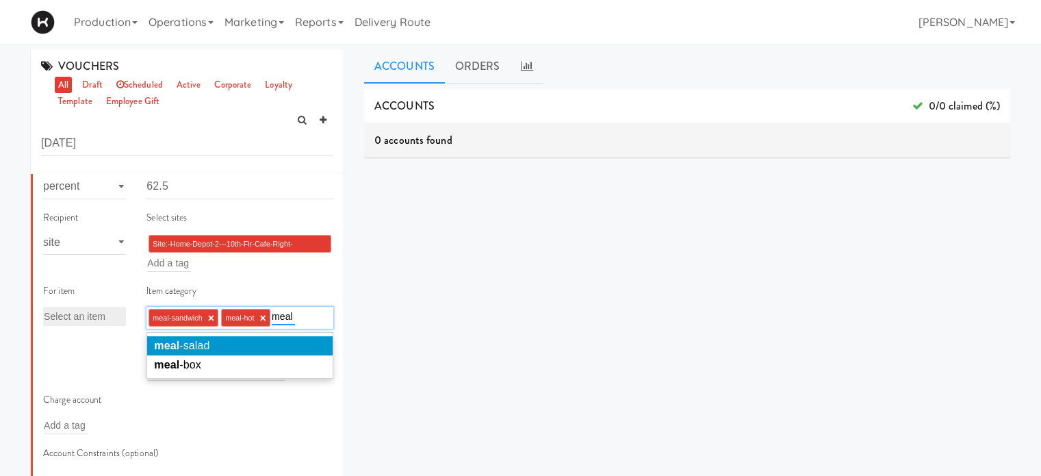
type input "meal"
click at [200, 340] on span "meal -salad" at bounding box center [181, 346] width 55 height 12
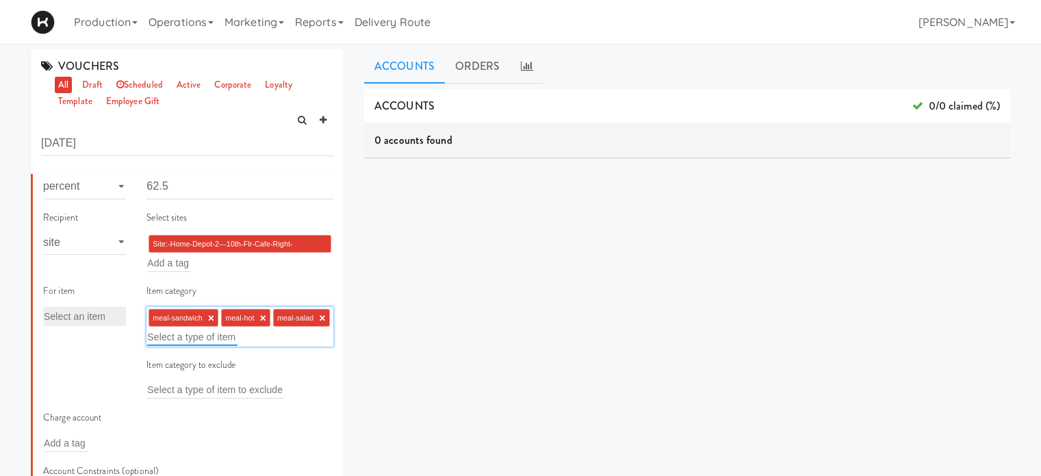
type input "e"
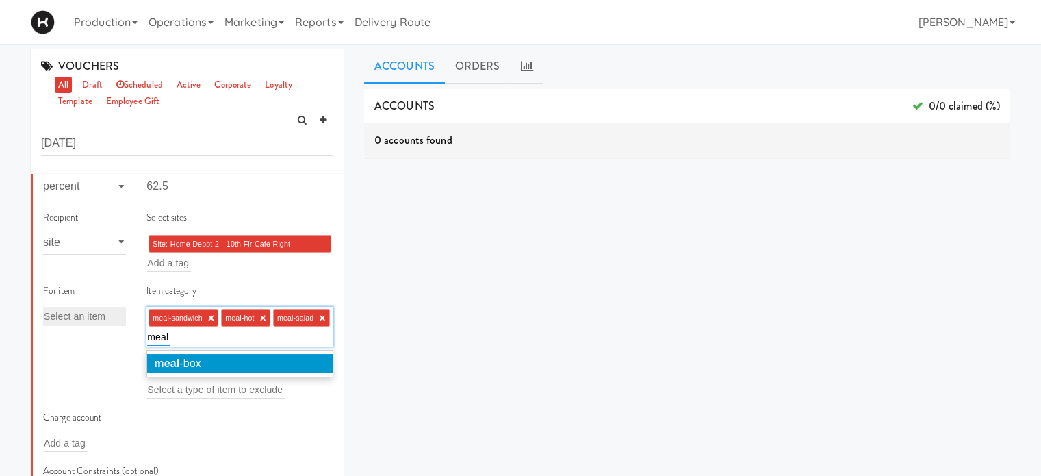
type input "meal"
click at [209, 361] on li "meal -box" at bounding box center [240, 363] width 186 height 19
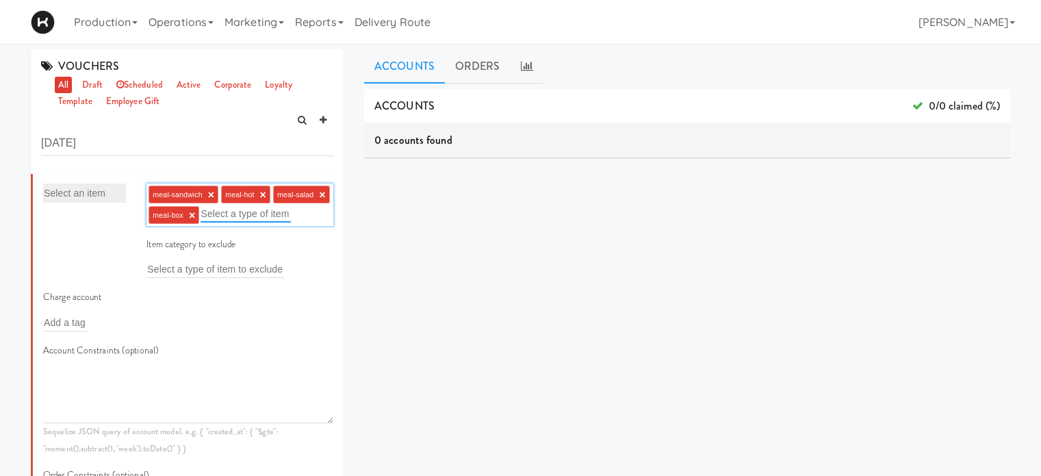
scroll to position [409, 0]
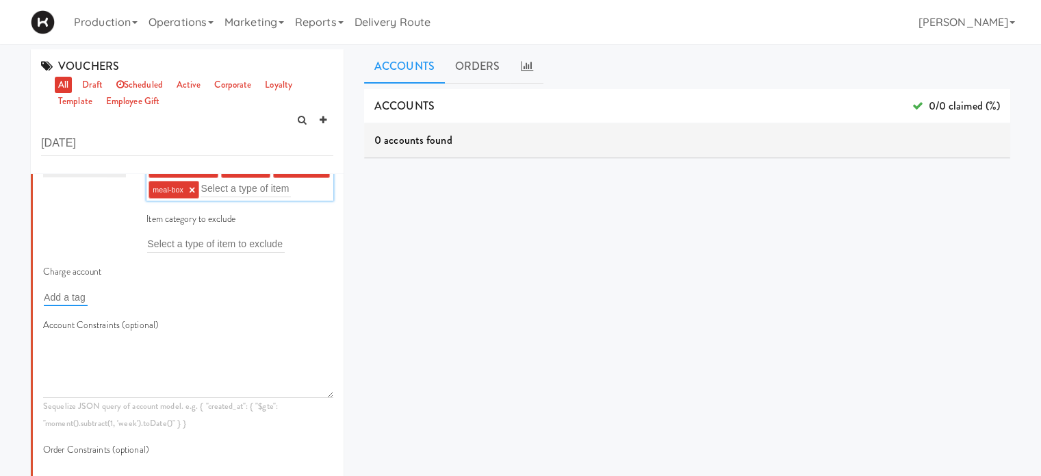
click at [65, 306] on input "text" at bounding box center [66, 297] width 44 height 18
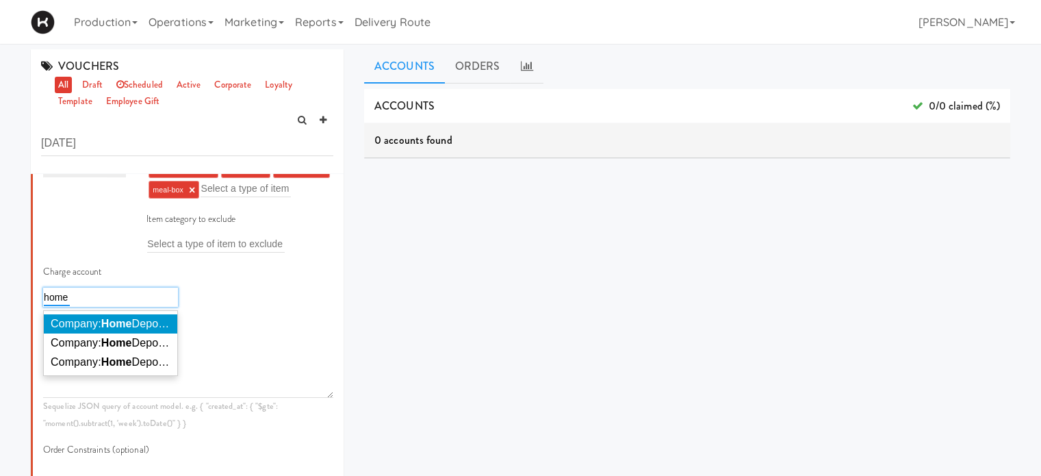
type input "home"
click at [77, 329] on span "Company: Home Depot of Canada Inc." at bounding box center [144, 324] width 186 height 12
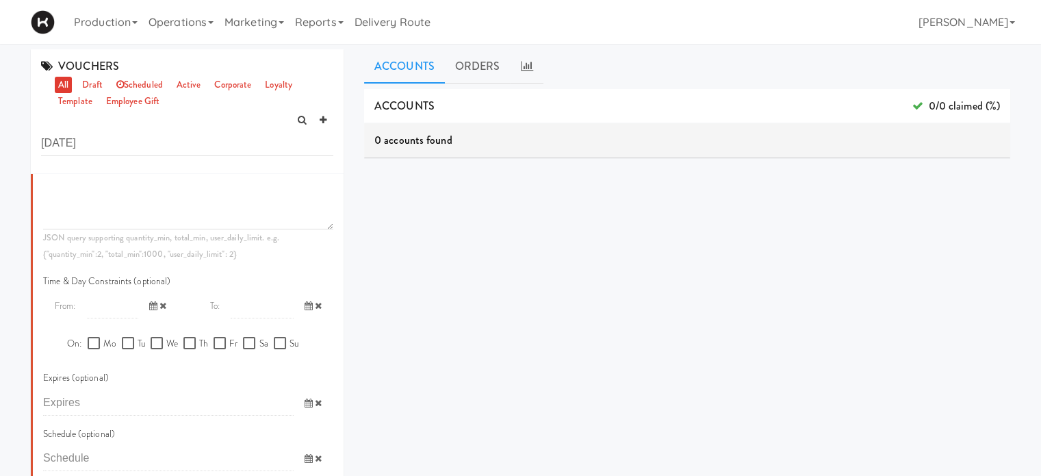
scroll to position [766, 0]
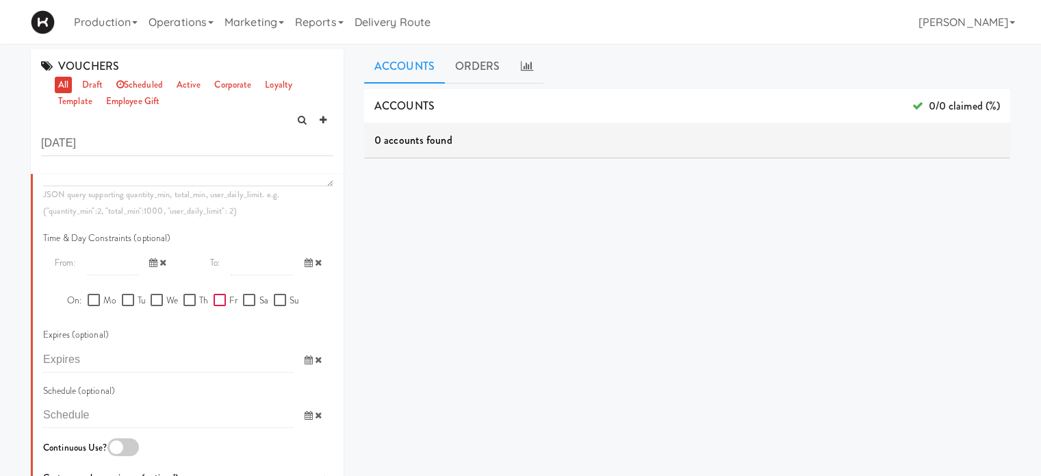
click at [217, 306] on input "Fr" at bounding box center [222, 300] width 16 height 11
checkbox input "true"
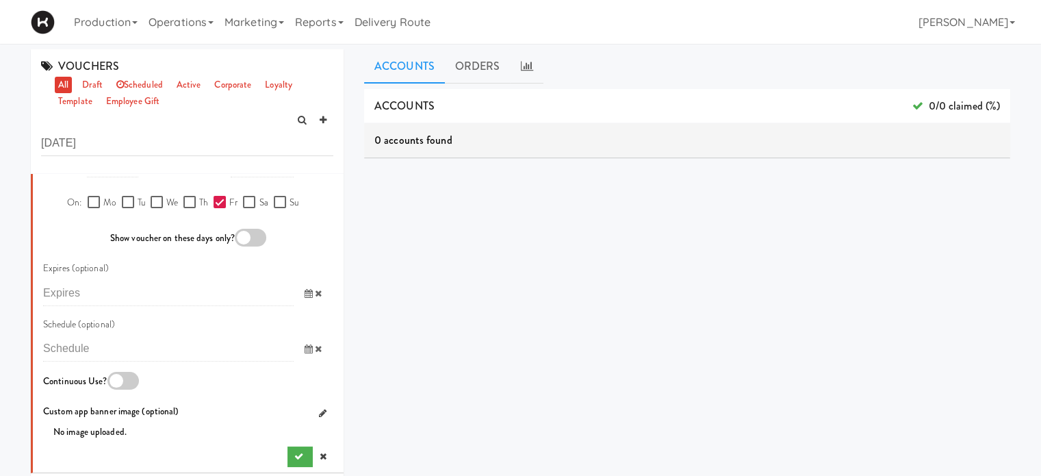
scroll to position [917, 0]
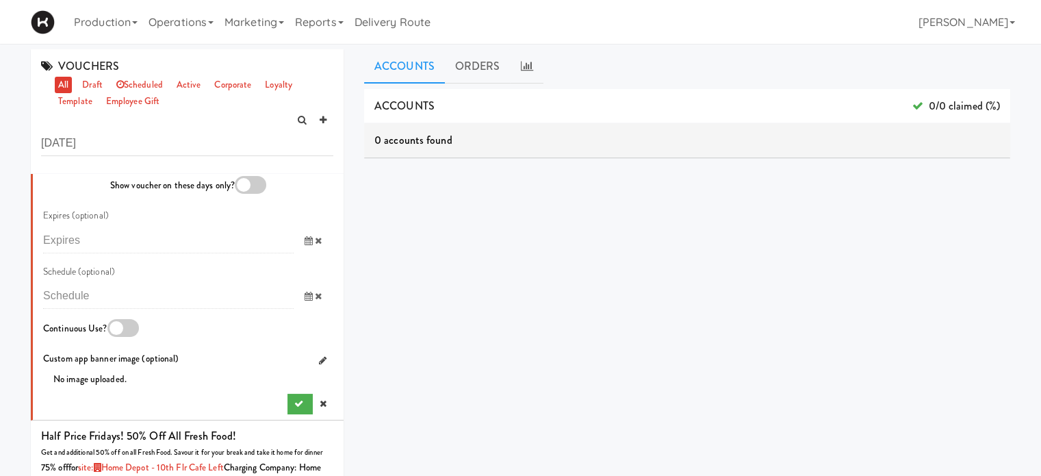
click at [252, 194] on div at bounding box center [250, 185] width 31 height 18
click at [0, 0] on input "checkbox" at bounding box center [0, 0] width 0 height 0
click at [294, 408] on icon "submit" at bounding box center [298, 403] width 9 height 9
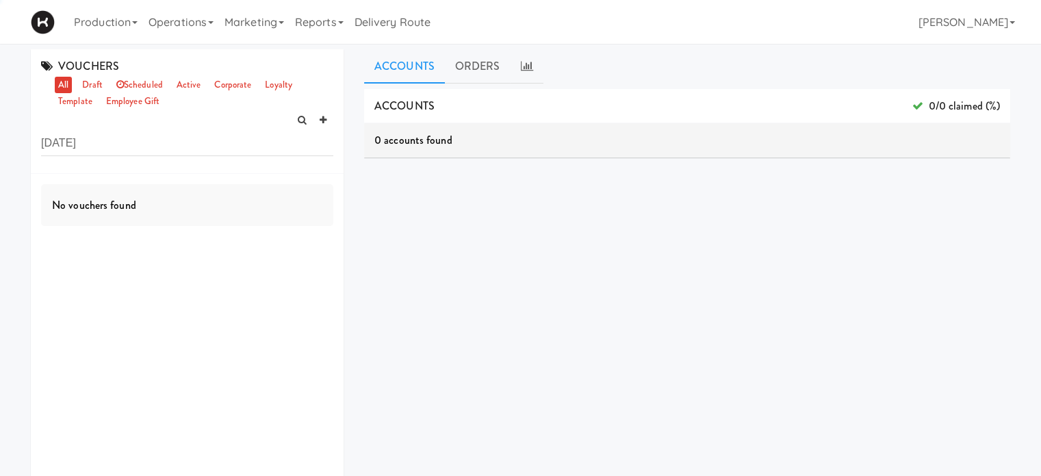
scroll to position [0, 0]
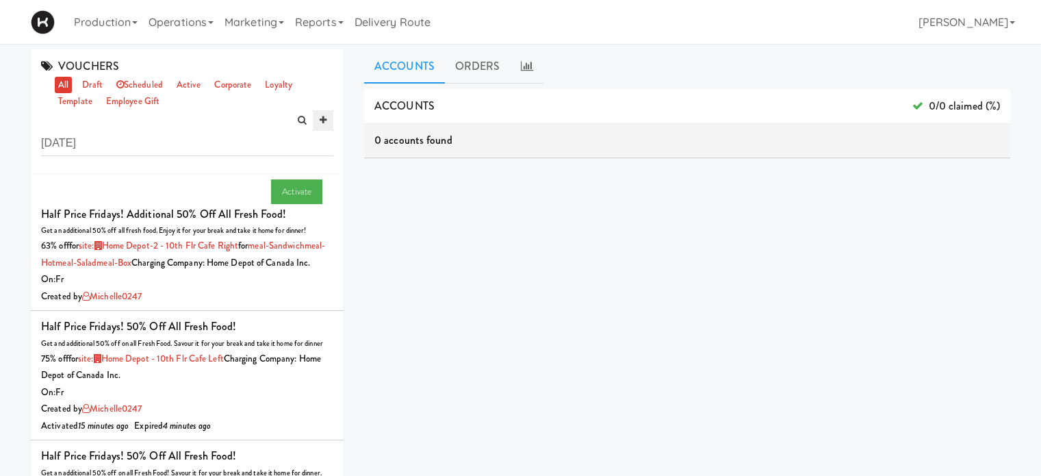
click at [325, 119] on icon at bounding box center [323, 120] width 7 height 9
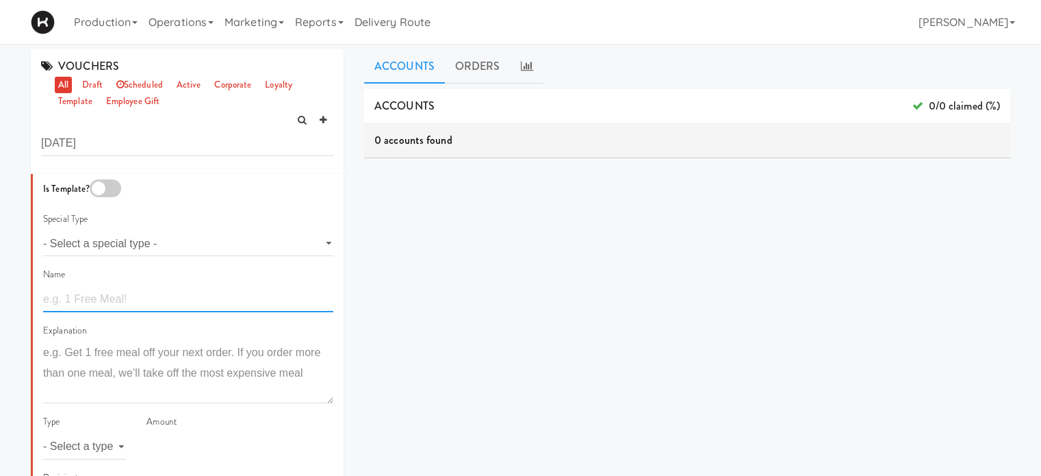
click at [127, 292] on input "text" at bounding box center [188, 299] width 290 height 25
type input "Half Price Fridays! Additional 50% off all Fresh Food!"
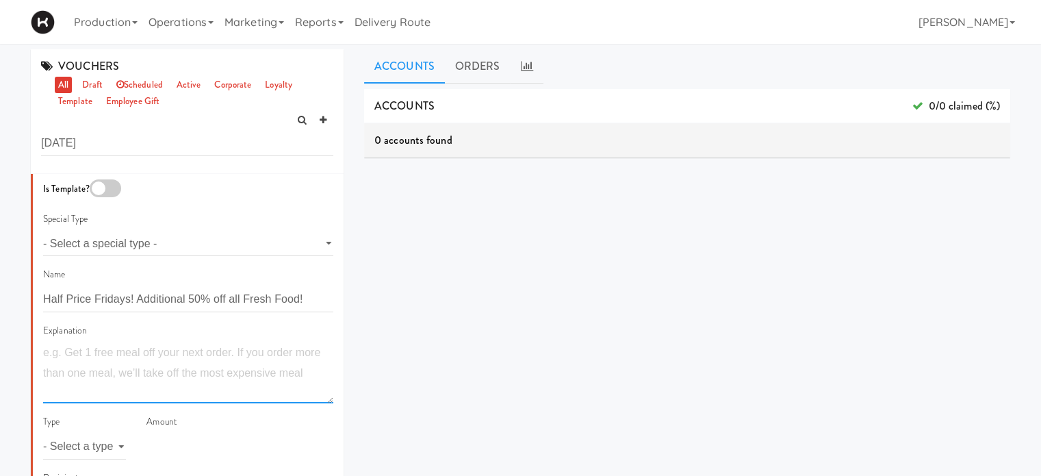
click at [160, 364] on textarea at bounding box center [188, 372] width 290 height 61
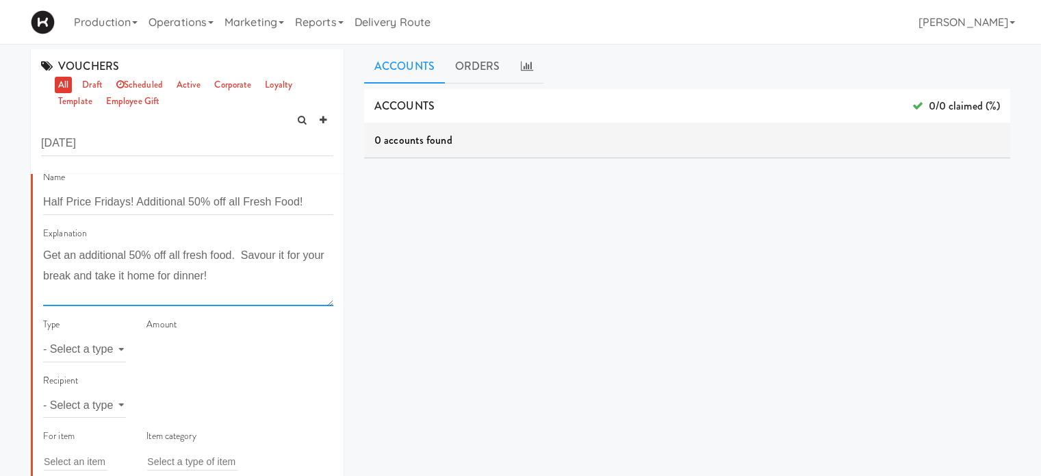
scroll to position [106, 0]
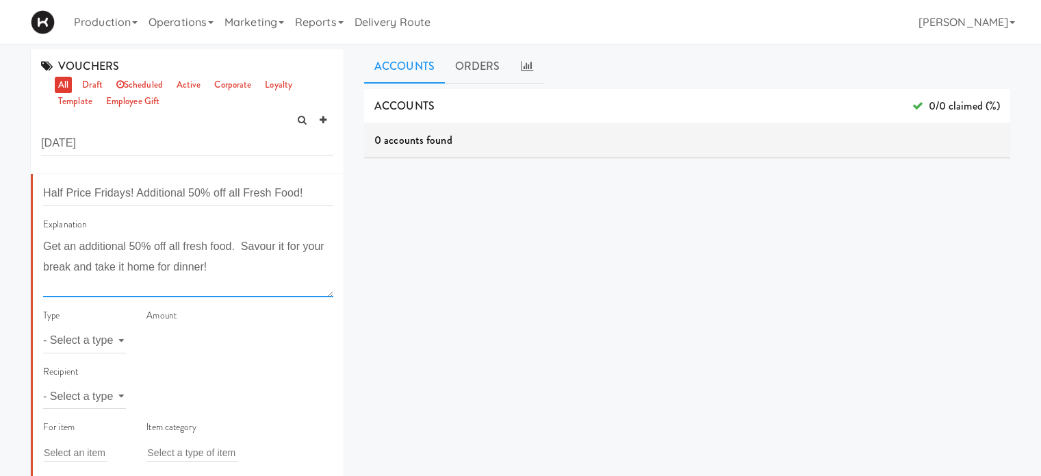
type textarea "Get an additional 50% off all fresh food. Savour it for your break and take it …"
click at [68, 333] on select "- Select a type - meal item percent amount daily amount daily meal daily item p…" at bounding box center [84, 340] width 83 height 25
select select "string:percent"
click at [43, 328] on select "- Select a type - meal item percent amount daily amount daily meal daily item p…" at bounding box center [84, 340] width 83 height 25
click at [173, 339] on input "number" at bounding box center [240, 340] width 187 height 25
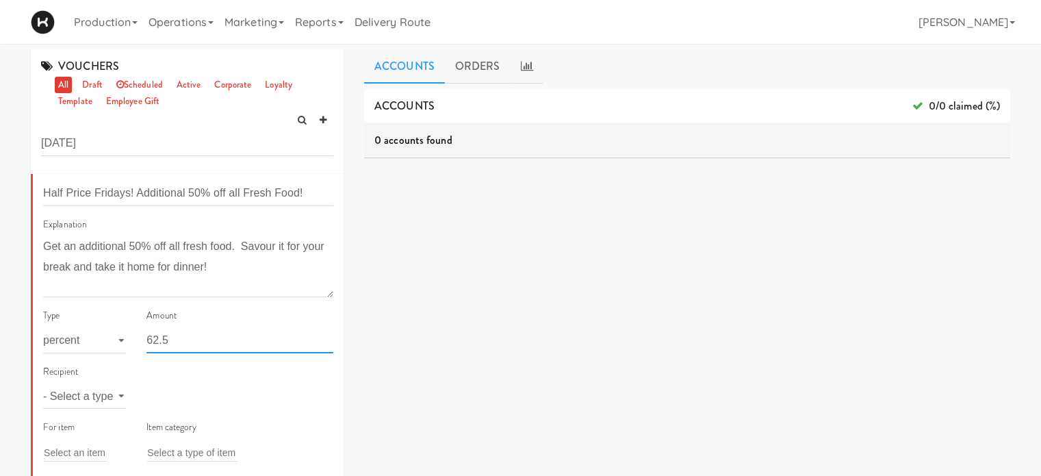
type input "62.5"
click at [215, 383] on div "Recipient - Select a type - user site company" at bounding box center [188, 392] width 311 height 56
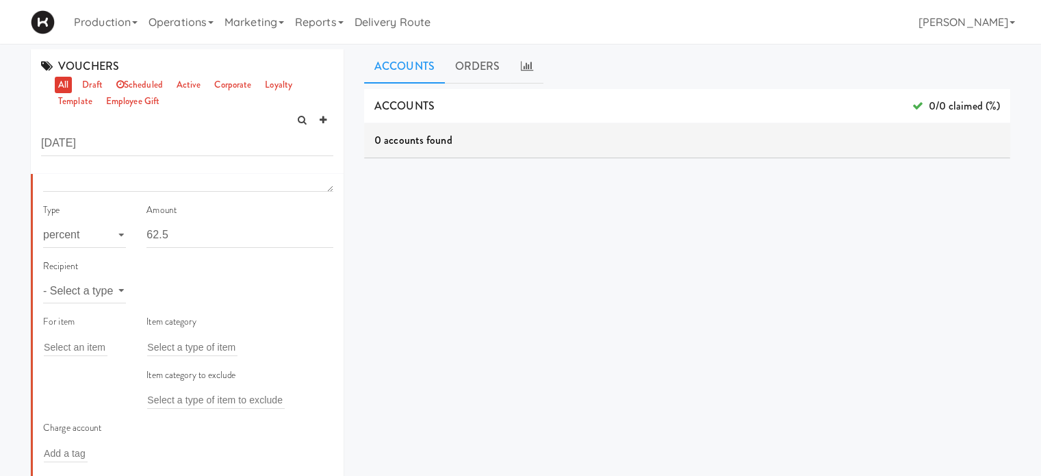
scroll to position [246, 0]
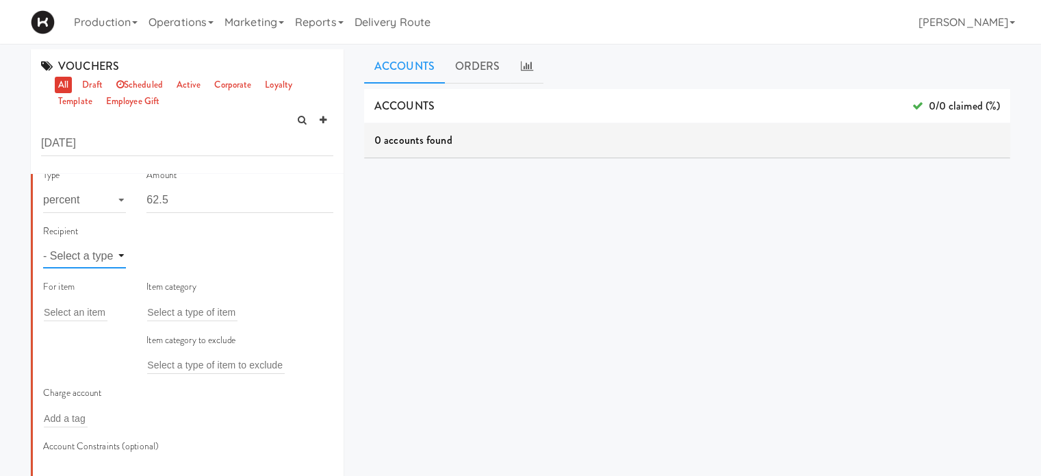
click at [66, 252] on select "- Select a type - user site company" at bounding box center [84, 255] width 83 height 25
select select "string:site"
click at [43, 243] on select "- Select a type - user site company" at bounding box center [84, 255] width 83 height 25
click at [173, 254] on input "text" at bounding box center [169, 256] width 44 height 18
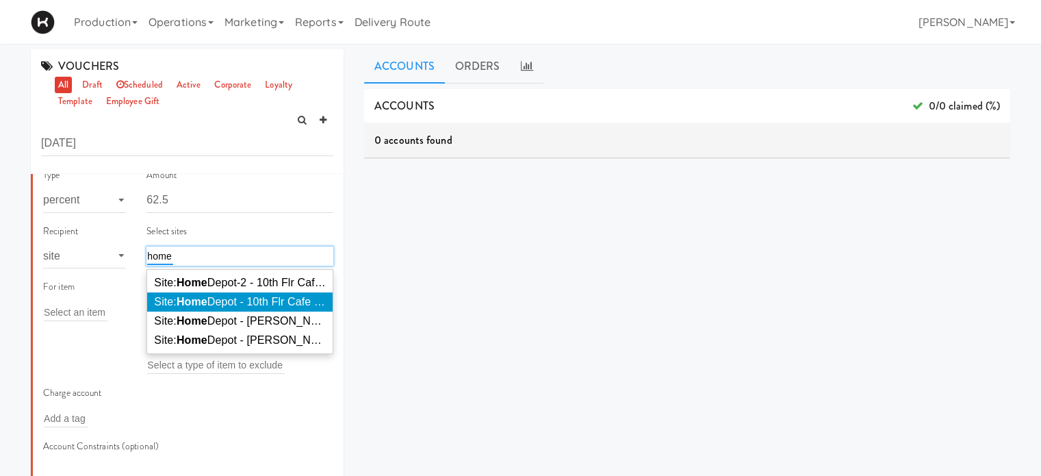
type input "home"
click at [183, 301] on em "Home" at bounding box center [192, 302] width 31 height 12
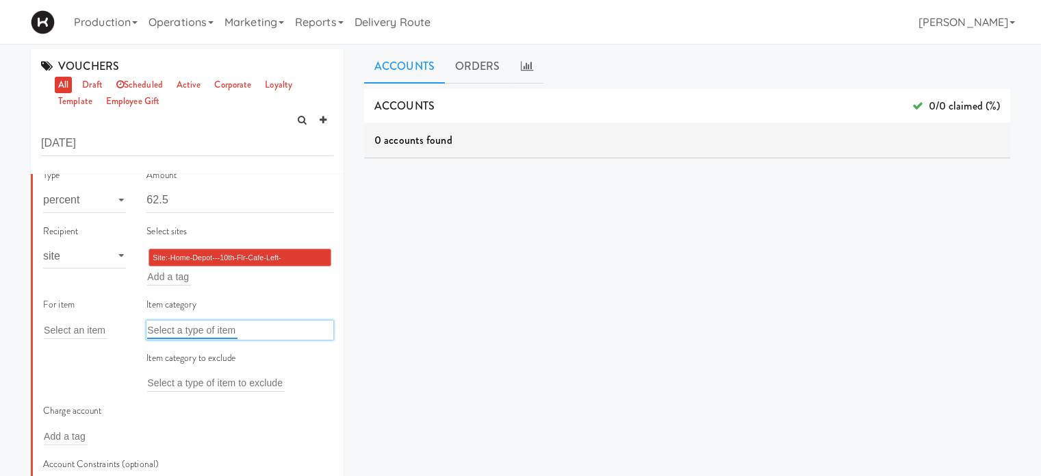
click at [190, 331] on input "text" at bounding box center [192, 330] width 90 height 18
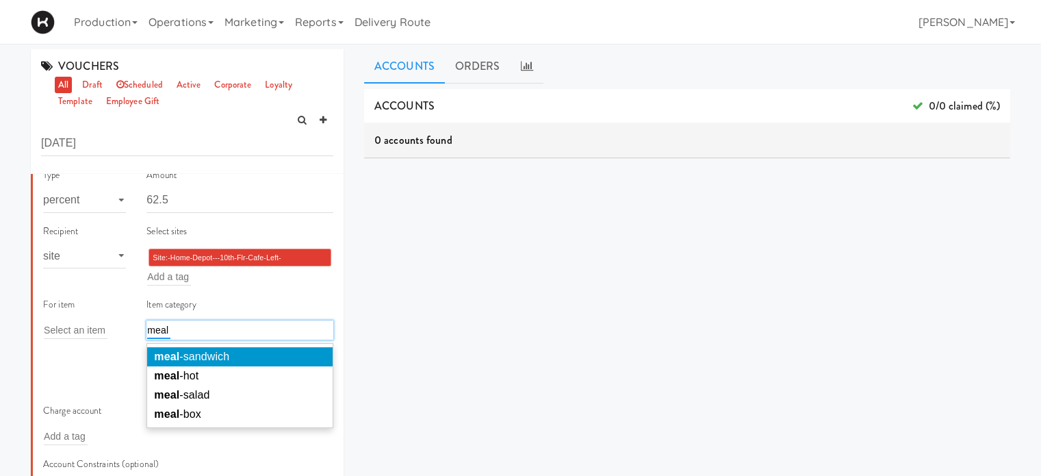
type input "meal"
click at [201, 353] on span "meal -sandwich" at bounding box center [191, 357] width 75 height 12
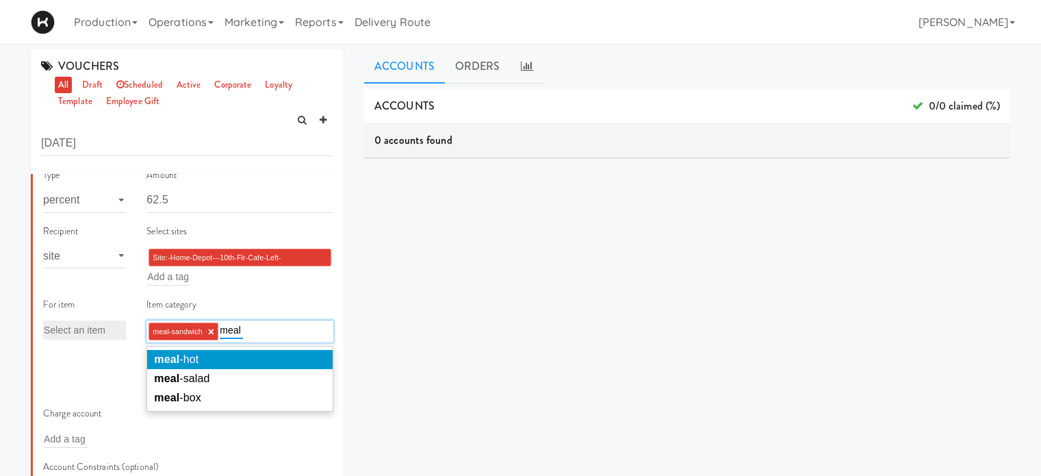
type input "meal"
click at [205, 355] on li "meal -hot" at bounding box center [240, 359] width 186 height 19
type input "meal"
click at [205, 355] on span "meal -salad" at bounding box center [181, 359] width 55 height 12
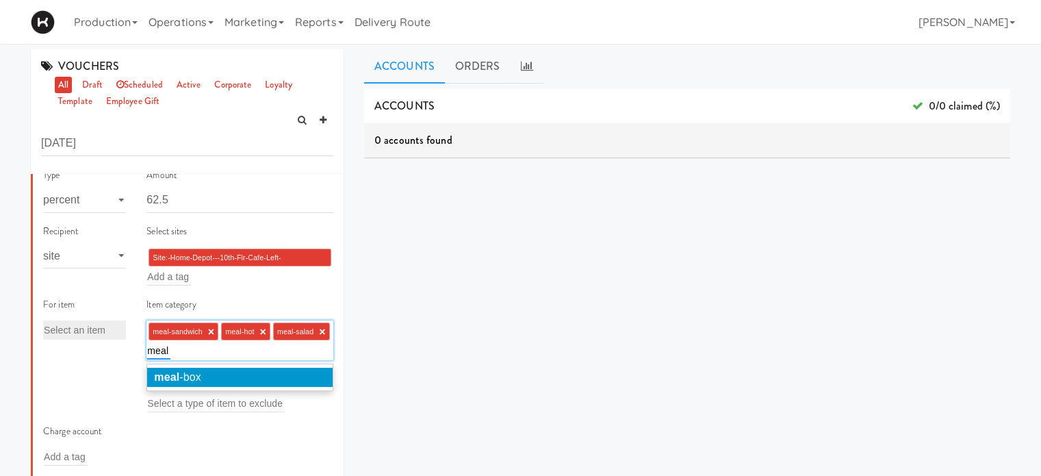
type input "meal"
click at [214, 375] on li "meal -box" at bounding box center [240, 377] width 186 height 19
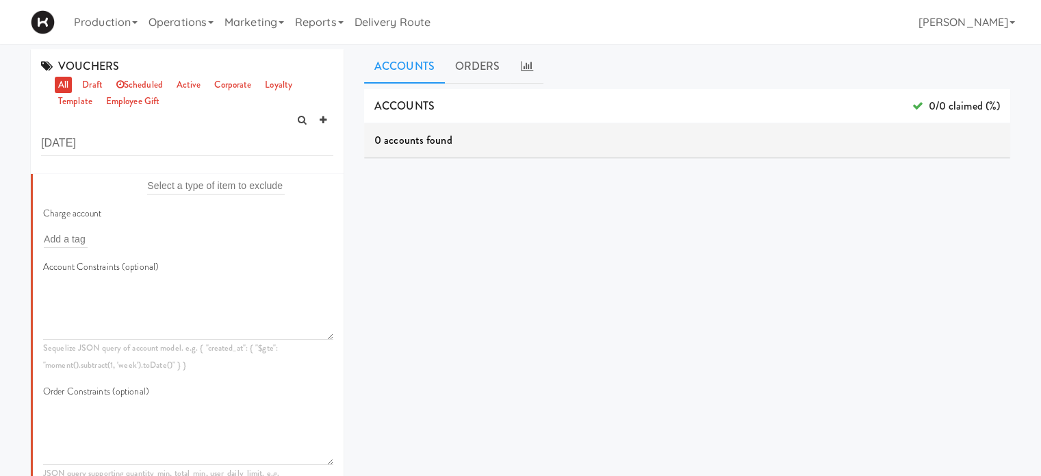
scroll to position [458, 0]
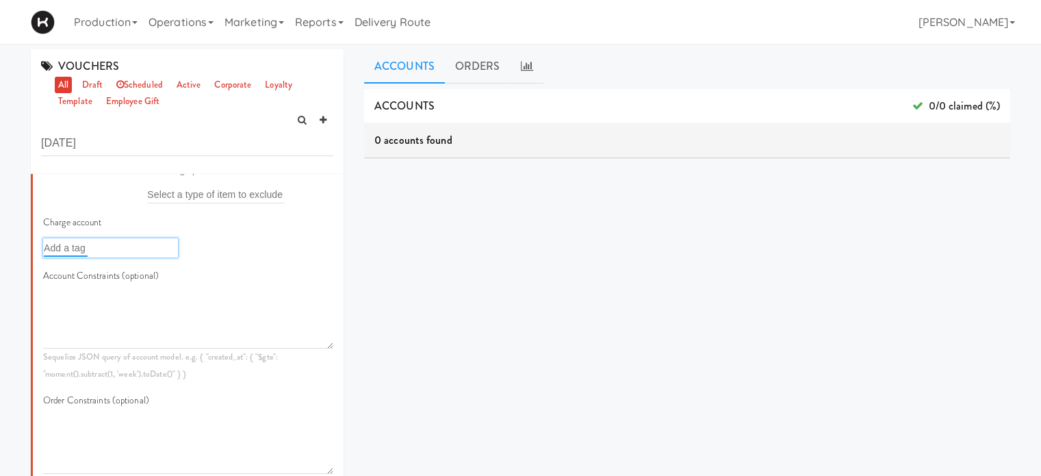
click at [59, 257] on input "text" at bounding box center [66, 248] width 44 height 18
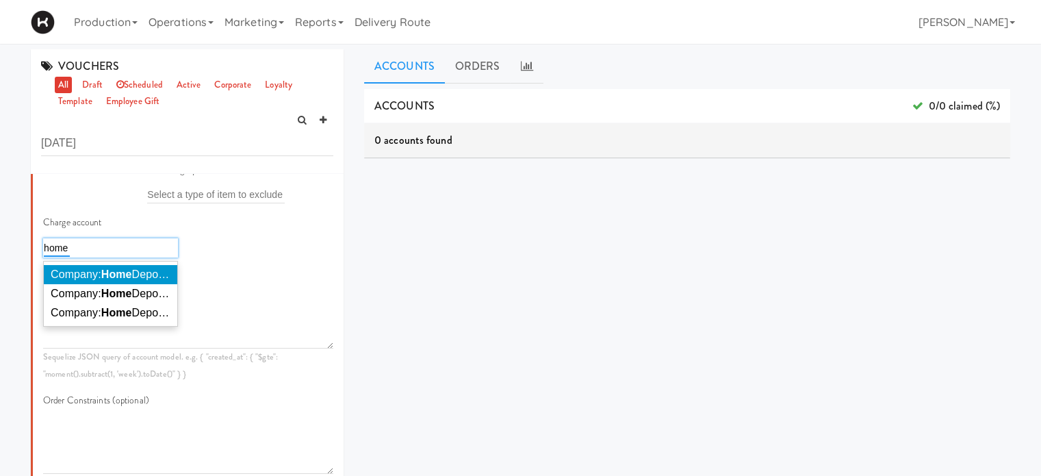
type input "home"
click at [77, 280] on span "Company: Home Depot of Canada Inc." at bounding box center [144, 274] width 186 height 12
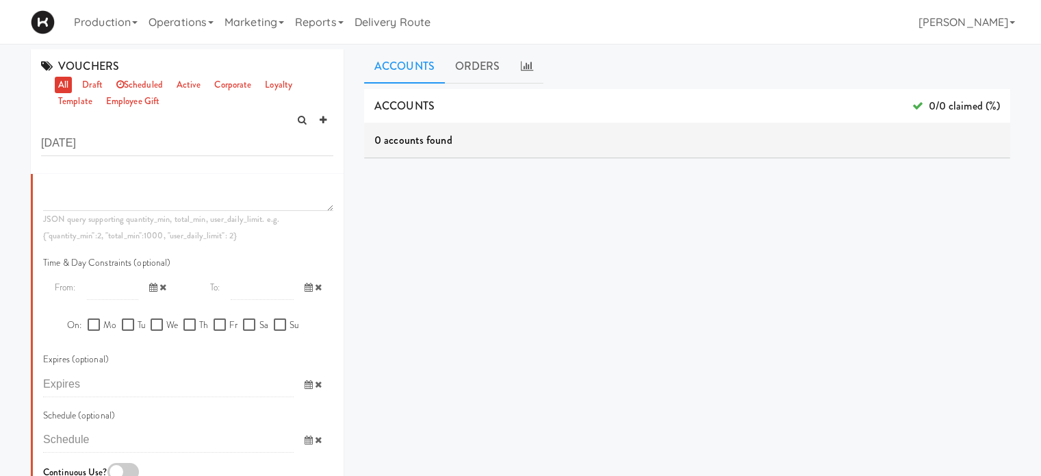
scroll to position [759, 0]
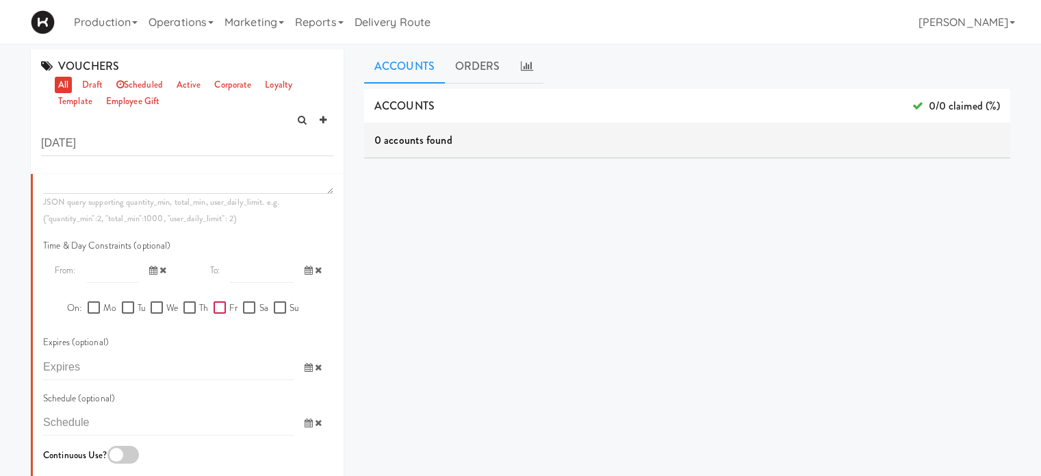
click at [217, 314] on input "Fr" at bounding box center [222, 308] width 16 height 11
checkbox input "true"
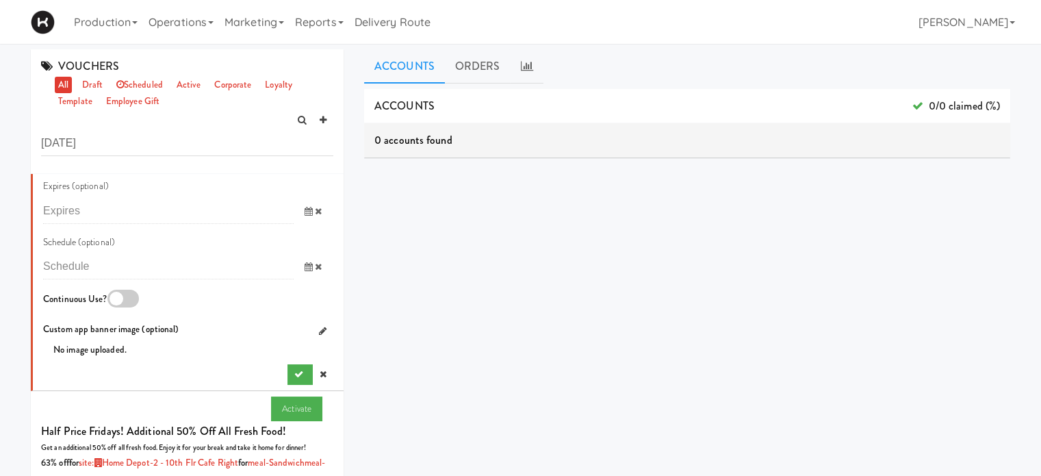
scroll to position [964, 0]
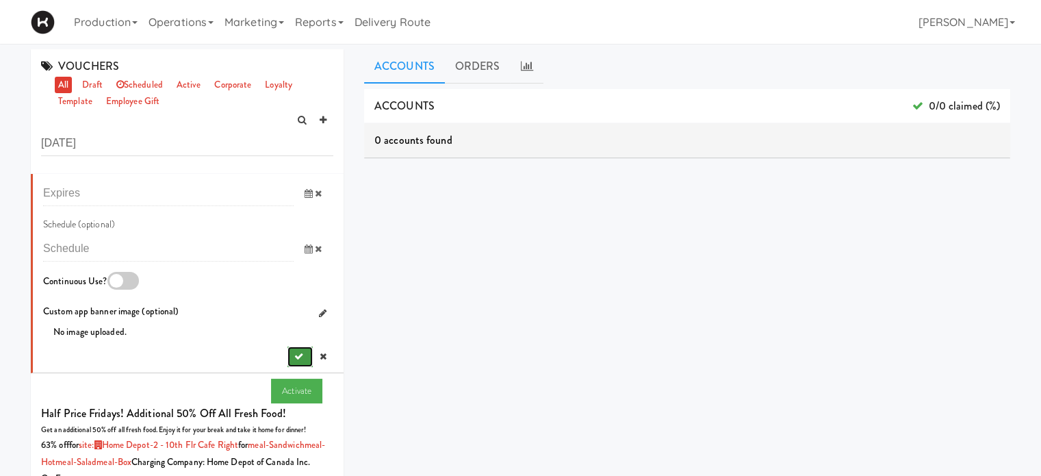
click at [294, 361] on icon "submit" at bounding box center [298, 356] width 9 height 9
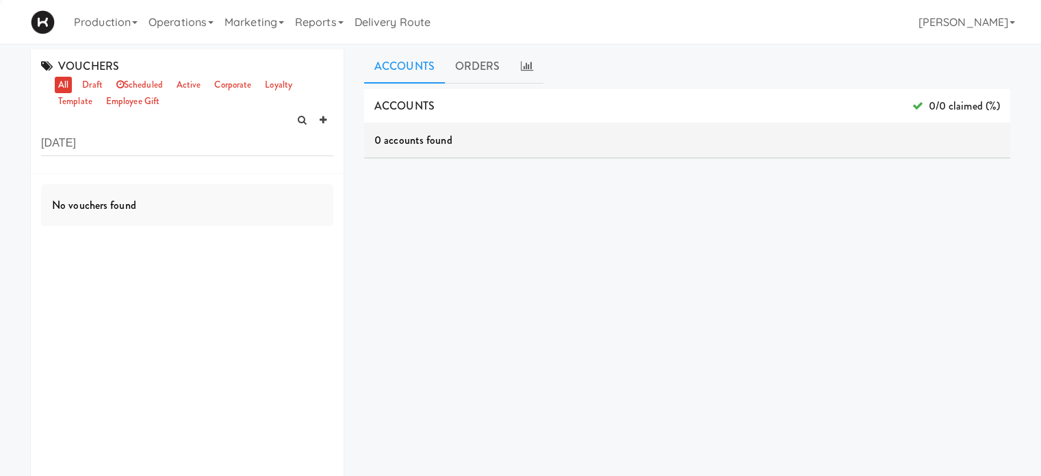
scroll to position [0, 0]
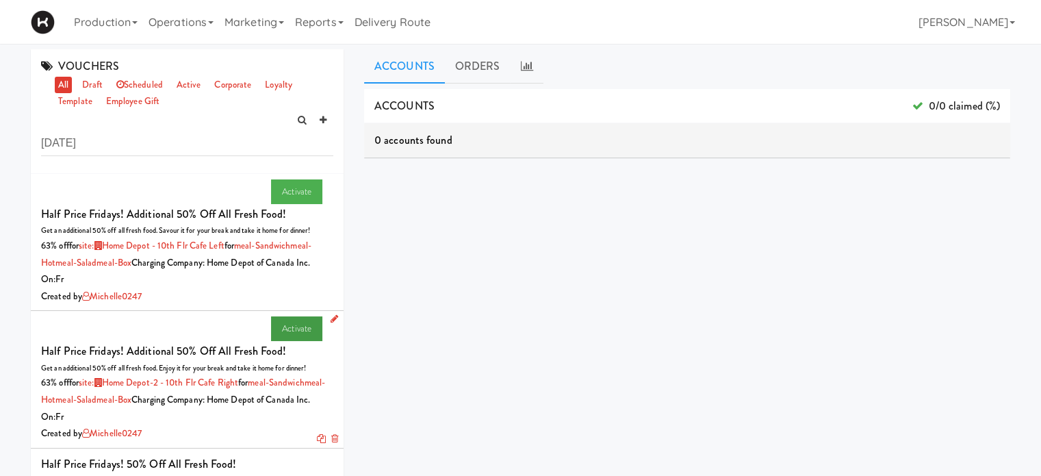
click at [278, 339] on link "Activate" at bounding box center [296, 328] width 51 height 25
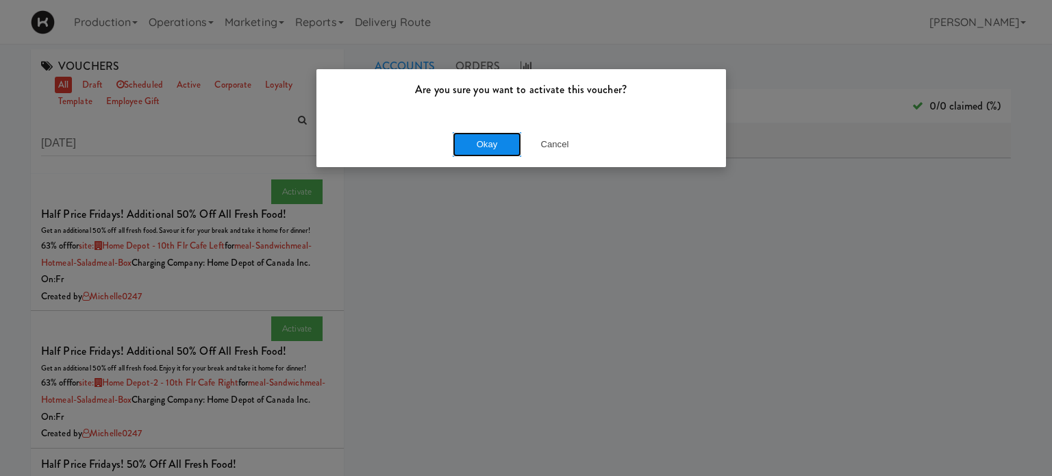
click at [477, 144] on button "Okay" at bounding box center [487, 144] width 68 height 25
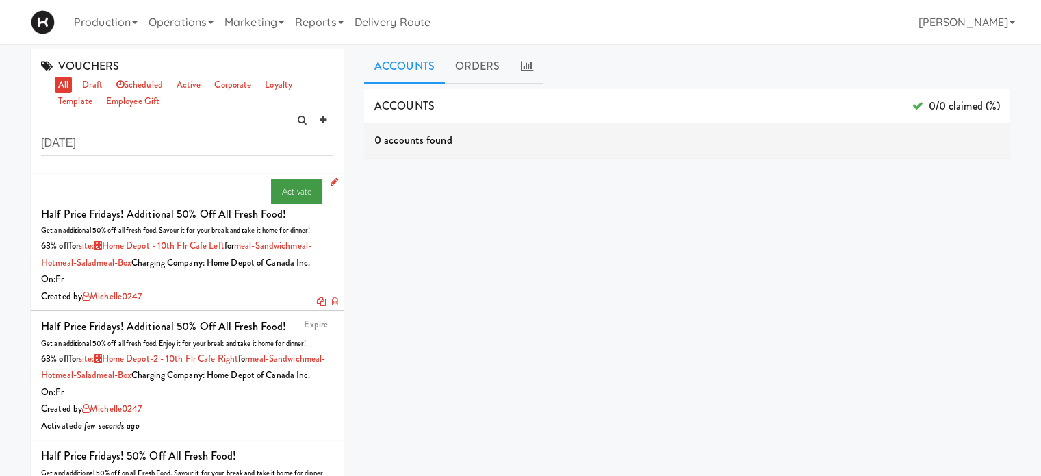
click at [277, 188] on link "Activate" at bounding box center [296, 191] width 51 height 25
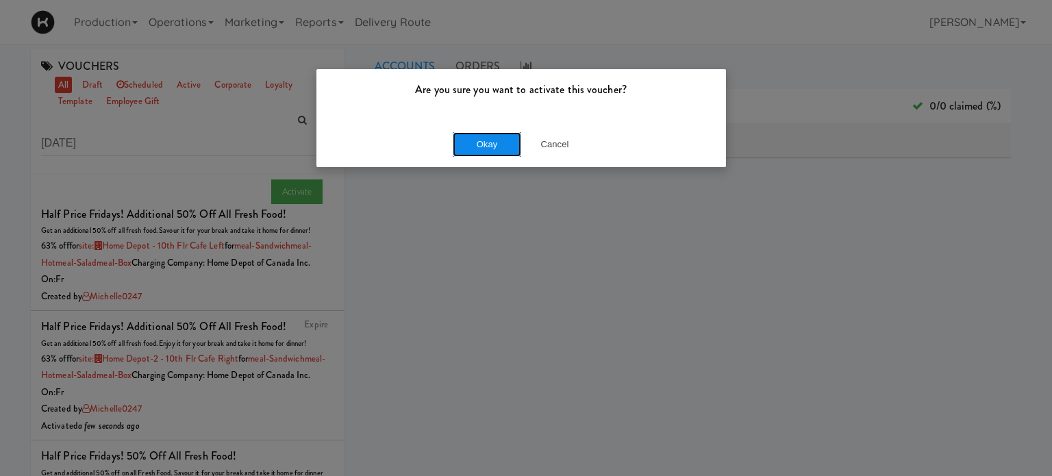
click at [487, 144] on button "Okay" at bounding box center [487, 144] width 68 height 25
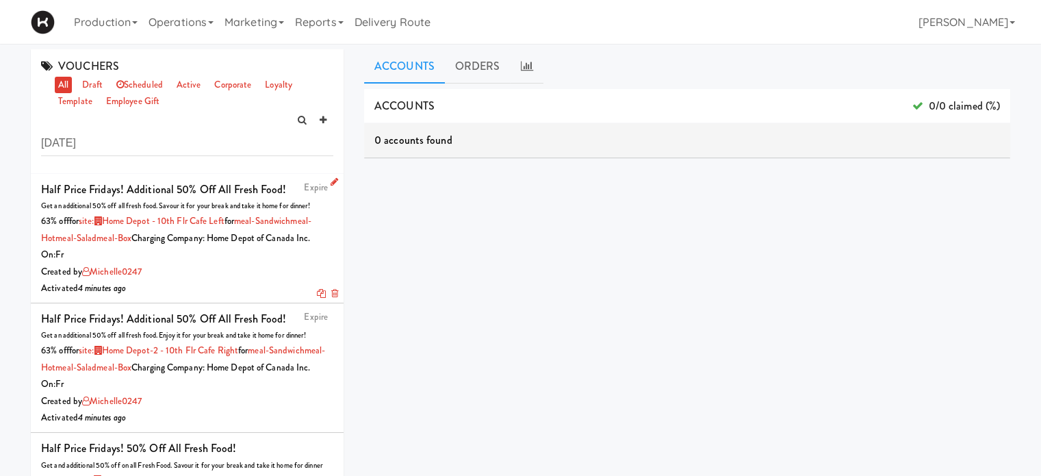
click at [331, 182] on icon at bounding box center [335, 181] width 8 height 9
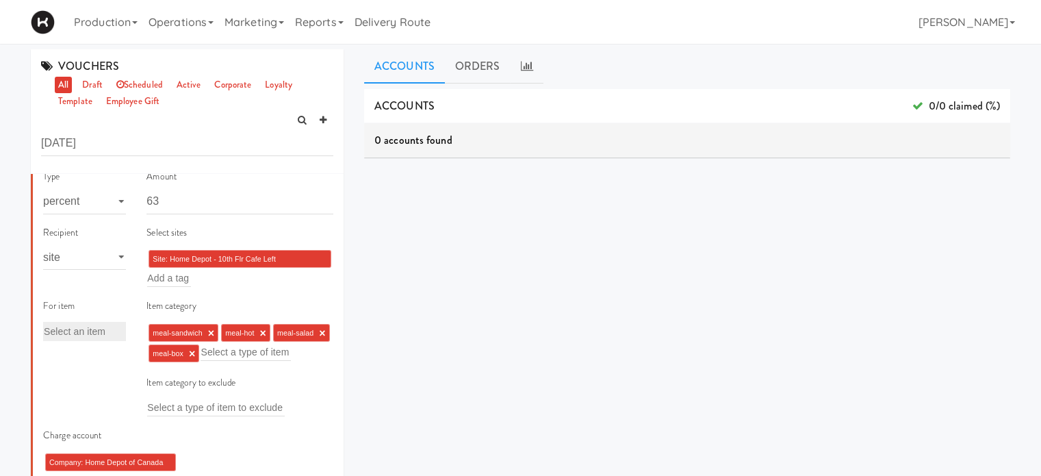
scroll to position [263, 0]
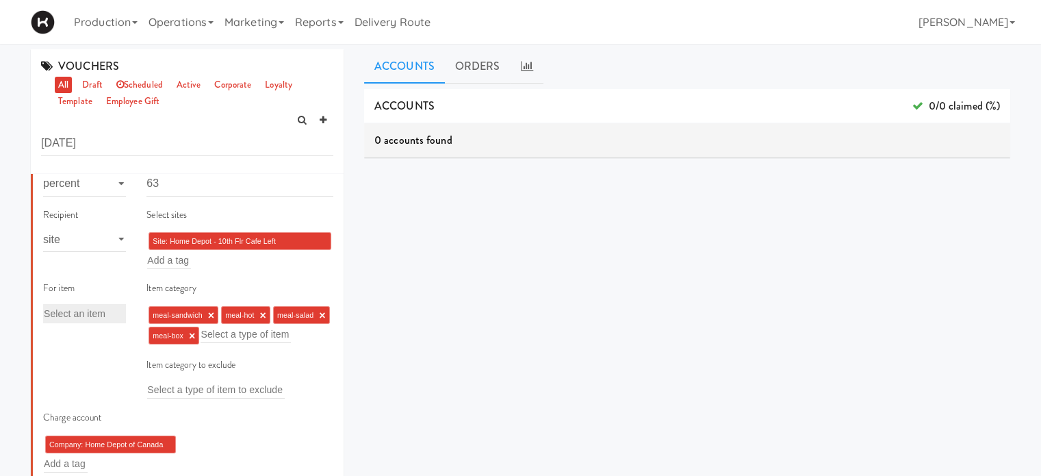
click at [262, 346] on div "meal-sandwich × meal-hot × meal-salad × meal-box × Select a type of item" at bounding box center [240, 325] width 187 height 42
type input "a"
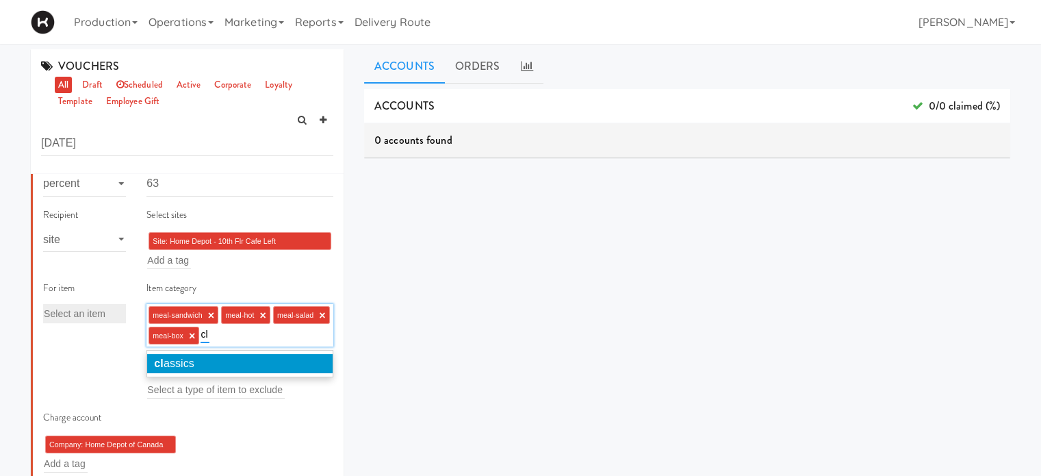
type input "c"
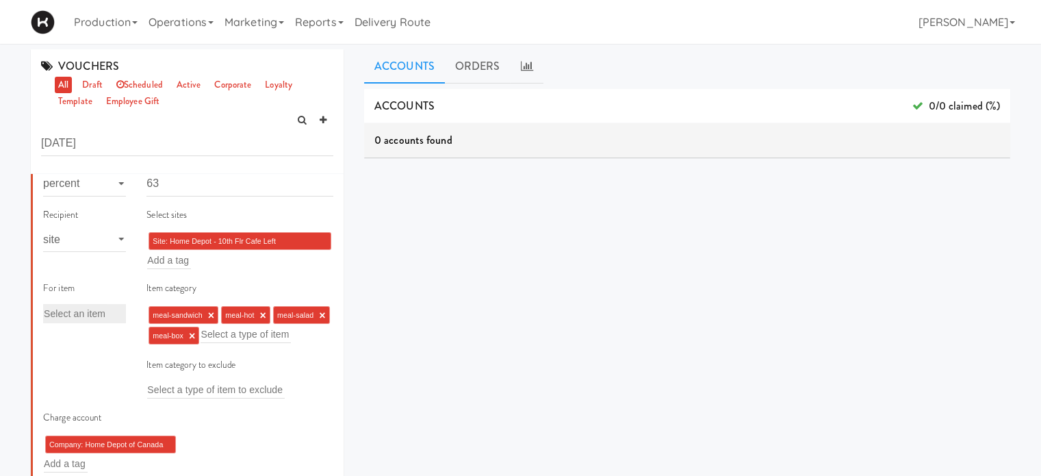
click at [461, 368] on div "ACCOUNTS 0/0 claimed (%) 0 accounts found ORDERS code user tax total when meals…" at bounding box center [687, 346] width 646 height 514
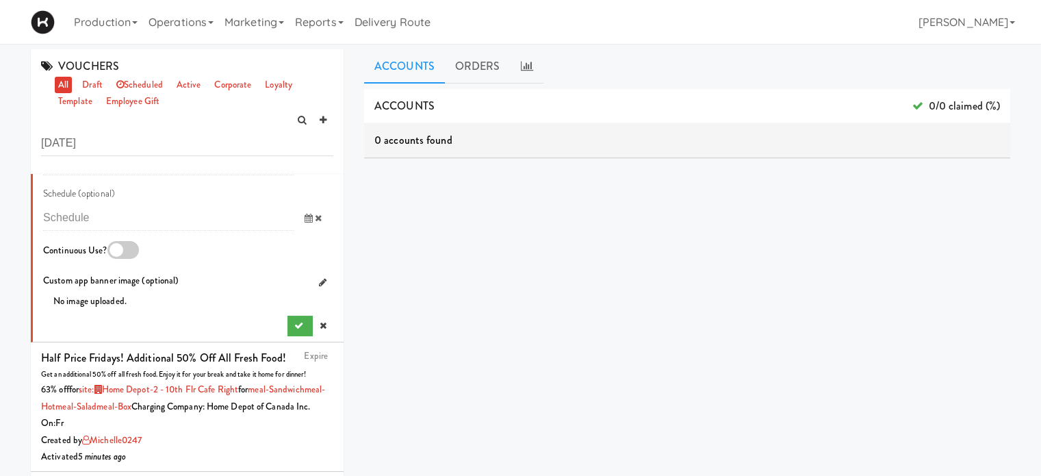
scroll to position [1074, 0]
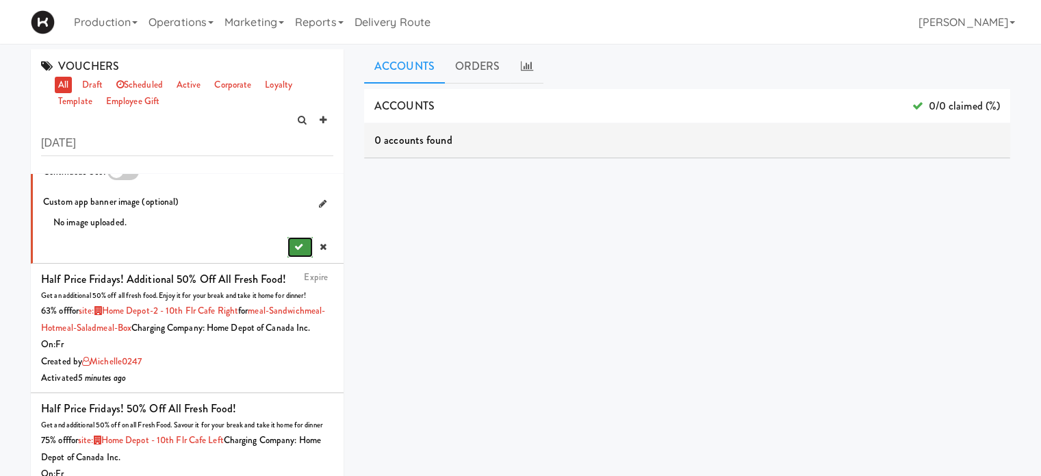
click at [294, 251] on icon "submit" at bounding box center [298, 246] width 9 height 9
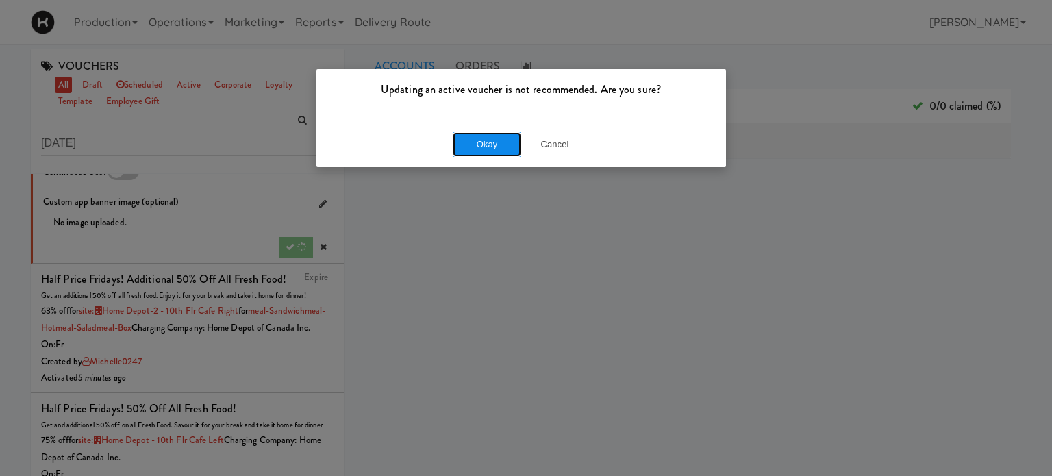
click at [485, 142] on button "Okay" at bounding box center [487, 144] width 68 height 25
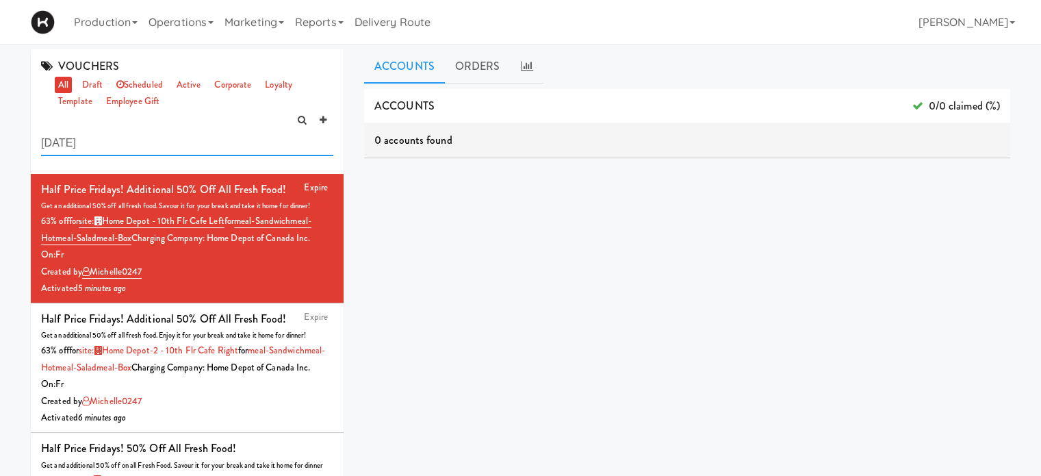
drag, startPoint x: 84, startPoint y: 148, endPoint x: 0, endPoint y: 147, distance: 83.5
click at [0, 147] on div "VOUCHERS all draft scheduled active corporate loyalty template employee gift fr…" at bounding box center [520, 325] width 1041 height 553
type input "ikea"
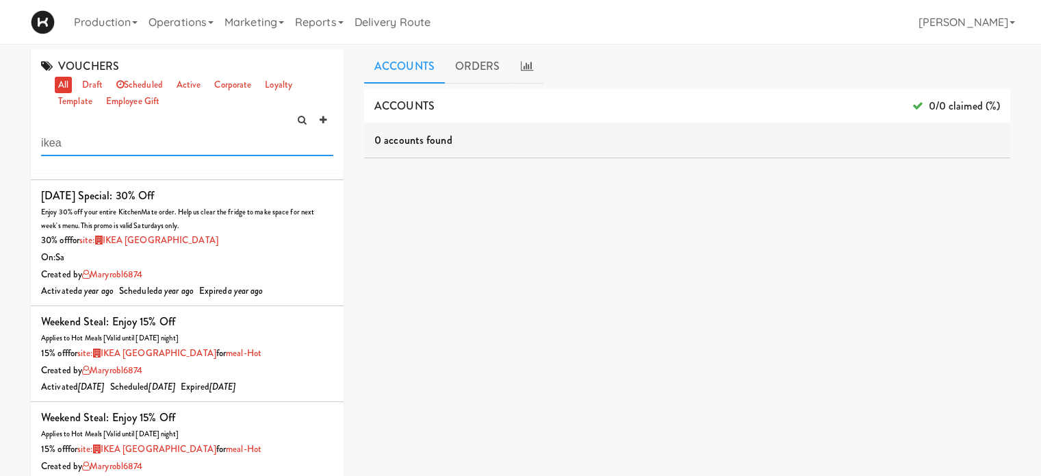
scroll to position [278, 0]
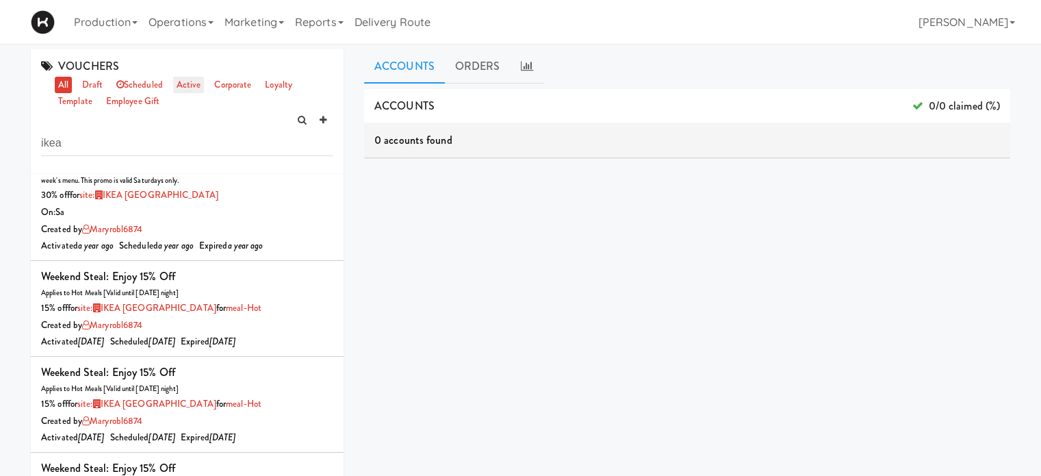
click at [193, 80] on link "active" at bounding box center [188, 85] width 31 height 17
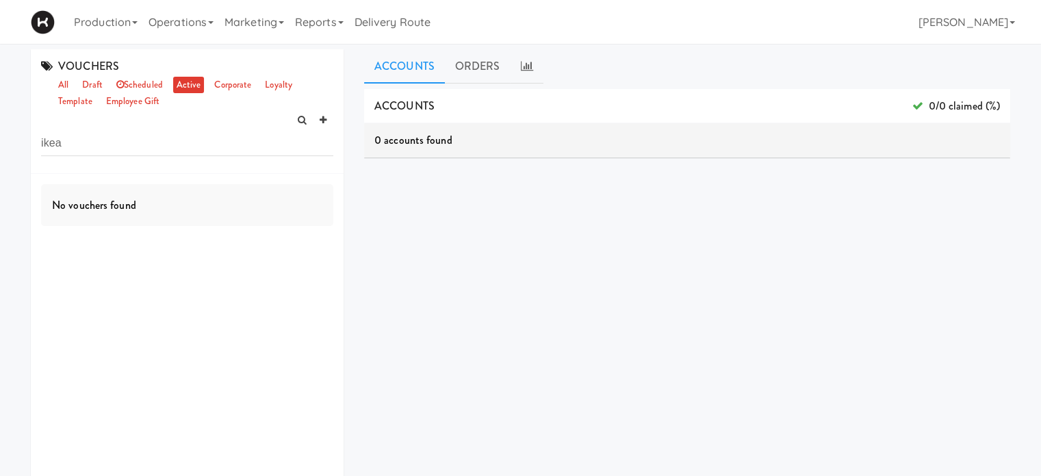
scroll to position [0, 0]
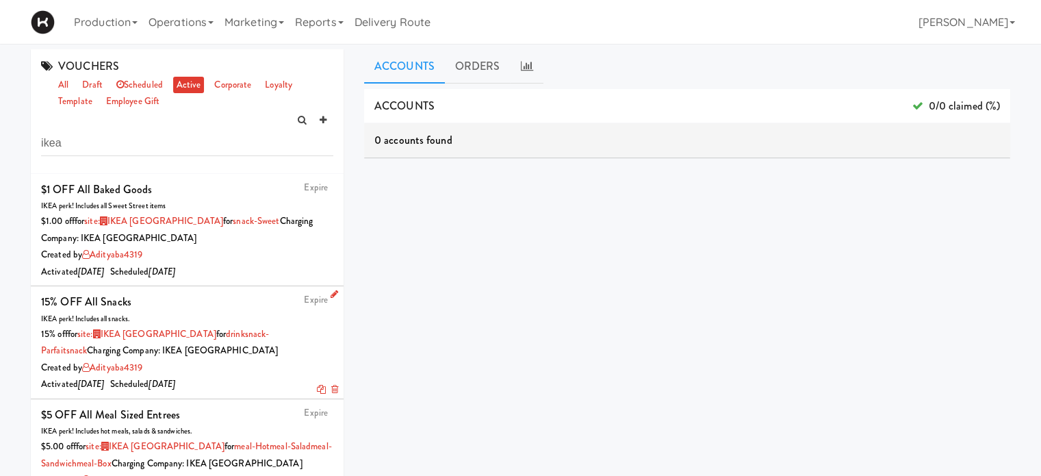
click at [212, 299] on div "Expire 15% OFF All Snacks IKEA perk! Includes all snacks. 15% off for site: IKE…" at bounding box center [187, 342] width 292 height 101
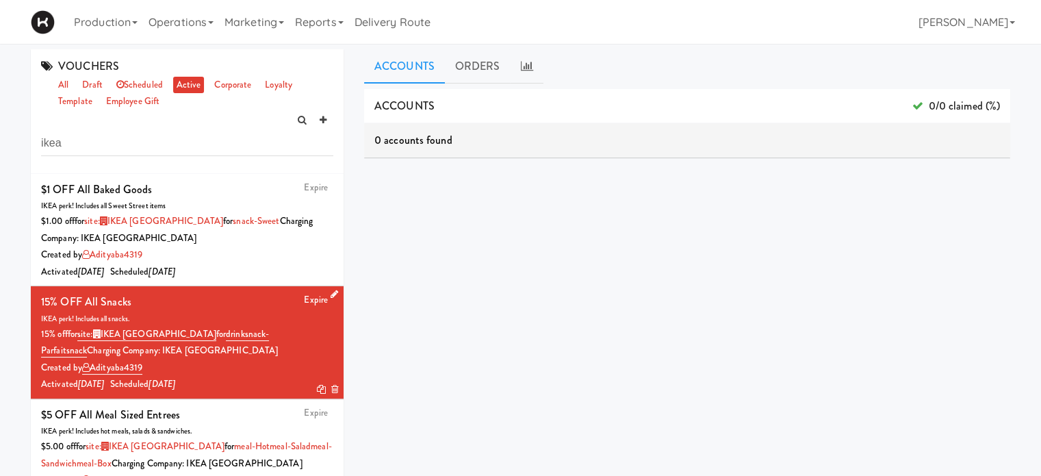
click at [331, 291] on icon at bounding box center [335, 294] width 8 height 9
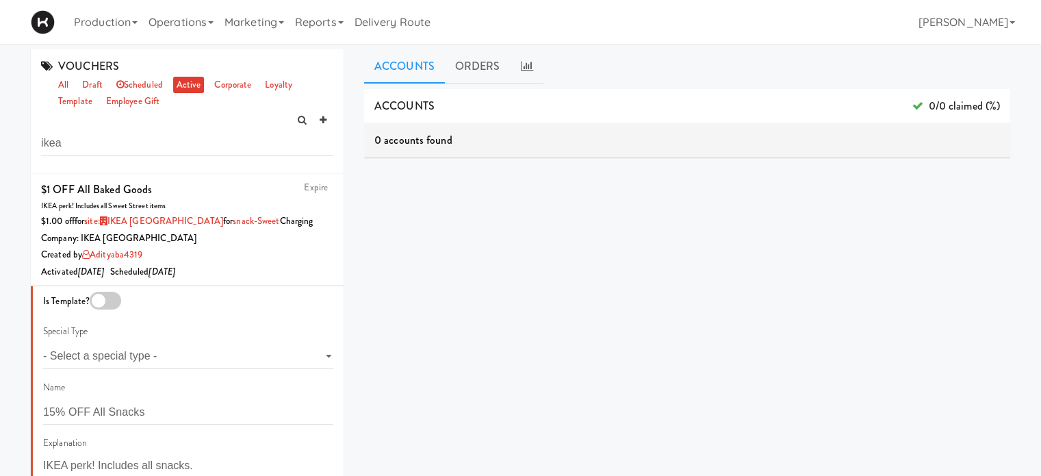
click at [348, 74] on div "VOUCHERS all draft scheduled active corporate loyalty template employee gift ik…" at bounding box center [187, 322] width 333 height 546
click at [290, 25] on link "Marketing" at bounding box center [254, 22] width 71 height 44
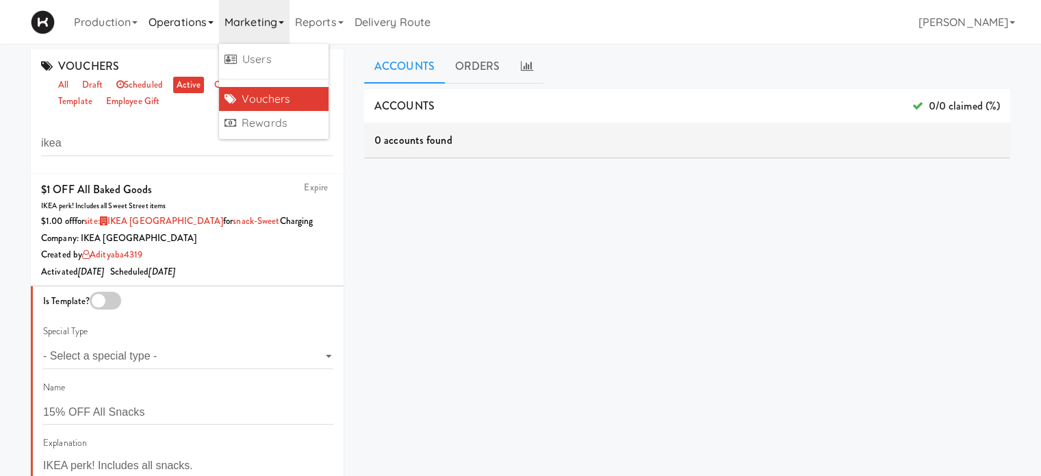
click at [196, 23] on link "Operations" at bounding box center [181, 22] width 76 height 44
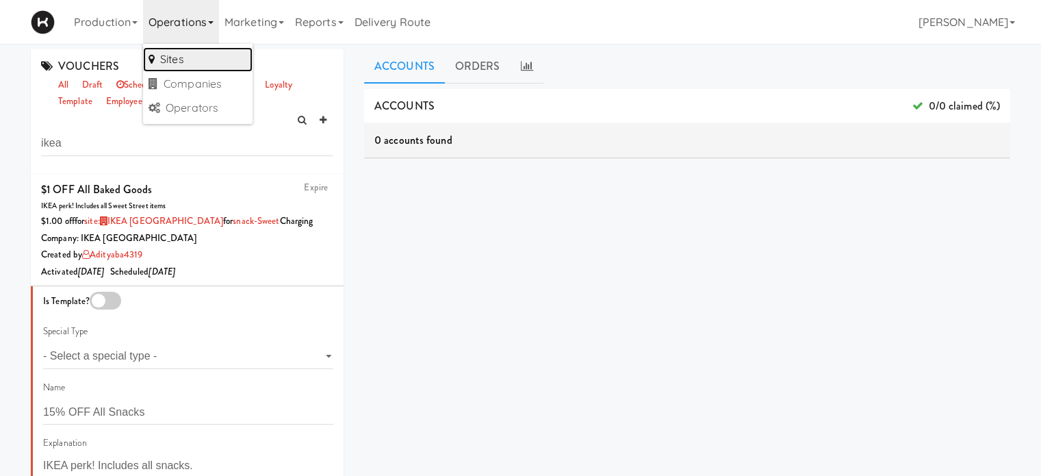
click at [182, 57] on link "Sites" at bounding box center [198, 59] width 110 height 25
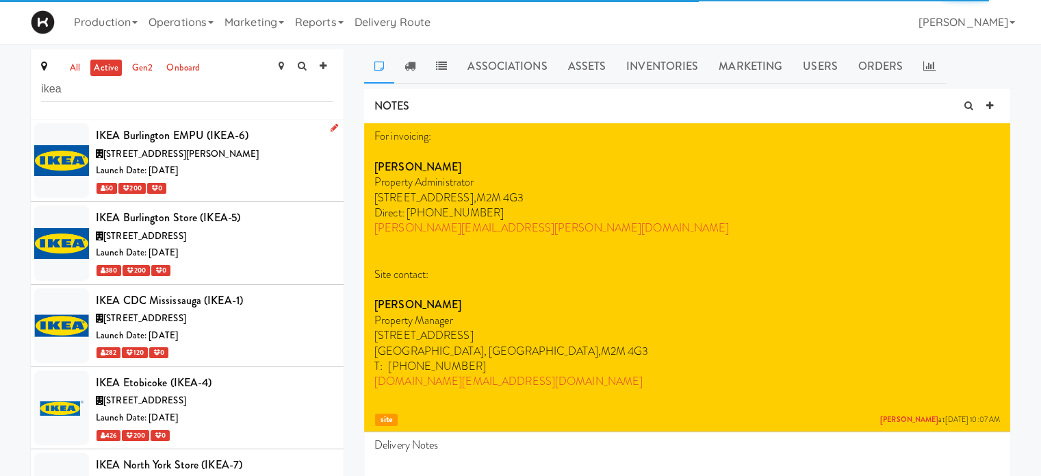
type input "ikea"
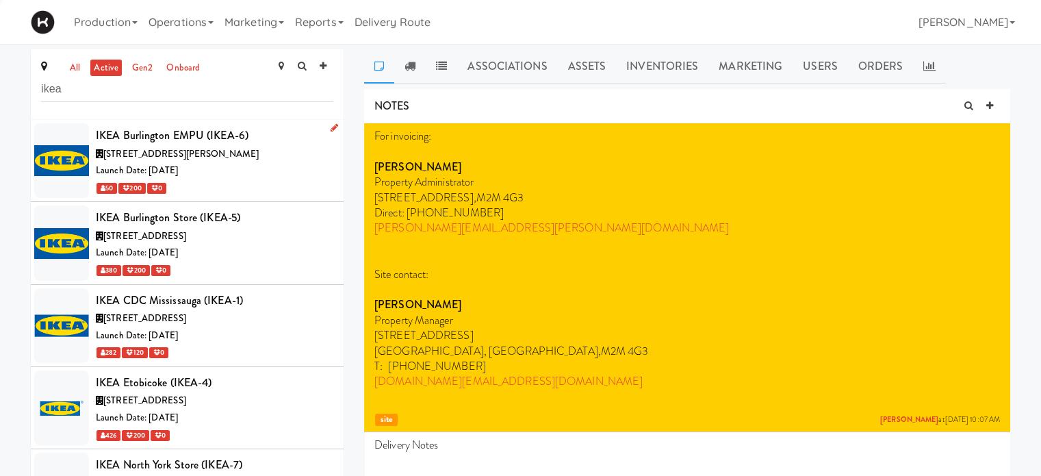
click at [252, 151] on div "1135 King Rd, Burlington ON" at bounding box center [215, 154] width 238 height 17
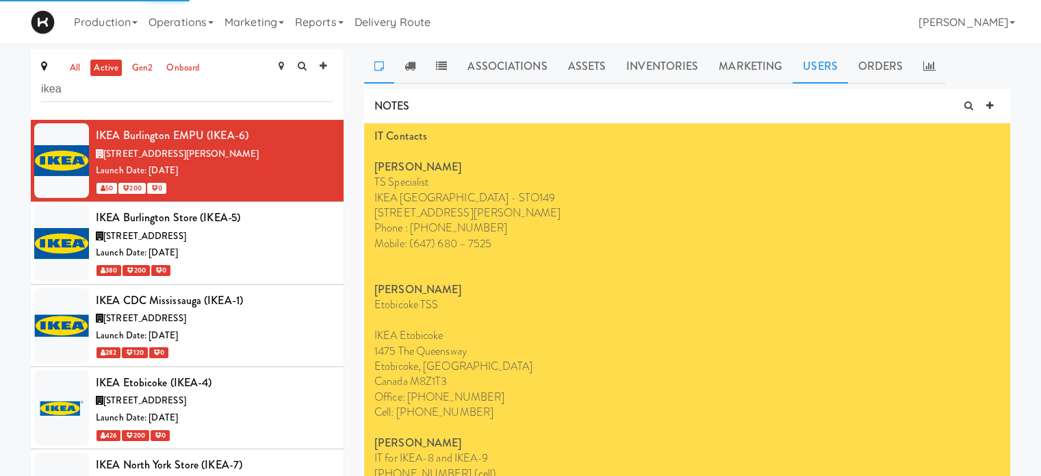
click at [816, 66] on link "Users" at bounding box center [820, 66] width 55 height 34
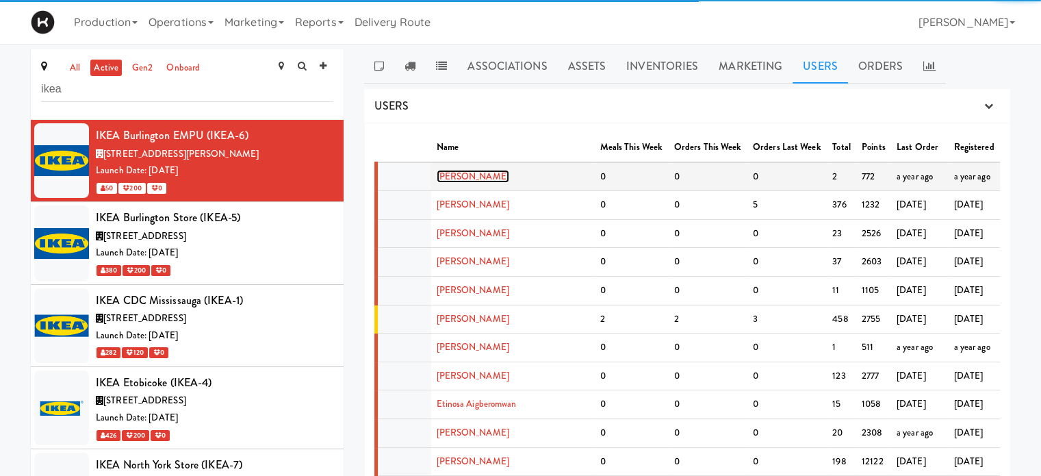
click at [462, 174] on link "Abdulkadir Morel" at bounding box center [473, 176] width 73 height 13
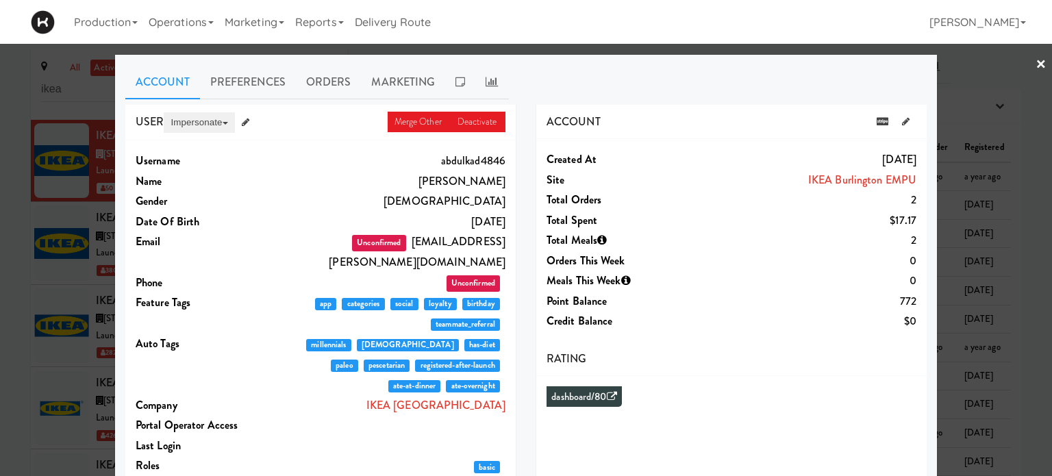
click at [186, 120] on button "Impersonate" at bounding box center [199, 122] width 71 height 21
click at [187, 147] on link "on App" at bounding box center [221, 148] width 115 height 25
click at [985, 63] on div at bounding box center [526, 238] width 1052 height 476
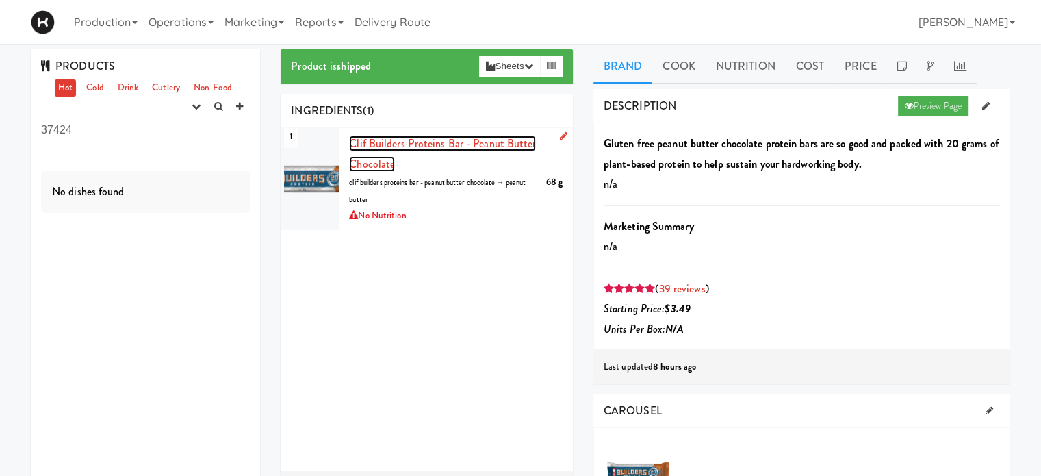
click at [394, 143] on span "Clif Builders proteins Bar - Peanut Butter Chocolate" at bounding box center [442, 154] width 187 height 36
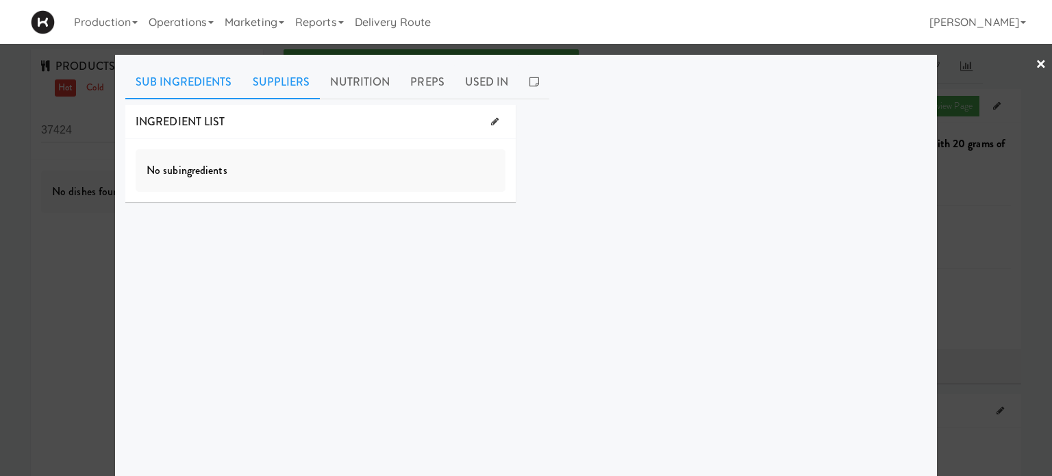
click at [274, 71] on link "Suppliers" at bounding box center [281, 82] width 78 height 34
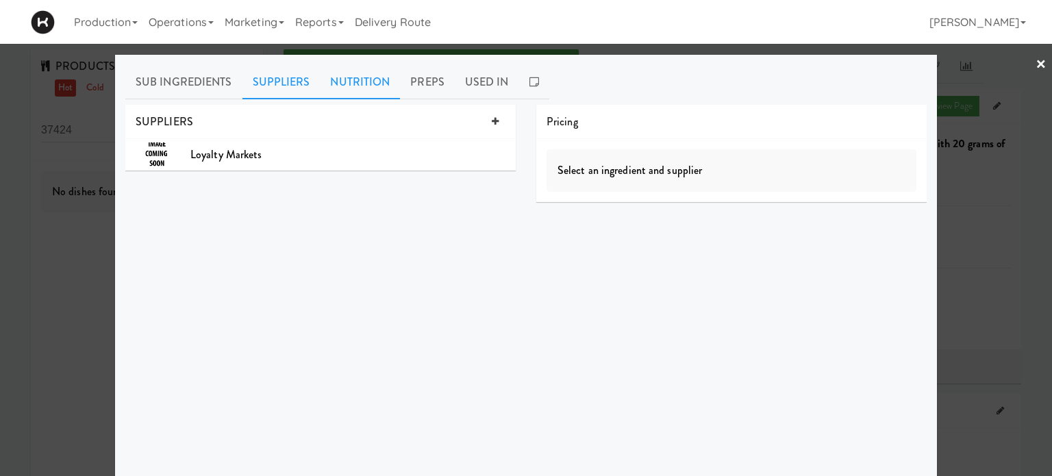
click at [343, 91] on link "Nutrition" at bounding box center [360, 82] width 80 height 34
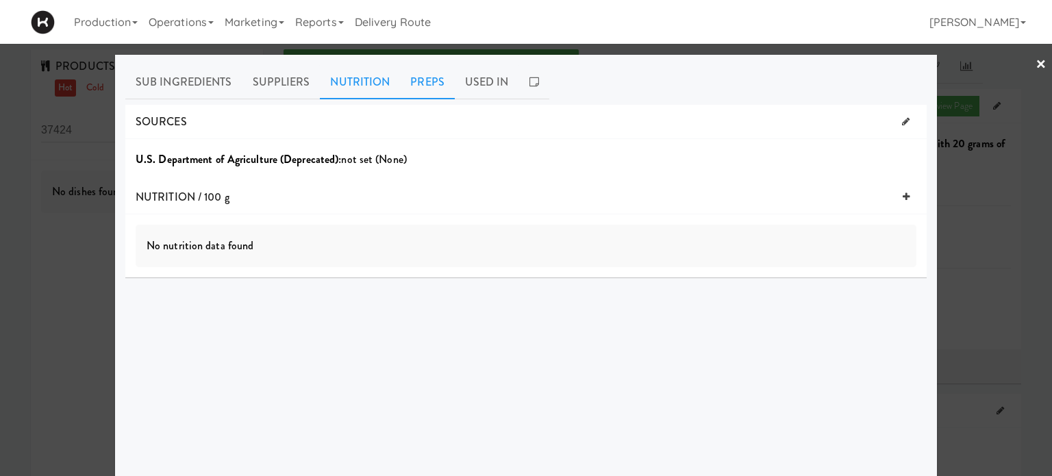
click at [417, 86] on link "Preps" at bounding box center [427, 82] width 55 height 34
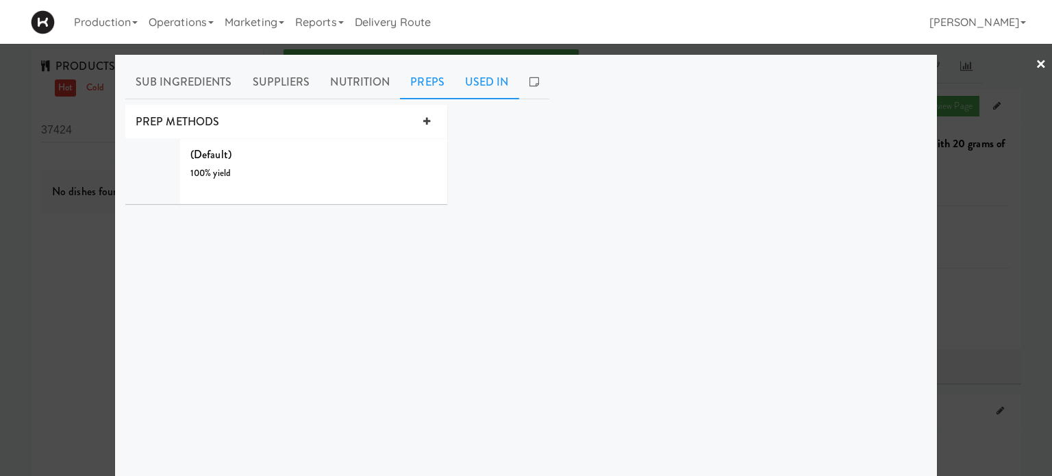
click at [479, 88] on link "Used In" at bounding box center [487, 82] width 64 height 34
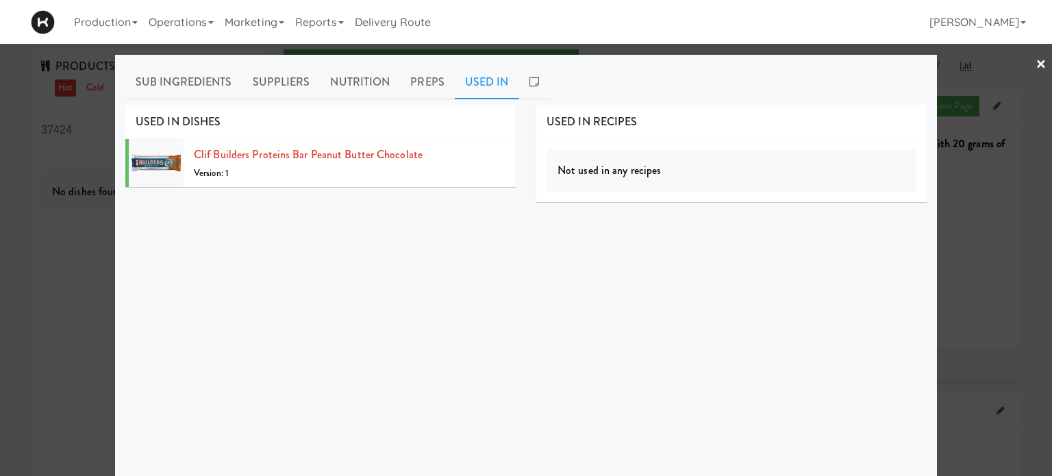
click at [1035, 66] on link "×" at bounding box center [1040, 65] width 11 height 42
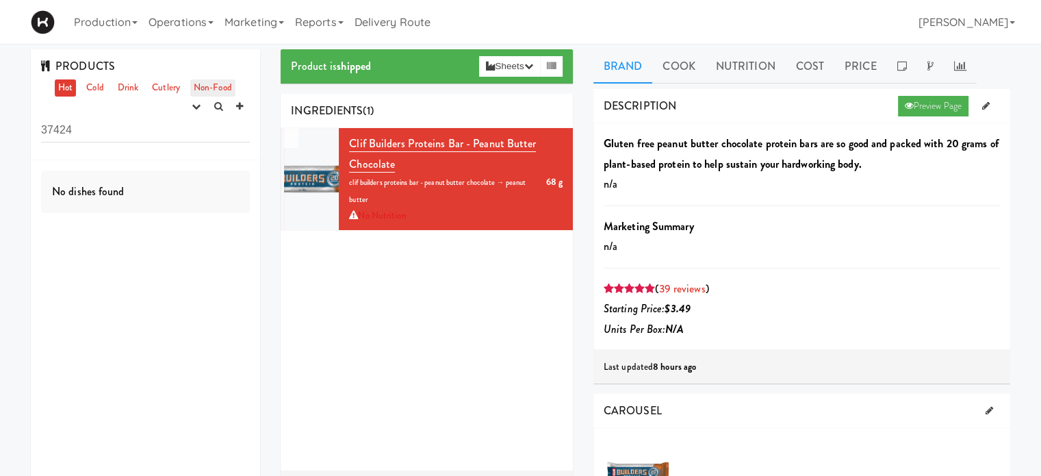
click at [217, 91] on link "Non-Food" at bounding box center [212, 87] width 45 height 17
click at [170, 90] on link "Cutlery" at bounding box center [166, 87] width 35 height 17
click at [131, 84] on link "Drink" at bounding box center [128, 87] width 28 height 17
click at [499, 351] on div "1 Clif Builders proteins Bar - Peanut Butter Chocolate 68 g clif builders prote…" at bounding box center [427, 299] width 292 height 342
click at [698, 16] on div "Production Menus Manufacturers Inventory Plans Routing Deliveries Delivery Plan…" at bounding box center [521, 22] width 980 height 44
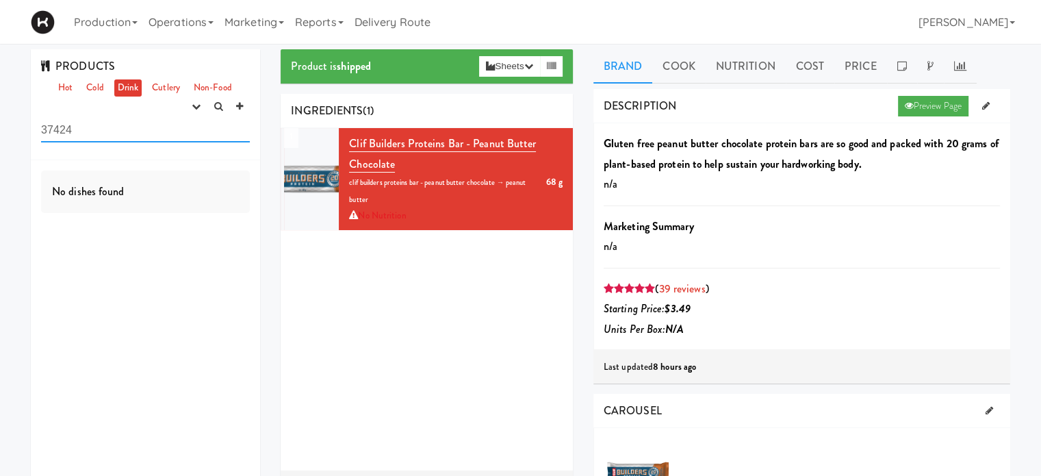
click at [121, 141] on input "37424" at bounding box center [145, 129] width 209 height 25
type input "3"
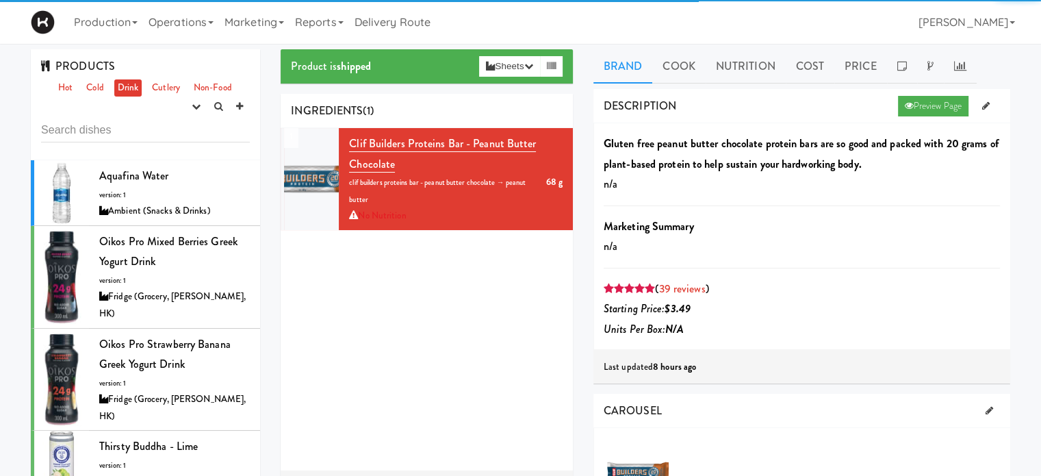
click at [124, 88] on link "Drink" at bounding box center [128, 87] width 28 height 17
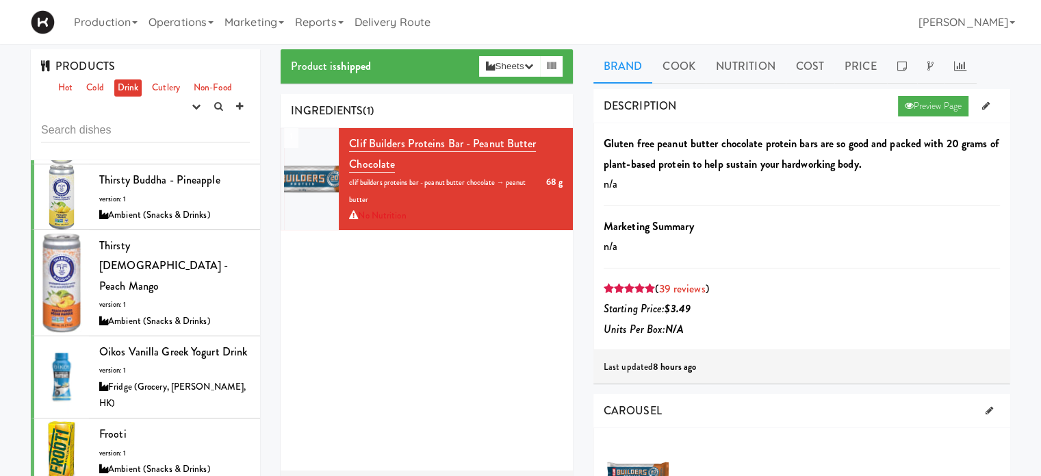
scroll to position [336, 0]
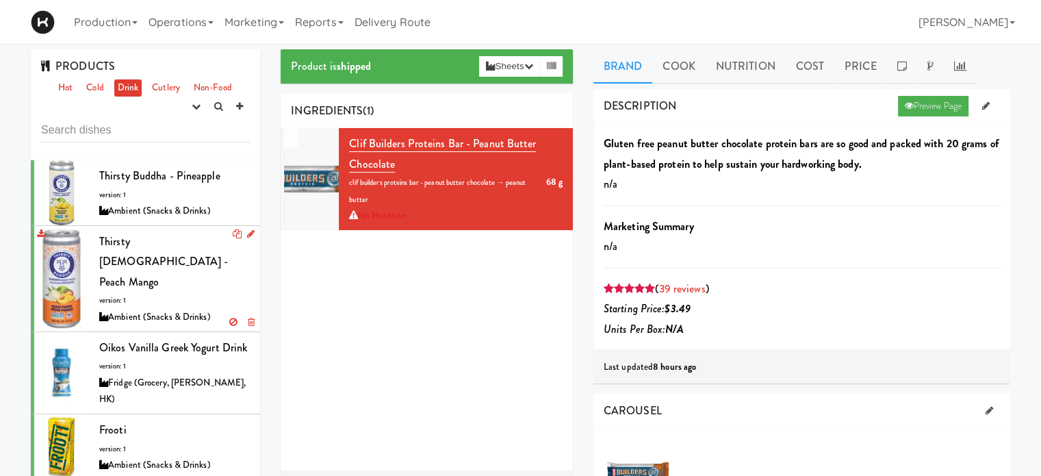
click at [170, 233] on span "Thirsty [DEMOGRAPHIC_DATA] - Peach Mango" at bounding box center [163, 261] width 129 height 56
